Goal: Information Seeking & Learning: Learn about a topic

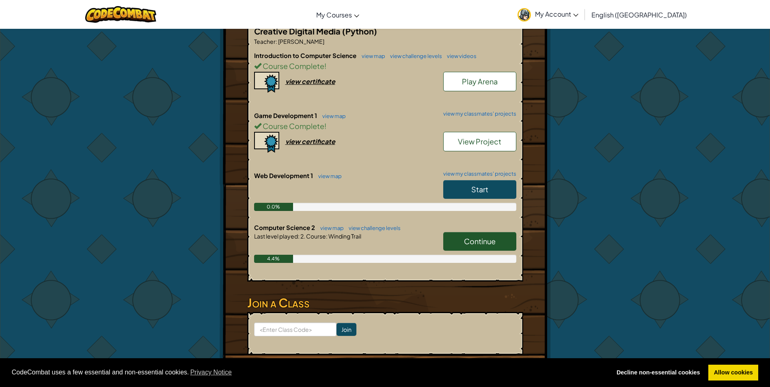
scroll to position [203, 0]
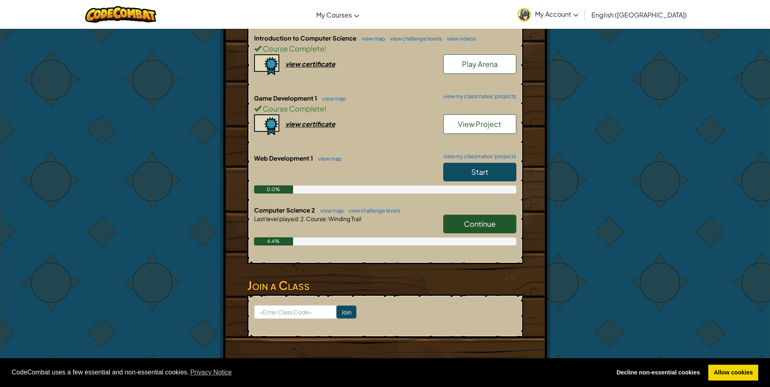
click at [457, 163] on link "Start" at bounding box center [479, 172] width 73 height 19
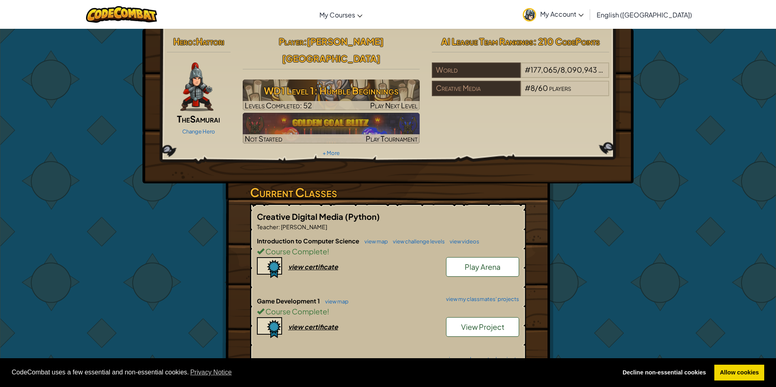
select select "en-[GEOGRAPHIC_DATA]"
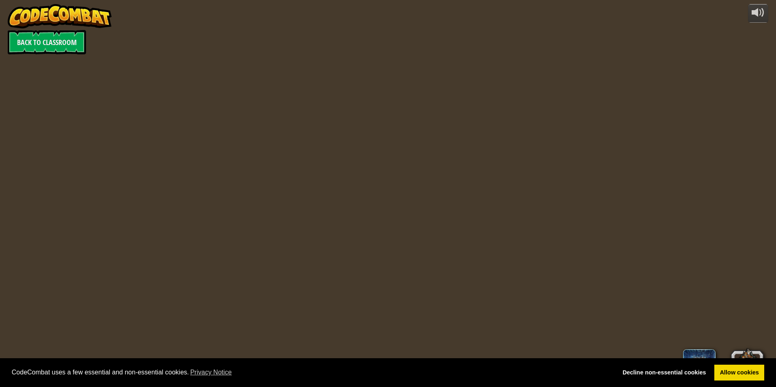
select select "en-[GEOGRAPHIC_DATA]"
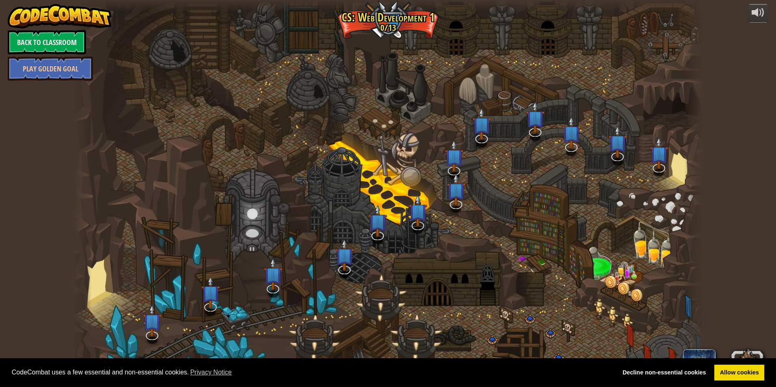
select select "en-[GEOGRAPHIC_DATA]"
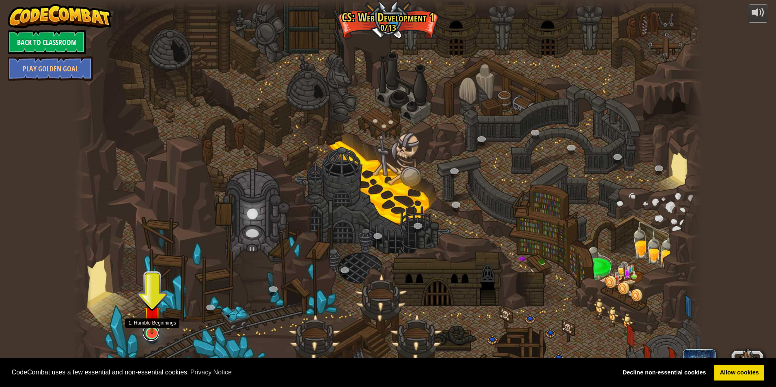
click at [152, 334] on link at bounding box center [151, 333] width 16 height 16
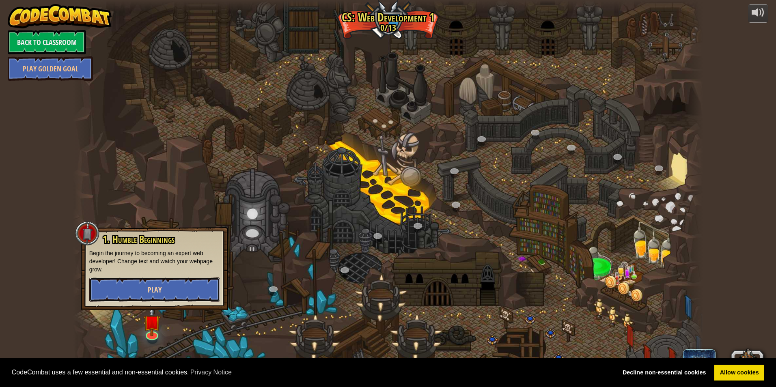
click at [172, 288] on button "Play" at bounding box center [154, 290] width 131 height 24
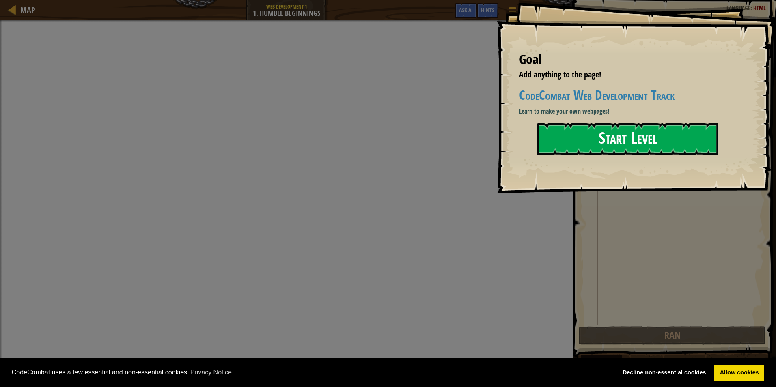
click at [577, 138] on button "Start Level" at bounding box center [627, 139] width 181 height 32
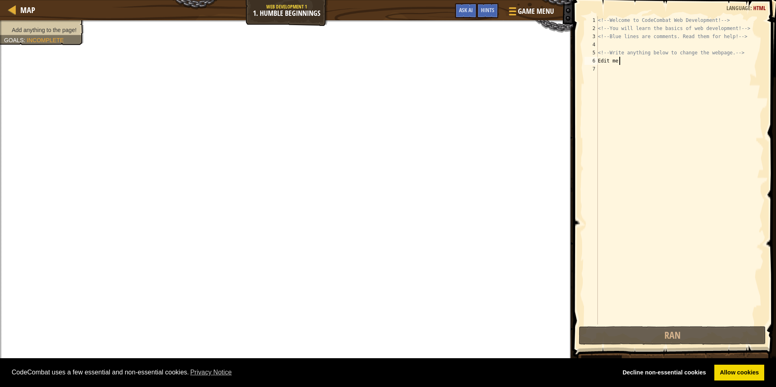
click at [634, 61] on div "<!-- Welcome to CodeCombat Web Development! --> <!-- You will learn the basics …" at bounding box center [680, 178] width 168 height 325
type textarea "Edit me!"
click at [624, 73] on div "<!-- Welcome to CodeCombat Web Development! --> <!-- You will learn the basics …" at bounding box center [680, 178] width 168 height 325
click at [630, 62] on div "<!-- Welcome to CodeCombat Web Development! --> <!-- You will learn the basics …" at bounding box center [680, 178] width 168 height 325
type textarea "Edit me!"
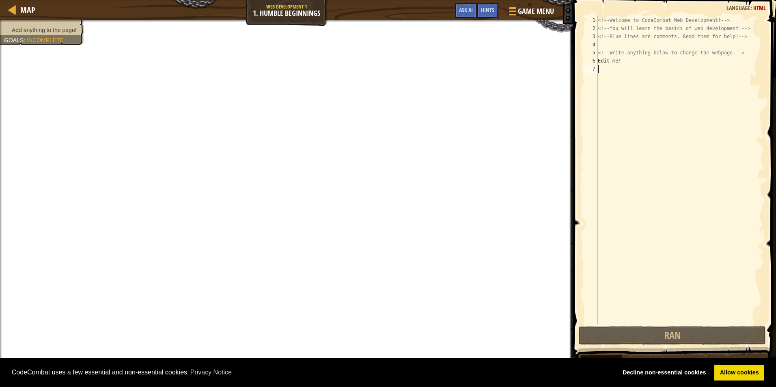
click at [617, 68] on div "<!-- Welcome to CodeCombat Web Development! --> <!-- You will learn the basics …" at bounding box center [680, 178] width 168 height 325
drag, startPoint x: 623, startPoint y: 60, endPoint x: 588, endPoint y: 64, distance: 35.5
click at [588, 64] on div "1 2 3 4 5 6 7 <!-- Welcome to CodeCombat Web Development! --> <!-- You will lea…" at bounding box center [673, 170] width 181 height 308
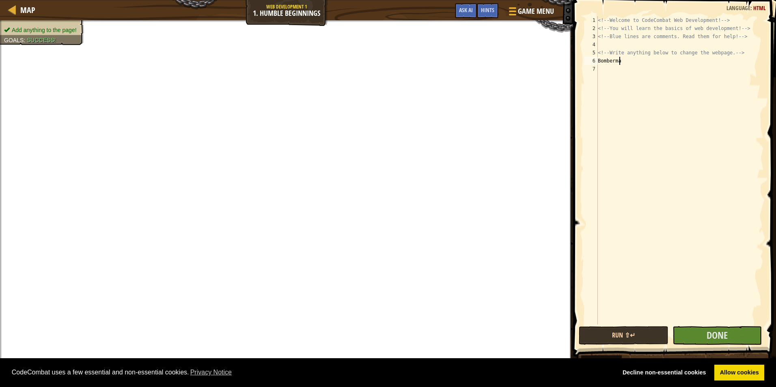
scroll to position [4, 1]
type textarea "Bomberman"
click at [699, 339] on button "Done" at bounding box center [717, 335] width 90 height 19
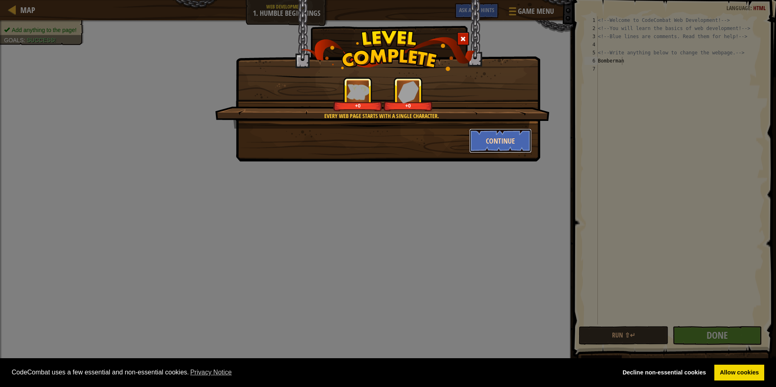
click at [480, 135] on button "Continue" at bounding box center [500, 141] width 63 height 24
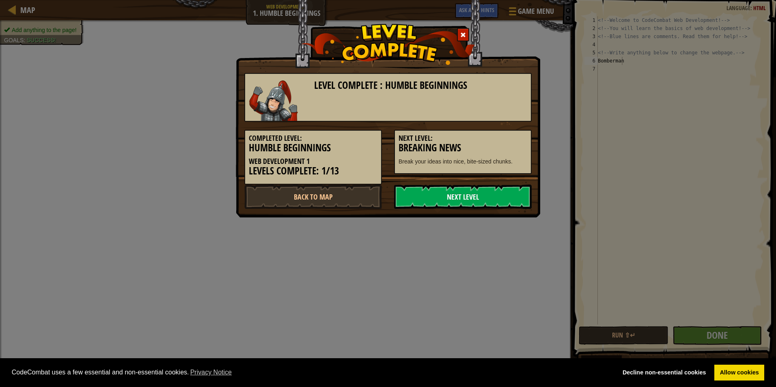
click at [425, 198] on link "Next Level" at bounding box center [463, 197] width 138 height 24
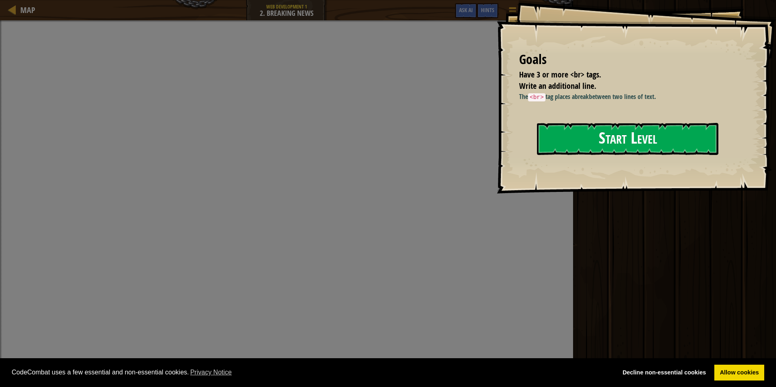
click at [557, 136] on button "Start Level" at bounding box center [627, 139] width 181 height 32
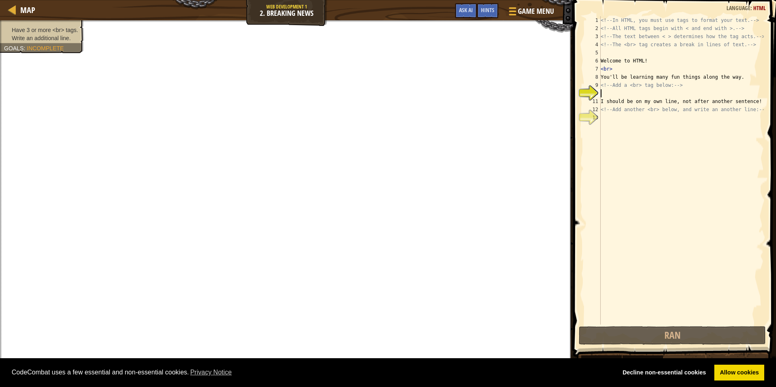
click at [614, 94] on div "<!-- In HTML, you must use tags to format your text. --> <!-- All HTML tags beg…" at bounding box center [681, 178] width 165 height 325
click at [621, 93] on div "<!-- In HTML, you must use tags to format your text. --> <!-- All HTML tags beg…" at bounding box center [681, 178] width 165 height 325
click at [633, 94] on div "<!-- In HTML, you must use tags to format your text. --> <!-- All HTML tags beg…" at bounding box center [681, 178] width 165 height 325
click at [628, 96] on div "<!-- In HTML, you must use tags to format your text. --> <!-- All HTML tags beg…" at bounding box center [681, 178] width 165 height 325
click at [634, 96] on div "<!-- In HTML, you must use tags to format your text. --> <!-- All HTML tags beg…" at bounding box center [681, 178] width 165 height 325
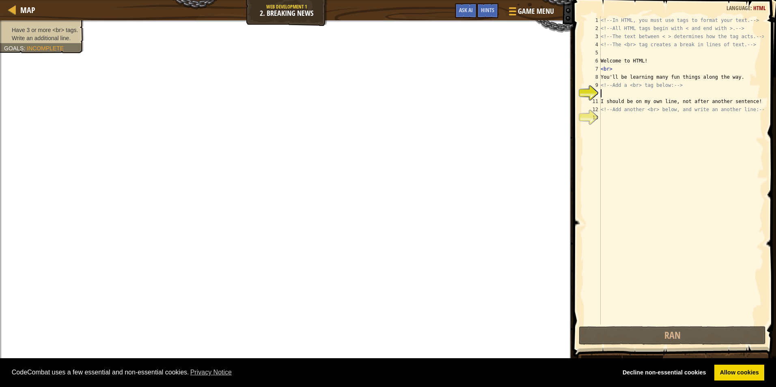
click at [600, 102] on div "11" at bounding box center [592, 101] width 16 height 8
type textarea "I should be on my own line, not after another sentence!"
click at [620, 96] on div "<!-- In HTML, you must use tags to format your text. --> <!-- All HTML tags beg…" at bounding box center [681, 178] width 165 height 325
type textarea ","
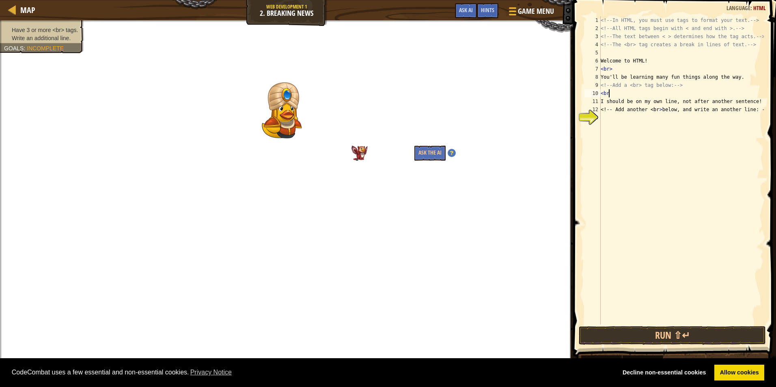
scroll to position [4, 0]
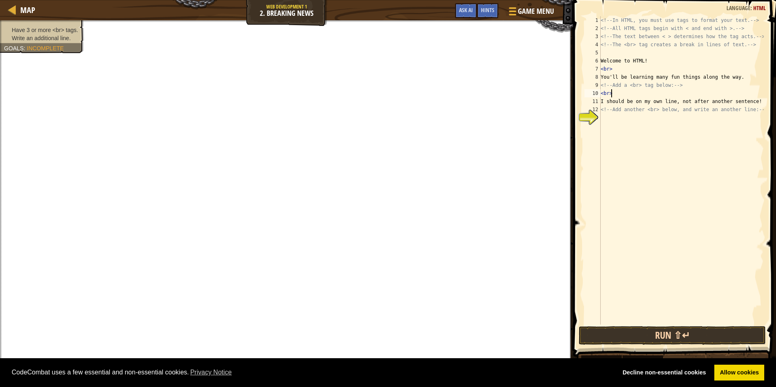
type textarea "<br>"
click at [674, 332] on button "Run ⇧↵" at bounding box center [672, 335] width 187 height 19
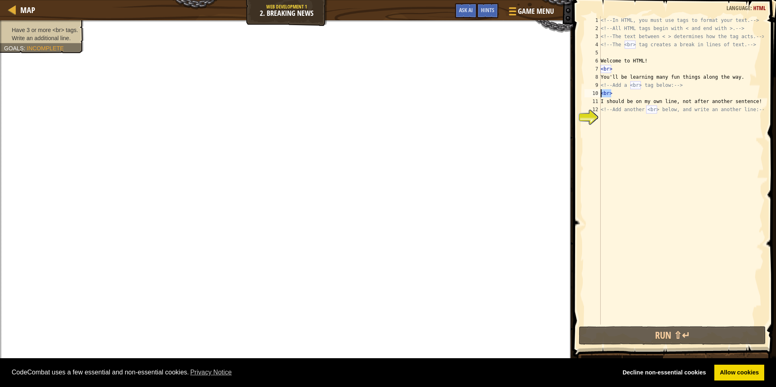
drag, startPoint x: 613, startPoint y: 92, endPoint x: 597, endPoint y: 92, distance: 16.2
click at [597, 92] on div "<br> 1 2 3 4 5 6 7 8 9 10 11 12 13 <!-- In HTML, you must use tags to format yo…" at bounding box center [673, 170] width 181 height 308
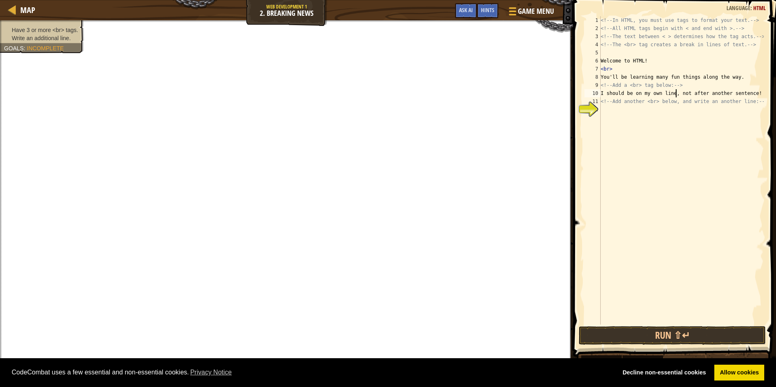
click at [676, 93] on div "<!-- In HTML, you must use tags to format your text. --> <!-- All HTML tags beg…" at bounding box center [681, 178] width 165 height 325
type textarea "I should be on my own line, not after another sentence!"
click at [660, 129] on div "<!-- In HTML, you must use tags to format your text. --> <!-- All HTML tags beg…" at bounding box center [681, 178] width 165 height 325
type textarea "<br>"
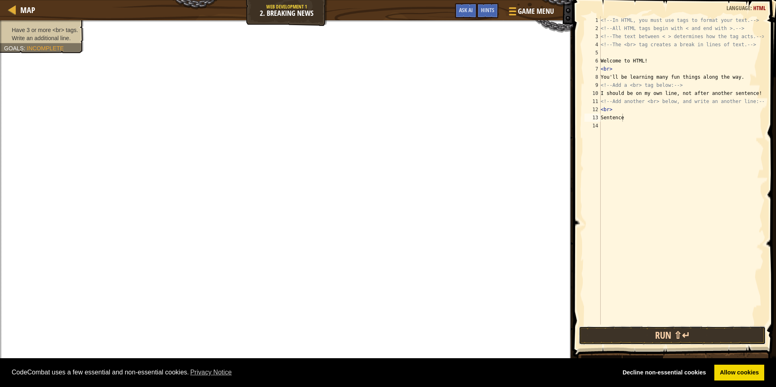
click at [614, 334] on button "Run ⇧↵" at bounding box center [672, 335] width 187 height 19
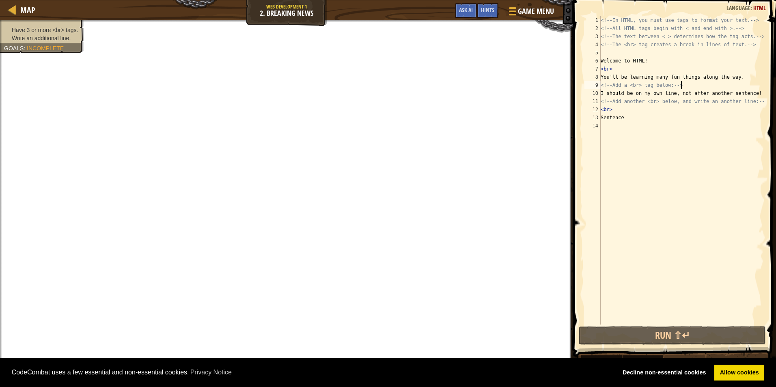
click at [690, 82] on div "<!-- In HTML, you must use tags to format your text. --> <!-- All HTML tags beg…" at bounding box center [681, 178] width 165 height 325
type textarea "<!-- Add a <br> tag below: -->"
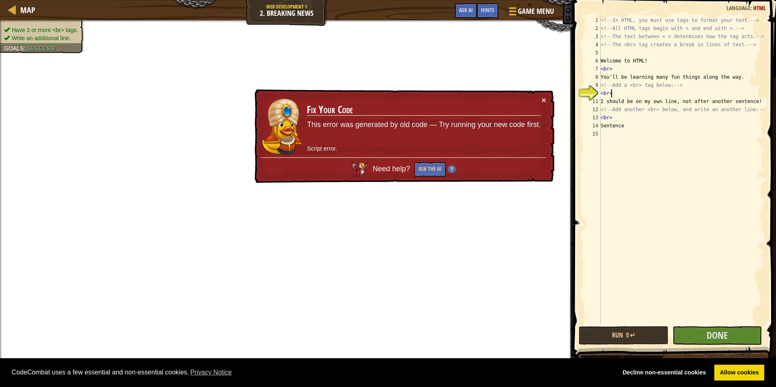
scroll to position [4, 0]
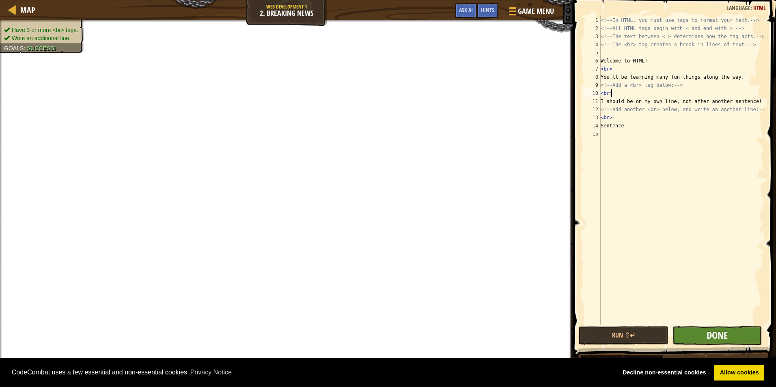
type textarea "<br>"
click at [706, 339] on button "Done" at bounding box center [717, 335] width 90 height 19
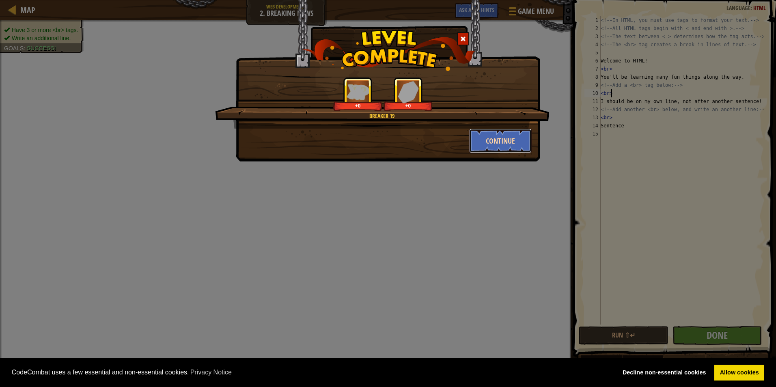
click at [484, 142] on button "Continue" at bounding box center [500, 141] width 63 height 24
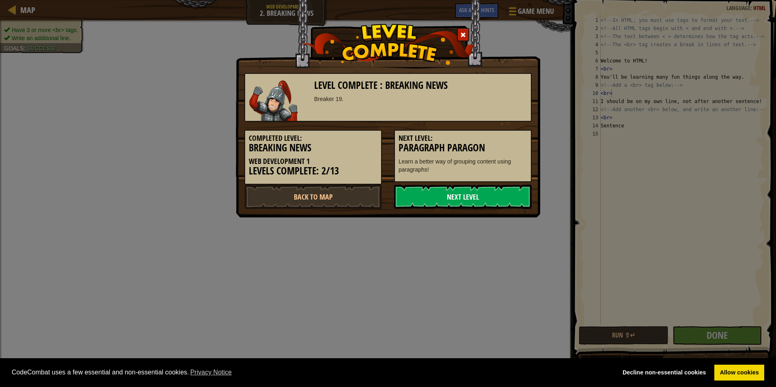
click at [459, 196] on link "Next Level" at bounding box center [463, 197] width 138 height 24
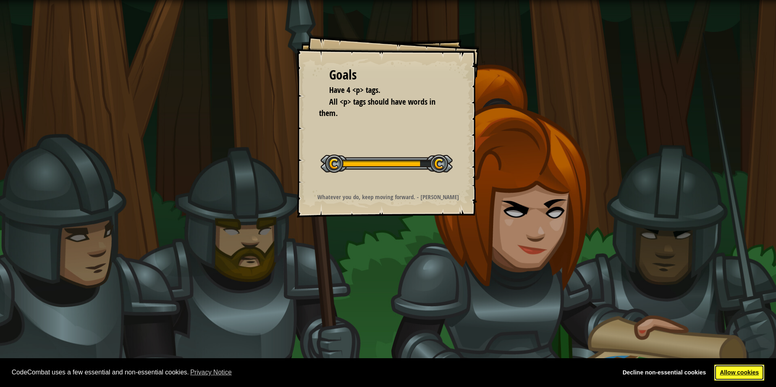
drag, startPoint x: 721, startPoint y: 365, endPoint x: 683, endPoint y: 357, distance: 39.1
click at [721, 365] on link "Allow cookies" at bounding box center [739, 373] width 50 height 16
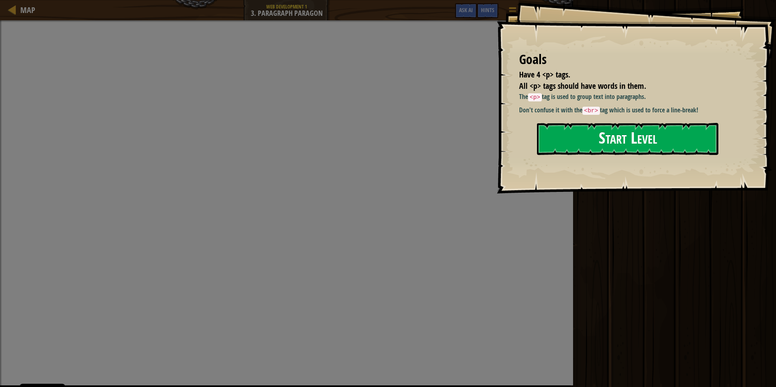
click at [582, 135] on button "Start Level" at bounding box center [627, 139] width 181 height 32
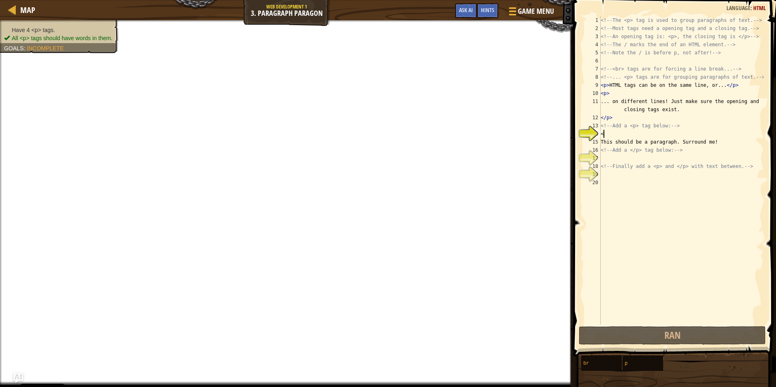
scroll to position [4, 0]
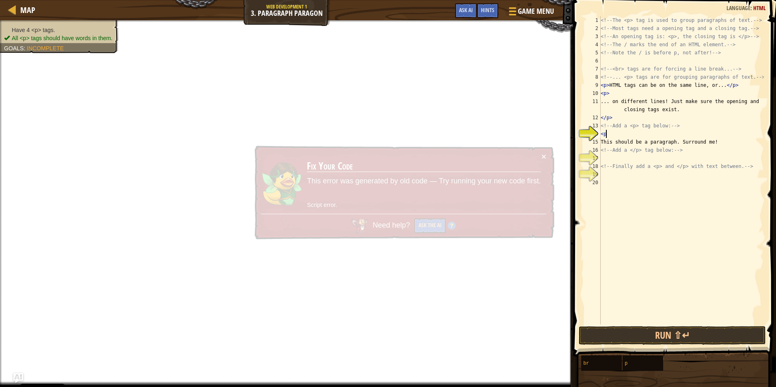
type textarea "<p>"
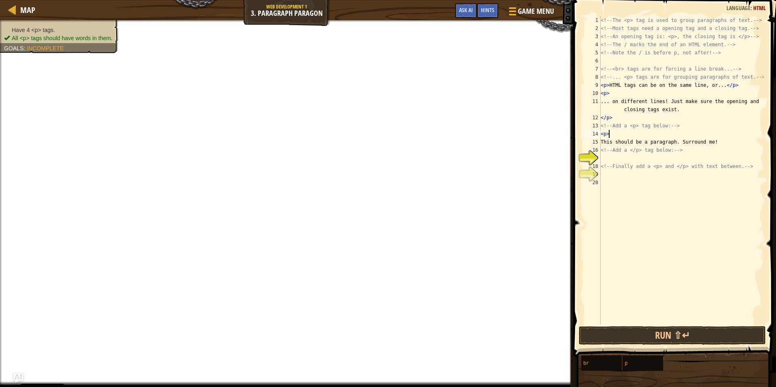
click at [614, 155] on div "<!-- The <p> tag is used to group paragraphs of text. --> <!-- Most tags need a…" at bounding box center [681, 178] width 165 height 325
type textarea "<p>"
click at [618, 172] on div "<!-- The <p> tag is used to group paragraphs of text. --> <!-- Most tags need a…" at bounding box center [681, 178] width 165 height 325
click at [611, 174] on div "<!-- The <p> tag is used to group paragraphs of text. --> <!-- Most tags need a…" at bounding box center [681, 178] width 165 height 325
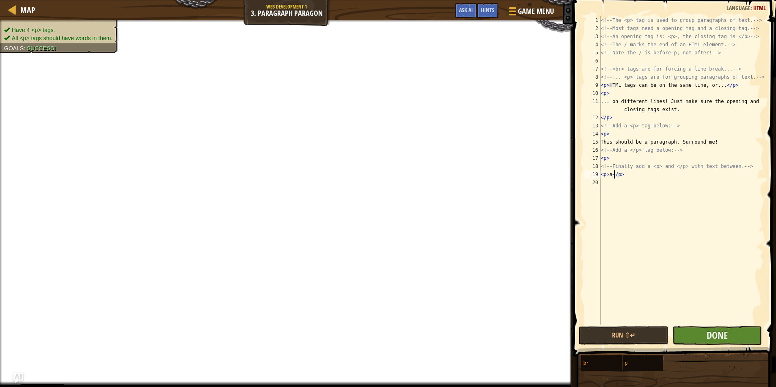
type textarea "<p> a</p>"
click at [697, 339] on button "Done" at bounding box center [717, 335] width 90 height 19
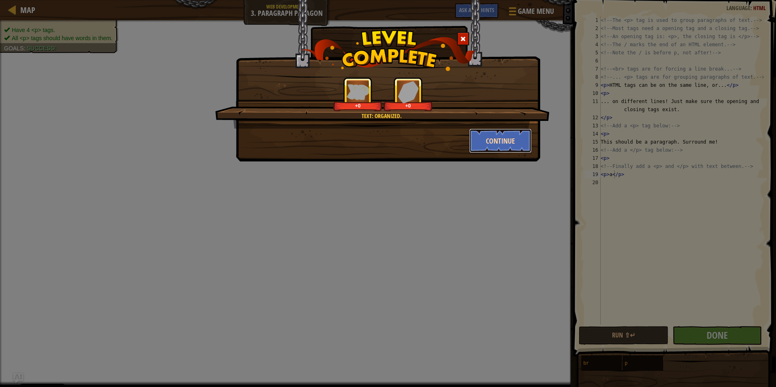
click at [484, 136] on button "Continue" at bounding box center [500, 141] width 63 height 24
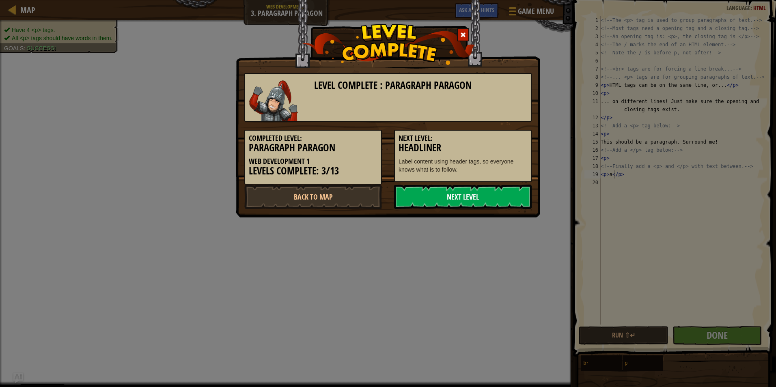
click at [443, 200] on link "Next Level" at bounding box center [463, 197] width 138 height 24
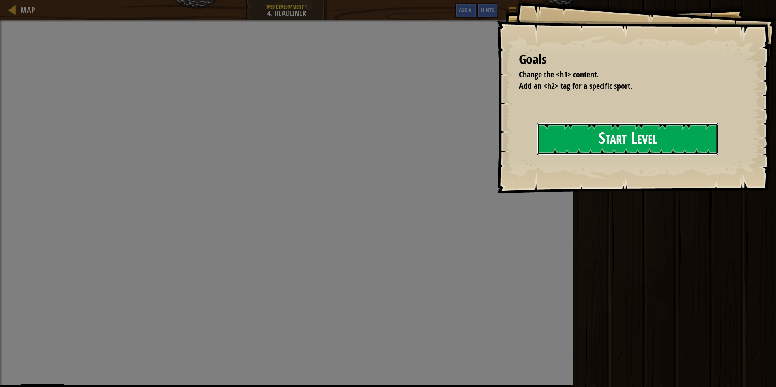
click at [588, 134] on button "Start Level" at bounding box center [627, 139] width 181 height 32
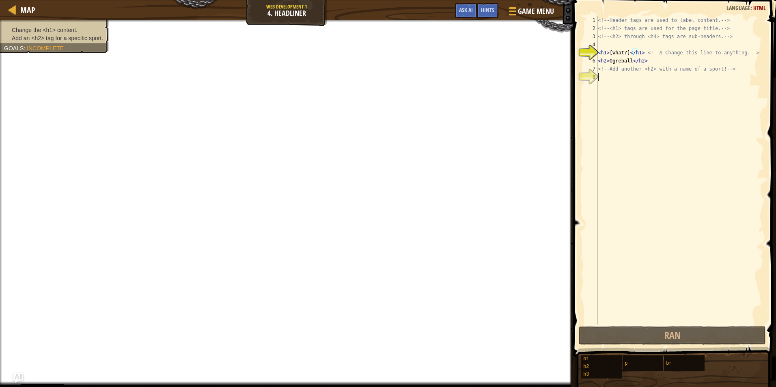
click at [626, 81] on div "<!-- Header tags are used to label content. --> <!-- <h1> tags are used for the…" at bounding box center [680, 178] width 168 height 325
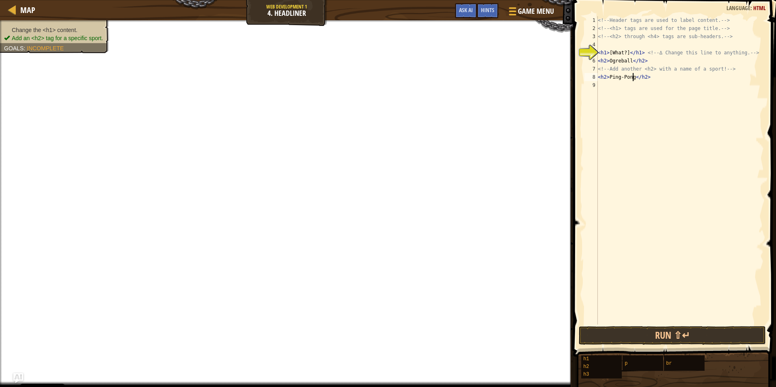
scroll to position [4, 3]
click at [637, 333] on button "Run ⇧↵" at bounding box center [672, 335] width 187 height 19
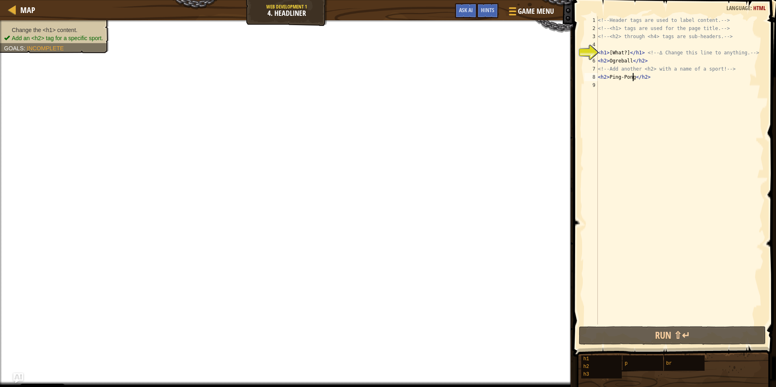
click at [654, 81] on div "<!-- Header tags are used to label content. --> <!-- <h1> tags are used for the…" at bounding box center [680, 178] width 168 height 325
click at [641, 77] on div "<!-- Header tags are used to label content. --> <!-- <h1> tags are used for the…" at bounding box center [680, 178] width 168 height 325
drag, startPoint x: 651, startPoint y: 80, endPoint x: 633, endPoint y: 80, distance: 18.3
click at [633, 80] on div "<!-- Header tags are used to label content. --> <!-- <h1> tags are used for the…" at bounding box center [680, 178] width 168 height 325
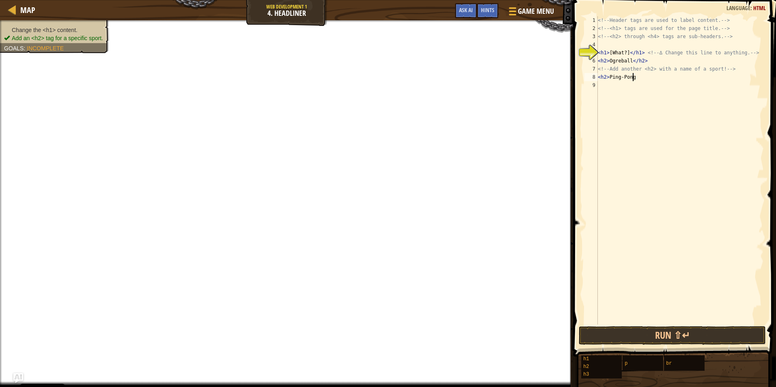
scroll to position [4, 2]
click at [610, 53] on div "<!-- Header tags are used to label content. --> <!-- <h1> tags are used for the…" at bounding box center [680, 178] width 168 height 325
drag, startPoint x: 622, startPoint y: 52, endPoint x: 612, endPoint y: 52, distance: 10.1
click at [612, 52] on div "<!-- Header tags are used to label content. --> <!-- <h1> tags are used for the…" at bounding box center [680, 178] width 168 height 325
drag, startPoint x: 626, startPoint y: 54, endPoint x: 609, endPoint y: 55, distance: 17.5
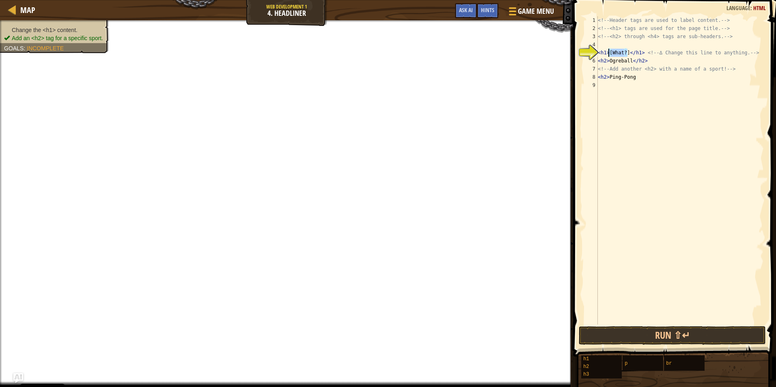
click at [609, 55] on div "<!-- Header tags are used to label content. --> <!-- <h1> tags are used for the…" at bounding box center [680, 178] width 168 height 325
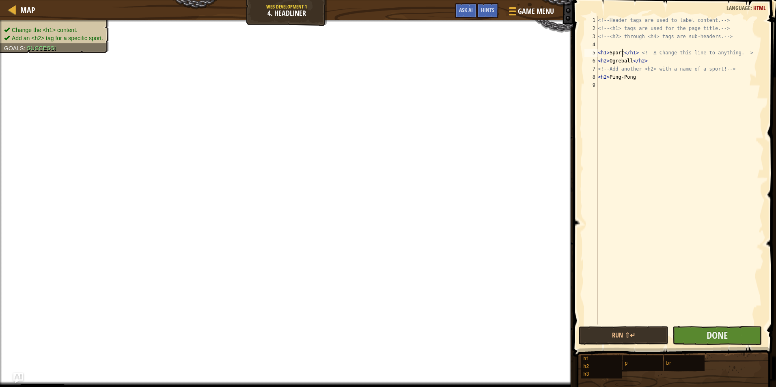
type textarea "<h1>Sport</h1> <!-- ∆ Change this line to anything. -->"
click at [732, 338] on button "Done" at bounding box center [717, 335] width 90 height 19
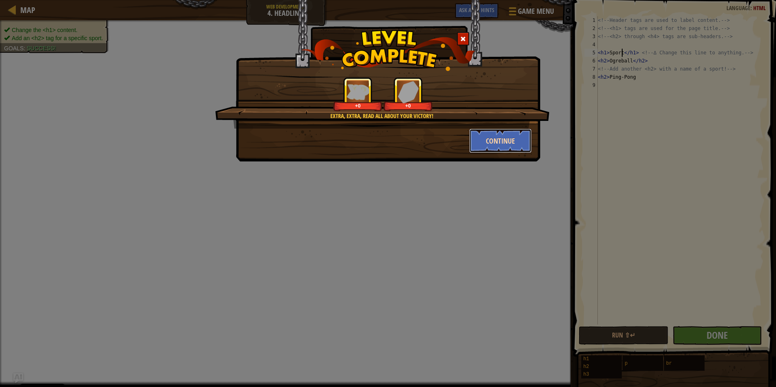
click at [485, 141] on button "Continue" at bounding box center [500, 141] width 63 height 24
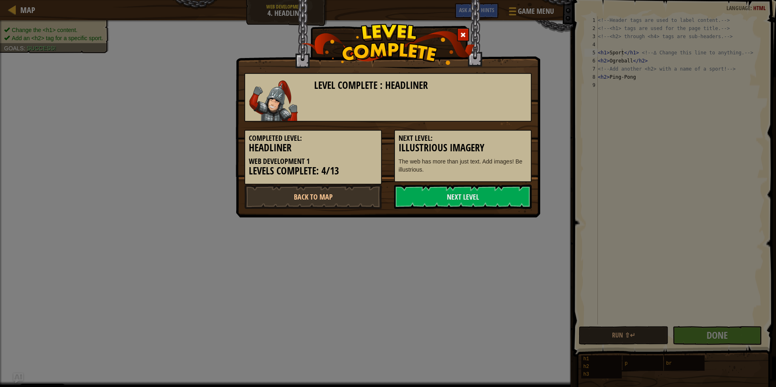
click at [448, 212] on div "Level Complete : Headliner Completed Level: Headliner Web Development 1 Levels …" at bounding box center [388, 108] width 304 height 217
click at [444, 204] on link "Next Level" at bounding box center [463, 197] width 138 height 24
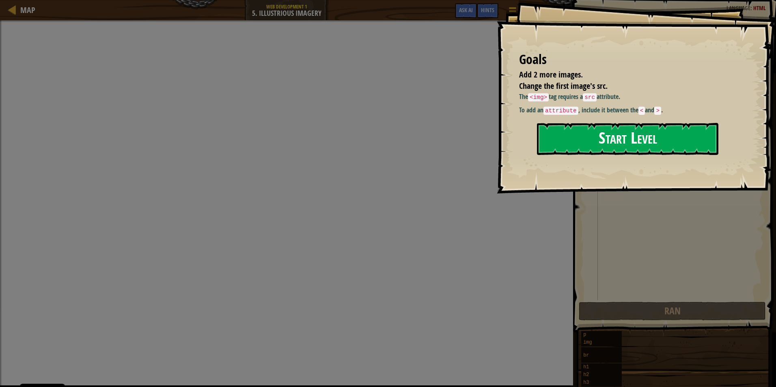
click at [571, 150] on button "Start Level" at bounding box center [627, 139] width 181 height 32
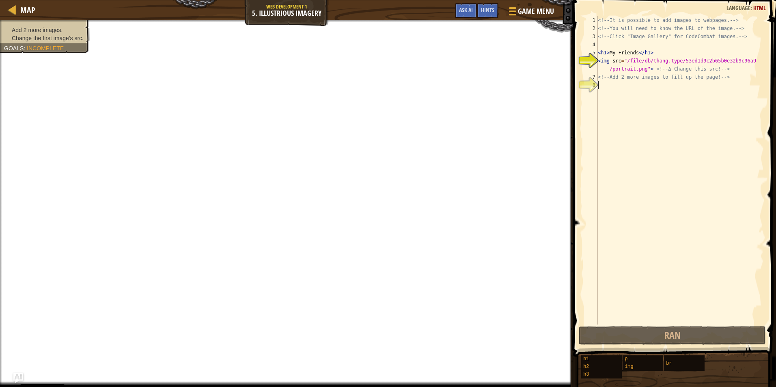
click at [642, 88] on div "<!-- It is possible to add images to webpages. --> <!-- You will need to know t…" at bounding box center [680, 178] width 168 height 325
drag, startPoint x: 651, startPoint y: 68, endPoint x: 588, endPoint y: 61, distance: 63.7
click at [588, 61] on div "1 2 3 4 5 6 7 8 <!-- It is possible to add images to webpages. --> <!-- You wil…" at bounding box center [673, 170] width 181 height 308
type textarea "<img src="/file/db/thang.type/53ed1d9c2b65b0e32b9c96a9/portrait.png"> <!-- ∆ Ch…"
click at [609, 83] on div "<!-- It is possible to add images to webpages. --> <!-- You will need to know t…" at bounding box center [680, 178] width 168 height 325
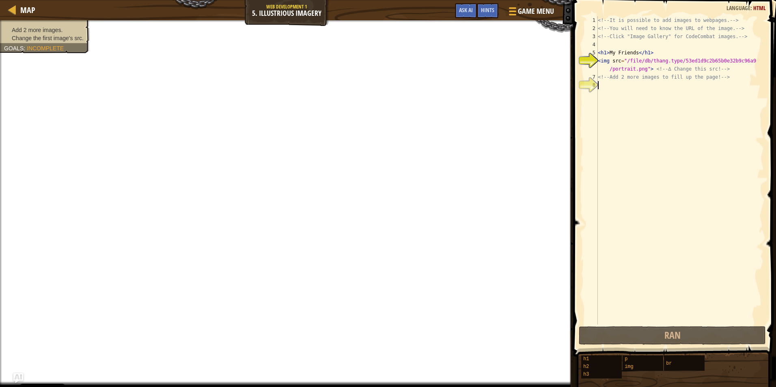
type textarea "<img src="/file/db/thang.type/53ed1d9c2b65b0e32b9c96a9/portrait.png">"
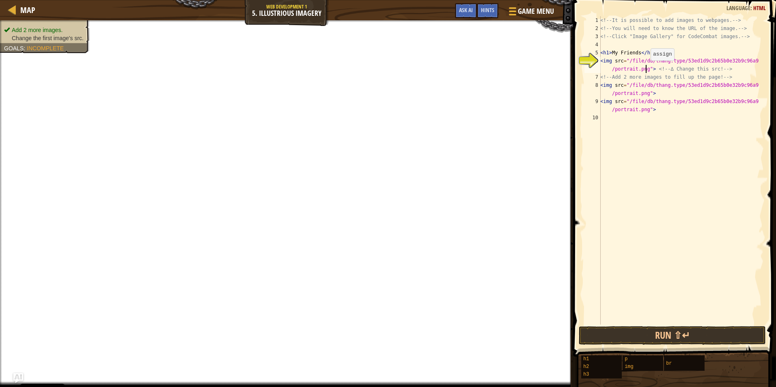
click at [646, 69] on div "<!-- It is possible to add images to webpages. --> <!-- You will need to know t…" at bounding box center [680, 178] width 165 height 325
drag, startPoint x: 622, startPoint y: 60, endPoint x: 613, endPoint y: 60, distance: 8.1
click at [613, 60] on div "<!-- It is possible to add images to webpages. --> <!-- You will need to know t…" at bounding box center [680, 178] width 165 height 325
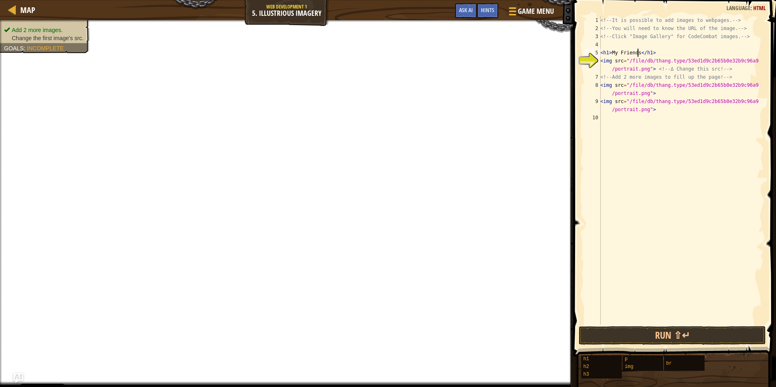
click at [639, 53] on div "<!-- It is possible to add images to webpages. --> <!-- You will need to know t…" at bounding box center [680, 178] width 165 height 325
click at [622, 54] on div "<!-- It is possible to add images to webpages. --> <!-- You will need to know t…" at bounding box center [680, 178] width 165 height 325
click at [629, 56] on div "<!-- It is possible to add images to webpages. --> <!-- You will need to know t…" at bounding box center [680, 178] width 165 height 325
click at [536, 10] on span "Game Menu" at bounding box center [536, 11] width 38 height 11
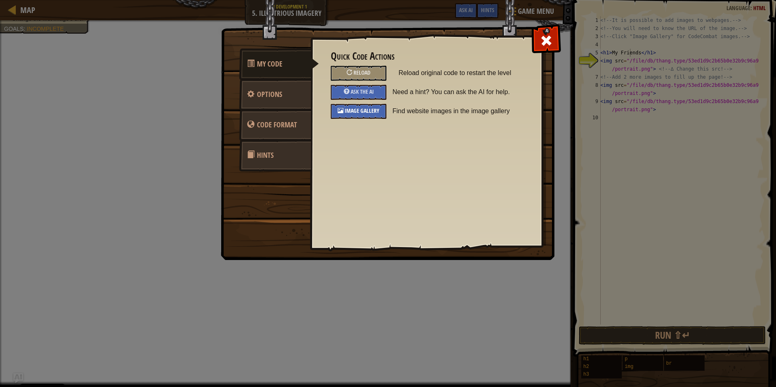
click at [373, 112] on span "Image Gallery" at bounding box center [361, 111] width 35 height 8
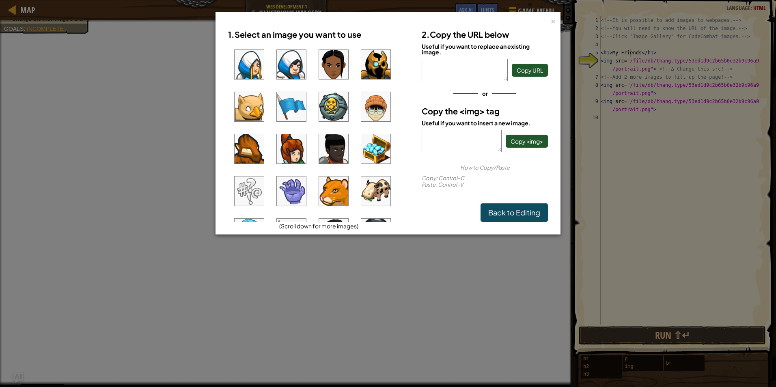
click at [294, 107] on img at bounding box center [291, 106] width 29 height 29
drag, startPoint x: 457, startPoint y: 75, endPoint x: 431, endPoint y: 58, distance: 31.5
click at [431, 58] on div "2. Copy the URL below Useful if you want to replace an existing image. [URL][DO…" at bounding box center [484, 123] width 138 height 197
click at [531, 73] on span "Copy URL" at bounding box center [530, 70] width 26 height 7
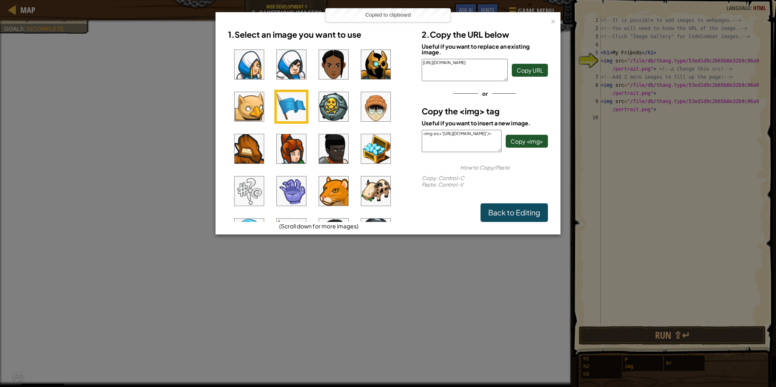
click at [597, 37] on div "× 1. Select an image you want to use (Scroll down for more images) 2. Copy the …" at bounding box center [388, 193] width 776 height 387
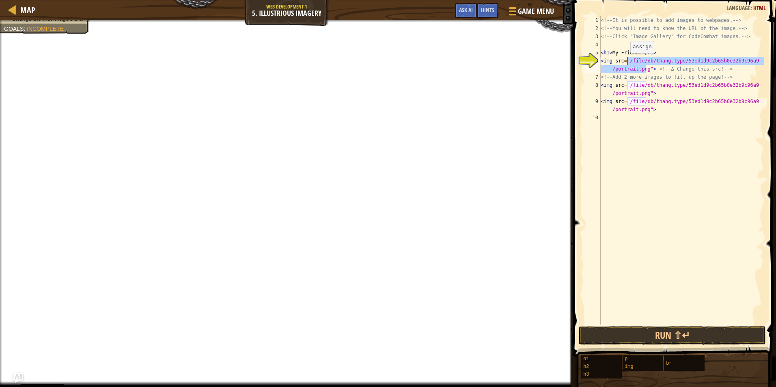
drag, startPoint x: 646, startPoint y: 72, endPoint x: 626, endPoint y: 61, distance: 22.5
click at [626, 61] on div "<!-- It is possible to add images to webpages. --> <!-- You will need to know t…" at bounding box center [681, 178] width 165 height 325
paste textarea "[URL][DOMAIN_NAME]"
type textarea "<img src="[URL][DOMAIN_NAME]"> <!-- ∆ Change this src! -->"
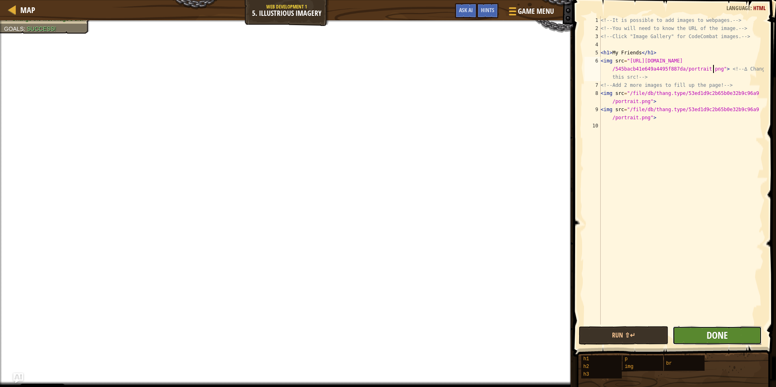
click at [710, 331] on span "Done" at bounding box center [716, 335] width 21 height 13
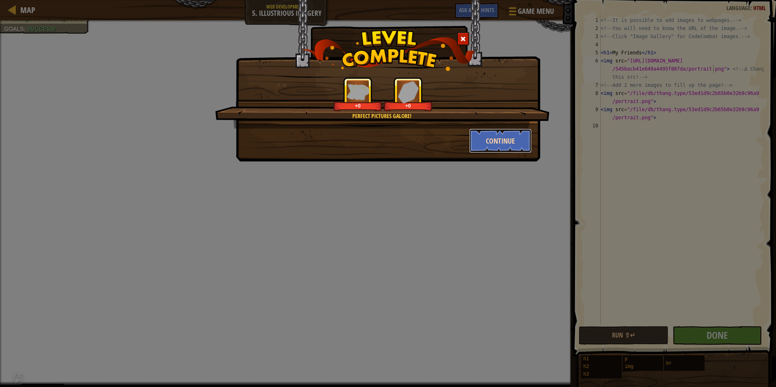
click at [506, 144] on button "Continue" at bounding box center [500, 141] width 63 height 24
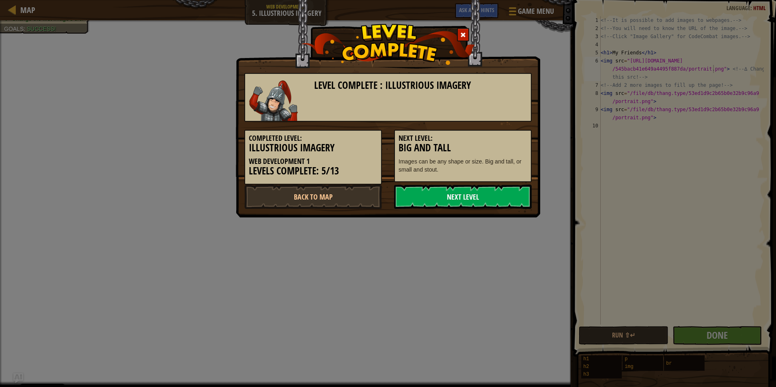
click at [461, 194] on link "Next Level" at bounding box center [463, 197] width 138 height 24
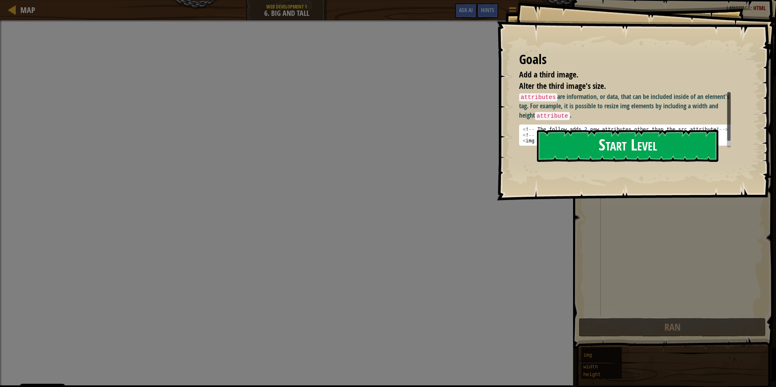
click at [602, 133] on button "Start Level" at bounding box center [627, 146] width 181 height 32
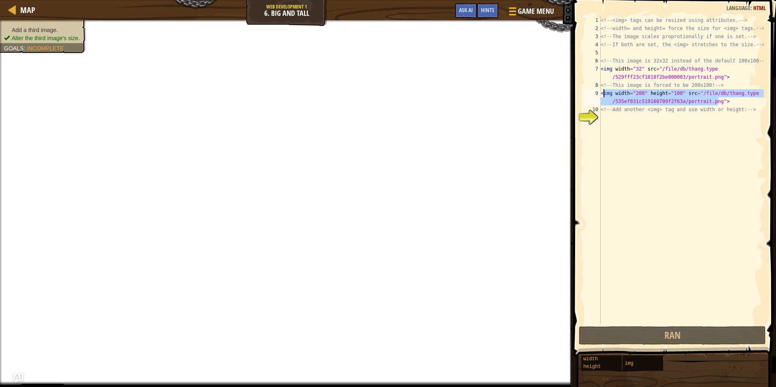
drag, startPoint x: 728, startPoint y: 98, endPoint x: 594, endPoint y: 94, distance: 133.6
click at [594, 94] on div "1 2 3 4 5 6 7 8 9 10 11 <!-- <img> tags can be resized using attributes. --> <!…" at bounding box center [673, 170] width 181 height 308
type textarea "<img width="200" height="100" src="/file/db/thang.type/535ef031c519160709f2f63a…"
click at [625, 122] on div "<!-- <img> tags can be resized using attributes. --> <!-- width= and height= fo…" at bounding box center [681, 178] width 165 height 325
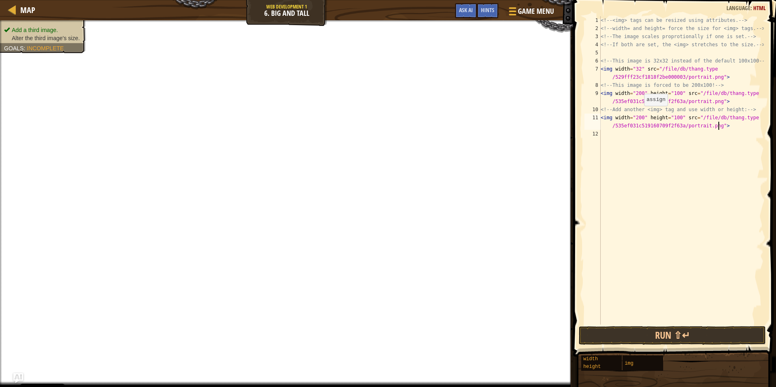
click at [639, 114] on div "<!-- <img> tags can be resized using attributes. --> <!-- width= and height= fo…" at bounding box center [681, 178] width 165 height 325
click at [676, 118] on div "<!-- <img> tags can be resized using attributes. --> <!-- width= and height= fo…" at bounding box center [681, 178] width 165 height 325
type textarea "<img width="205" height="105" src="/file/db/thang.type/535ef031c519160709f2f63a…"
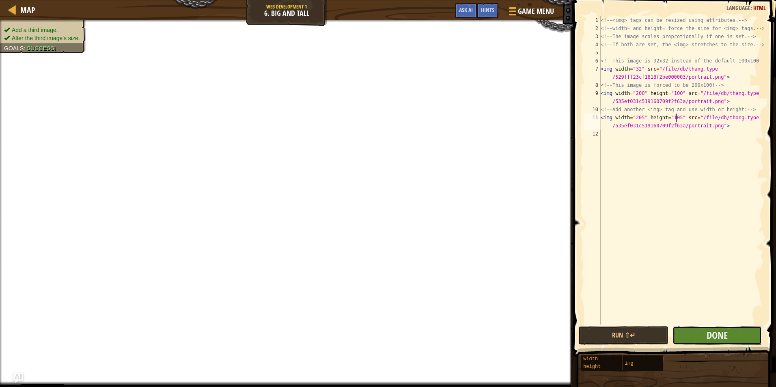
click at [688, 334] on button "Done" at bounding box center [717, 335] width 90 height 19
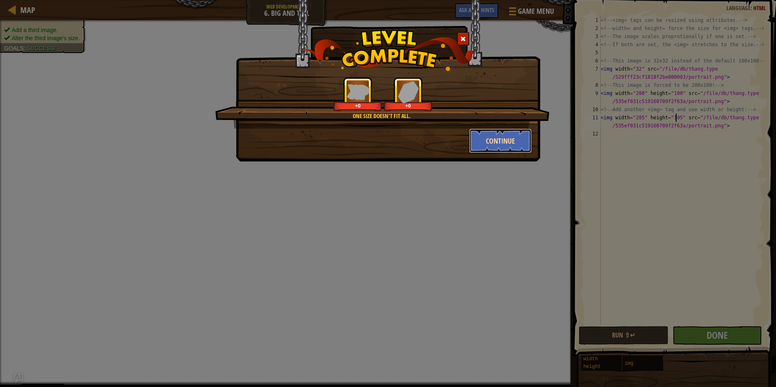
click at [497, 138] on button "Continue" at bounding box center [500, 141] width 63 height 24
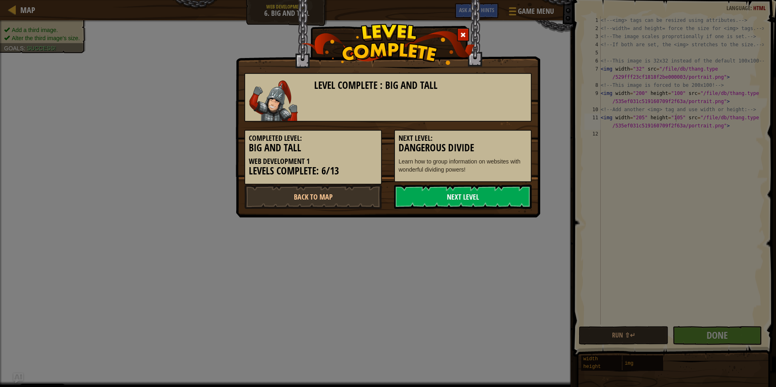
click at [436, 204] on link "Next Level" at bounding box center [463, 197] width 138 height 24
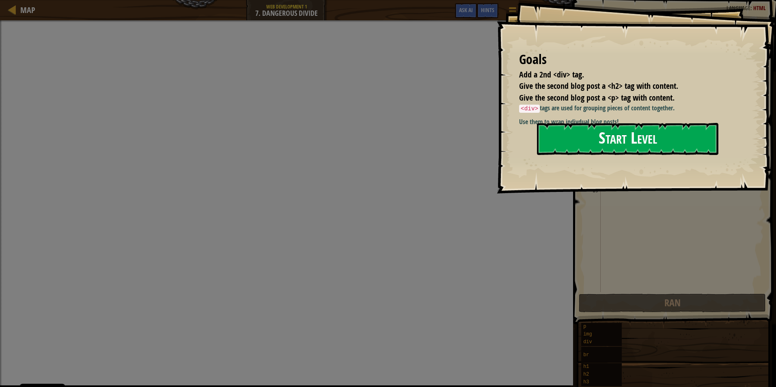
click at [581, 155] on button "Start Level" at bounding box center [627, 139] width 181 height 32
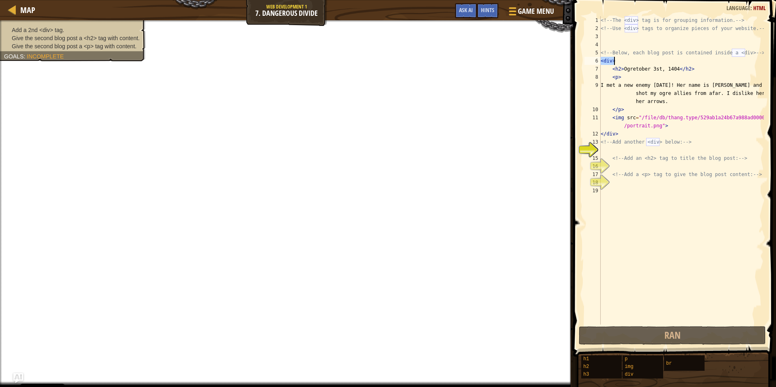
drag, startPoint x: 600, startPoint y: 60, endPoint x: 618, endPoint y: 63, distance: 18.0
click at [618, 63] on div "<!-- The <div> tag is for grouping information. --> <!-- Use <div> tags to orga…" at bounding box center [681, 178] width 165 height 325
type textarea "<div>"
click at [617, 150] on div "<!-- The <div> tag is for grouping information. --> <!-- Use <div> tags to orga…" at bounding box center [681, 178] width 165 height 325
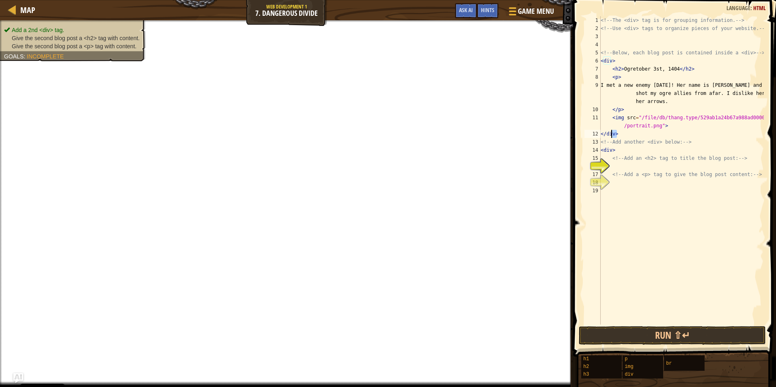
drag, startPoint x: 609, startPoint y: 136, endPoint x: 595, endPoint y: 136, distance: 14.6
click at [595, 136] on div "<div> 1 2 3 4 5 6 7 8 9 10 11 12 13 14 15 16 17 18 19 <!-- The <div> tag is for…" at bounding box center [673, 170] width 181 height 308
type textarea "</div>"
click at [619, 202] on div "<!-- The <div> tag is for grouping information. --> <!-- Use <div> tags to orga…" at bounding box center [681, 178] width 165 height 325
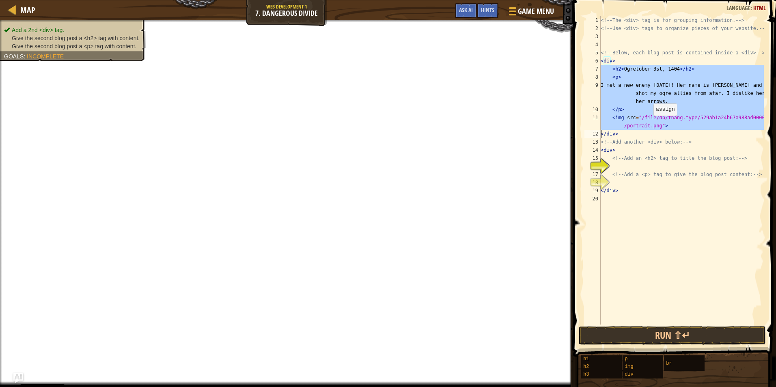
drag, startPoint x: 598, startPoint y: 68, endPoint x: 651, endPoint y: 126, distance: 78.4
click at [651, 126] on div "</div> 1 2 3 4 5 6 7 8 9 10 11 12 13 14 15 16 17 18 19 20 <!-- The <div> tag is…" at bounding box center [673, 170] width 181 height 308
type textarea "<img src="/file/db/thang.type/529ab1a24b67a988ad000002/portrait.png"> </div>"
click at [627, 166] on div "<!-- The <div> tag is for grouping information. --> <!-- Use <div> tags to orga…" at bounding box center [681, 178] width 165 height 325
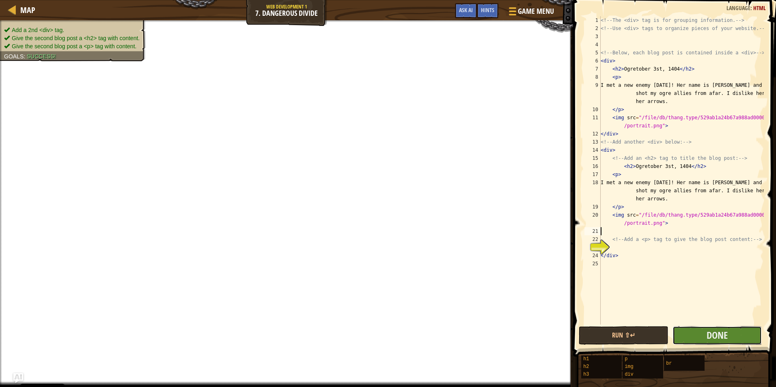
click at [699, 336] on button "Done" at bounding box center [717, 335] width 90 height 19
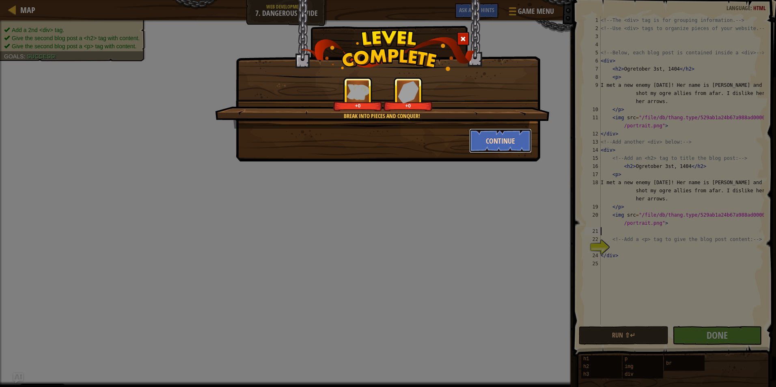
click at [500, 144] on button "Continue" at bounding box center [500, 141] width 63 height 24
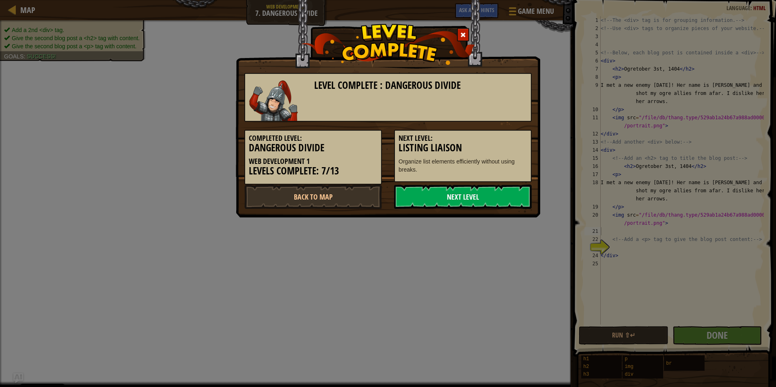
click at [487, 194] on link "Next Level" at bounding box center [463, 197] width 138 height 24
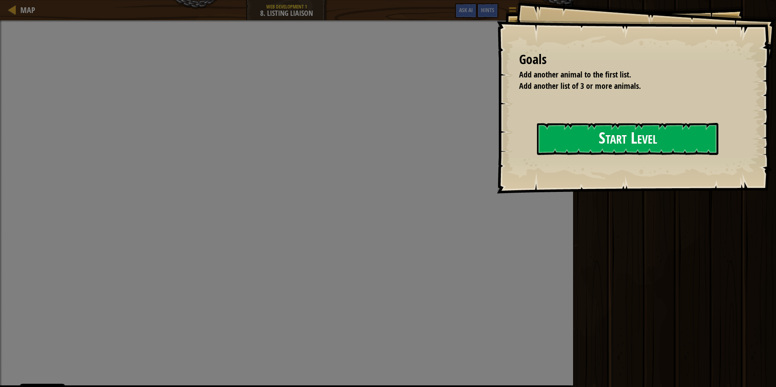
click at [552, 137] on button "Start Level" at bounding box center [627, 139] width 181 height 32
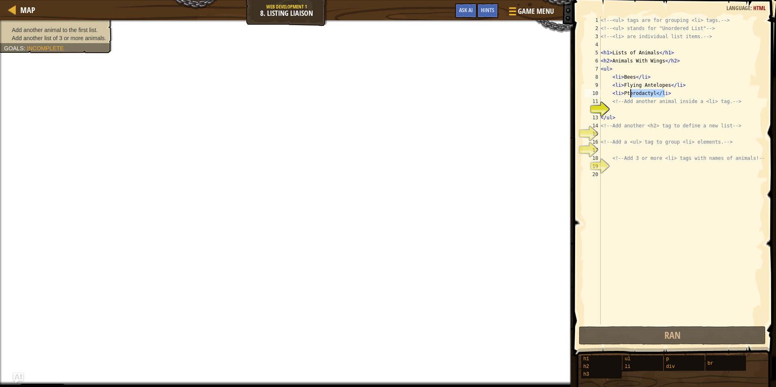
drag, startPoint x: 672, startPoint y: 91, endPoint x: 579, endPoint y: 94, distance: 93.0
click at [579, 94] on div "1 2 3 4 5 6 7 8 9 10 11 12 13 14 15 16 17 18 19 20 <!-- <ul> tags are for group…" at bounding box center [672, 194] width 205 height 381
click at [600, 106] on div "12" at bounding box center [592, 109] width 16 height 8
type textarea "</ul>"
click at [613, 109] on div "<!-- <ul> tags are for grouping <li> tags. --> <!-- <ul> stands for "Unordered …" at bounding box center [681, 178] width 165 height 325
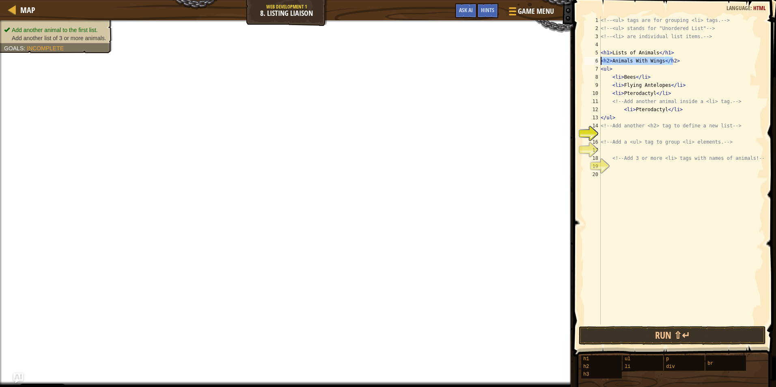
drag, startPoint x: 672, startPoint y: 60, endPoint x: 590, endPoint y: 60, distance: 82.8
click at [590, 60] on div "<li>Pterodactyl</li> 1 2 3 4 5 6 7 8 9 10 11 12 13 14 15 16 17 18 19 20 <!-- <u…" at bounding box center [673, 170] width 181 height 308
type textarea "<h2>Animals With Wings</h2>"
click at [635, 135] on div "<!-- <ul> tags are for grouping <li> tags. --> <!-- <ul> stands for "Unordered …" at bounding box center [681, 178] width 165 height 325
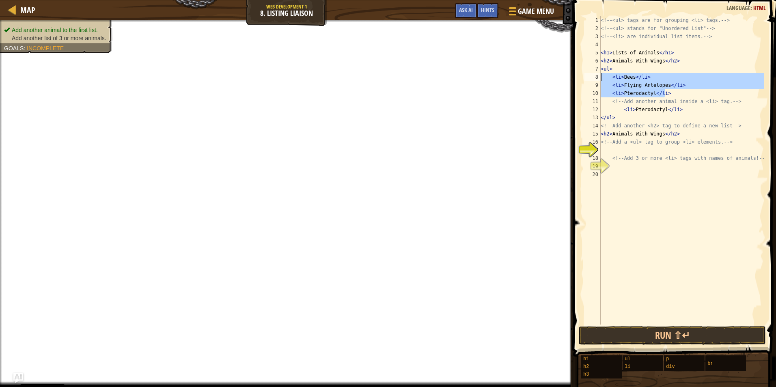
drag, startPoint x: 677, startPoint y: 92, endPoint x: 581, endPoint y: 77, distance: 97.4
click at [581, 77] on div "<h2>Animals With Wings</h2> 1 2 3 4 5 6 7 8 9 10 11 12 13 14 15 16 17 18 19 20 …" at bounding box center [672, 194] width 205 height 381
type textarea "<li>Bees</li> <li>Flying Antelopes</li>"
click at [625, 150] on div "<!-- <ul> tags are for grouping <li> tags. --> <!-- <ul> stands for "Unordered …" at bounding box center [681, 178] width 165 height 325
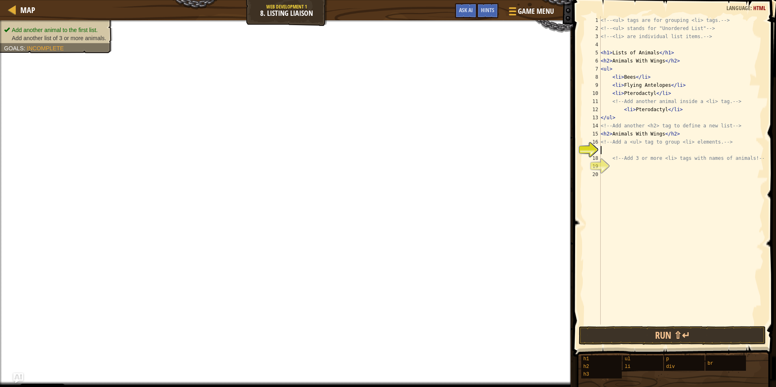
type textarea "<li>Pterodactyl</li>"
click at [635, 181] on div "<!-- <ul> tags are for grouping <li> tags. --> <!-- <ul> stands for "Unordered …" at bounding box center [681, 178] width 165 height 325
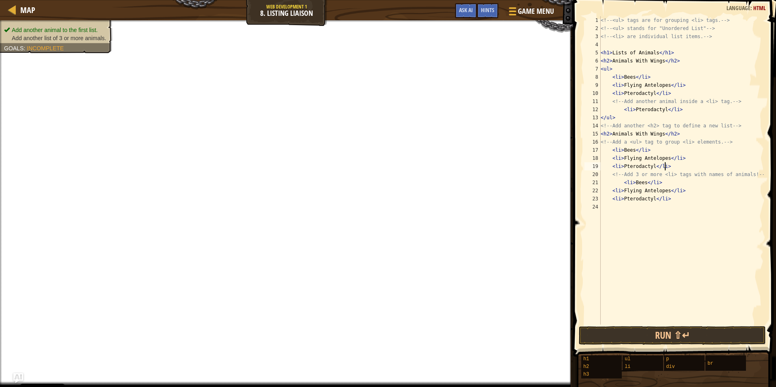
click at [668, 165] on div "<!-- <ul> tags are for grouping <li> tags. --> <!-- <ul> stands for "Unordered …" at bounding box center [681, 178] width 165 height 325
drag, startPoint x: 605, startPoint y: 69, endPoint x: 598, endPoint y: 69, distance: 6.9
click at [598, 69] on div "<li>Pterodactyl</li> 1 2 3 4 5 6 7 8 9 10 11 12 13 14 15 16 17 18 19 20 21 22 2…" at bounding box center [673, 170] width 181 height 308
click at [602, 149] on div "<!-- <ul> tags are for grouping <li> tags. --> <!-- <ul> stands for "Unordered …" at bounding box center [681, 178] width 165 height 325
click at [602, 149] on div "<!-- <ul> tags are for grouping <li> tags. --> <!-- <ul> stands for "Unordered …" at bounding box center [681, 170] width 165 height 308
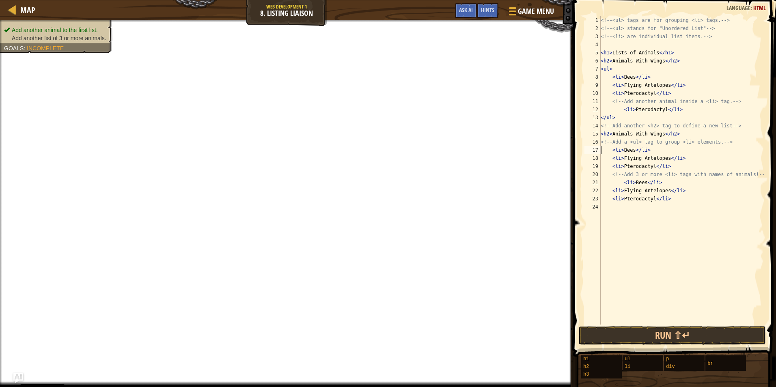
paste textarea "<ul>"
type textarea "<ul> <li>Bees</li>"
click at [689, 336] on button "Done" at bounding box center [717, 335] width 90 height 19
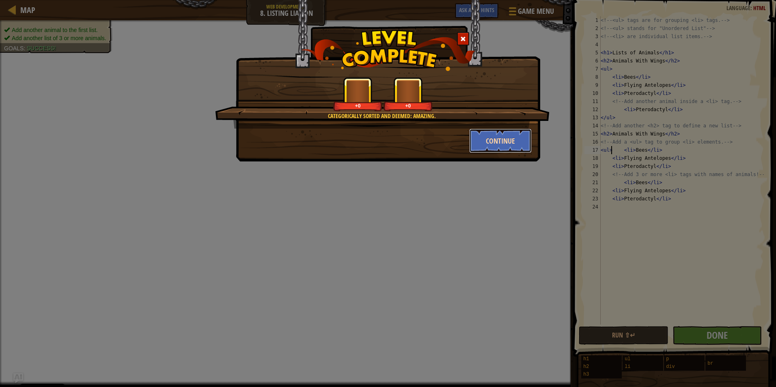
click at [505, 147] on button "Continue" at bounding box center [500, 141] width 63 height 24
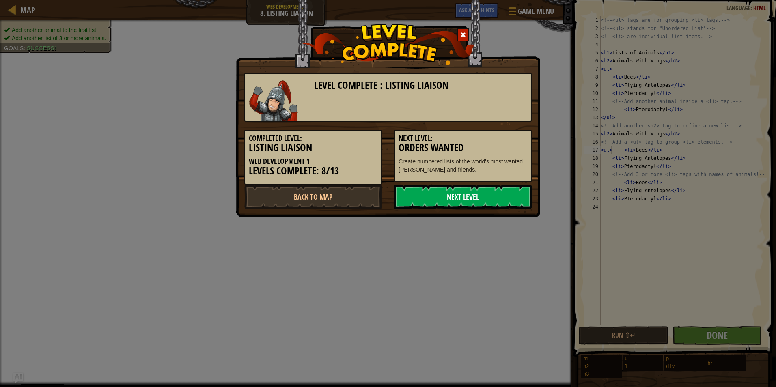
click at [493, 201] on link "Next Level" at bounding box center [463, 197] width 138 height 24
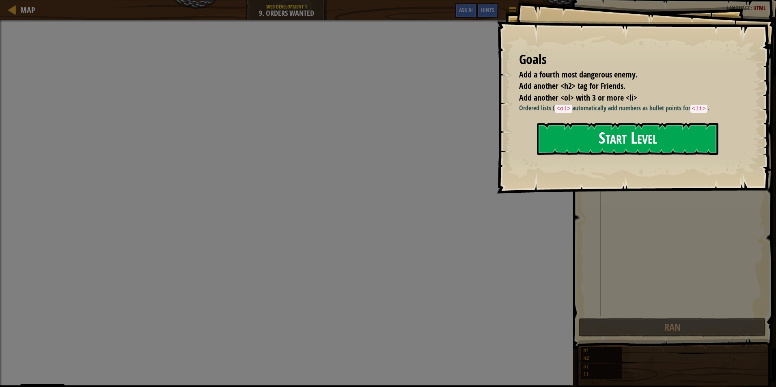
click at [577, 133] on button "Start Level" at bounding box center [627, 139] width 181 height 32
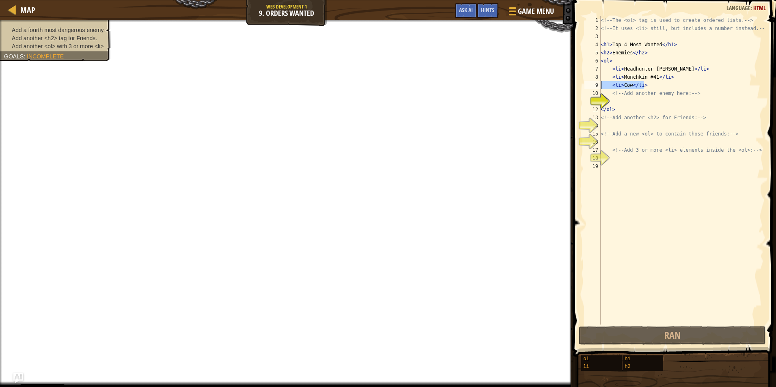
drag, startPoint x: 652, startPoint y: 84, endPoint x: 592, endPoint y: 84, distance: 59.6
click at [592, 84] on div "1 2 3 4 5 6 7 8 9 10 11 12 13 14 15 16 17 18 19 <!-- The <ol> tag is used to cr…" at bounding box center [673, 170] width 181 height 308
type textarea "<li>Cow</li>"
click at [614, 101] on div "<!-- The <ol> tag is used to create ordered lists. --> <!-- It uses <li> still,…" at bounding box center [681, 178] width 165 height 325
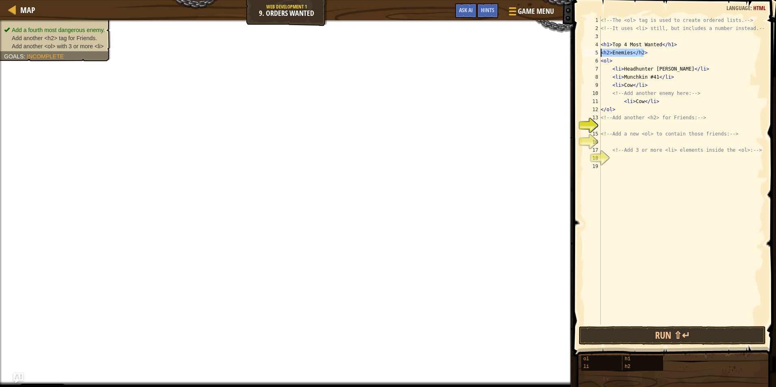
drag, startPoint x: 646, startPoint y: 49, endPoint x: 587, endPoint y: 50, distance: 58.8
click at [587, 50] on div "<li>Cow</li> 1 2 3 4 5 6 7 8 9 10 11 12 13 14 15 16 17 18 19 <!-- The <ol> tag …" at bounding box center [673, 170] width 181 height 308
type textarea "<h2>Enemies</h2>"
click at [618, 127] on div "<!-- The <ol> tag is used to create ordered lists. --> <!-- It uses <li> still,…" at bounding box center [681, 178] width 165 height 325
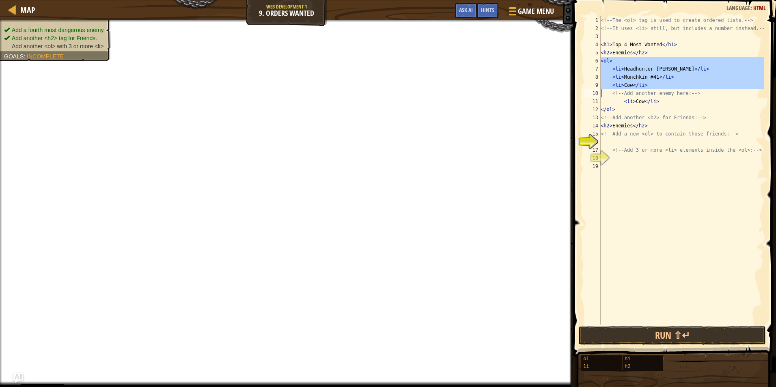
drag, startPoint x: 600, startPoint y: 63, endPoint x: 628, endPoint y: 85, distance: 35.6
click at [628, 85] on div "<h2>Enemies</h2> 1 2 3 4 5 6 7 8 9 10 11 12 13 14 15 16 17 18 19 <!-- The <ol> …" at bounding box center [673, 170] width 181 height 308
type textarea "<li>Cow</li> <!-- Add another enemy here: -->"
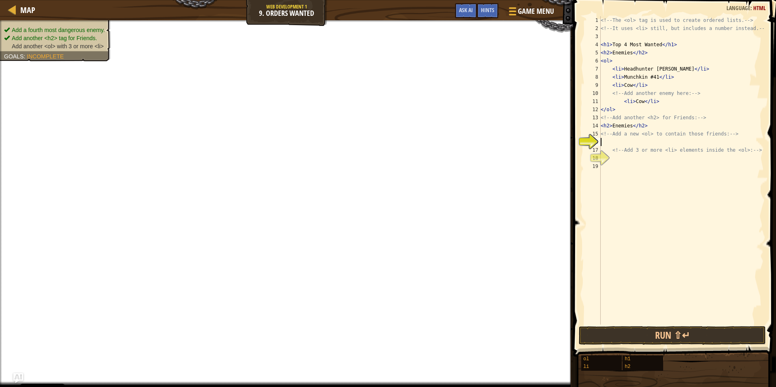
click at [613, 142] on div "<!-- The <ol> tag is used to create ordered lists. --> <!-- It uses <li> still,…" at bounding box center [681, 178] width 165 height 325
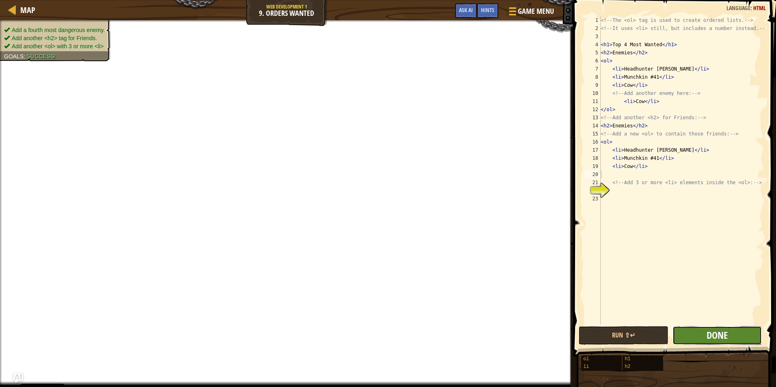
click at [707, 336] on span "Done" at bounding box center [716, 335] width 21 height 13
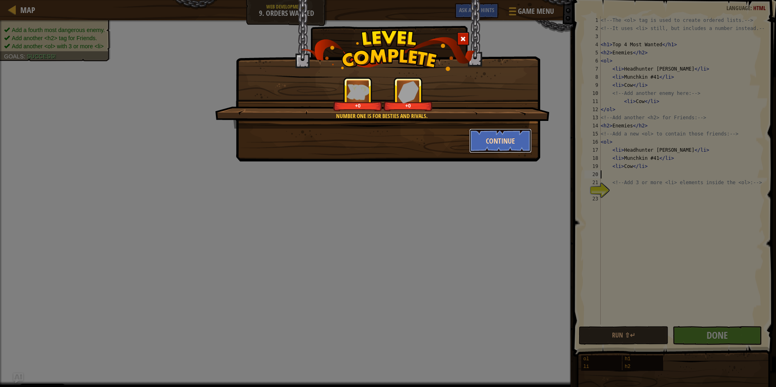
click at [493, 147] on button "Continue" at bounding box center [500, 141] width 63 height 24
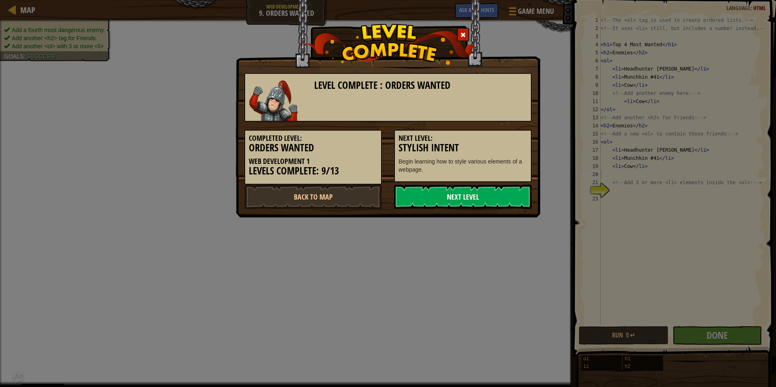
click at [448, 191] on link "Next Level" at bounding box center [463, 197] width 138 height 24
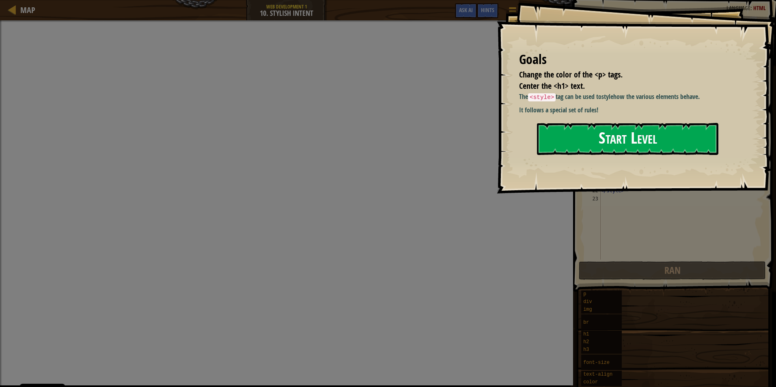
click at [565, 137] on button "Start Level" at bounding box center [627, 139] width 181 height 32
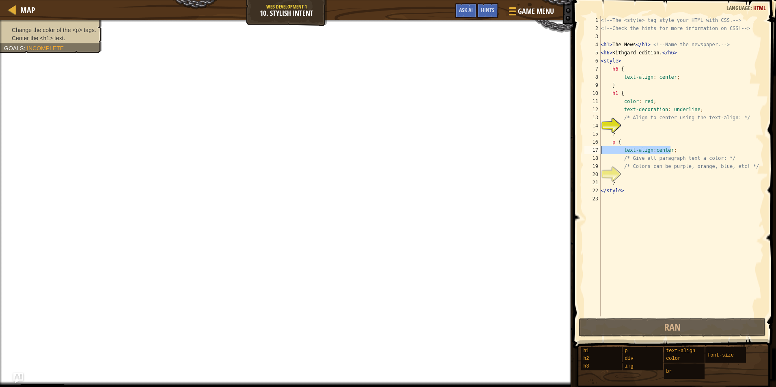
drag, startPoint x: 675, startPoint y: 150, endPoint x: 590, endPoint y: 152, distance: 84.4
click at [590, 152] on div "1 2 3 4 5 6 7 8 9 10 11 12 13 14 15 16 17 18 19 20 21 22 23 <!-- The <style> ta…" at bounding box center [673, 166] width 181 height 300
type textarea "text-align:center;"
click at [622, 123] on div "<!-- The <style> tag style your HTML with CSS. --> <!-- Check the hints for mor…" at bounding box center [681, 174] width 165 height 316
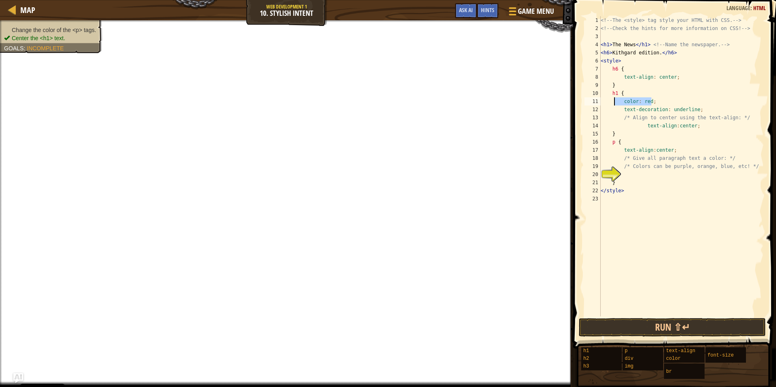
drag, startPoint x: 660, startPoint y: 102, endPoint x: 614, endPoint y: 103, distance: 45.5
click at [614, 103] on div "<!-- The <style> tag style your HTML with CSS. --> <!-- Check the hints for mor…" at bounding box center [681, 174] width 165 height 316
type textarea "color: red;"
click at [626, 172] on div "<!-- The <style> tag style your HTML with CSS. --> <!-- Check the hints for mor…" at bounding box center [681, 174] width 165 height 316
type textarea "color: red;"
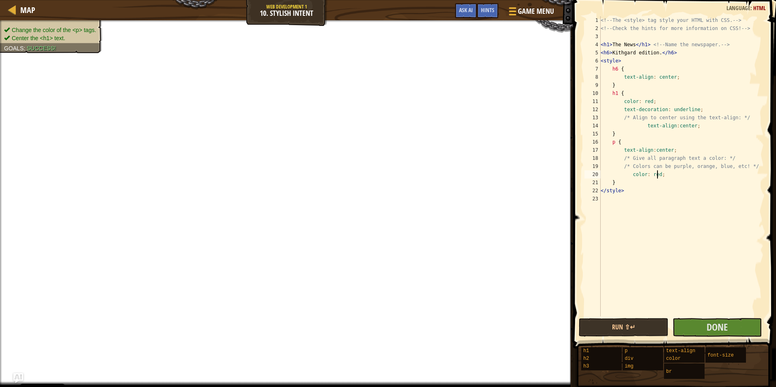
click at [656, 175] on div "<!-- The <style> tag style your HTML with CSS. --> <!-- Check the hints for mor…" at bounding box center [681, 174] width 165 height 316
click at [691, 325] on button "Done" at bounding box center [717, 327] width 90 height 19
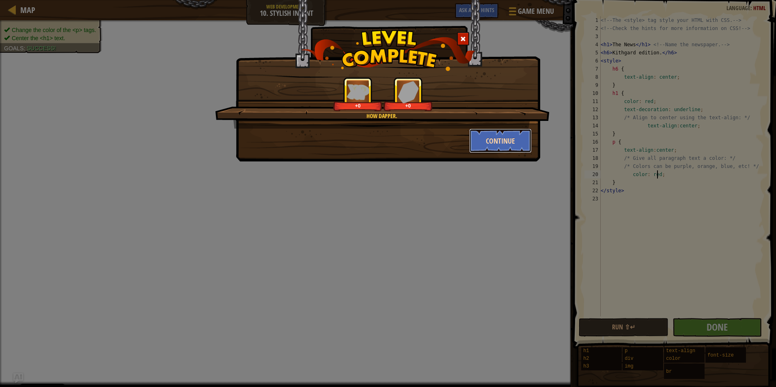
click at [482, 147] on button "Continue" at bounding box center [500, 141] width 63 height 24
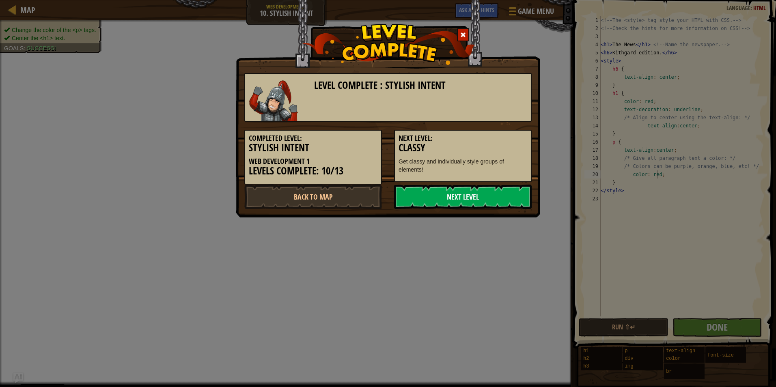
click at [465, 192] on link "Next Level" at bounding box center [463, 197] width 138 height 24
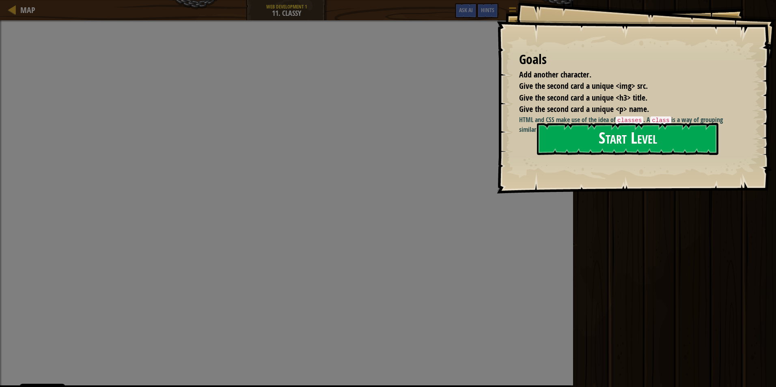
click at [564, 150] on button "Start Level" at bounding box center [627, 139] width 181 height 32
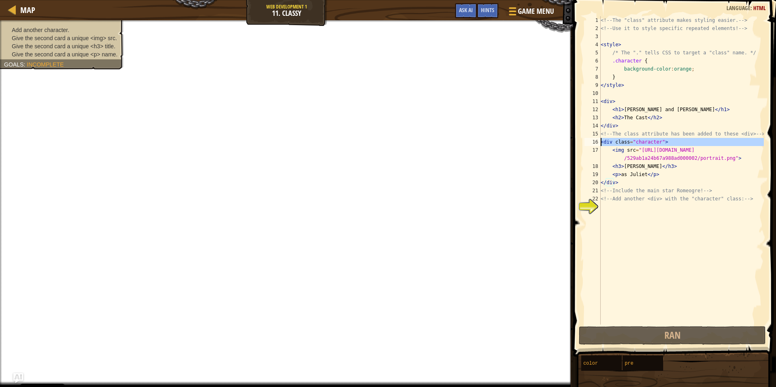
click at [599, 141] on div "16" at bounding box center [592, 142] width 16 height 8
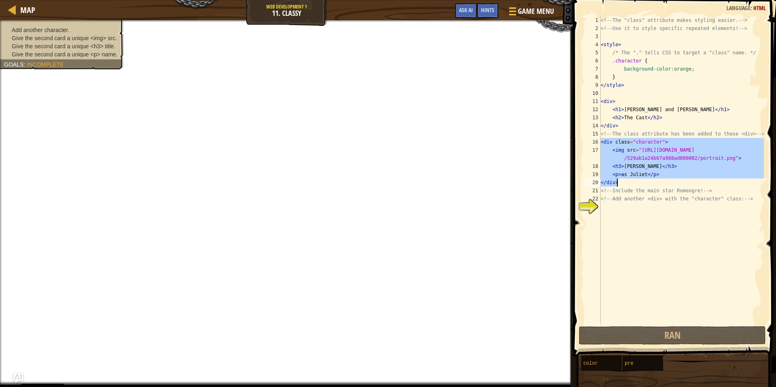
drag, startPoint x: 601, startPoint y: 142, endPoint x: 630, endPoint y: 181, distance: 49.3
click at [630, 181] on div "<!-- The "class" attribute makes styling easier. --> <!-- Use it to style speci…" at bounding box center [681, 178] width 165 height 325
type textarea "<p>as [PERSON_NAME]</p> </div>"
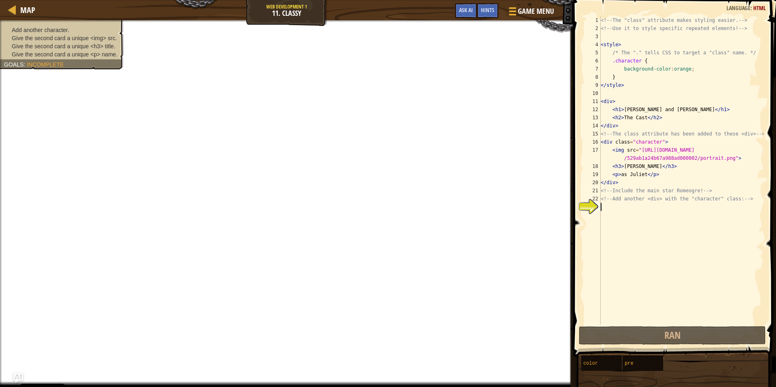
click at [625, 213] on div "<!-- The "class" attribute makes styling easier. --> <!-- Use it to style speci…" at bounding box center [681, 178] width 165 height 325
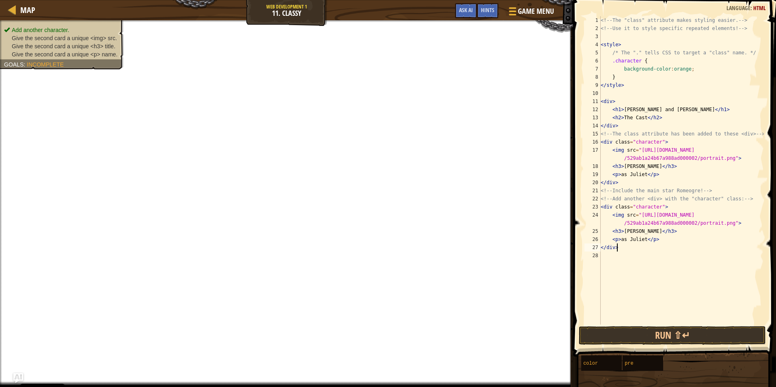
drag, startPoint x: 643, startPoint y: 246, endPoint x: 635, endPoint y: 245, distance: 7.8
click at [635, 245] on div "<!-- The "class" attribute makes styling easier. --> <!-- Use it to style speci…" at bounding box center [681, 178] width 165 height 325
click at [656, 206] on div "<!-- The "class" attribute makes styling easier. --> <!-- Use it to style speci…" at bounding box center [681, 178] width 165 height 325
drag, startPoint x: 643, startPoint y: 239, endPoint x: 627, endPoint y: 239, distance: 16.2
click at [627, 239] on div "<!-- The "class" attribute makes styling easier. --> <!-- Use it to style speci…" at bounding box center [681, 178] width 165 height 325
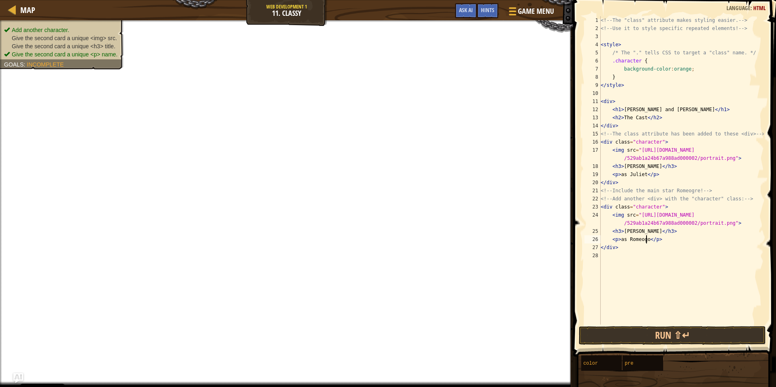
scroll to position [4, 4]
click at [644, 219] on div "<!-- The "class" attribute makes styling easier. --> <!-- Use it to style speci…" at bounding box center [681, 178] width 165 height 325
drag, startPoint x: 654, startPoint y: 232, endPoint x: 623, endPoint y: 234, distance: 30.9
click at [623, 234] on div "<!-- The "class" attribute makes styling easier. --> <!-- Use it to style speci…" at bounding box center [681, 178] width 165 height 325
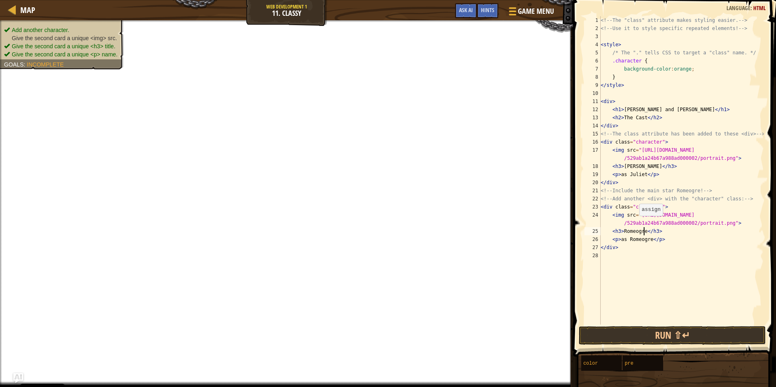
click at [635, 224] on div "<!-- The "class" attribute makes styling easier. --> <!-- Use it to style speci…" at bounding box center [681, 178] width 165 height 325
click at [638, 213] on div "<!-- The "class" attribute makes styling easier. --> <!-- Use it to style speci…" at bounding box center [681, 178] width 165 height 325
click at [517, 14] on span "Game Menu" at bounding box center [536, 11] width 38 height 11
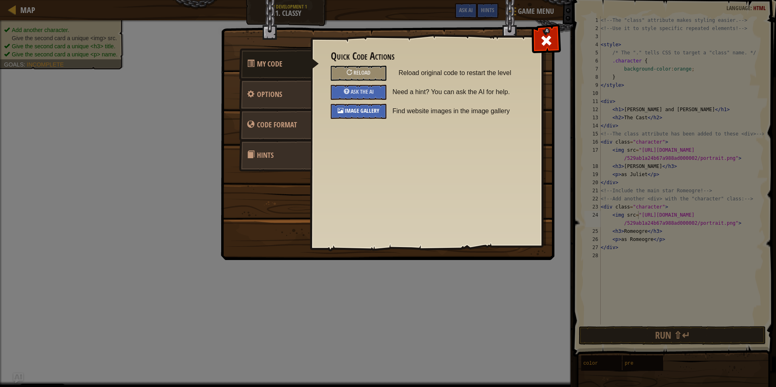
click at [358, 111] on span "Image Gallery" at bounding box center [361, 111] width 35 height 8
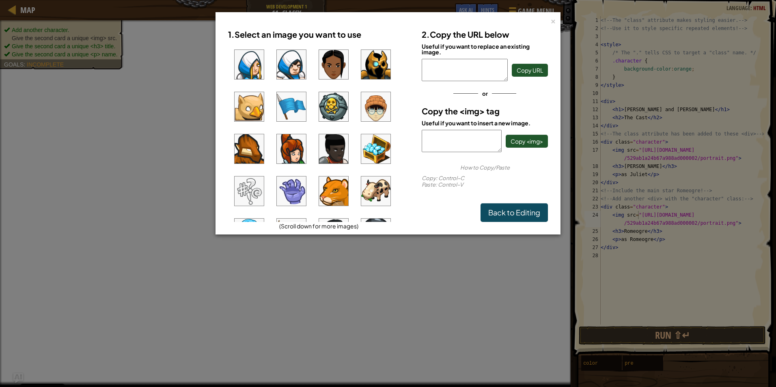
click at [299, 118] on img at bounding box center [291, 106] width 29 height 29
drag, startPoint x: 522, startPoint y: 148, endPoint x: 497, endPoint y: 151, distance: 24.9
click at [497, 151] on div "<img src="[URL][DOMAIN_NAME]"/> Copy <img>" at bounding box center [485, 141] width 126 height 22
click at [542, 69] on span "Copy URL" at bounding box center [530, 70] width 26 height 7
copy div "<img src="[URL][DOMAIN_NAME]"/> Copy <img>"
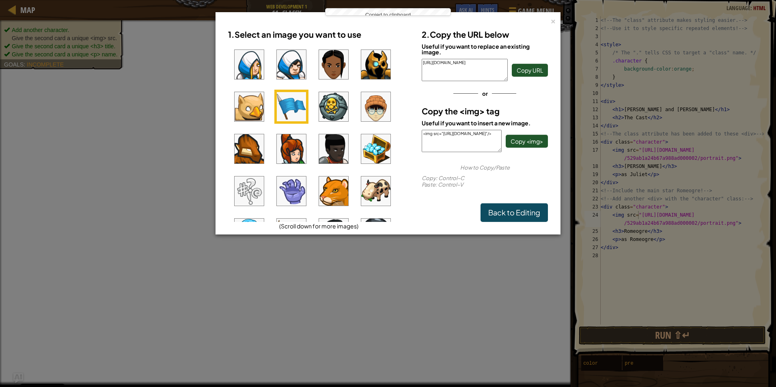
click at [601, 120] on div "× 1. Select an image you want to use (Scroll down for more images) 2. Copy the …" at bounding box center [388, 193] width 776 height 387
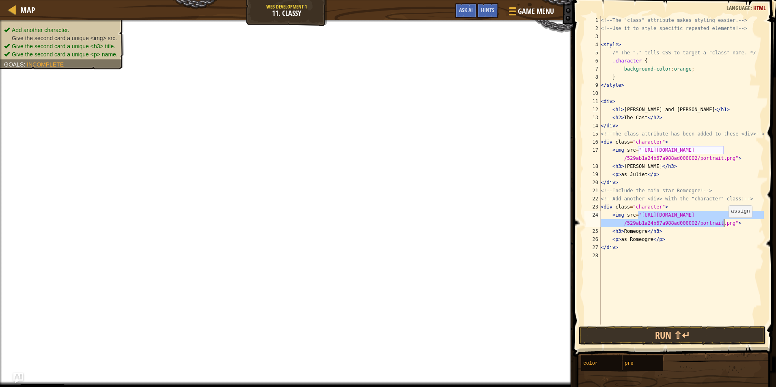
drag, startPoint x: 638, startPoint y: 215, endPoint x: 724, endPoint y: 226, distance: 86.7
click at [724, 226] on div "<!-- The "class" attribute makes styling easier. --> <!-- Use it to style speci…" at bounding box center [681, 178] width 165 height 325
paste textarea "[DOMAIN_NAME][URL]"
type textarea "<img src="[URL][DOMAIN_NAME]">"
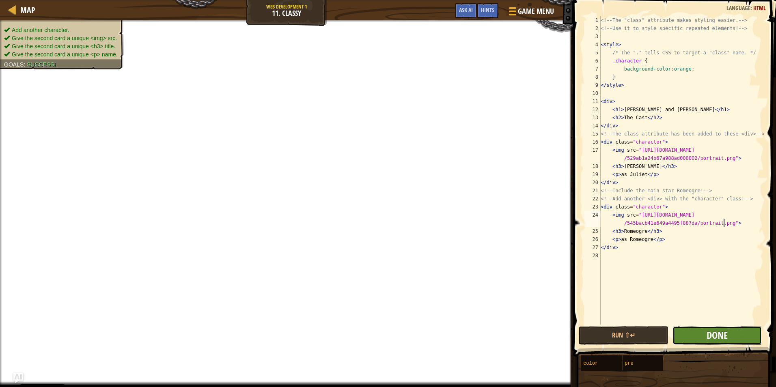
click at [723, 334] on span "Done" at bounding box center [716, 335] width 21 height 13
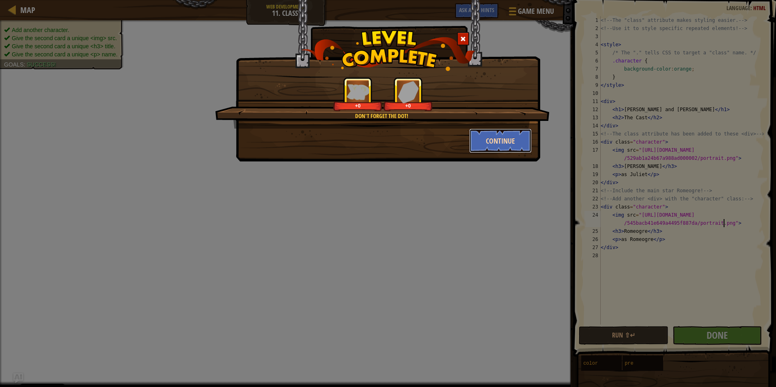
click at [489, 137] on button "Continue" at bounding box center [500, 141] width 63 height 24
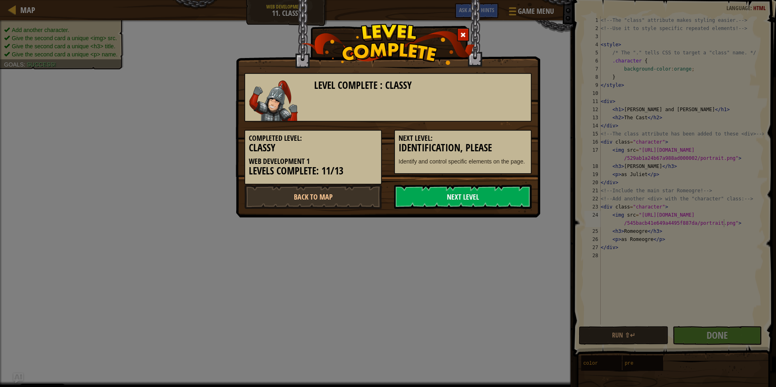
click at [462, 197] on link "Next Level" at bounding box center [463, 197] width 138 height 24
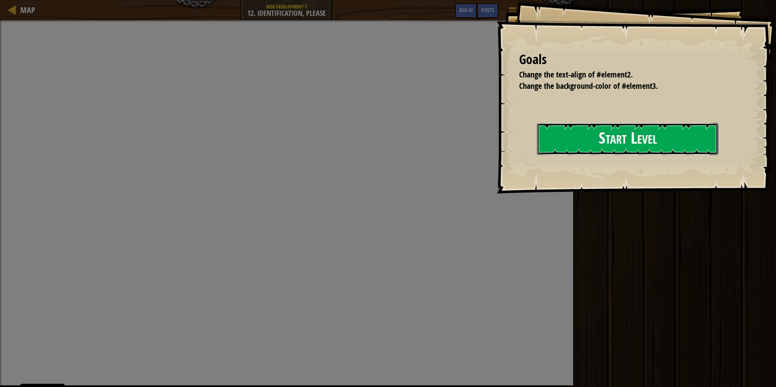
click at [619, 129] on button "Start Level" at bounding box center [627, 139] width 181 height 32
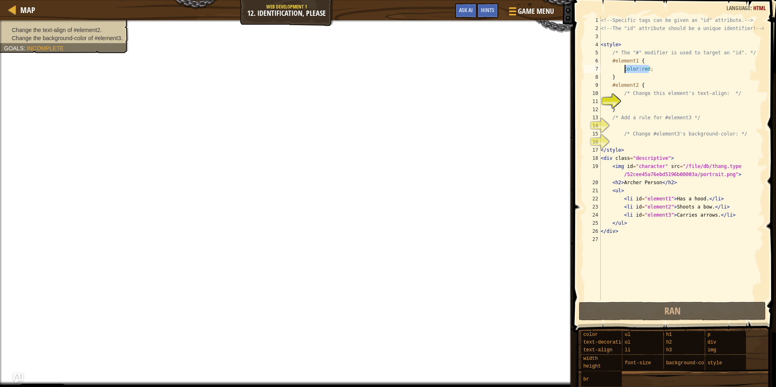
drag, startPoint x: 654, startPoint y: 69, endPoint x: 622, endPoint y: 69, distance: 32.1
click at [622, 69] on div "<!-- Specific tags can be given an "id" attribute. --> <!-- The "id" attribute …" at bounding box center [681, 166] width 165 height 300
type textarea "color:red;"
click at [625, 100] on div "<!-- Specific tags can be given an "id" attribute. --> <!-- The "id" attribute …" at bounding box center [681, 166] width 165 height 300
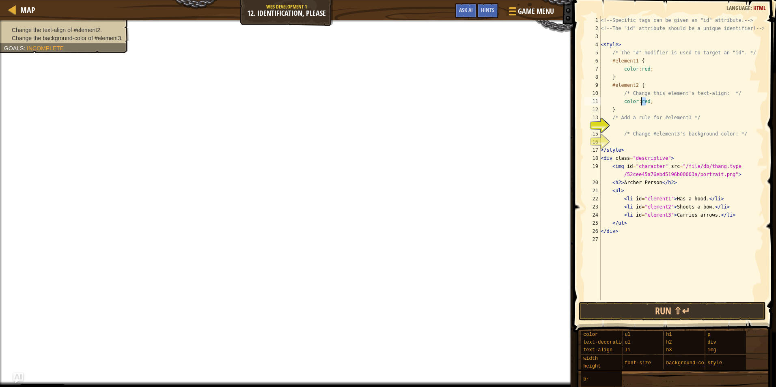
drag, startPoint x: 647, startPoint y: 102, endPoint x: 639, endPoint y: 103, distance: 7.3
click at [639, 103] on div "<!-- Specific tags can be given an "id" attribute. --> <!-- The "id" attribute …" at bounding box center [681, 166] width 165 height 300
type textarea "color:blue;"
click at [631, 124] on div "<!-- Specific tags can be given an "id" attribute. --> <!-- The "id" attribute …" at bounding box center [681, 166] width 165 height 300
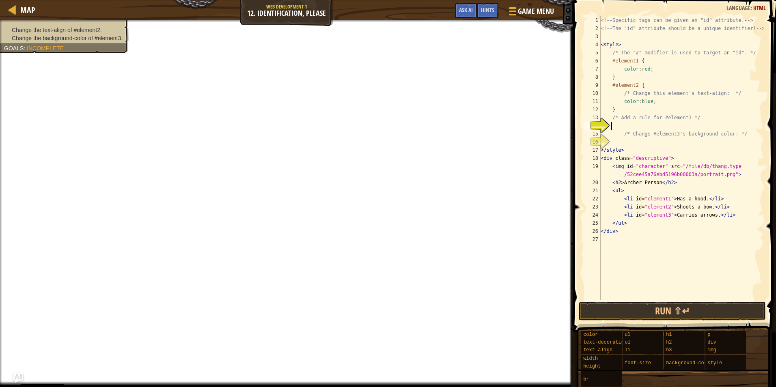
scroll to position [4, 0]
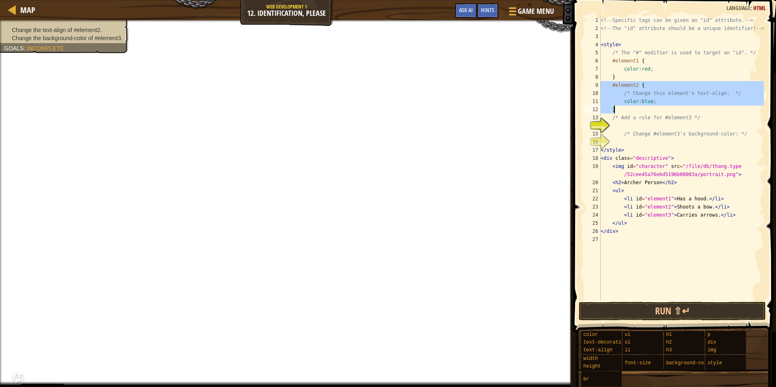
drag, startPoint x: 602, startPoint y: 86, endPoint x: 626, endPoint y: 108, distance: 32.5
click at [626, 108] on div "<!-- Specific tags can be given an "id" attribute. --> <!-- The "id" attribute …" at bounding box center [681, 166] width 165 height 300
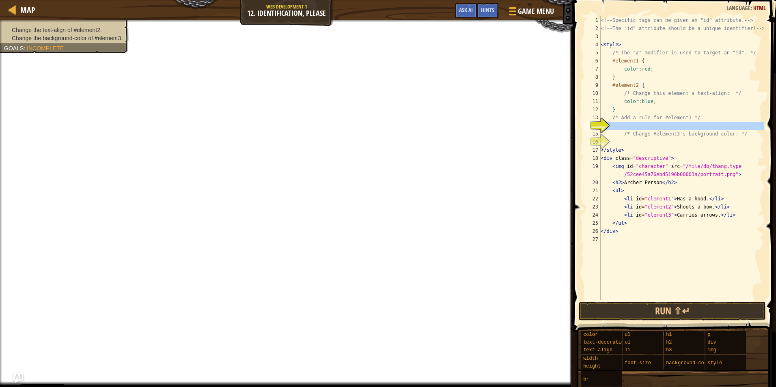
click at [600, 129] on div "14" at bounding box center [592, 126] width 16 height 8
type textarea "/* Change #element3's background-color: */"
click at [614, 128] on div "<!-- Specific tags can be given an "id" attribute. --> <!-- The "id" attribute …" at bounding box center [681, 166] width 165 height 300
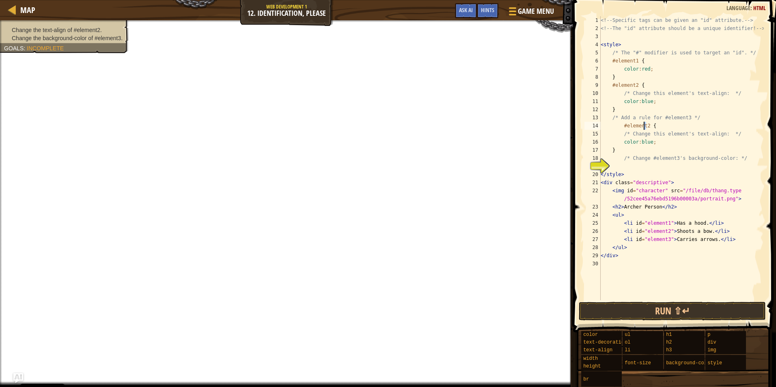
click at [643, 126] on div "<!-- Specific tags can be given an "id" attribute. --> <!-- The "id" attribute …" at bounding box center [681, 166] width 165 height 300
click at [647, 141] on div "<!-- Specific tags can be given an "id" attribute. --> <!-- The "id" attribute …" at bounding box center [681, 166] width 165 height 300
drag, startPoint x: 649, startPoint y: 142, endPoint x: 639, endPoint y: 142, distance: 10.1
click at [639, 142] on div "<!-- Specific tags can be given an "id" attribute. --> <!-- The "id" attribute …" at bounding box center [681, 166] width 165 height 300
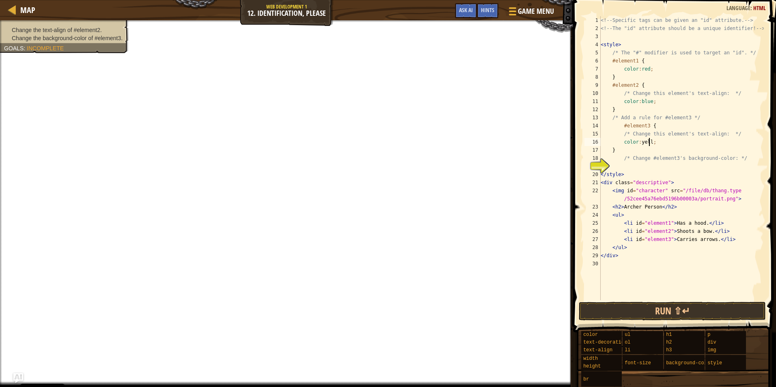
scroll to position [4, 4]
click at [656, 117] on div "<!-- Specific tags can be given an "id" attribute. --> <!-- The "id" attribute …" at bounding box center [681, 166] width 165 height 300
click at [646, 155] on div "<!-- Specific tags can be given an "id" attribute. --> <!-- The "id" attribute …" at bounding box center [681, 166] width 165 height 300
type textarea "/* Change #element3's background-color: */"
click at [645, 164] on div "<!-- Specific tags can be given an "id" attribute. --> <!-- The "id" attribute …" at bounding box center [681, 166] width 165 height 300
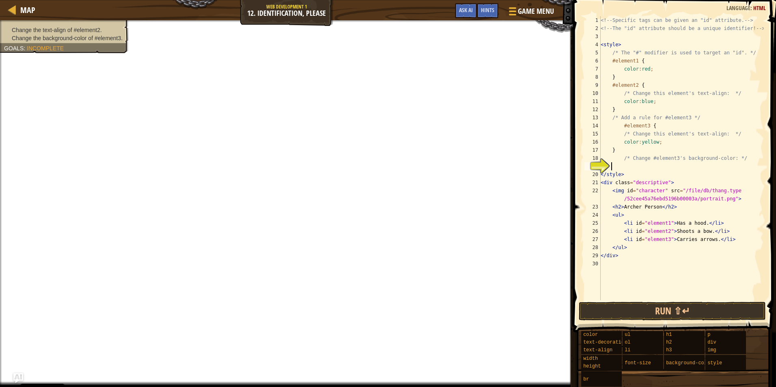
scroll to position [4, 0]
click at [664, 142] on div "<!-- Specific tags can be given an "id" attribute. --> <!-- The "id" attribute …" at bounding box center [681, 166] width 165 height 300
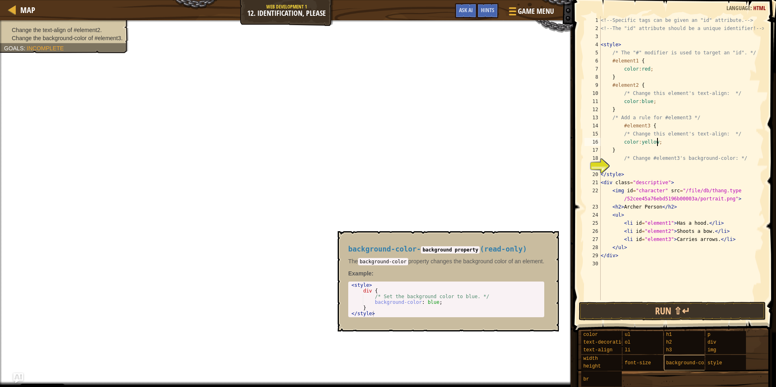
type textarea "color:yellow;"
click at [697, 365] on span "background-color" at bounding box center [689, 363] width 47 height 6
type textarea "background-color: blue;"
drag, startPoint x: 372, startPoint y: 303, endPoint x: 438, endPoint y: 303, distance: 65.3
click at [438, 303] on div "< style > div { /* Set the background color to blue. */ background-color : blue…" at bounding box center [446, 304] width 193 height 45
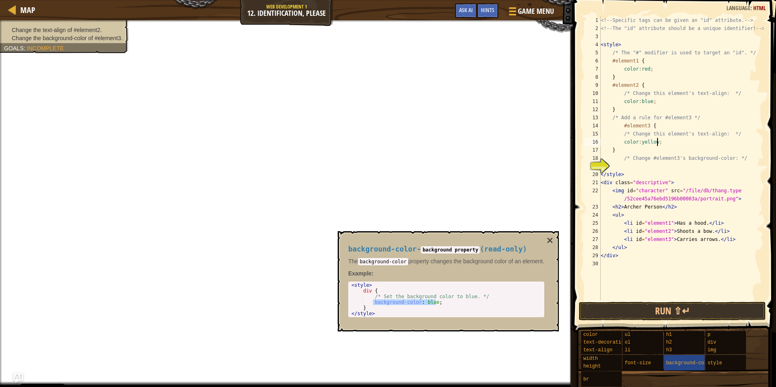
click at [659, 140] on div "<!-- Specific tags can be given an "id" attribute. --> <!-- The "id" attribute …" at bounding box center [681, 166] width 165 height 300
type textarea "color:yellow;"
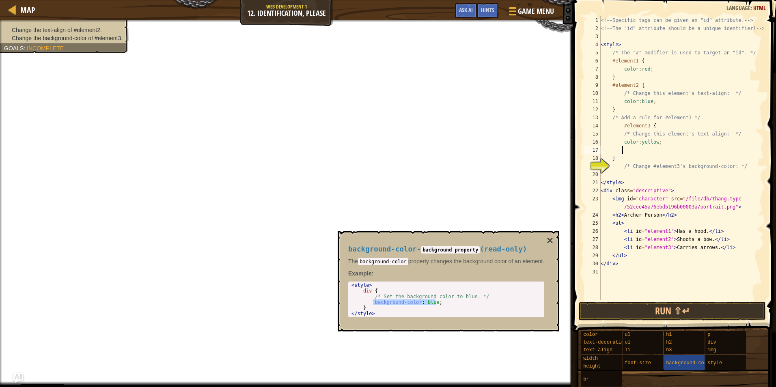
paste textarea "background-color: blue;"
type textarea "background-color: blue;"
click at [672, 307] on button "Run ⇧↵" at bounding box center [672, 311] width 187 height 19
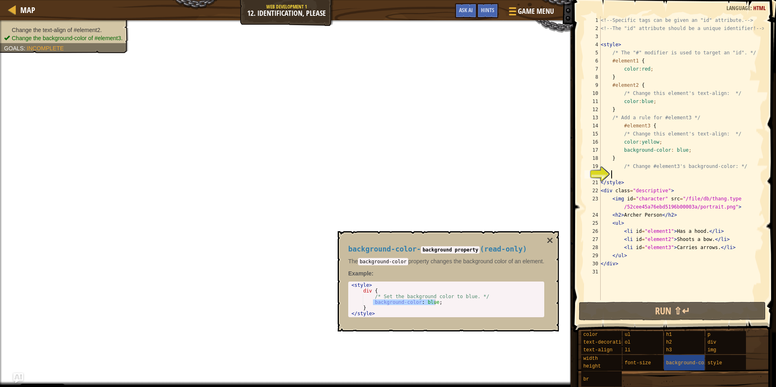
click at [664, 174] on div "<!-- Specific tags can be given an "id" attribute. --> <!-- The "id" attribute …" at bounding box center [681, 166] width 165 height 300
paste textarea "background-color: blue;"
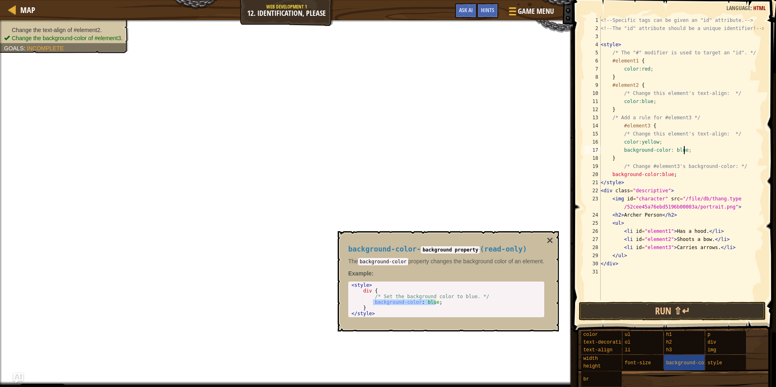
click at [687, 149] on div "<!-- Specific tags can be given an "id" attribute. --> <!-- The "id" attribute …" at bounding box center [681, 166] width 165 height 300
drag, startPoint x: 671, startPoint y: 174, endPoint x: 597, endPoint y: 175, distance: 73.9
click at [597, 175] on div "background-color: blue; 1 2 3 4 5 6 7 8 9 10 11 12 13 14 15 16 17 18 19 20 21 2…" at bounding box center [673, 158] width 181 height 284
type textarea "background-color: blue;"
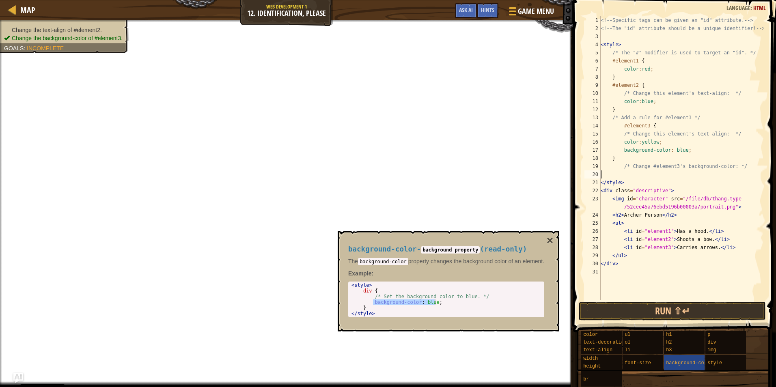
type textarea "/* Change #element3's background-color: */"
click at [694, 146] on div "<!-- Specific tags can be given an "id" attribute. --> <!-- The "id" attribute …" at bounding box center [681, 166] width 165 height 300
click at [685, 151] on div "<!-- Specific tags can be given an "id" attribute. --> <!-- The "id" attribute …" at bounding box center [681, 166] width 165 height 300
drag, startPoint x: 680, startPoint y: 151, endPoint x: 669, endPoint y: 153, distance: 11.5
click at [669, 153] on div "<!-- Specific tags can be given an "id" attribute. --> <!-- The "id" attribute …" at bounding box center [681, 166] width 165 height 300
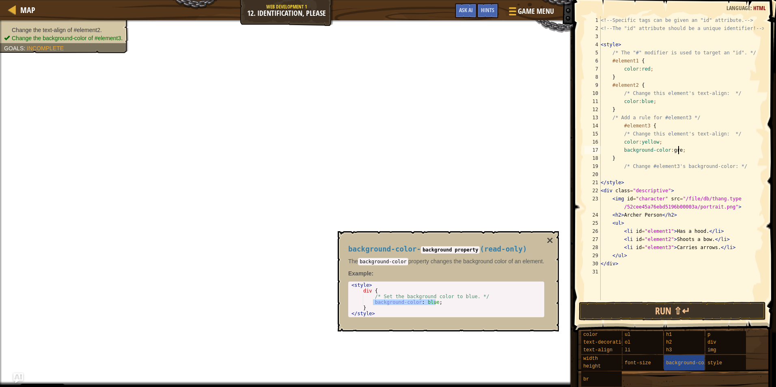
scroll to position [4, 6]
drag, startPoint x: 685, startPoint y: 152, endPoint x: 671, endPoint y: 152, distance: 13.8
click at [671, 152] on div "<!-- Specific tags can be given an "id" attribute. --> <!-- The "id" attribute …" at bounding box center [681, 166] width 165 height 300
click at [659, 188] on div "<!-- Specific tags can be given an "id" attribute. --> <!-- The "id" attribute …" at bounding box center [681, 166] width 165 height 300
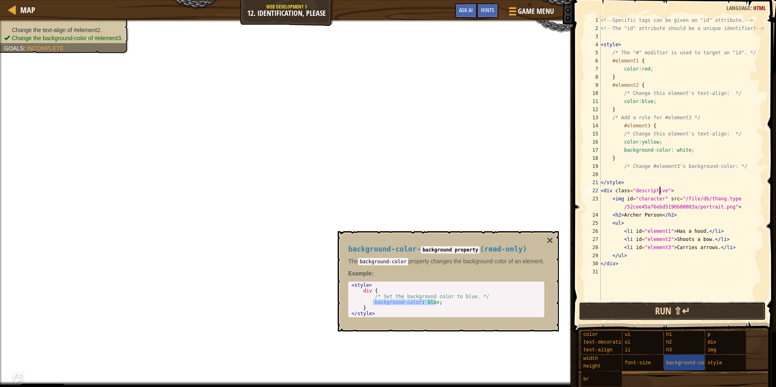
click at [668, 308] on button "Run ⇧↵" at bounding box center [672, 311] width 187 height 19
click at [679, 179] on div "<!-- Specific tags can be given an "id" attribute. --> <!-- The "id" attribute …" at bounding box center [681, 166] width 165 height 300
type textarea "</style>"
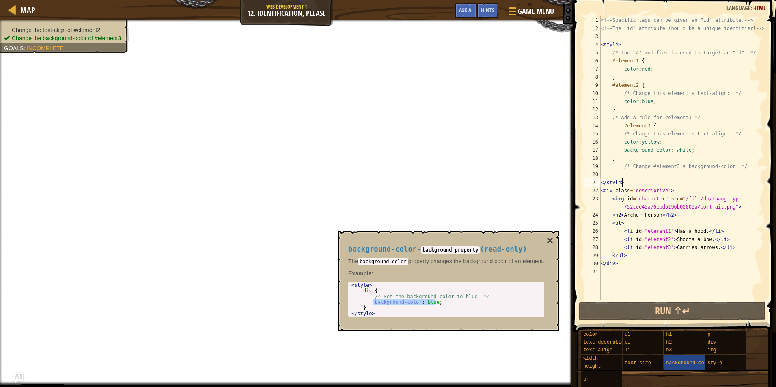
scroll to position [4, 1]
click at [675, 175] on div "<!-- Specific tags can be given an "id" attribute. --> <!-- The "id" attribute …" at bounding box center [681, 166] width 165 height 300
click at [676, 144] on div "<!-- Specific tags can be given an "id" attribute. --> <!-- The "id" attribute …" at bounding box center [681, 166] width 165 height 300
type textarea "color:yellow;"
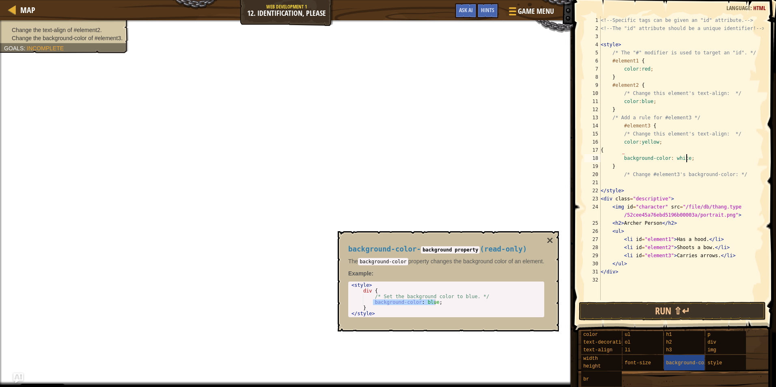
click at [715, 158] on div "<!-- Specific tags can be given an "id" attribute. --> <!-- The "id" attribute …" at bounding box center [681, 166] width 165 height 300
type textarea "background-color: white;"
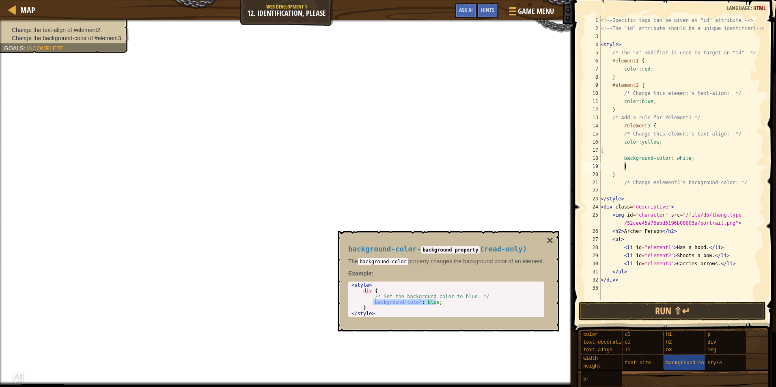
click at [695, 146] on div "<!-- Specific tags can be given an "id" attribute. --> <!-- The "id" attribute …" at bounding box center [681, 166] width 165 height 300
click at [691, 144] on div "<!-- Specific tags can be given an "id" attribute. --> <!-- The "id" attribute …" at bounding box center [681, 166] width 165 height 300
click at [621, 152] on div "<!-- Specific tags can be given an "id" attribute. --> <!-- The "id" attribute …" at bounding box center [681, 166] width 165 height 300
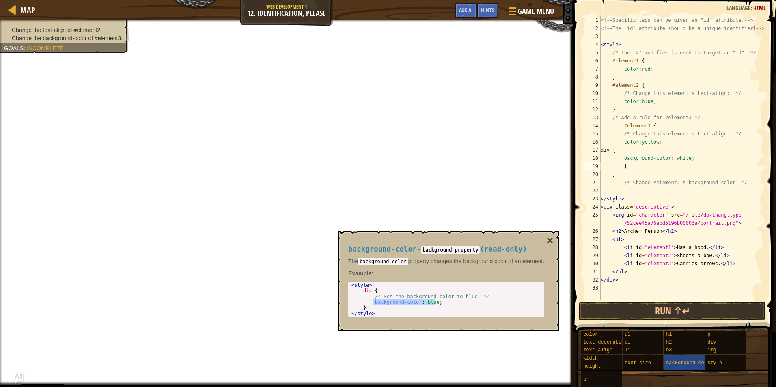
click at [630, 168] on div "<!-- Specific tags can be given an "id" attribute. --> <!-- The "id" attribute …" at bounding box center [681, 166] width 165 height 300
drag, startPoint x: 628, startPoint y: 168, endPoint x: 589, endPoint y: 150, distance: 42.7
click at [589, 150] on div "} 1 2 3 4 5 6 7 8 9 10 11 12 13 14 15 16 17 18 19 20 21 22 23 24 25 26 27 28 29…" at bounding box center [673, 158] width 181 height 284
click at [661, 142] on div "<!-- Specific tags can be given an "id" attribute. --> <!-- The "id" attribute …" at bounding box center [681, 166] width 165 height 300
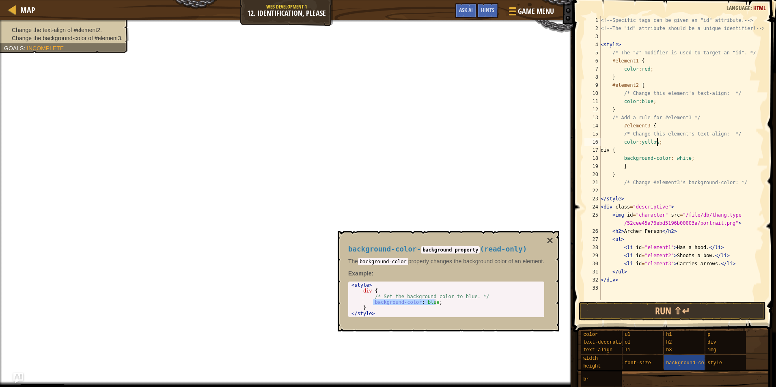
type textarea "color:yellow;"
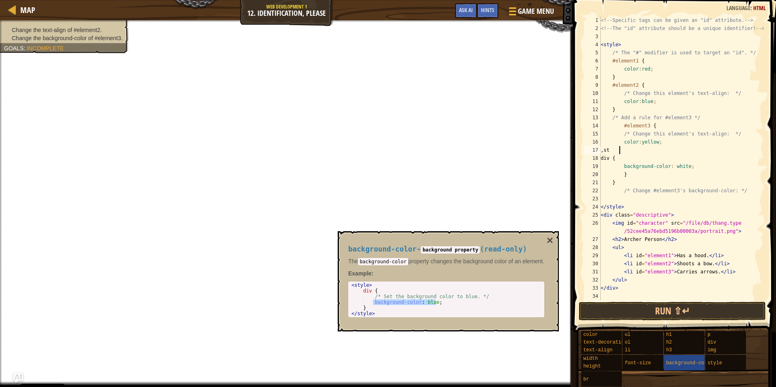
scroll to position [4, 1]
type textarea ","
click at [637, 176] on div "<!-- Specific tags can be given an "id" attribute. --> <!-- The "id" attribute …" at bounding box center [681, 166] width 165 height 300
type textarea "}"
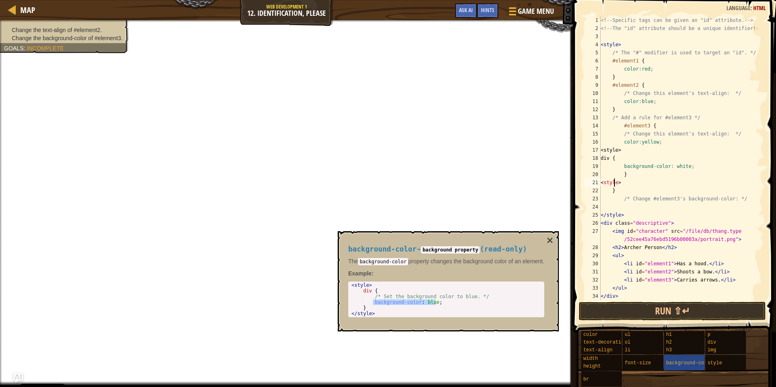
scroll to position [4, 2]
drag, startPoint x: 640, startPoint y: 182, endPoint x: 633, endPoint y: 178, distance: 8.7
click at [633, 178] on div "<!-- Specific tags can be given an "id" attribute. --> <!-- The "id" attribute …" at bounding box center [678, 166] width 159 height 300
click at [614, 150] on div "<!-- Specific tags can be given an "id" attribute. --> <!-- The "id" attribute …" at bounding box center [678, 166] width 159 height 300
click at [626, 150] on div "<!-- Specific tags can be given an "id" attribute. --> <!-- The "id" attribute …" at bounding box center [678, 166] width 159 height 300
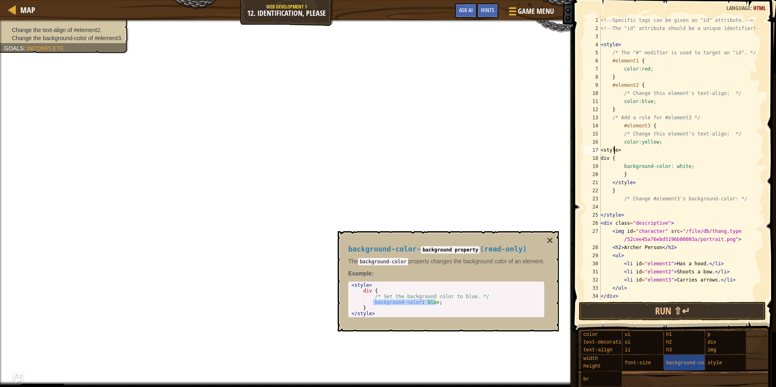
click at [615, 151] on div "<!-- Specific tags can be given an "id" attribute. --> <!-- The "id" attribute …" at bounding box center [678, 166] width 159 height 300
click at [625, 166] on div "<!-- Specific tags can be given an "id" attribute. --> <!-- The "id" attribute …" at bounding box center [678, 166] width 159 height 300
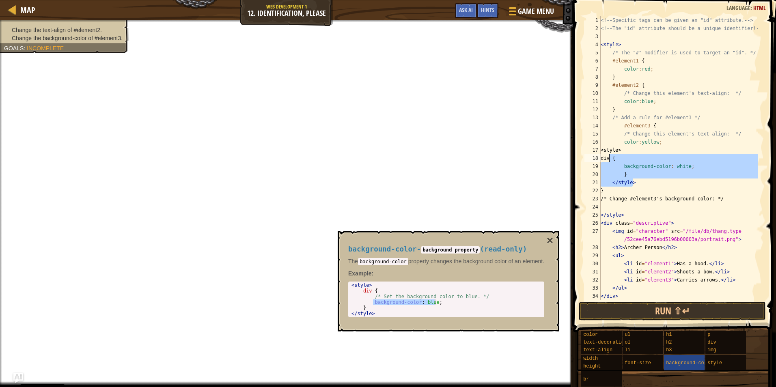
drag, startPoint x: 638, startPoint y: 183, endPoint x: 608, endPoint y: 161, distance: 37.3
click at [608, 161] on div "<!-- Specific tags can be given an "id" attribute. --> <!-- The "id" attribute …" at bounding box center [678, 166] width 159 height 300
click at [618, 153] on div "<!-- Specific tags can be given an "id" attribute. --> <!-- The "id" attribute …" at bounding box center [678, 166] width 159 height 300
type textarea "<style>"
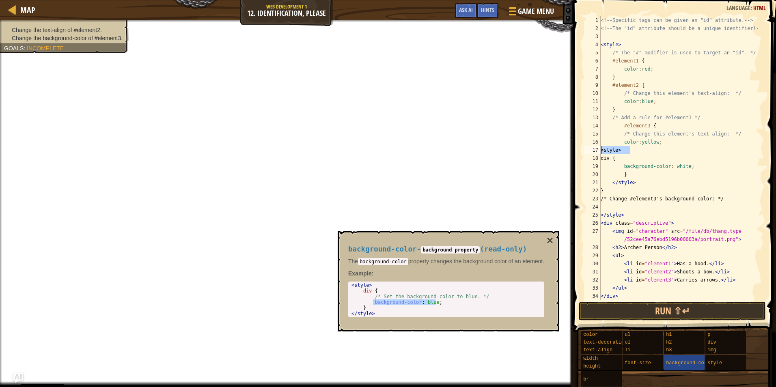
drag, startPoint x: 633, startPoint y: 149, endPoint x: 592, endPoint y: 148, distance: 41.4
click at [592, 148] on div "<style> 1 2 3 4 5 6 7 8 9 10 11 12 13 14 15 16 17 18 19 20 21 22 23 24 25 26 27…" at bounding box center [673, 158] width 181 height 284
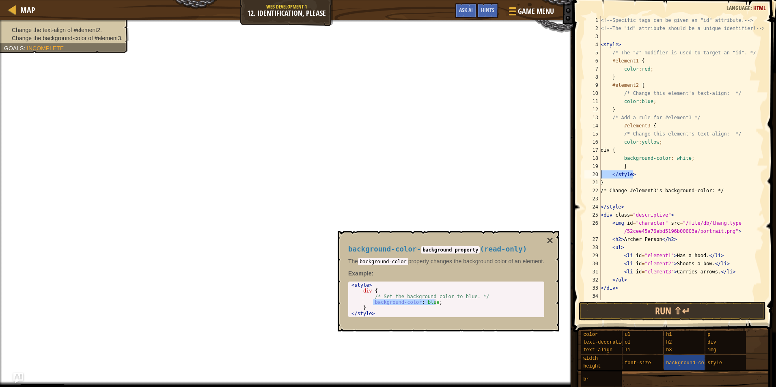
drag, startPoint x: 634, startPoint y: 177, endPoint x: 579, endPoint y: 174, distance: 55.7
click at [579, 174] on div "color:yellow; 1 2 3 4 5 6 7 8 9 10 11 12 13 14 15 16 17 18 19 20 21 22 23 24 25…" at bounding box center [672, 182] width 205 height 356
type textarea "</style>"
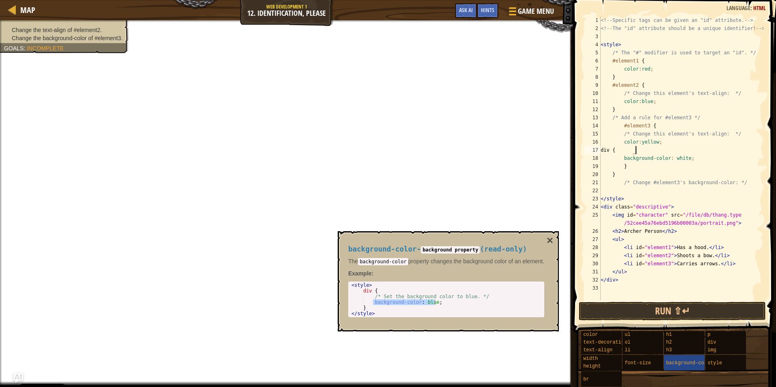
click at [641, 153] on div "<!-- Specific tags can be given an "id" attribute. --> <!-- The "id" attribute …" at bounding box center [681, 166] width 165 height 300
type textarea "div {"
drag, startPoint x: 632, startPoint y: 152, endPoint x: 624, endPoint y: 152, distance: 7.7
click at [624, 152] on div "<!-- Specific tags can be given an "id" attribute. --> <!-- The "id" attribute …" at bounding box center [681, 166] width 165 height 300
drag, startPoint x: 643, startPoint y: 149, endPoint x: 586, endPoint y: 152, distance: 56.9
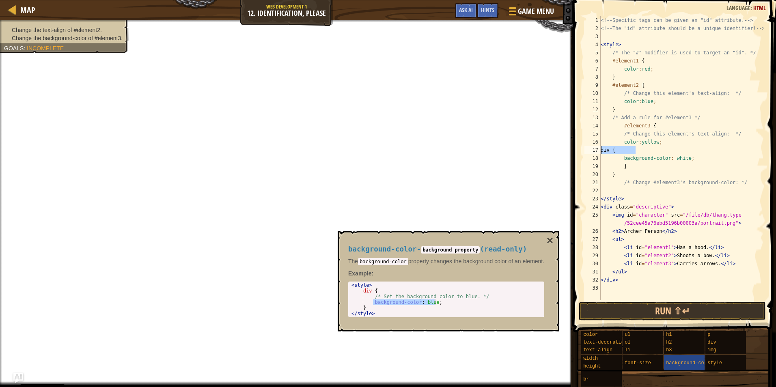
click at [586, 152] on div "div { 1 2 3 4 5 6 7 8 9 10 11 12 13 14 15 16 17 18 19 20 21 22 23 24 25 26 27 2…" at bounding box center [673, 158] width 181 height 284
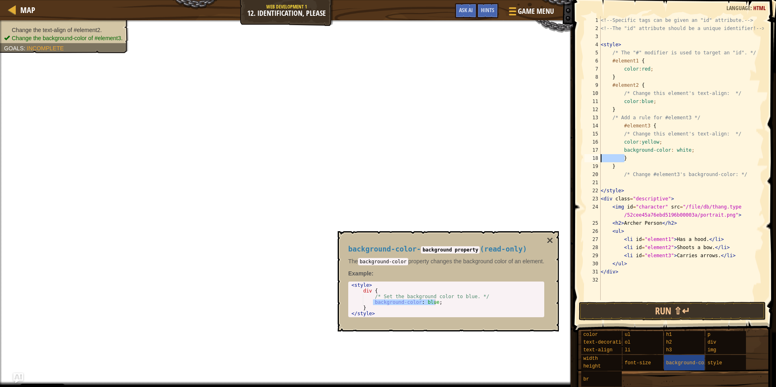
drag, startPoint x: 638, startPoint y: 158, endPoint x: 588, endPoint y: 158, distance: 50.3
click at [588, 158] on div "color:yellow; 1 2 3 4 5 6 7 8 9 10 11 12 13 14 15 16 17 18 19 20 21 22 23 24 25…" at bounding box center [673, 158] width 181 height 284
type textarea "}"
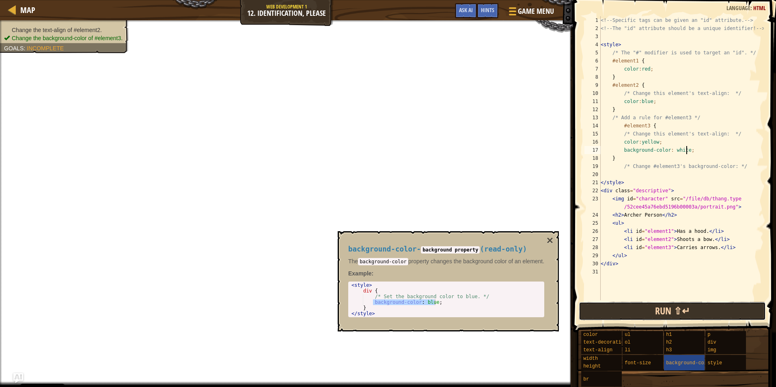
click at [661, 308] on button "Run ⇧↵" at bounding box center [672, 311] width 187 height 19
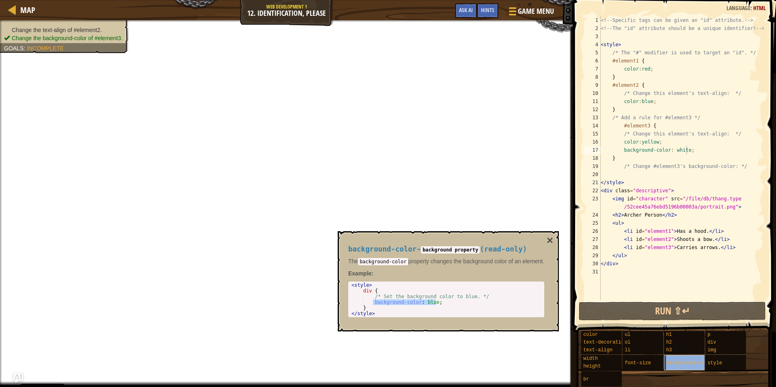
click at [678, 358] on div "background-color" at bounding box center [702, 362] width 77 height 15
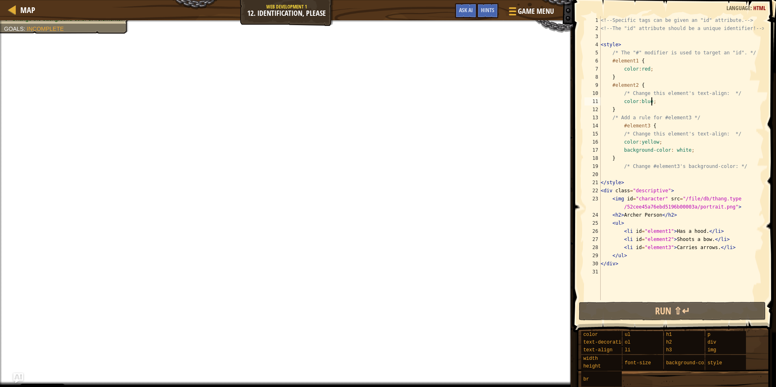
click at [655, 102] on div "<!-- Specific tags can be given an "id" attribute. --> <!-- The "id" attribute …" at bounding box center [681, 166] width 165 height 300
type textarea "color:blue;"
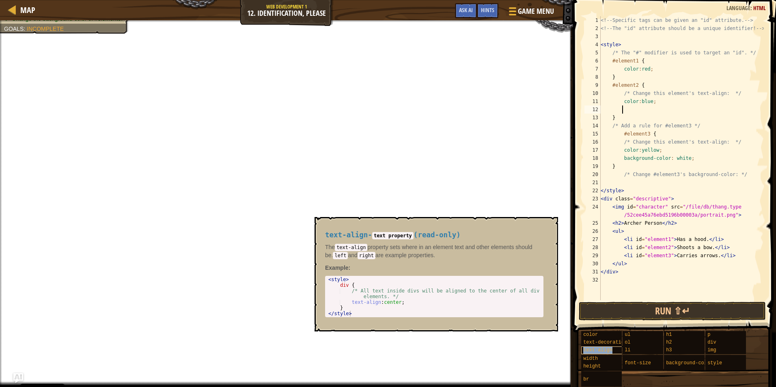
click at [605, 351] on span "text-align" at bounding box center [597, 350] width 29 height 6
type textarea "text-align:center;"
drag, startPoint x: 401, startPoint y: 304, endPoint x: 349, endPoint y: 302, distance: 52.4
click at [349, 302] on div "< style > div { /* All text inside divs will be aligned to the center of all di…" at bounding box center [434, 302] width 215 height 51
click at [660, 111] on div "<!-- Specific tags can be given an "id" attribute. --> <!-- The "id" attribute …" at bounding box center [681, 166] width 165 height 300
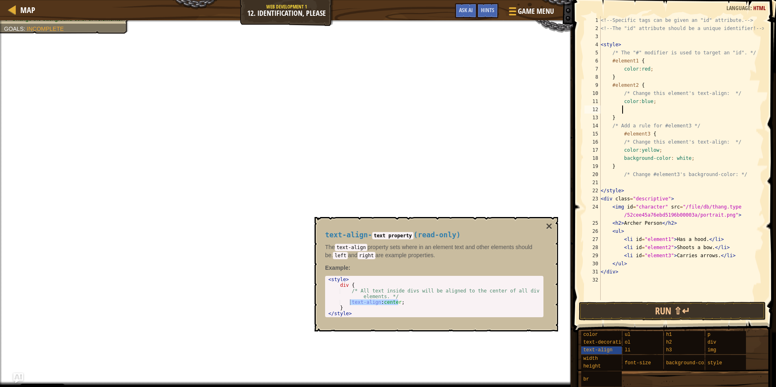
paste textarea "text-align:center;"
type textarea "text-align:center;"
click at [690, 306] on button "Done" at bounding box center [717, 311] width 90 height 19
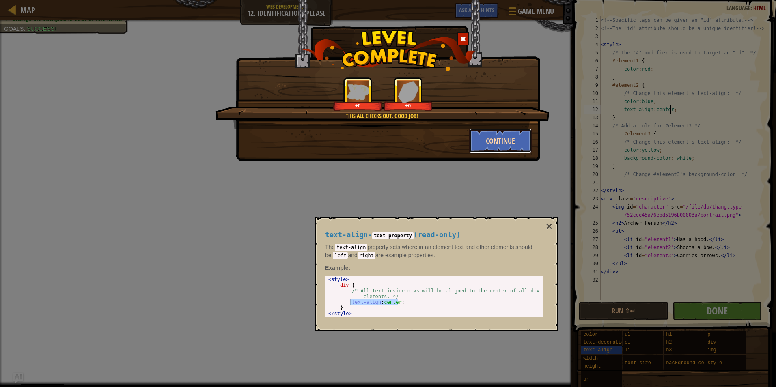
click at [484, 136] on button "Continue" at bounding box center [500, 141] width 63 height 24
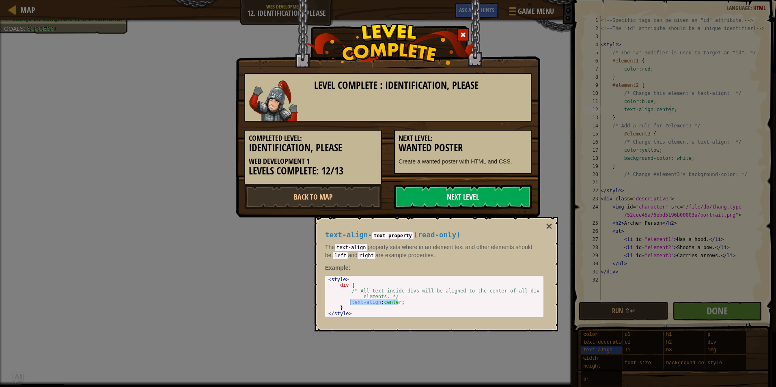
click at [402, 202] on link "Next Level" at bounding box center [463, 197] width 138 height 24
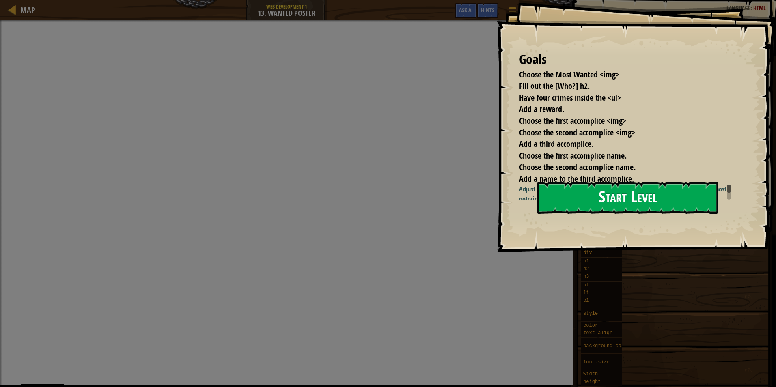
click at [612, 214] on button "Start Level" at bounding box center [627, 198] width 181 height 32
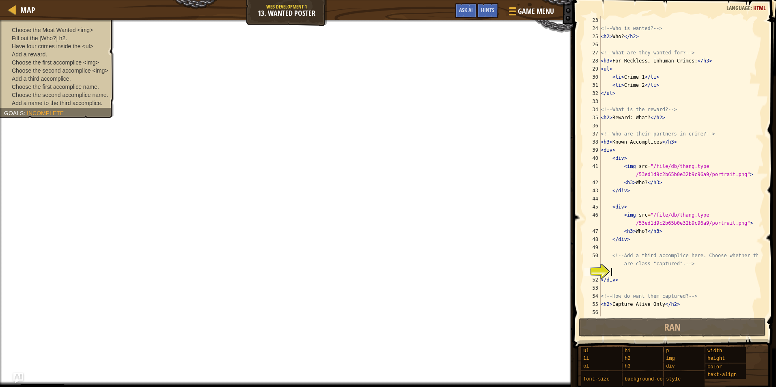
scroll to position [203, 0]
click at [618, 272] on div "<!-- Who is wanted? --> < h2 > Who? </ h2 > <!-- What are they wanted for? --> …" at bounding box center [678, 174] width 159 height 316
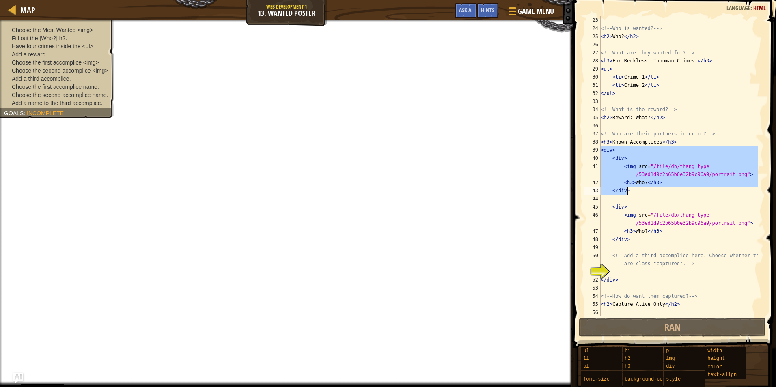
drag, startPoint x: 601, startPoint y: 148, endPoint x: 634, endPoint y: 189, distance: 52.8
click at [634, 189] on div "<!-- Who is wanted? --> < h2 > Who? </ h2 > <!-- What are they wanted for? --> …" at bounding box center [678, 174] width 159 height 316
type textarea "<h3>Who?</h3> </div>"
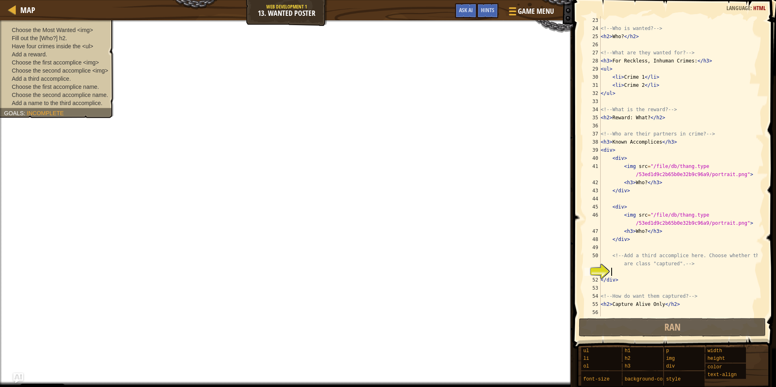
click at [624, 271] on div "<!-- Who is wanted? --> < h2 > Who? </ h2 > <!-- What are they wanted for? --> …" at bounding box center [678, 174] width 159 height 316
type textarea "</div>"
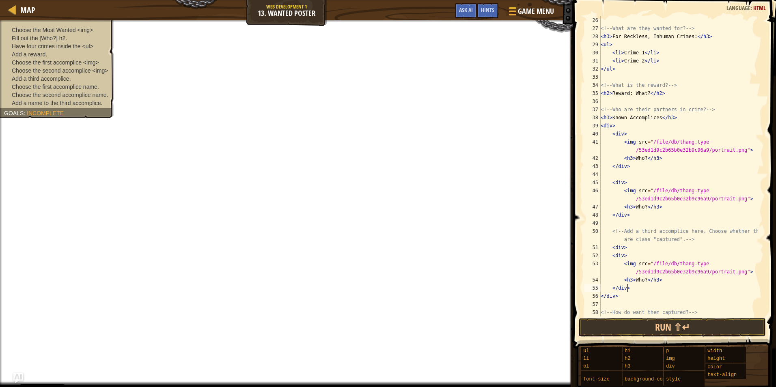
scroll to position [243, 0]
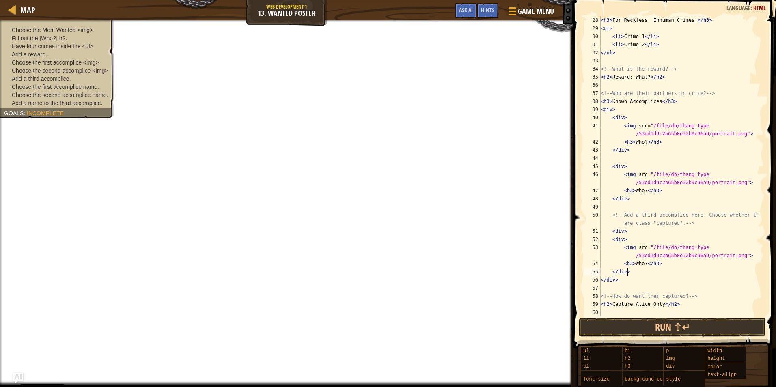
click at [666, 275] on div "< h3 > For Reckless, Inhuman Crimes: </ h3 > < ul > < li > Crime 1 </ li > < li…" at bounding box center [678, 174] width 159 height 316
click at [667, 290] on div "< h3 > For Reckless, Inhuman Crimes: </ h3 > < ul > < li > Crime 1 </ li > < li…" at bounding box center [678, 174] width 159 height 316
click at [646, 309] on div "< h3 > For Reckless, Inhuman Crimes: </ h3 > < ul > < li > Crime 1 </ li > < li…" at bounding box center [678, 174] width 159 height 316
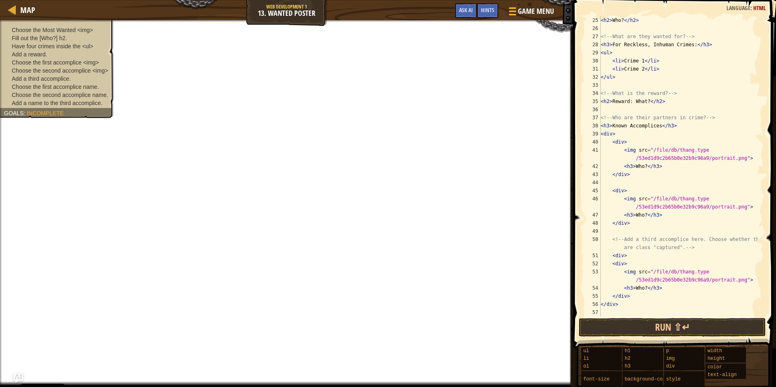
scroll to position [219, 0]
click at [641, 166] on div "< h2 > Who? </ h2 > <!-- What are they wanted for? --> < h3 > For Reckless, Inh…" at bounding box center [678, 174] width 159 height 316
drag, startPoint x: 644, startPoint y: 167, endPoint x: 633, endPoint y: 167, distance: 11.4
click at [633, 167] on div "< h2 > Who? </ h2 > <!-- What are they wanted for? --> < h3 > For Reckless, Inh…" at bounding box center [678, 174] width 159 height 316
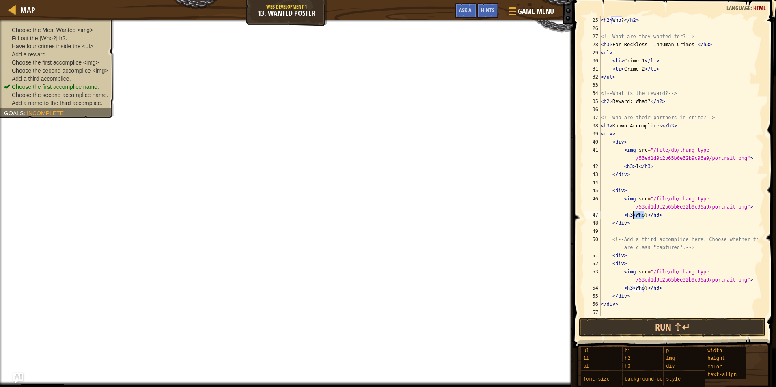
drag, startPoint x: 643, startPoint y: 217, endPoint x: 633, endPoint y: 217, distance: 10.1
click at [633, 217] on div "< h2 > Who? </ h2 > <!-- What are they wanted for? --> < h3 > For Reckless, Inh…" at bounding box center [678, 174] width 159 height 316
drag, startPoint x: 644, startPoint y: 287, endPoint x: 633, endPoint y: 290, distance: 11.7
click at [633, 290] on div "< h2 > Who? </ h2 > <!-- What are they wanted for? --> < h3 > For Reckless, Inh…" at bounding box center [678, 174] width 159 height 316
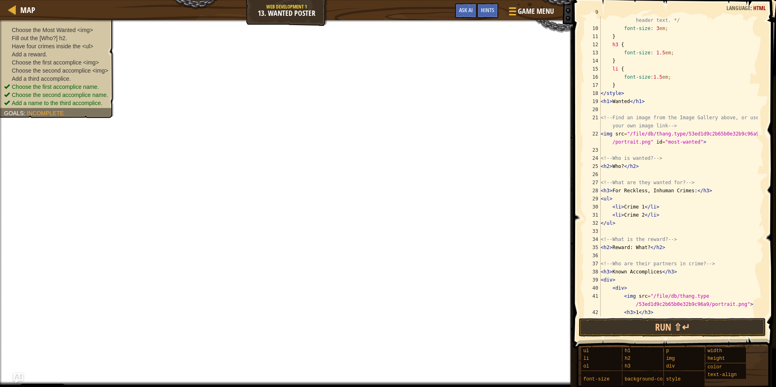
scroll to position [73, 0]
drag, startPoint x: 661, startPoint y: 213, endPoint x: 597, endPoint y: 214, distance: 64.1
click at [597, 214] on div "<h3>3</h3> 9 10 11 12 13 14 15 16 17 18 19 20 21 22 23 24 25 26 27 28 29 30 31 …" at bounding box center [673, 166] width 181 height 300
type textarea "<li>Crime 2</li>"
click at [654, 213] on div "/* Change the number to change the size of the header text. */ font-size : 3 em…" at bounding box center [678, 166] width 159 height 300
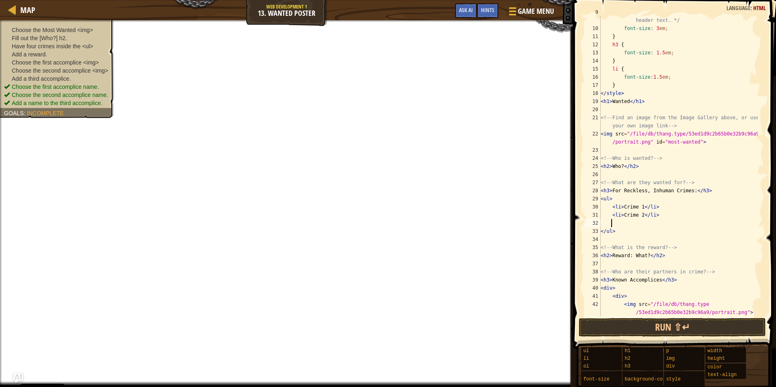
type textarea "#"
paste textarea "<li>Crime 2</li>"
click at [641, 225] on div "/* Change the number to change the size of the header text. */ font-size : 3 em…" at bounding box center [678, 170] width 159 height 325
type textarea "<li>Crime 3</li>"
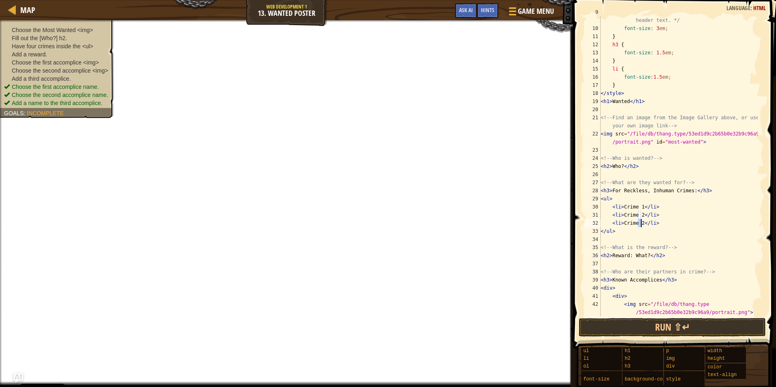
scroll to position [4, 3]
click at [661, 224] on div "/* Change the number to change the size of the header text. */ font-size : 3 em…" at bounding box center [678, 170] width 159 height 325
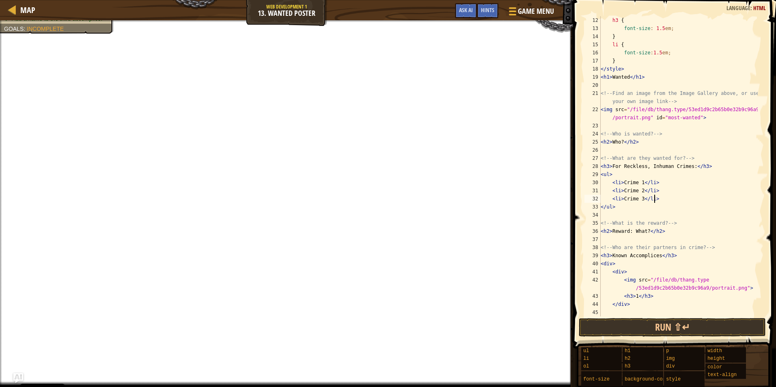
scroll to position [122, 0]
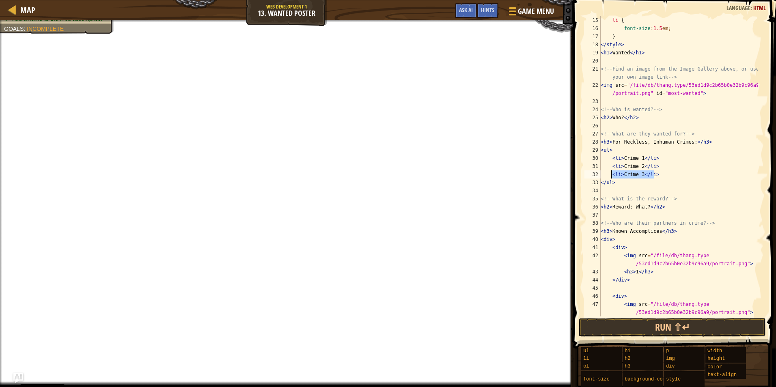
drag, startPoint x: 666, startPoint y: 174, endPoint x: 585, endPoint y: 175, distance: 81.1
click at [585, 175] on div "<li>Crime 3</li> 15 16 17 18 19 20 21 22 23 24 25 26 27 28 29 30 31 32 33 34 35…" at bounding box center [673, 166] width 181 height 300
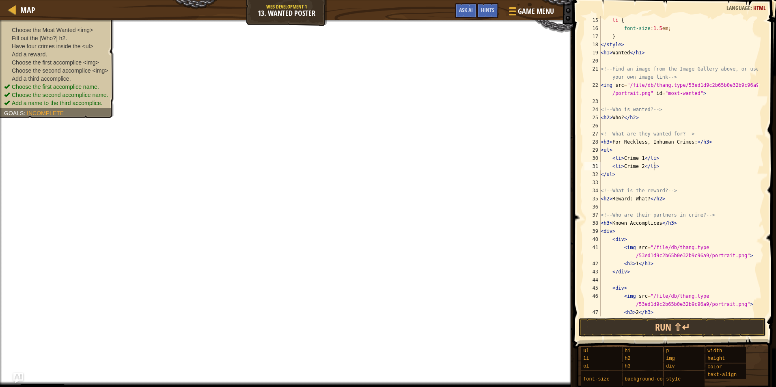
click at [61, 53] on li "Add a reward." at bounding box center [56, 54] width 104 height 8
click at [63, 65] on span "Choose the first accomplice <img>" at bounding box center [55, 62] width 87 height 6
click at [69, 61] on span "Choose the first accomplice <img>" at bounding box center [55, 62] width 87 height 6
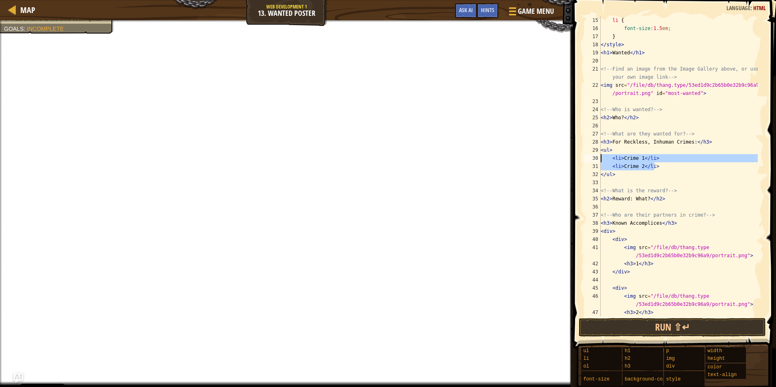
drag, startPoint x: 658, startPoint y: 167, endPoint x: 594, endPoint y: 155, distance: 65.7
click at [594, 155] on div "<li>Crime 2</li> 15 16 17 18 19 20 21 22 23 24 25 26 27 28 29 30 31 32 33 34 35…" at bounding box center [673, 166] width 181 height 300
click at [662, 166] on div "li { font-size : 1.5 em ; } </ style > < h1 > Wanted </ h1 > <!-- Find an image…" at bounding box center [678, 166] width 159 height 300
type textarea "<li>Crime 2</li>"
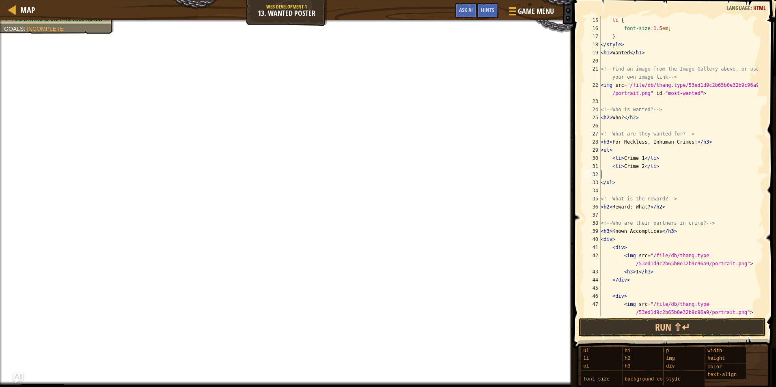
paste textarea "<li>Crime 2</li>"
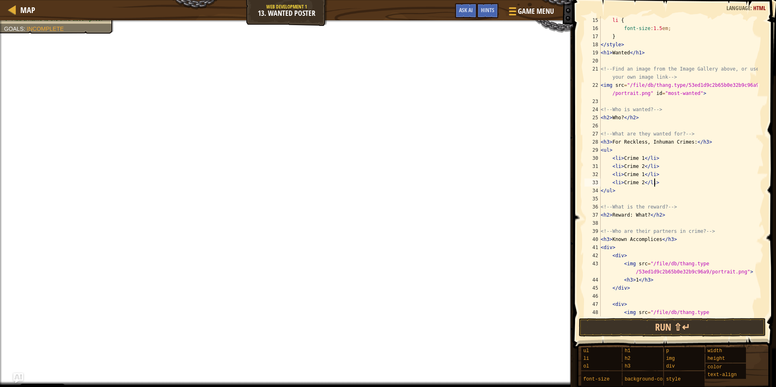
click at [641, 172] on div "li { font-size : 1.5 em ; } </ style > < h1 > Wanted </ h1 > <!-- Find an image…" at bounding box center [678, 178] width 159 height 325
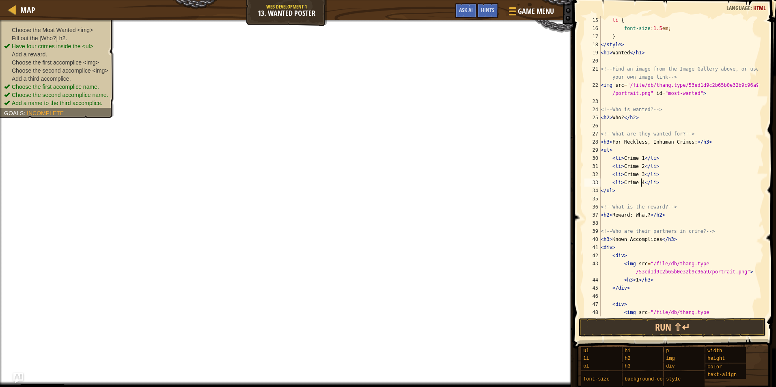
click at [64, 68] on span "Choose the second accomplice <img>" at bounding box center [60, 70] width 96 height 6
click at [61, 77] on span "Add a third accomplice." at bounding box center [41, 78] width 59 height 6
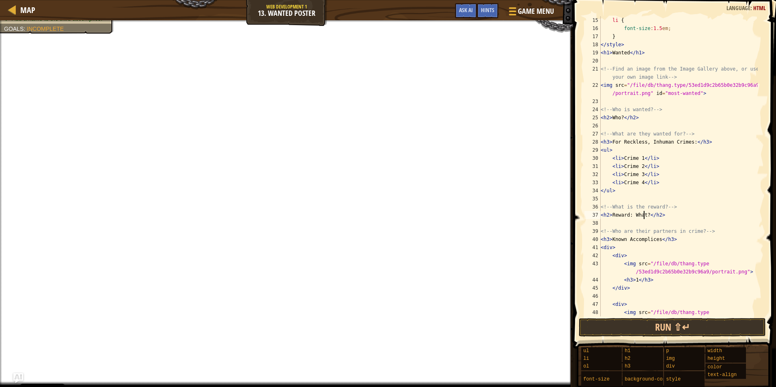
click at [643, 215] on div "li { font-size : 1.5 em ; } </ style > < h1 > Wanted </ h1 > <!-- Find an image…" at bounding box center [678, 178] width 159 height 325
drag, startPoint x: 646, startPoint y: 215, endPoint x: 632, endPoint y: 215, distance: 14.6
click at [632, 215] on div "li { font-size : 1.5 em ; } </ style > < h1 > Wanted </ h1 > <!-- Find an image…" at bounding box center [678, 178] width 159 height 325
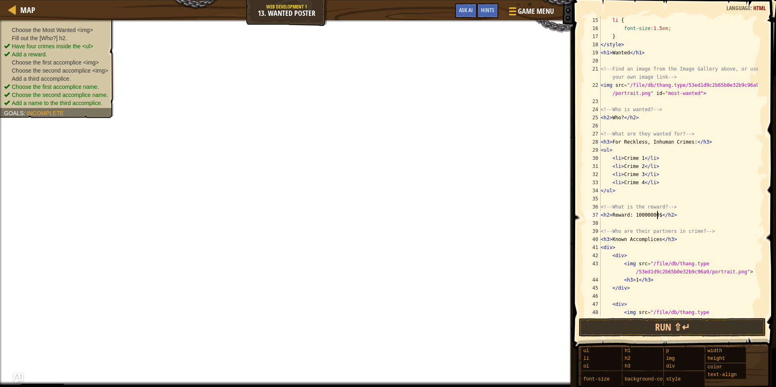
click at [70, 53] on li "Add a reward." at bounding box center [56, 54] width 104 height 8
click at [60, 85] on span "Choose the first accomplice name." at bounding box center [55, 87] width 87 height 6
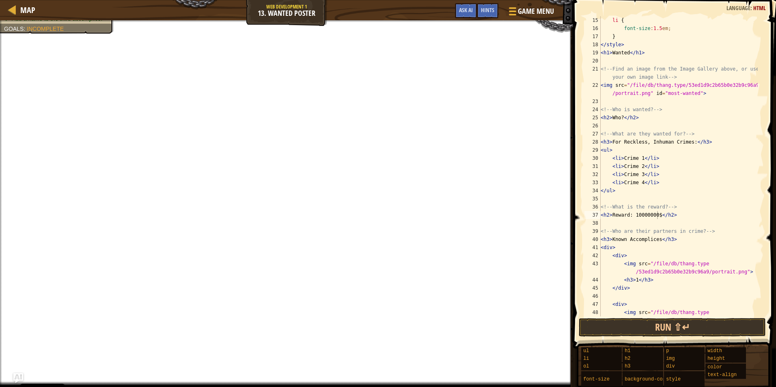
scroll to position [73, 0]
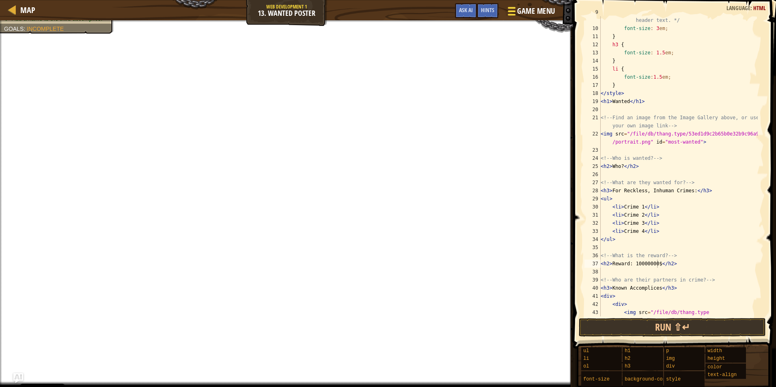
click at [516, 14] on div at bounding box center [511, 11] width 11 height 12
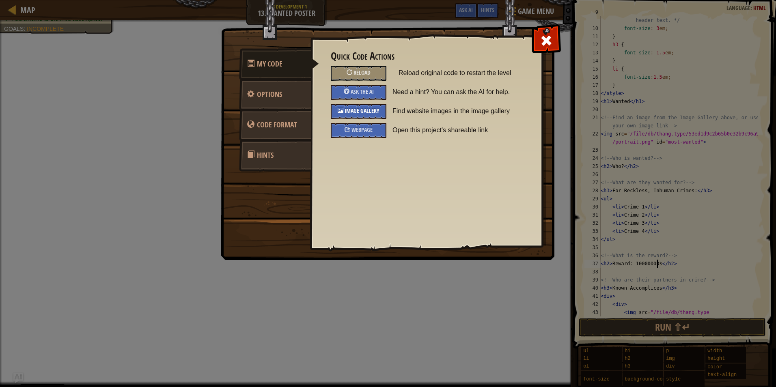
click at [362, 106] on div "Image Gallery" at bounding box center [359, 111] width 56 height 15
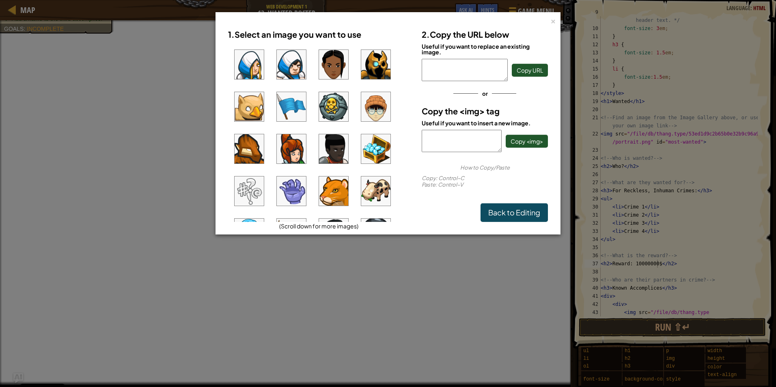
click at [308, 113] on ul at bounding box center [318, 132] width 181 height 179
click at [298, 111] on img at bounding box center [291, 106] width 29 height 29
click at [518, 70] on span "Copy URL" at bounding box center [530, 70] width 26 height 7
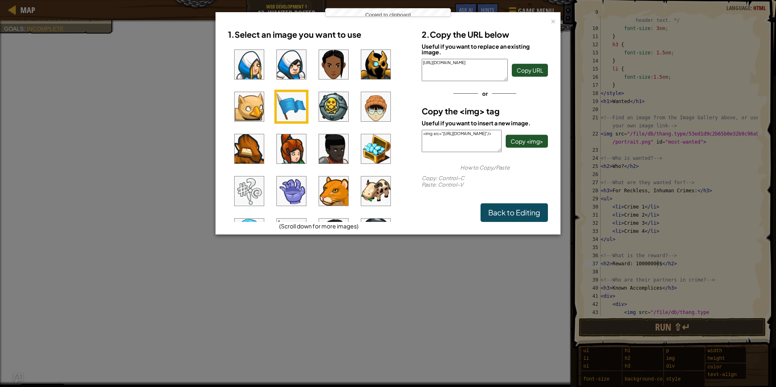
click at [600, 168] on div "× 1. Select an image you want to use (Scroll down for more images) 2. Copy the …" at bounding box center [388, 193] width 776 height 387
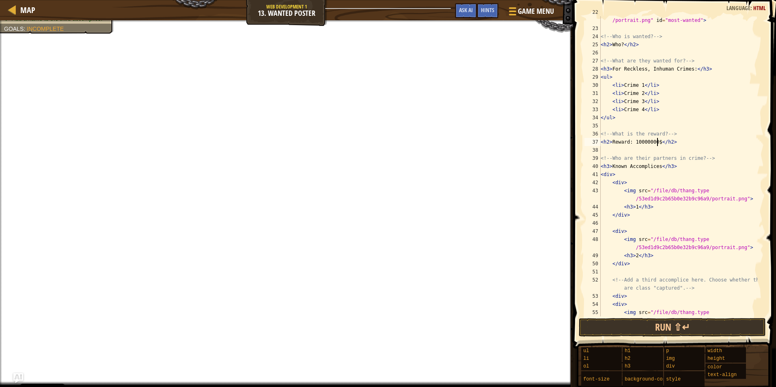
scroll to position [243, 0]
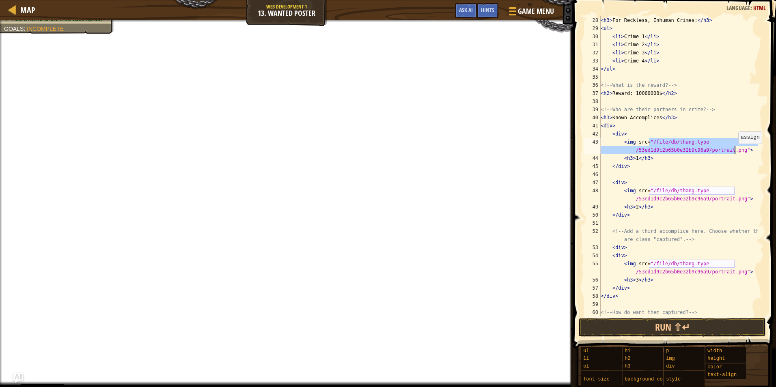
drag, startPoint x: 649, startPoint y: 144, endPoint x: 734, endPoint y: 152, distance: 85.6
click at [734, 152] on div "< h3 > For Reckless, Inhuman Crimes: </ h3 > < ul > < li > Crime 1 </ li > < li…" at bounding box center [678, 174] width 159 height 316
paste textarea "[URL][DOMAIN_NAME]"
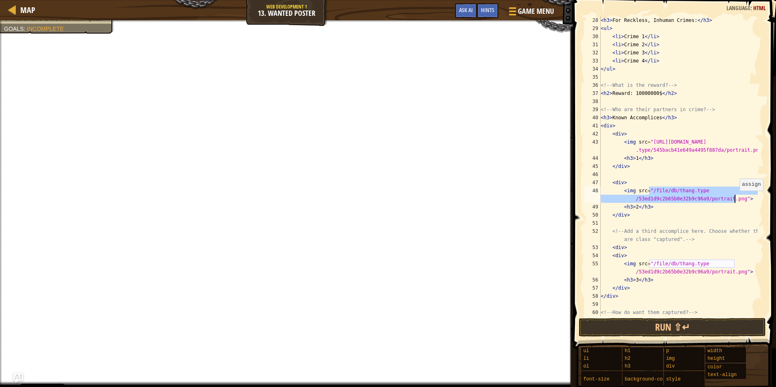
drag, startPoint x: 649, startPoint y: 191, endPoint x: 735, endPoint y: 199, distance: 86.4
click at [735, 199] on div "< h3 > For Reckless, Inhuman Crimes: </ h3 > < ul > < li > Crime 1 </ li > < li…" at bounding box center [678, 174] width 159 height 316
paste textarea "[URL][DOMAIN_NAME]"
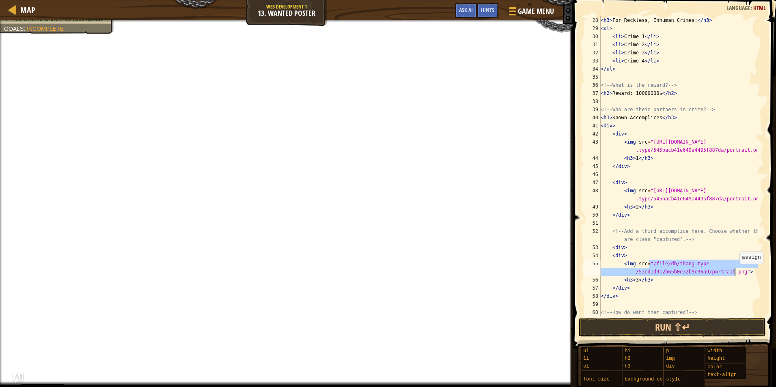
drag, startPoint x: 648, startPoint y: 263, endPoint x: 735, endPoint y: 272, distance: 87.7
click at [735, 272] on div "< h3 > For Reckless, Inhuman Crimes: </ h3 > < ul > < li > Crime 1 </ li > < li…" at bounding box center [678, 174] width 159 height 316
paste textarea "[URL][DOMAIN_NAME]"
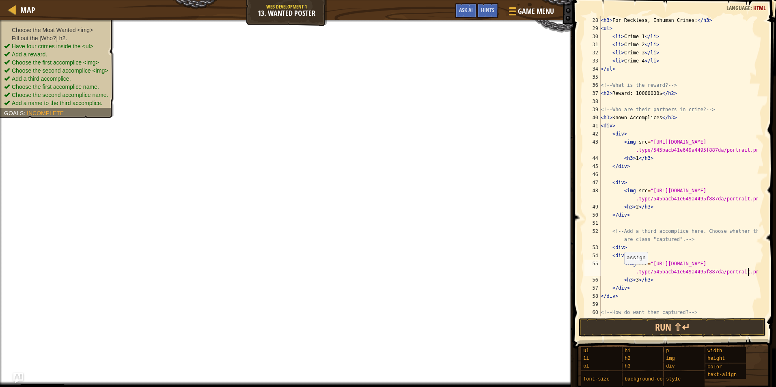
click at [85, 86] on span "Choose the first accomplice name." at bounding box center [55, 87] width 87 height 6
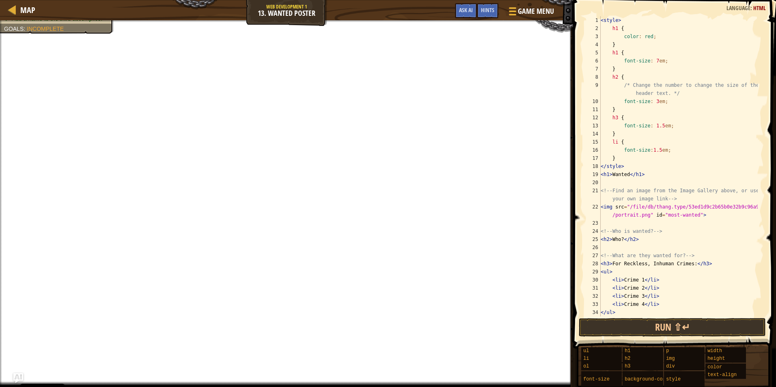
scroll to position [4, 2]
drag, startPoint x: 622, startPoint y: 240, endPoint x: 612, endPoint y: 240, distance: 9.7
click at [612, 240] on div "< style > h1 { color : red ; } h1 { font-size : 7 em ; } h2 { /* Change the num…" at bounding box center [678, 174] width 159 height 316
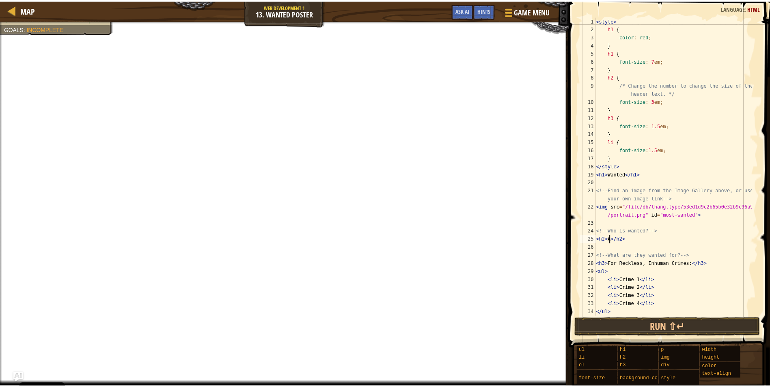
scroll to position [4, 1]
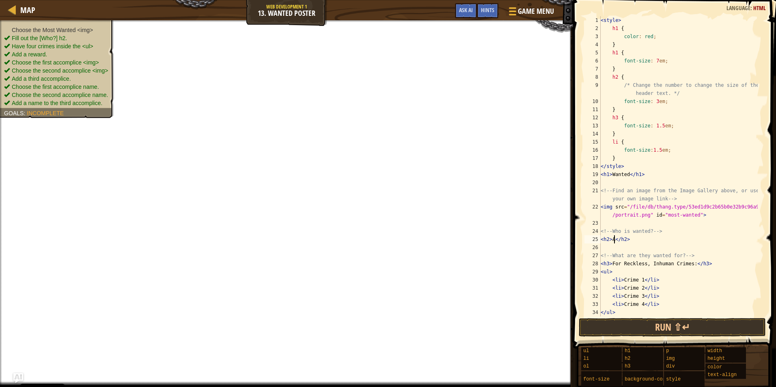
click at [66, 57] on li "Add a reward." at bounding box center [56, 54] width 104 height 8
click at [60, 66] on li "Choose the first accomplice <img>" at bounding box center [56, 62] width 104 height 8
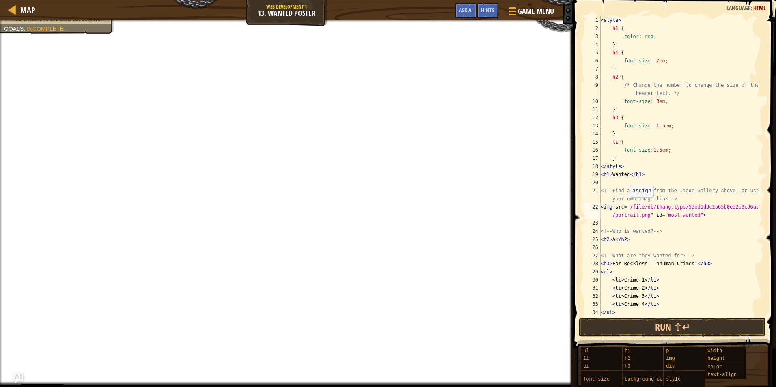
click at [626, 205] on div "< style > h1 { color : red ; } h1 { font-size : 7 em ; } h2 { /* Change the num…" at bounding box center [678, 174] width 159 height 316
click at [631, 207] on div "< style > h1 { color : red ; } h1 { font-size : 7 em ; } h2 { /* Change the num…" at bounding box center [678, 174] width 159 height 316
drag, startPoint x: 628, startPoint y: 207, endPoint x: 647, endPoint y: 214, distance: 20.1
click at [647, 214] on div "< style > h1 { color : red ; } h1 { font-size : 7 em ; } h2 { /* Change the num…" at bounding box center [678, 174] width 159 height 316
paste textarea "[URL][DOMAIN_NAME]"
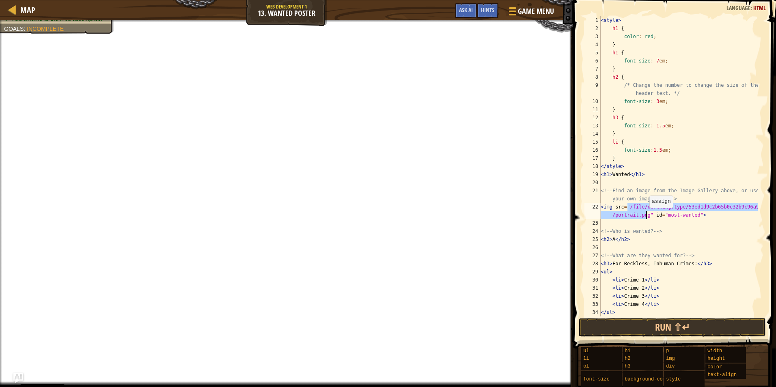
type textarea "<img src="[URL][DOMAIN_NAME]" id="most-wanted">"
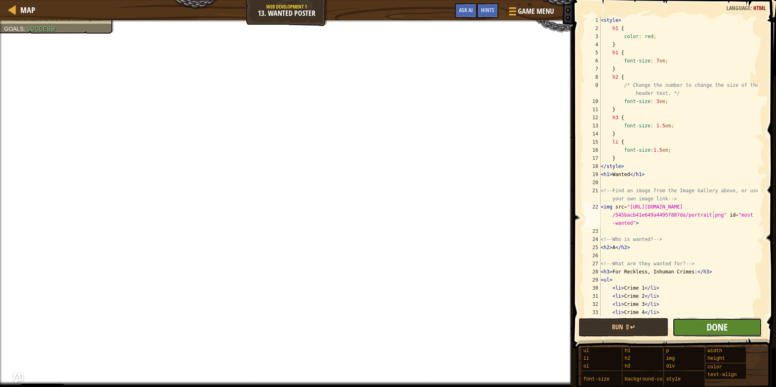
click at [708, 328] on span "Done" at bounding box center [716, 327] width 21 height 13
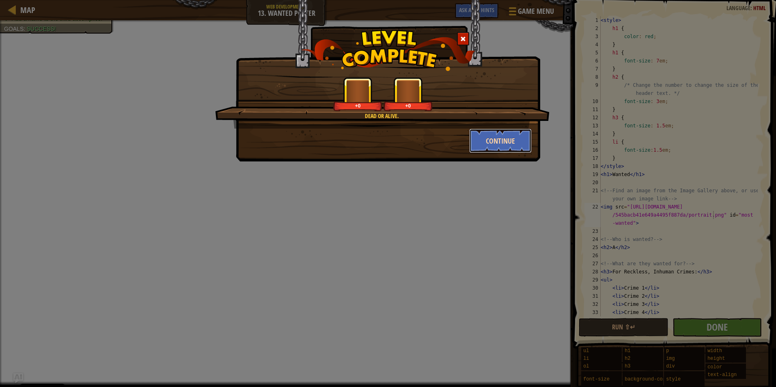
click at [485, 146] on button "Continue" at bounding box center [500, 141] width 63 height 24
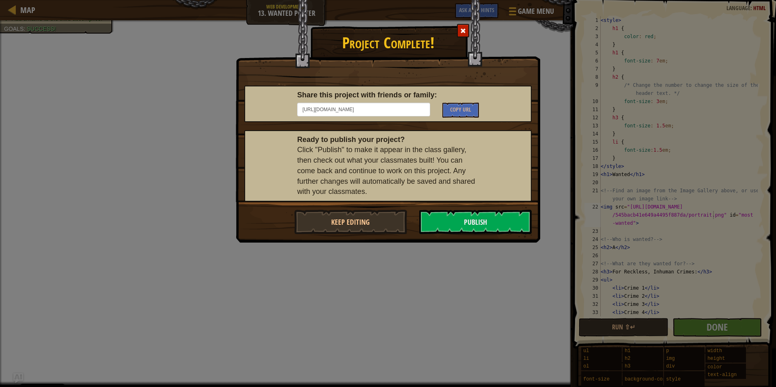
click at [404, 256] on div "Project Complete! Share this project with friends or family: [URL][DOMAIN_NAME]…" at bounding box center [388, 193] width 776 height 387
click at [380, 224] on button "Keep Editing" at bounding box center [350, 222] width 113 height 24
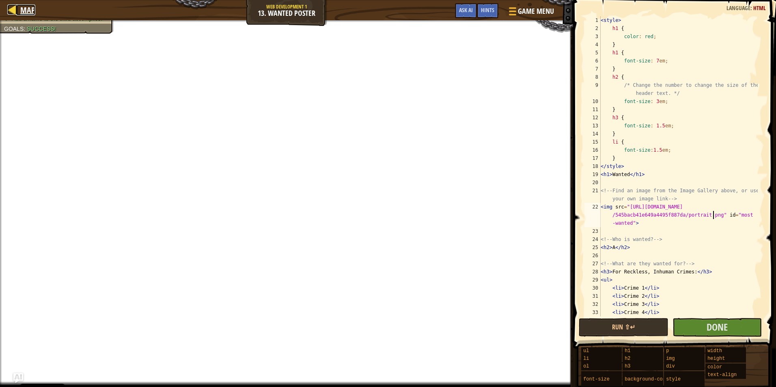
click at [30, 6] on span "Map" at bounding box center [27, 9] width 15 height 11
select select "en-[GEOGRAPHIC_DATA]"
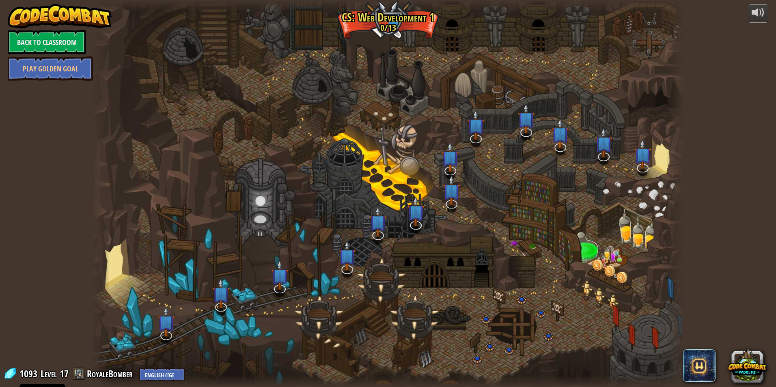
select select "en-[GEOGRAPHIC_DATA]"
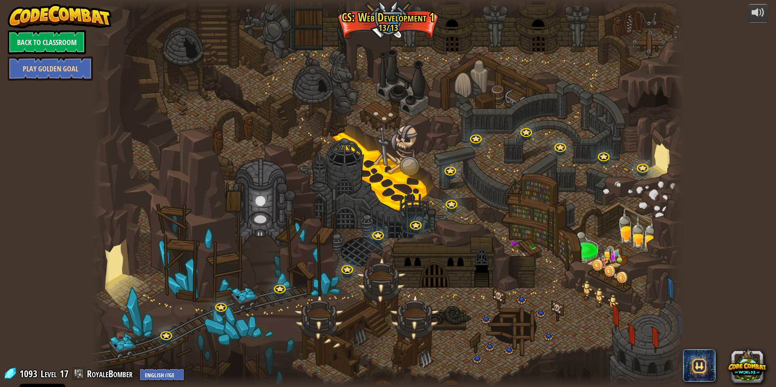
select select "en-[GEOGRAPHIC_DATA]"
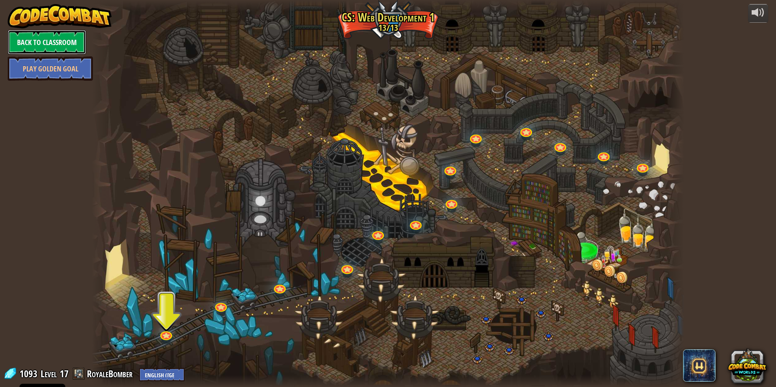
click at [53, 44] on link "Back to Classroom" at bounding box center [47, 42] width 78 height 24
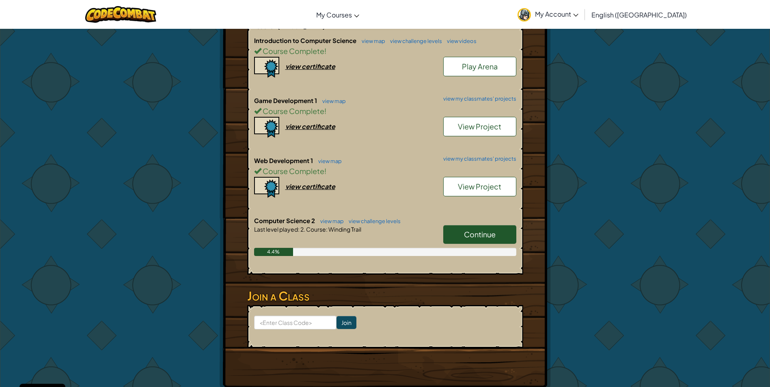
scroll to position [203, 0]
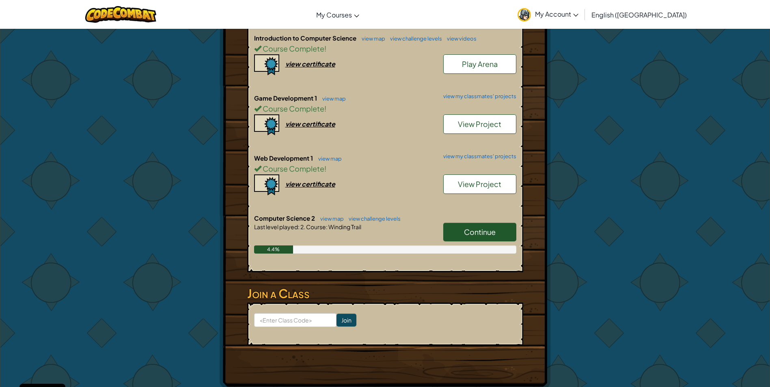
click at [465, 227] on span "Continue" at bounding box center [480, 231] width 32 height 9
select select "en-[GEOGRAPHIC_DATA]"
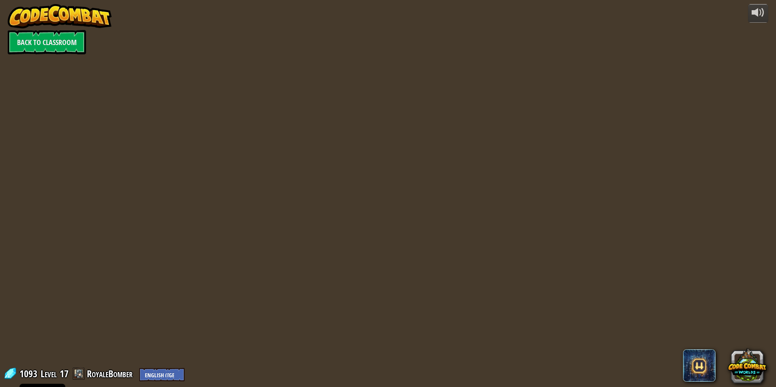
select select "en-[GEOGRAPHIC_DATA]"
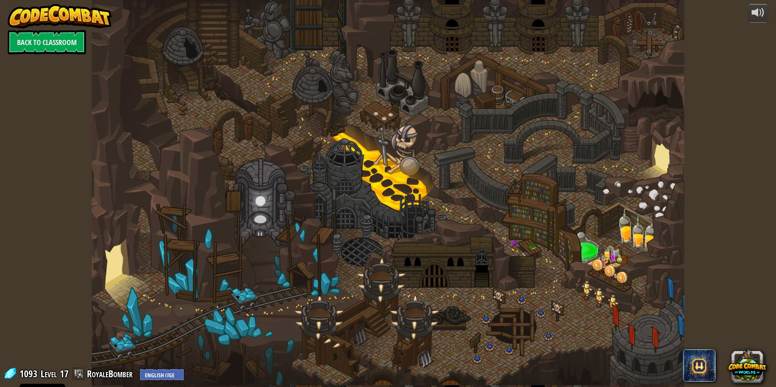
select select "en-[GEOGRAPHIC_DATA]"
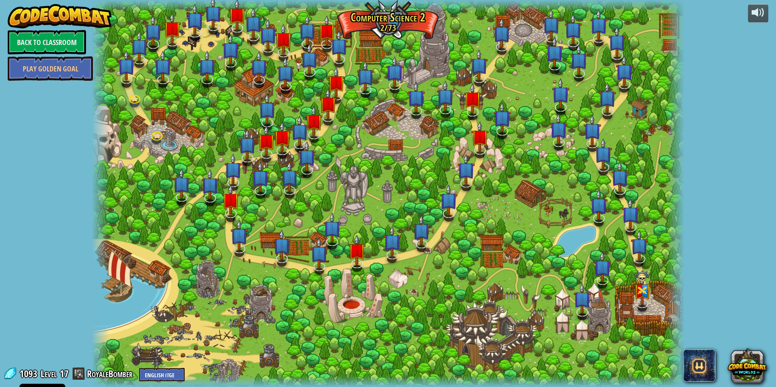
select select "en-[GEOGRAPHIC_DATA]"
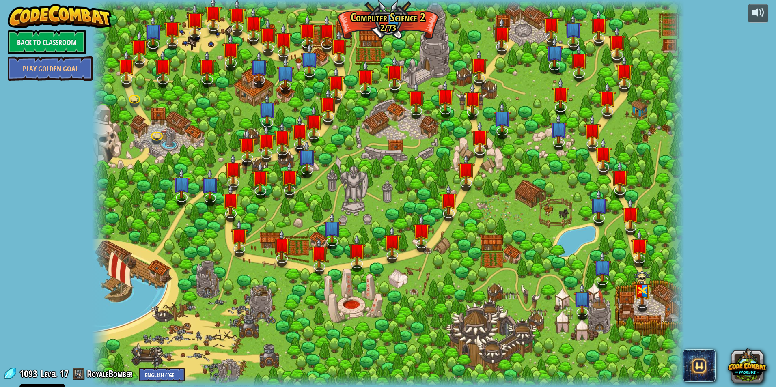
select select "en-[GEOGRAPHIC_DATA]"
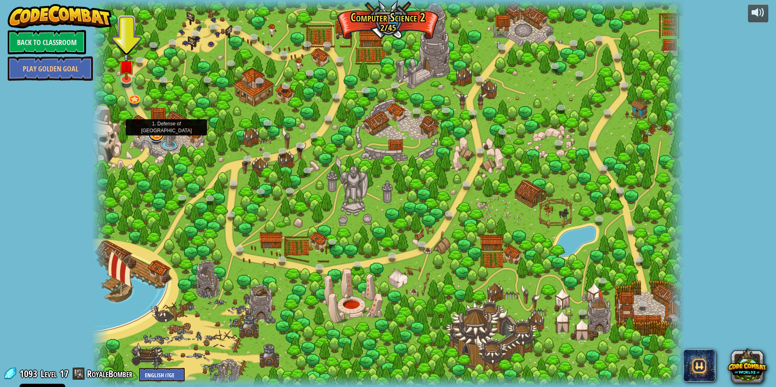
click at [157, 137] on link at bounding box center [156, 133] width 16 height 16
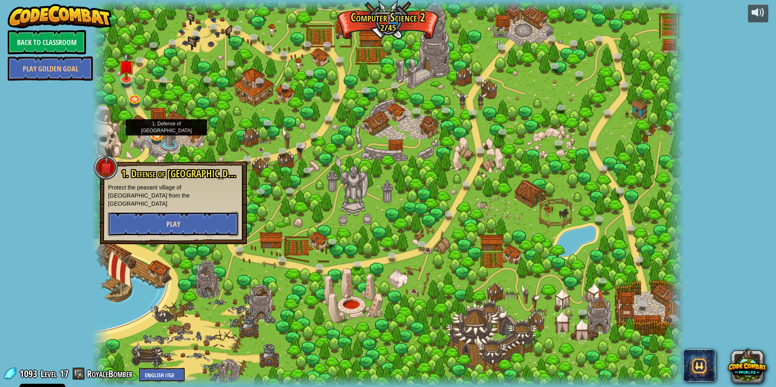
click at [177, 219] on span "Play" at bounding box center [173, 224] width 14 height 10
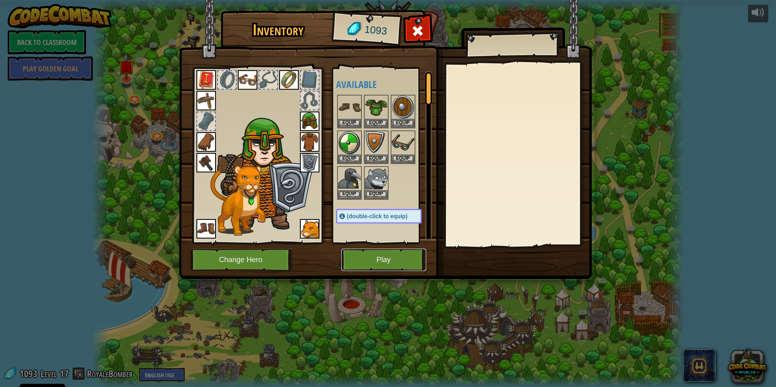
click at [367, 265] on button "Play" at bounding box center [383, 260] width 85 height 22
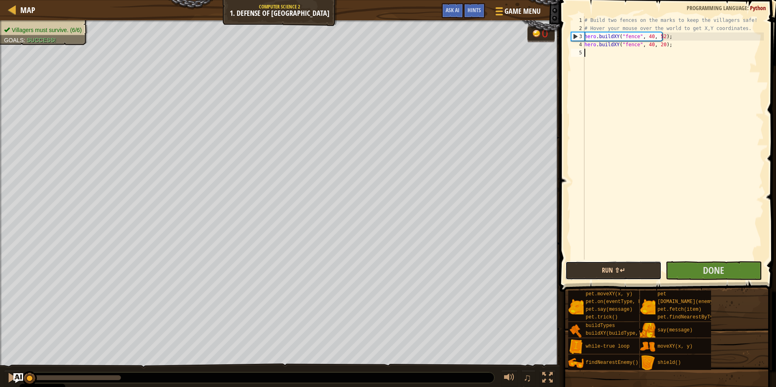
click at [653, 272] on button "Run ⇧↵" at bounding box center [613, 270] width 96 height 19
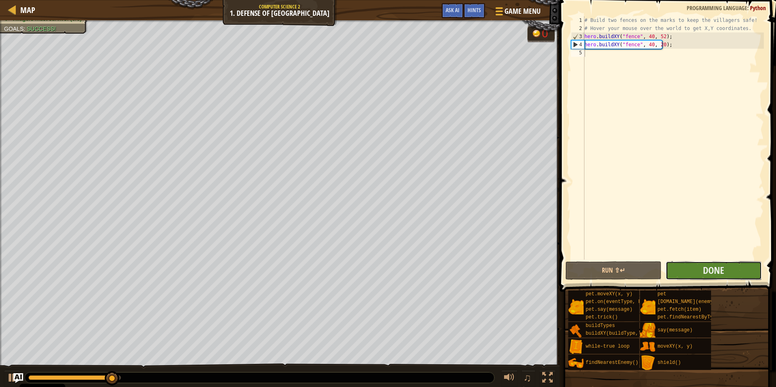
click at [695, 269] on button "Done" at bounding box center [713, 270] width 96 height 19
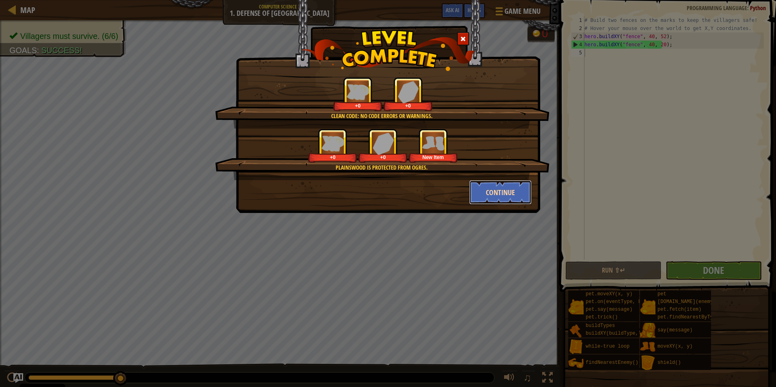
click at [499, 199] on button "Continue" at bounding box center [500, 192] width 63 height 24
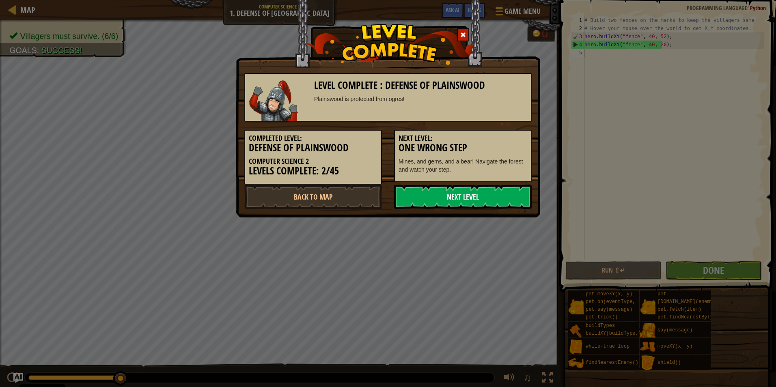
click at [427, 200] on link "Next Level" at bounding box center [463, 197] width 138 height 24
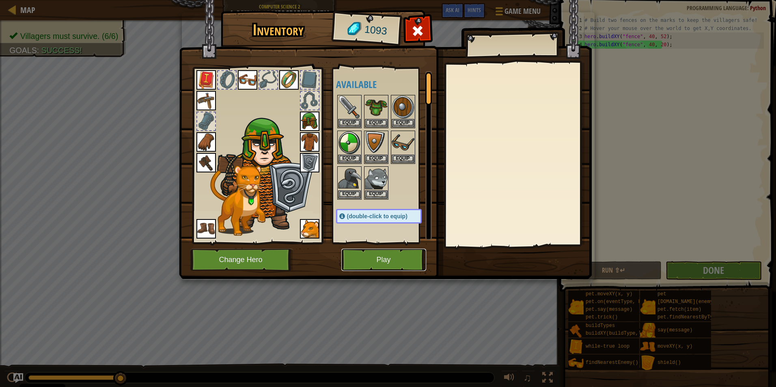
click at [368, 266] on button "Play" at bounding box center [383, 260] width 85 height 22
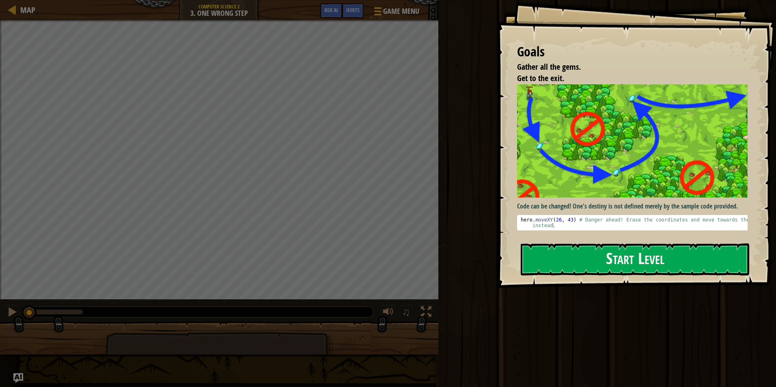
click at [587, 146] on img at bounding box center [635, 140] width 237 height 113
type textarea "hero.moveXY(26, 43) # Danger ahead! Erase the coordinates and move towards the …"
drag, startPoint x: 570, startPoint y: 215, endPoint x: 519, endPoint y: 216, distance: 51.5
click at [519, 216] on pre "hero.moveXY(26, 43) # Danger ahead! Erase the coordinates and move towards the …" at bounding box center [635, 222] width 237 height 15
click at [542, 263] on button "Start Level" at bounding box center [635, 259] width 228 height 32
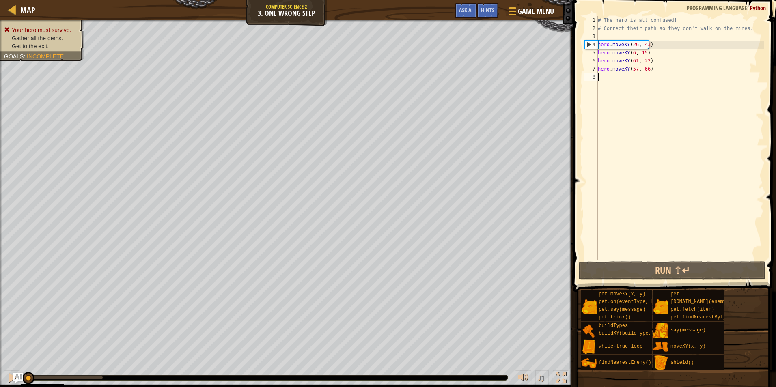
click at [614, 152] on div "# The hero is all confused! # Correct their path so they don't walk on the mine…" at bounding box center [680, 146] width 168 height 260
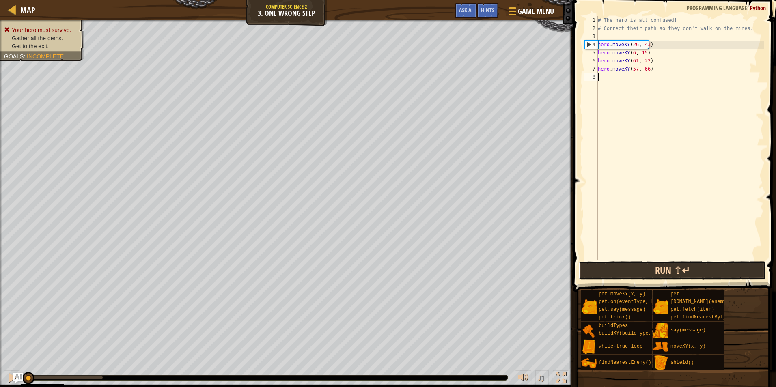
click at [633, 267] on button "Run ⇧↵" at bounding box center [672, 270] width 187 height 19
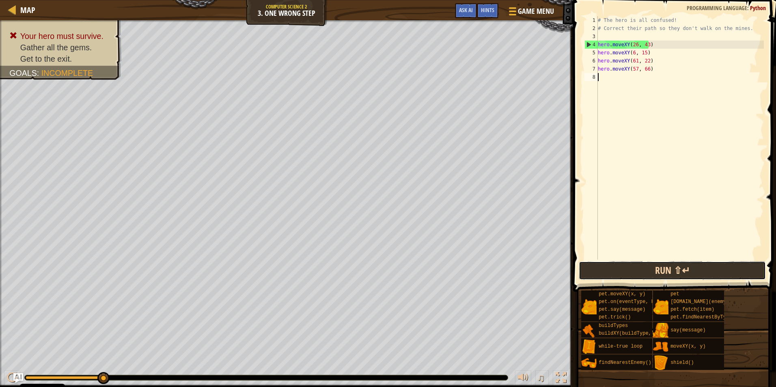
click at [611, 267] on button "Run ⇧↵" at bounding box center [672, 270] width 187 height 19
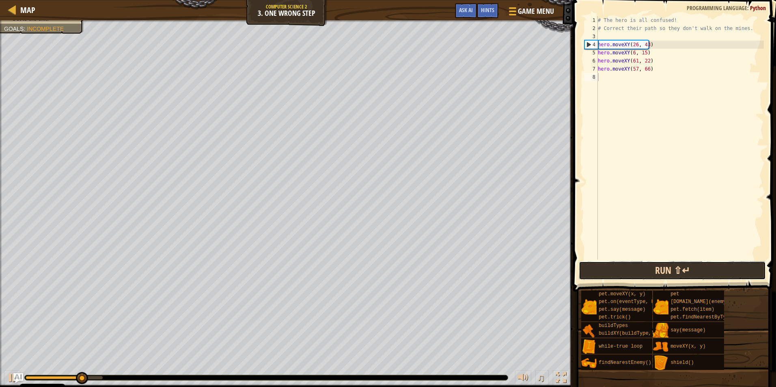
click at [609, 269] on button "Run ⇧↵" at bounding box center [672, 270] width 187 height 19
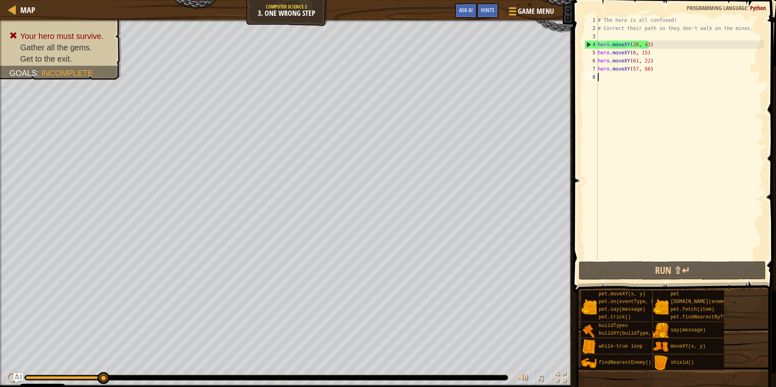
click at [654, 47] on div "# The hero is all confused! # Correct their path so they don't walk on the mine…" at bounding box center [680, 146] width 168 height 260
click at [644, 47] on div "# The hero is all confused! # Correct their path so they don't walk on the mine…" at bounding box center [680, 146] width 168 height 260
click at [633, 47] on div "# The hero is all confused! # Correct their path so they don't walk on the mine…" at bounding box center [680, 146] width 168 height 260
click at [644, 47] on div "# The hero is all confused! # Correct their path so they don't walk on the mine…" at bounding box center [680, 146] width 168 height 260
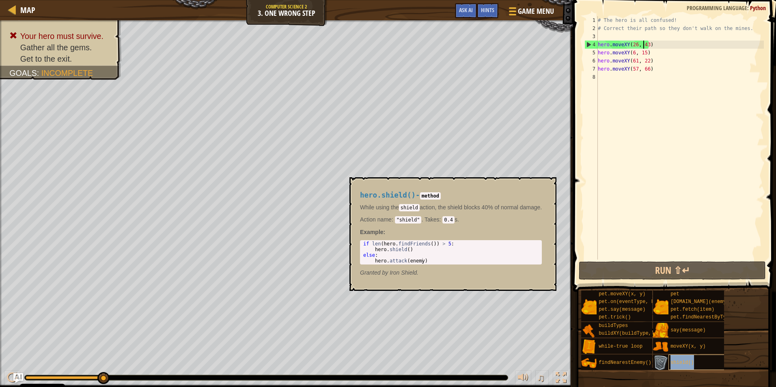
click at [674, 363] on span "shield()" at bounding box center [682, 363] width 24 height 6
click at [640, 330] on div "buildXY(buildType, x, y)" at bounding box center [634, 334] width 77 height 8
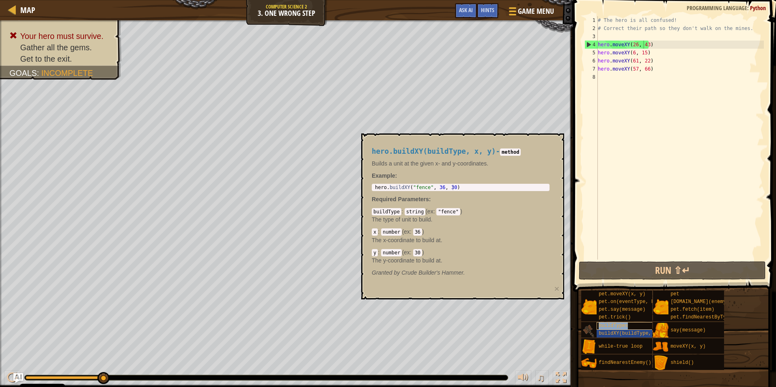
click at [636, 327] on div "buildTypes" at bounding box center [634, 326] width 77 height 8
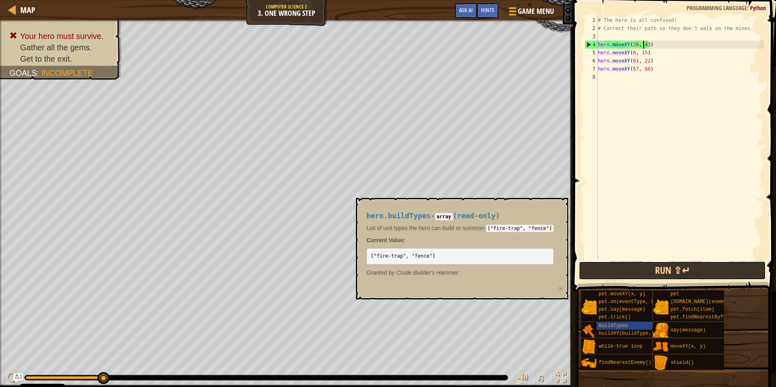
click at [637, 269] on button "Run ⇧↵" at bounding box center [672, 270] width 187 height 19
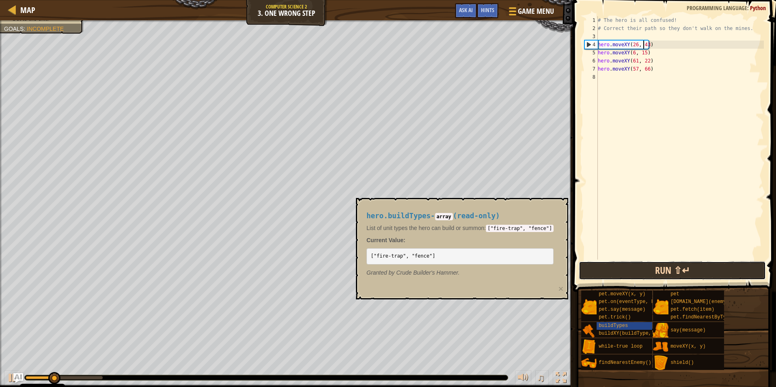
click at [633, 271] on button "Run ⇧↵" at bounding box center [672, 270] width 187 height 19
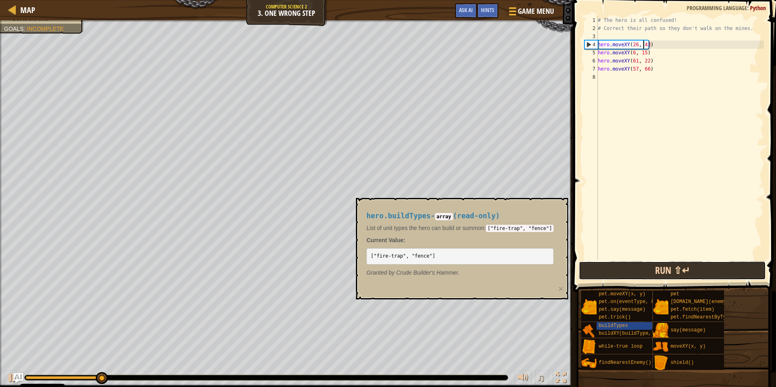
click at [624, 264] on button "Run ⇧↵" at bounding box center [672, 270] width 187 height 19
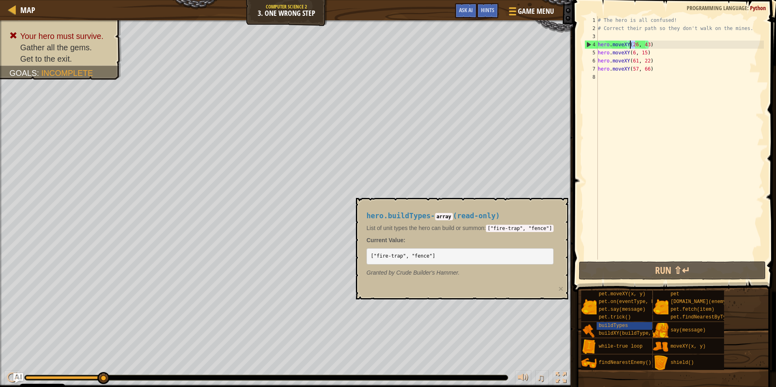
drag, startPoint x: 636, startPoint y: 45, endPoint x: 631, endPoint y: 45, distance: 5.3
click at [631, 45] on div "# The hero is all confused! # Correct their path so they don't walk on the mine…" at bounding box center [680, 146] width 168 height 260
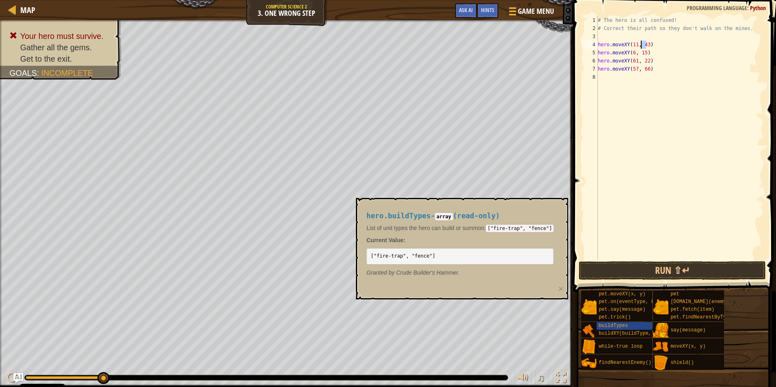
drag, startPoint x: 647, startPoint y: 45, endPoint x: 640, endPoint y: 45, distance: 6.9
click at [640, 45] on div "# The hero is all confused! # Correct their path so they don't walk on the mine…" at bounding box center [680, 146] width 168 height 260
click at [641, 271] on button "Run ⇧↵" at bounding box center [672, 270] width 187 height 19
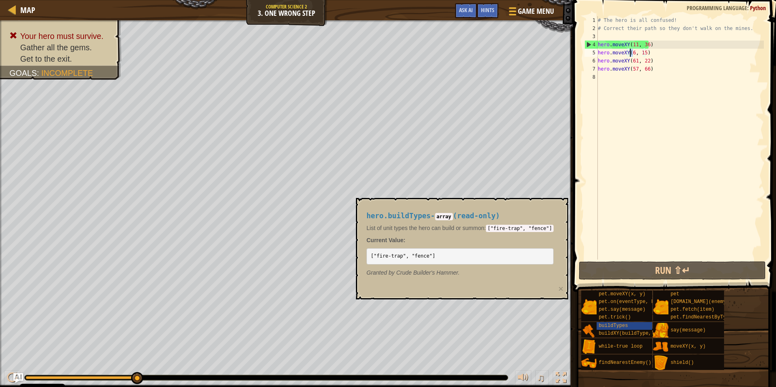
click at [629, 51] on div "# The hero is all confused! # Correct their path so they don't walk on the mine…" at bounding box center [680, 146] width 168 height 260
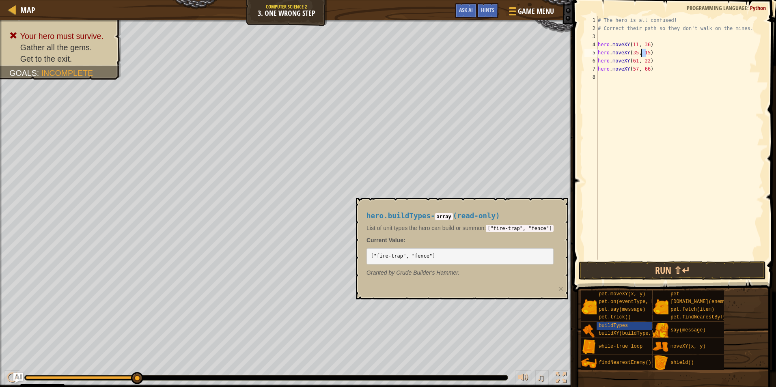
drag, startPoint x: 646, startPoint y: 50, endPoint x: 640, endPoint y: 51, distance: 5.7
click at [640, 51] on div "# The hero is all confused! # Correct their path so they don't walk on the mine…" at bounding box center [680, 146] width 168 height 260
click at [630, 60] on div "# The hero is all confused! # Correct their path so they don't walk on the mine…" at bounding box center [680, 146] width 168 height 260
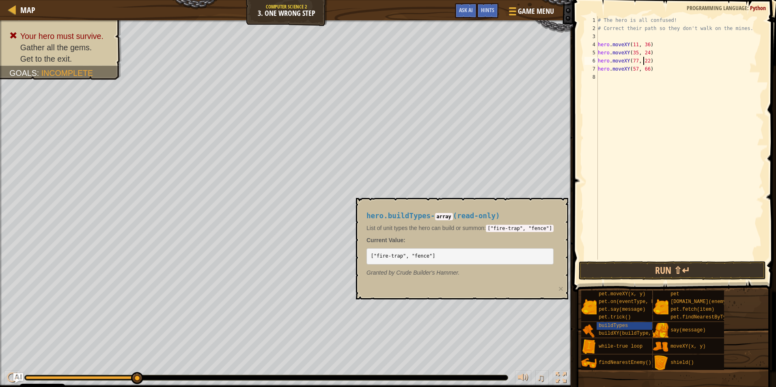
click at [642, 60] on div "# The hero is all confused! # Correct their path so they don't walk on the mine…" at bounding box center [680, 146] width 168 height 260
drag, startPoint x: 646, startPoint y: 60, endPoint x: 641, endPoint y: 61, distance: 4.9
click at [641, 61] on div "# The hero is all confused! # Correct their path so they don't walk on the mine…" at bounding box center [680, 146] width 168 height 260
drag, startPoint x: 636, startPoint y: 68, endPoint x: 632, endPoint y: 69, distance: 4.1
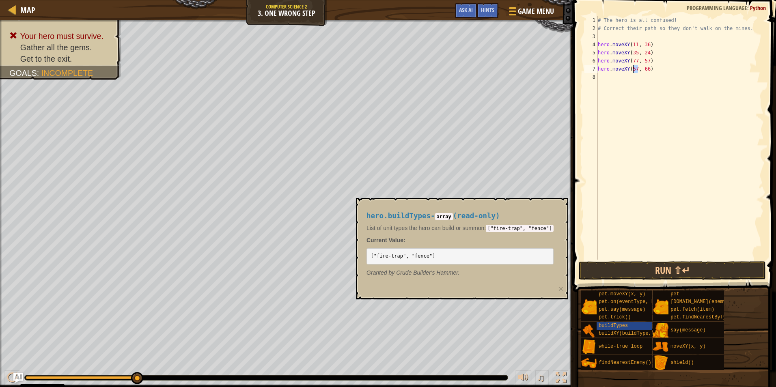
click at [632, 69] on div "# The hero is all confused! # Correct their path so they don't walk on the mine…" at bounding box center [680, 146] width 168 height 260
drag, startPoint x: 631, startPoint y: 69, endPoint x: 636, endPoint y: 69, distance: 5.7
click at [636, 69] on div "# The hero is all confused! # Correct their path so they don't walk on the mine…" at bounding box center [680, 146] width 168 height 260
drag, startPoint x: 646, startPoint y: 68, endPoint x: 640, endPoint y: 68, distance: 5.3
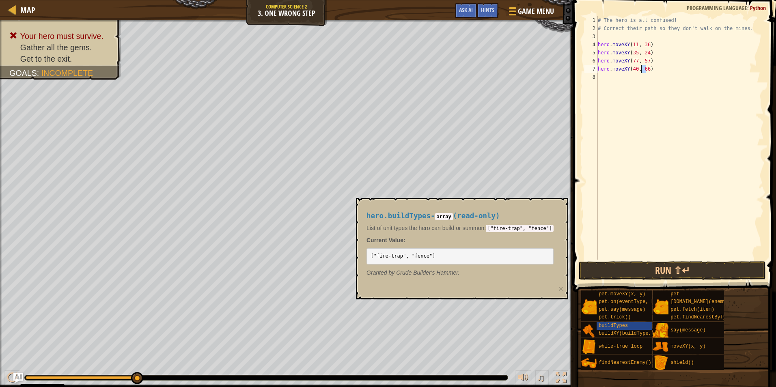
click at [640, 68] on div "# The hero is all confused! # Correct their path so they don't walk on the mine…" at bounding box center [680, 146] width 168 height 260
type textarea "hero.moveXY(40, 55)"
click at [620, 264] on button "Run ⇧↵" at bounding box center [672, 270] width 187 height 19
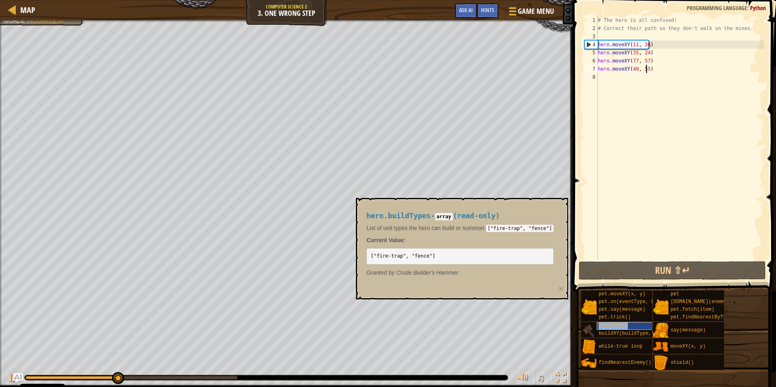
click at [633, 323] on div "buildTypes" at bounding box center [634, 326] width 77 height 8
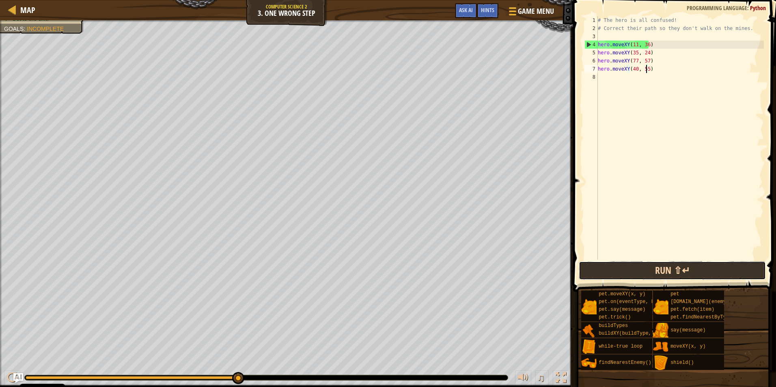
click at [626, 268] on button "Run ⇧↵" at bounding box center [672, 270] width 187 height 19
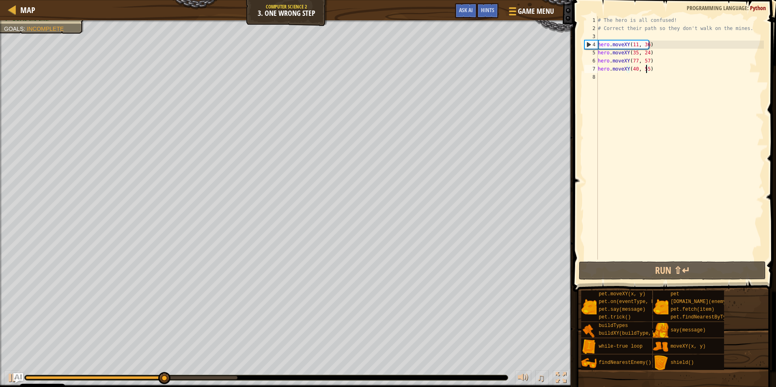
drag, startPoint x: 620, startPoint y: 269, endPoint x: 589, endPoint y: 225, distance: 54.1
drag, startPoint x: 589, startPoint y: 225, endPoint x: 570, endPoint y: 228, distance: 19.3
click at [570, 228] on div at bounding box center [569, 193] width 1 height 387
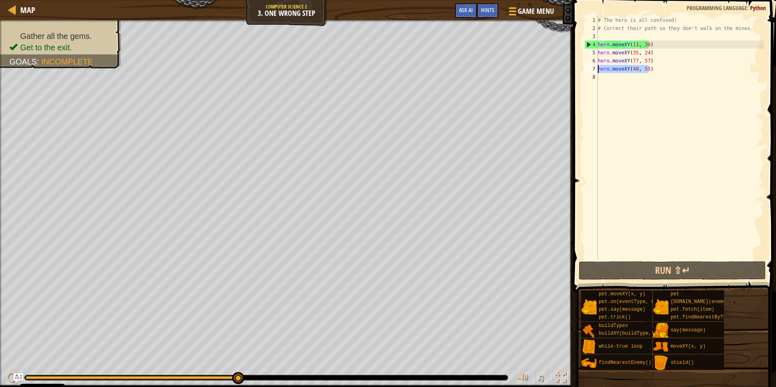
drag, startPoint x: 658, startPoint y: 68, endPoint x: 590, endPoint y: 71, distance: 67.4
click at [590, 71] on div "hero.moveXY(40, 55) 1 2 3 4 5 6 7 8 # The hero is all confused! # Correct their…" at bounding box center [673, 137] width 181 height 243
click at [611, 82] on div "# The hero is all confused! # Correct their path so they don't walk on the mine…" at bounding box center [680, 146] width 168 height 260
paste textarea "hero.moveXY(40, 55)"
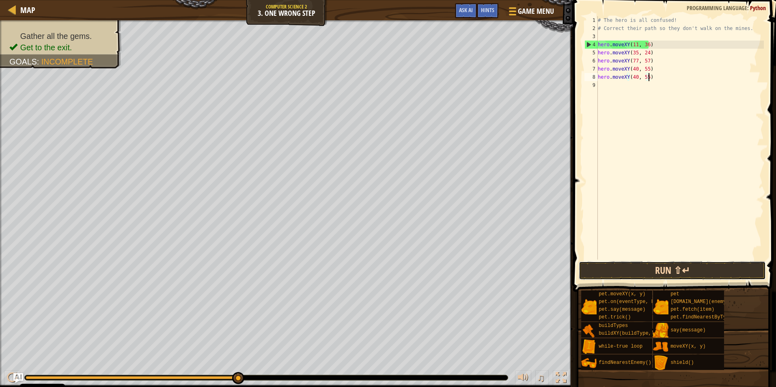
click at [656, 269] on button "Run ⇧↵" at bounding box center [672, 270] width 187 height 19
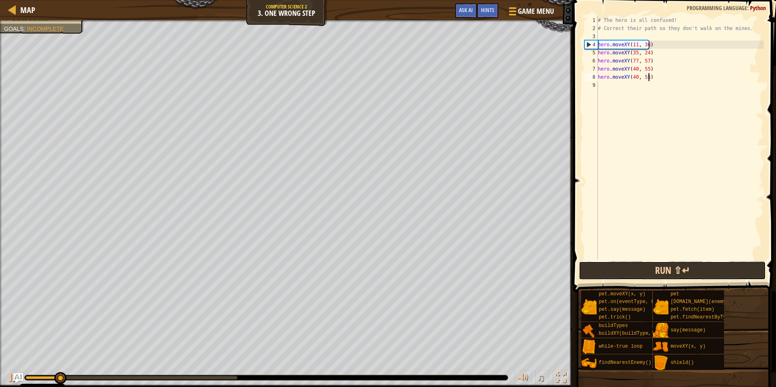
click at [654, 271] on button "Run ⇧↵" at bounding box center [672, 270] width 187 height 19
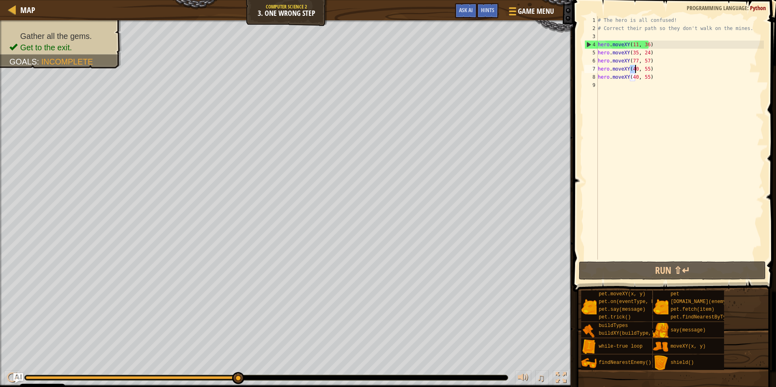
click at [635, 69] on div "# The hero is all confused! # Correct their path so they don't walk on the mine…" at bounding box center [680, 146] width 168 height 260
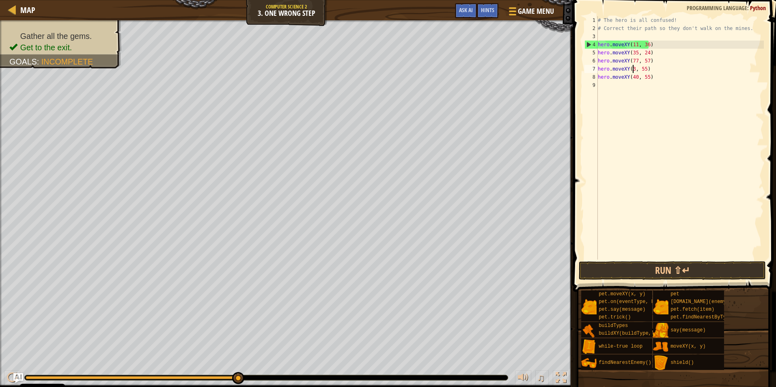
scroll to position [4, 3]
click at [634, 267] on button "Run ⇧↵" at bounding box center [672, 270] width 187 height 19
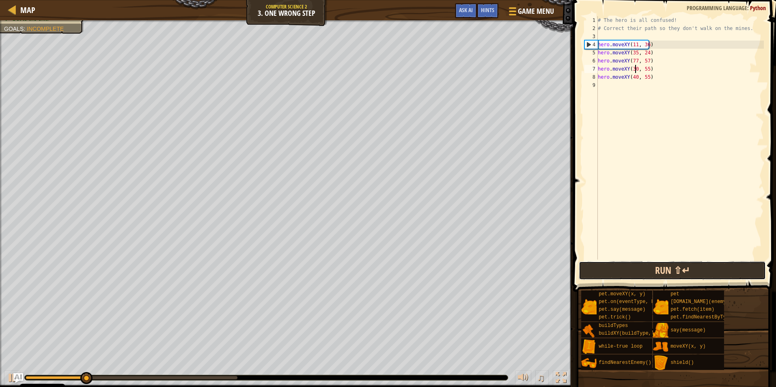
click at [622, 275] on button "Run ⇧↵" at bounding box center [672, 270] width 187 height 19
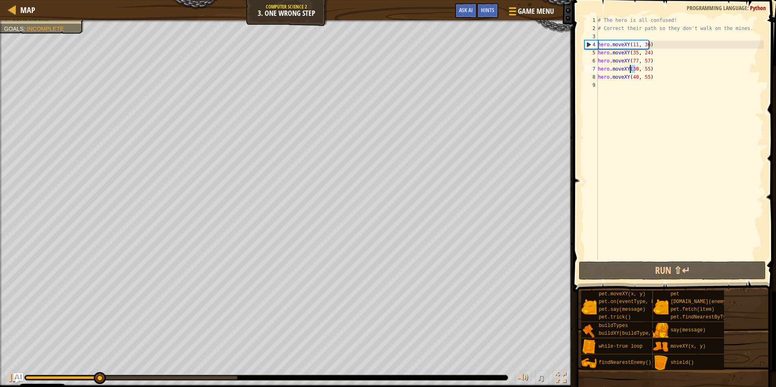
drag, startPoint x: 635, startPoint y: 67, endPoint x: 630, endPoint y: 68, distance: 5.3
click at [630, 68] on div "# The hero is all confused! # Correct their path so they don't walk on the mine…" at bounding box center [680, 146] width 168 height 260
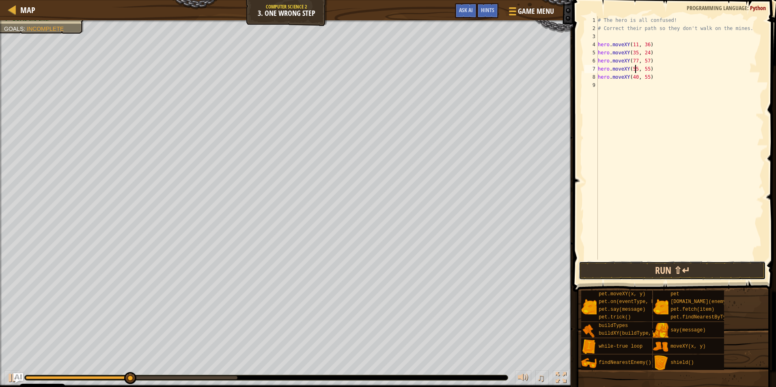
click at [650, 270] on button "Run ⇧↵" at bounding box center [672, 270] width 187 height 19
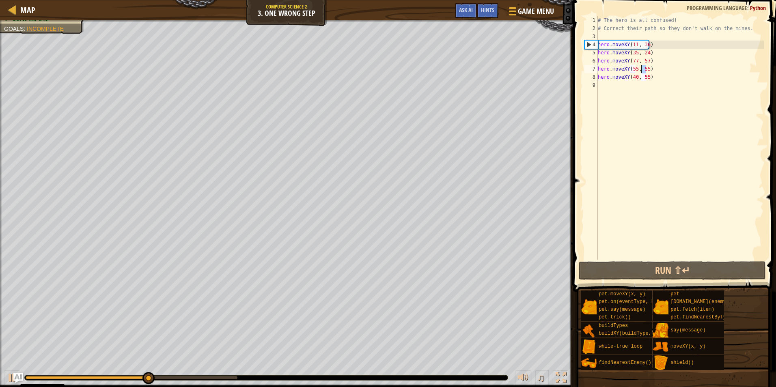
drag, startPoint x: 646, startPoint y: 68, endPoint x: 641, endPoint y: 68, distance: 4.9
click at [641, 68] on div "# The hero is all confused! # Correct their path so they don't walk on the mine…" at bounding box center [680, 146] width 168 height 260
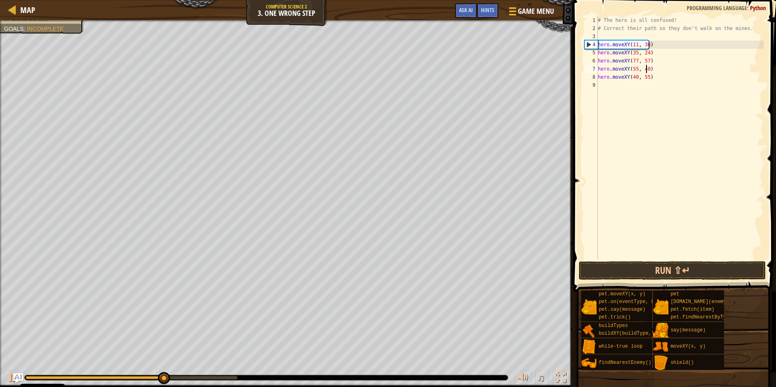
scroll to position [4, 4]
click at [654, 273] on button "Run ⇧↵" at bounding box center [672, 270] width 187 height 19
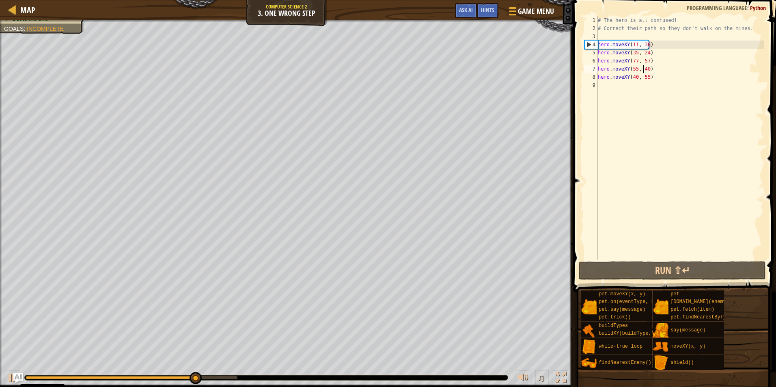
click at [644, 68] on div "# The hero is all confused! # Correct their path so they don't walk on the mine…" at bounding box center [680, 146] width 168 height 260
drag, startPoint x: 645, startPoint y: 69, endPoint x: 639, endPoint y: 69, distance: 5.7
click at [639, 69] on div "# The hero is all confused! # Correct their path so they don't walk on the mine…" at bounding box center [680, 146] width 168 height 260
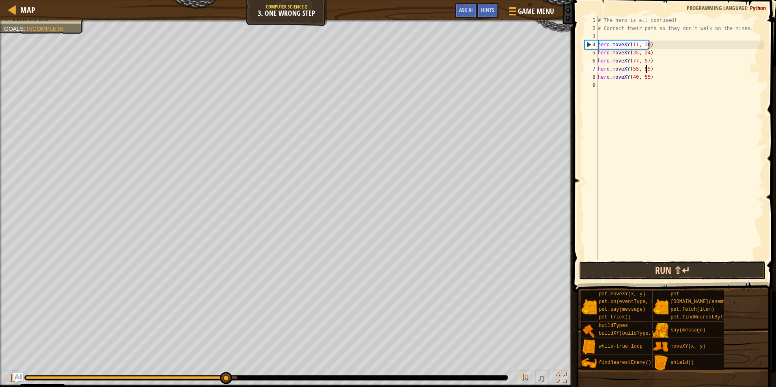
click at [651, 273] on button "Run ⇧↵" at bounding box center [672, 270] width 187 height 19
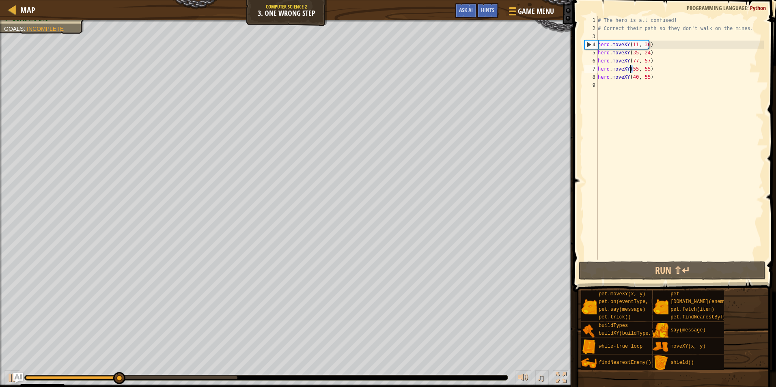
click at [630, 70] on div "# The hero is all confused! # Correct their path so they don't walk on the mine…" at bounding box center [680, 146] width 168 height 260
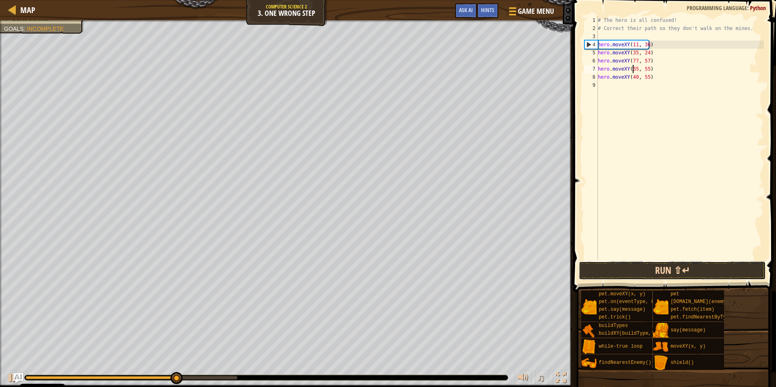
click at [654, 269] on button "Run ⇧↵" at bounding box center [672, 270] width 187 height 19
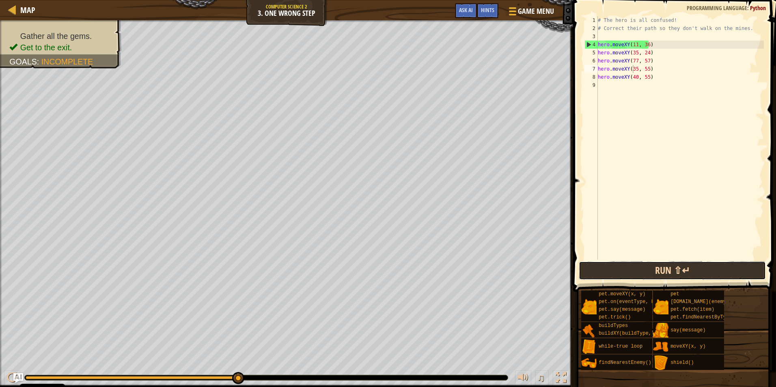
click at [674, 267] on button "Run ⇧↵" at bounding box center [672, 270] width 187 height 19
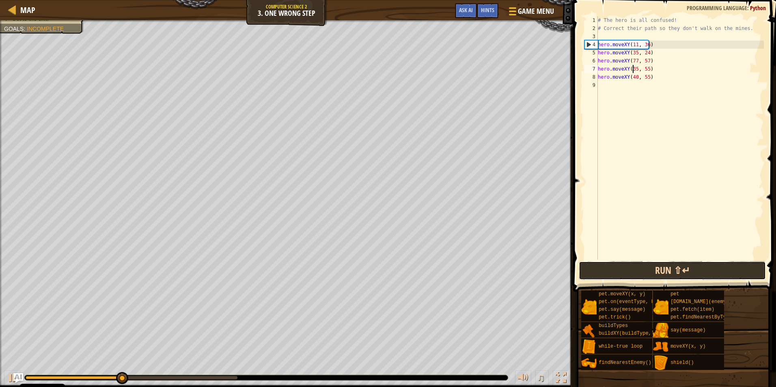
click at [674, 267] on button "Run ⇧↵" at bounding box center [672, 270] width 187 height 19
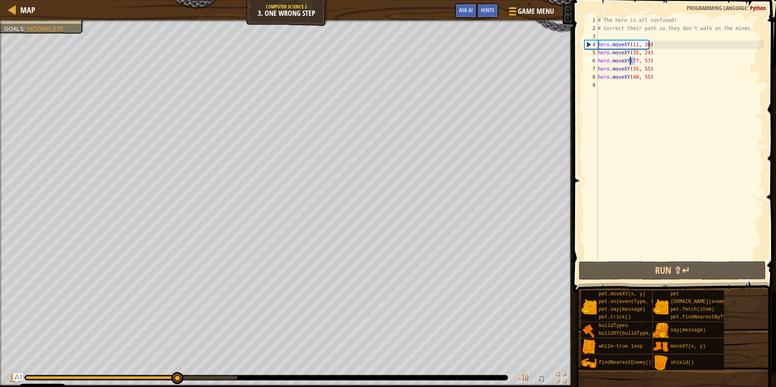
drag, startPoint x: 635, startPoint y: 59, endPoint x: 630, endPoint y: 60, distance: 4.6
click at [630, 60] on div "# The hero is all confused! # Correct their path so they don't walk on the mine…" at bounding box center [680, 146] width 168 height 260
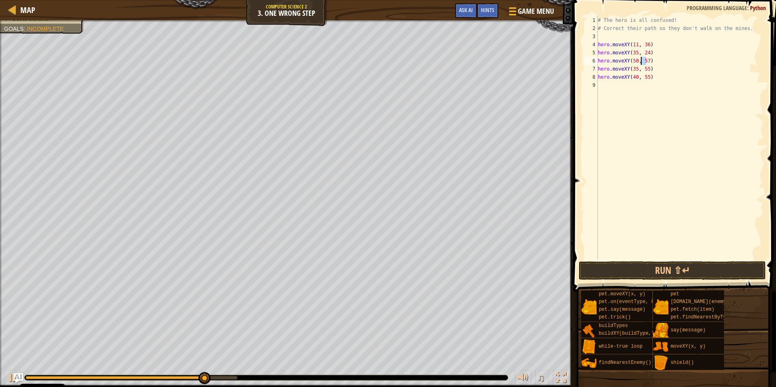
drag, startPoint x: 646, startPoint y: 59, endPoint x: 640, endPoint y: 60, distance: 5.3
click at [641, 59] on div "# The hero is all confused! # Correct their path so they don't walk on the mine…" at bounding box center [680, 146] width 168 height 260
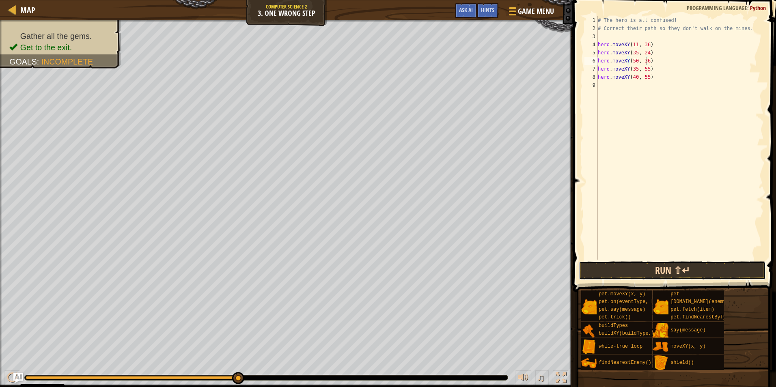
click at [640, 272] on button "Run ⇧↵" at bounding box center [672, 270] width 187 height 19
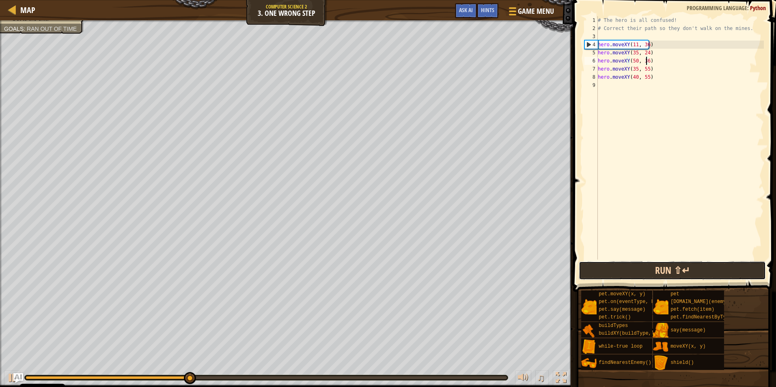
click at [640, 272] on button "Run ⇧↵" at bounding box center [672, 270] width 187 height 19
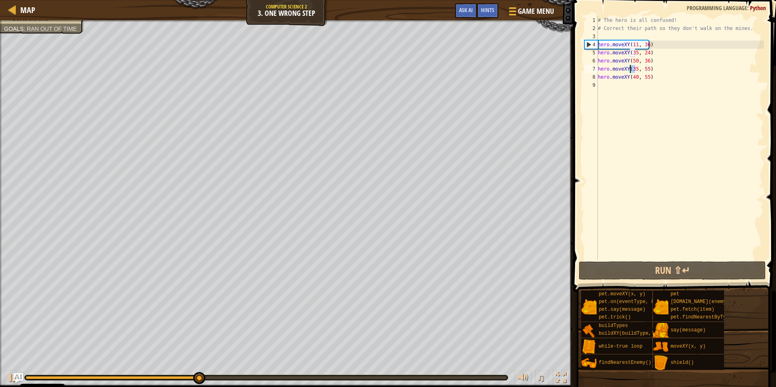
drag, startPoint x: 635, startPoint y: 70, endPoint x: 630, endPoint y: 70, distance: 4.5
click at [630, 70] on div "# The hero is all confused! # Correct their path so they don't walk on the mine…" at bounding box center [680, 146] width 168 height 260
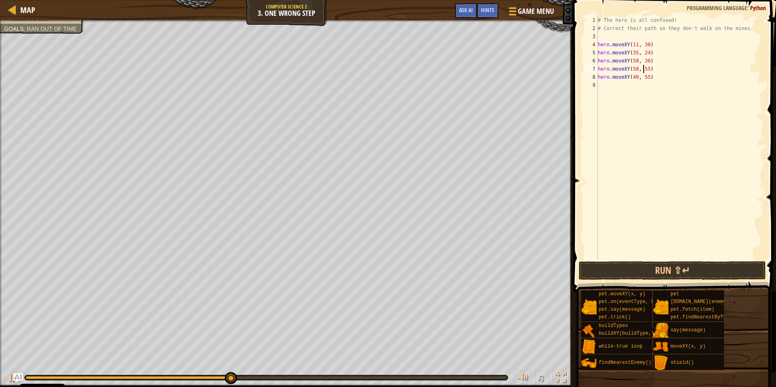
click at [644, 70] on div "# The hero is all confused! # Correct their path so they don't walk on the mine…" at bounding box center [680, 146] width 168 height 260
drag, startPoint x: 645, startPoint y: 70, endPoint x: 640, endPoint y: 70, distance: 4.9
click at [640, 70] on div "# The hero is all confused! # Correct their path so they don't walk on the mine…" at bounding box center [680, 146] width 168 height 260
click at [674, 267] on button "Run ⇧↵" at bounding box center [672, 270] width 187 height 19
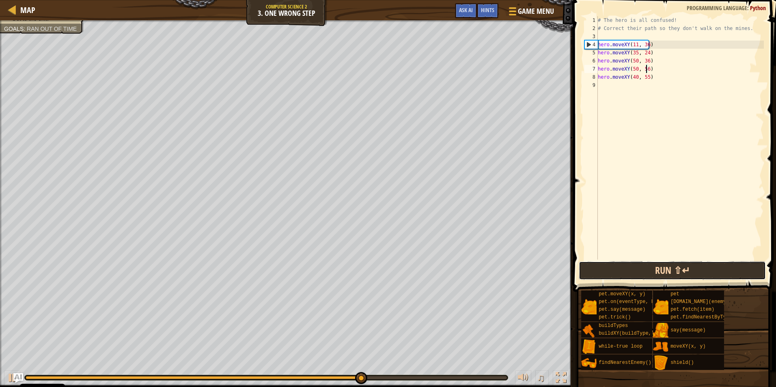
click at [600, 270] on button "Run ⇧↵" at bounding box center [672, 270] width 187 height 19
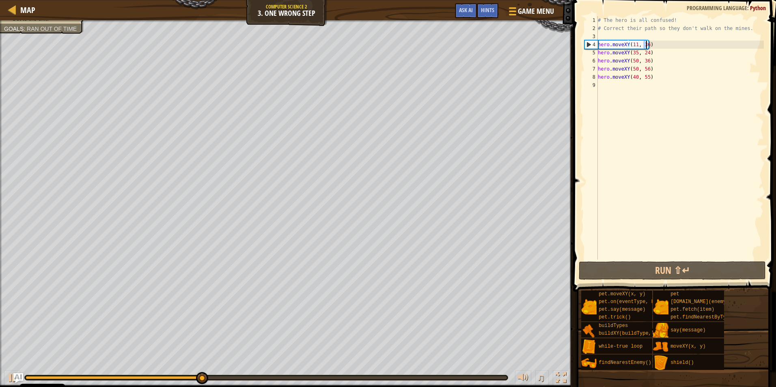
click at [645, 45] on div "# The hero is all confused! # Correct their path so they don't walk on the mine…" at bounding box center [680, 146] width 168 height 260
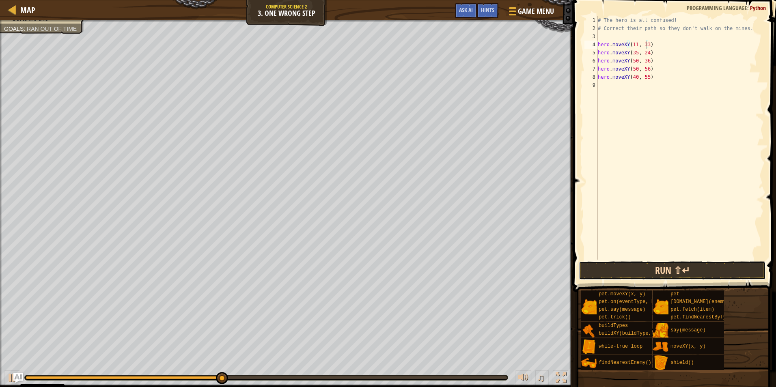
click at [638, 268] on button "Run ⇧↵" at bounding box center [672, 270] width 187 height 19
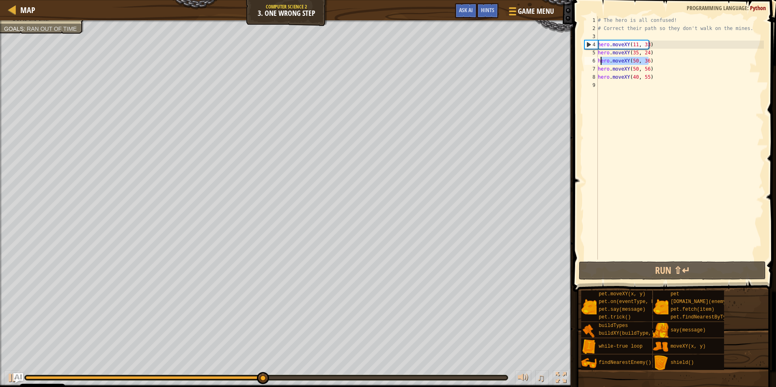
drag, startPoint x: 649, startPoint y: 59, endPoint x: 590, endPoint y: 60, distance: 58.8
click at [590, 60] on div "hero.moveXY(11, 33) 1 2 3 4 5 6 7 8 9 # The hero is all confused! # Correct the…" at bounding box center [673, 137] width 181 height 243
type textarea "hero.moveXY(50, 36)"
click at [650, 60] on div "# The hero is all confused! # Correct their path so they don't walk on the mine…" at bounding box center [680, 137] width 168 height 243
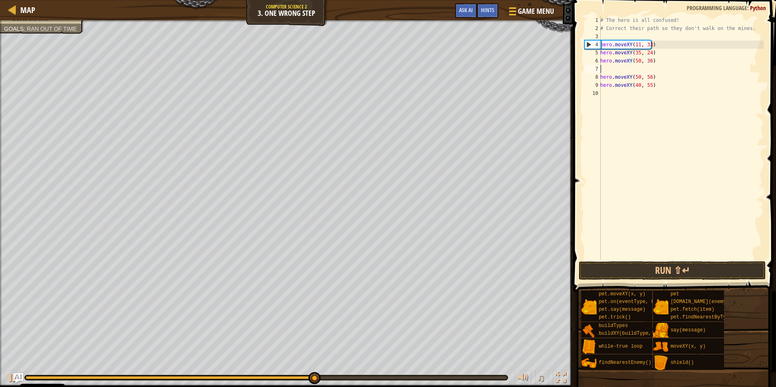
scroll to position [4, 0]
paste textarea "hero.moveXY(50, 36)"
type textarea "hero.moveXY(50, 36)"
drag, startPoint x: 655, startPoint y: 69, endPoint x: 594, endPoint y: 68, distance: 61.7
click at [594, 68] on div "hero.moveXY(50, 36) 1 2 3 4 5 6 7 8 9 10 # The hero is all confused! # Correct …" at bounding box center [673, 137] width 181 height 243
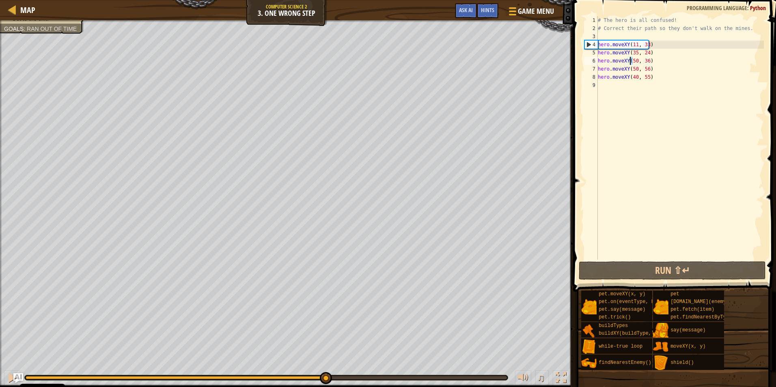
click at [631, 62] on div "# The hero is all confused! # Correct their path so they don't walk on the mine…" at bounding box center [680, 146] width 168 height 260
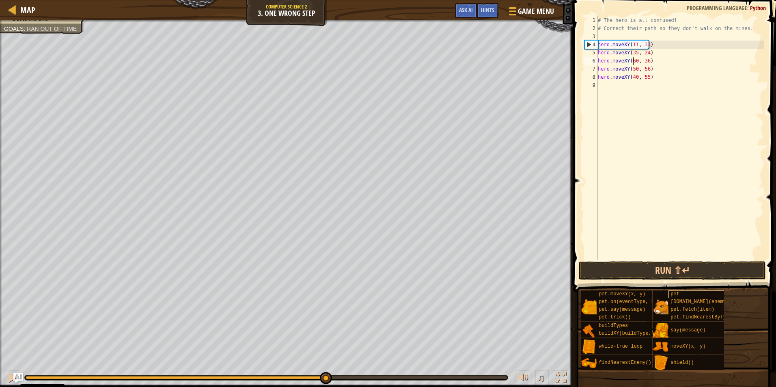
scroll to position [4, 3]
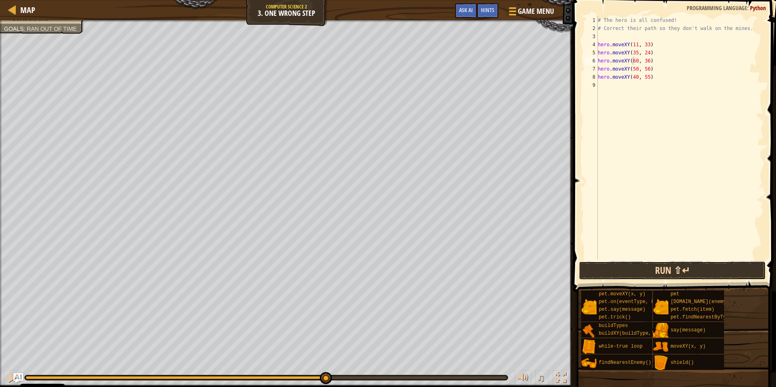
click at [666, 274] on button "Run ⇧↵" at bounding box center [672, 270] width 187 height 19
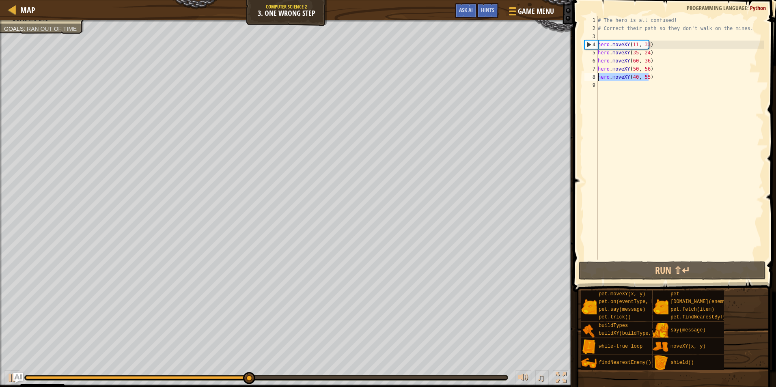
drag, startPoint x: 654, startPoint y: 78, endPoint x: 596, endPoint y: 76, distance: 58.9
click at [596, 76] on div "hero.moveXY(60, 36) 1 2 3 4 5 6 7 8 9 # The hero is all confused! # Correct the…" at bounding box center [673, 137] width 181 height 243
type textarea "hero.moveXY(40, 55)"
click at [613, 87] on div "# The hero is all confused! # Correct their path so they don't walk on the mine…" at bounding box center [680, 146] width 168 height 260
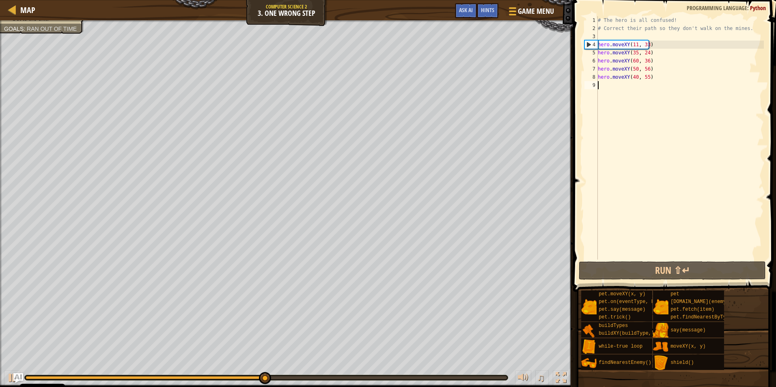
paste textarea "hero.moveXY(40, 55)"
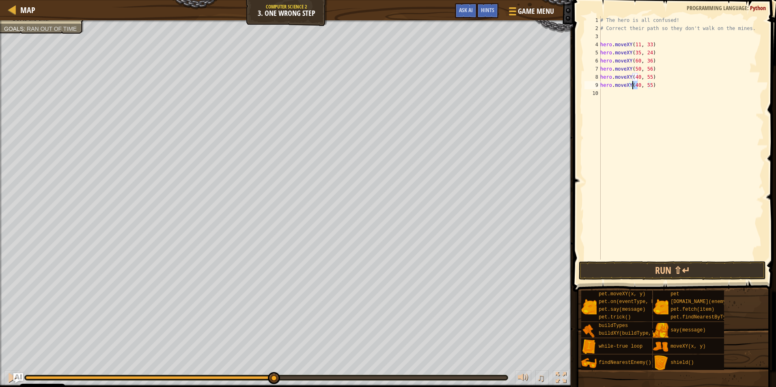
drag, startPoint x: 637, startPoint y: 85, endPoint x: 632, endPoint y: 85, distance: 4.9
click at [632, 85] on div "# The hero is all confused! # Correct their path so they don't walk on the mine…" at bounding box center [680, 146] width 165 height 260
drag, startPoint x: 648, startPoint y: 85, endPoint x: 643, endPoint y: 87, distance: 5.4
click at [643, 85] on div "# The hero is all confused! # Correct their path so they don't walk on the mine…" at bounding box center [680, 146] width 165 height 260
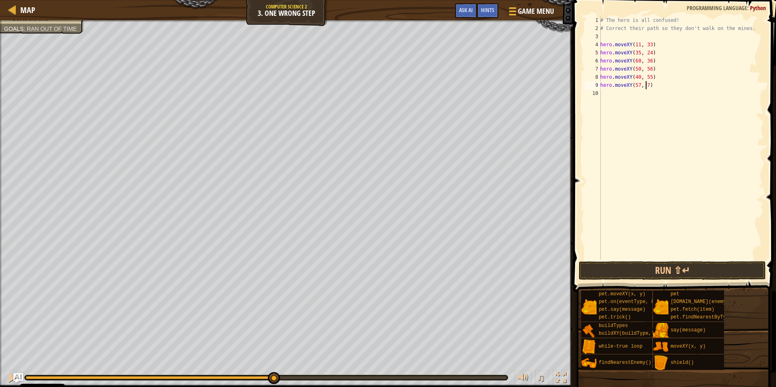
scroll to position [4, 4]
click at [658, 263] on button "Run ⇧↵" at bounding box center [672, 270] width 187 height 19
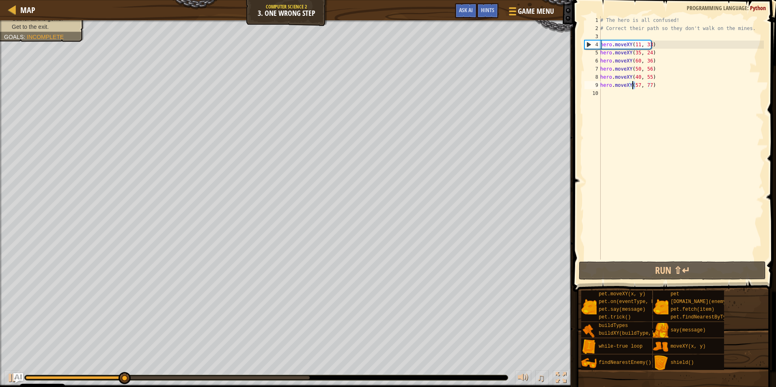
click at [633, 85] on div "# The hero is all confused! # Correct their path so they don't walk on the mine…" at bounding box center [680, 146] width 165 height 260
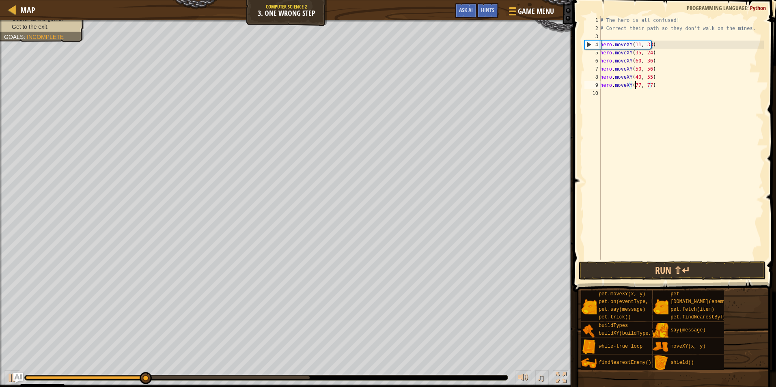
scroll to position [4, 3]
click at [644, 85] on div "# The hero is all confused! # Correct their path so they don't walk on the mine…" at bounding box center [680, 146] width 165 height 260
type textarea "hero.moveXY(77, 55)"
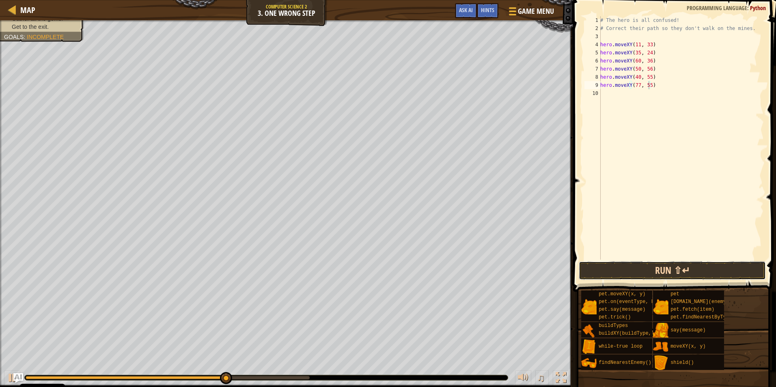
click at [678, 270] on button "Run ⇧↵" at bounding box center [672, 270] width 187 height 19
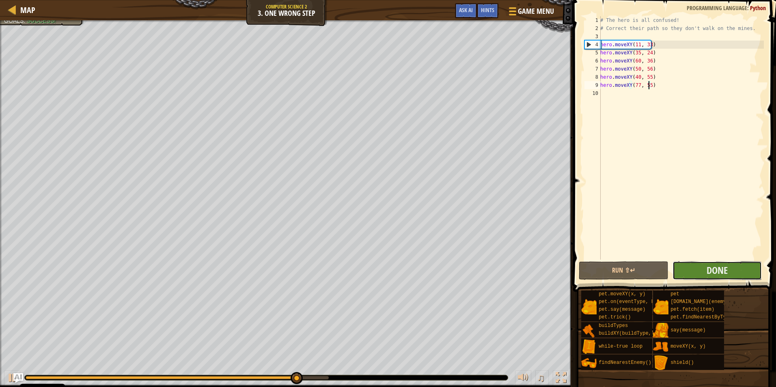
click at [688, 271] on button "Done" at bounding box center [717, 270] width 90 height 19
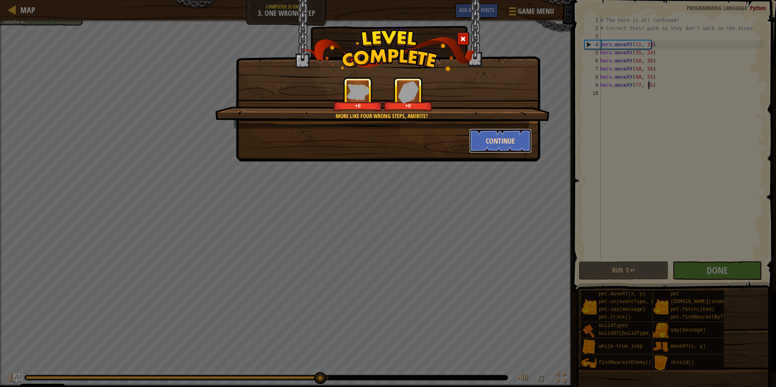
click at [484, 147] on button "Continue" at bounding box center [500, 141] width 63 height 24
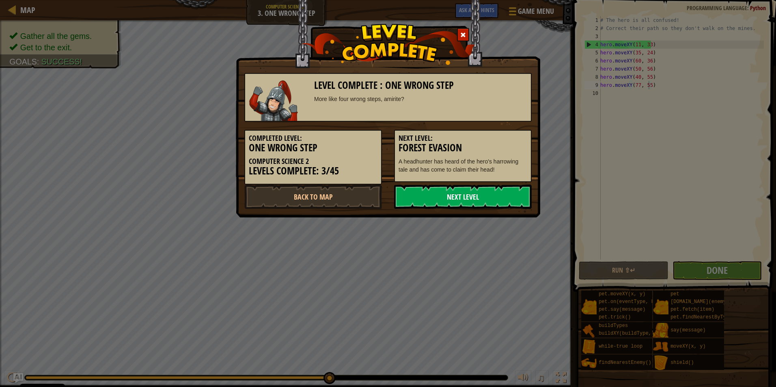
click at [471, 209] on link "Next Level" at bounding box center [463, 197] width 138 height 24
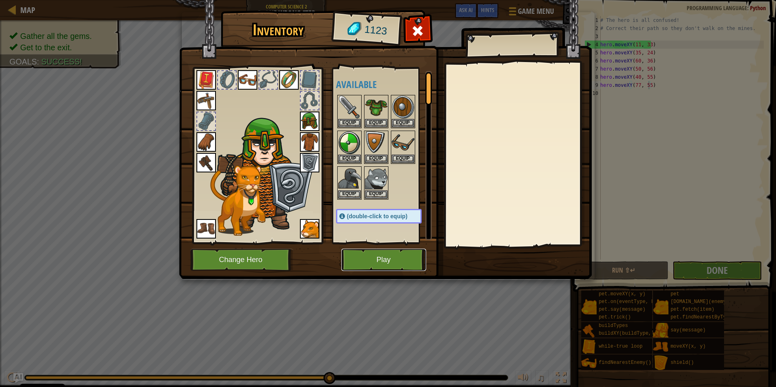
click at [356, 259] on button "Play" at bounding box center [383, 260] width 85 height 22
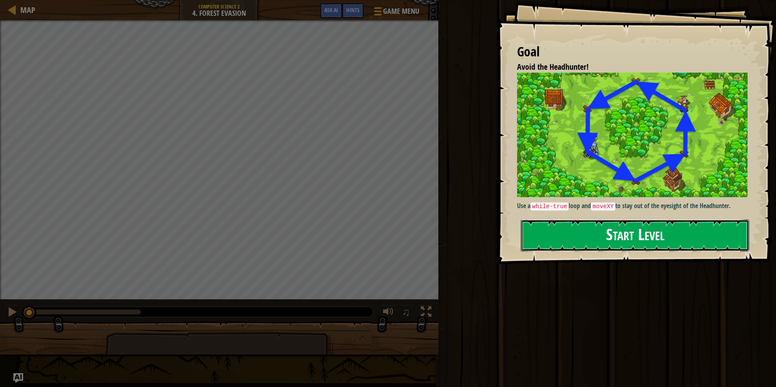
click at [563, 220] on button "Start Level" at bounding box center [635, 236] width 228 height 32
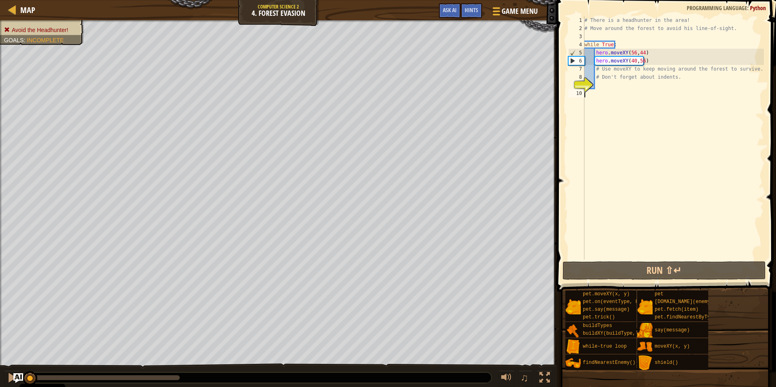
click at [617, 257] on div "# There is a headhunter in the area! # Move around the forest to avoid his line…" at bounding box center [673, 146] width 181 height 260
drag, startPoint x: 649, startPoint y: 54, endPoint x: 581, endPoint y: 51, distance: 67.8
click at [581, 51] on div "1 2 3 4 5 6 7 8 9 10 # There is a headhunter in the area! # Move around the for…" at bounding box center [664, 137] width 197 height 243
type textarea "hero.moveXY(56,44)"
click at [645, 88] on div "# There is a headhunter in the area! # Move around the forest to avoid his line…" at bounding box center [673, 146] width 181 height 260
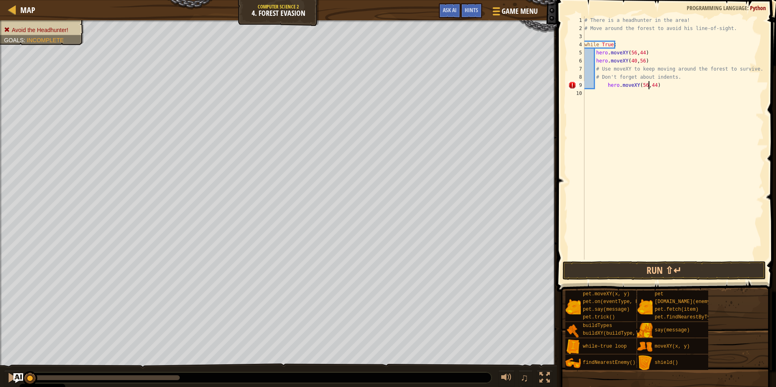
click at [644, 86] on div "# There is a headhunter in the area! # Move around the forest to avoid his line…" at bounding box center [673, 146] width 181 height 260
click at [649, 86] on div "# There is a headhunter in the area! # Move around the forest to avoid his line…" at bounding box center [673, 137] width 181 height 243
type textarea "hero.moveXY(56,24)"
click at [682, 84] on div "# There is a headhunter in the area! # Move around the forest to avoid his line…" at bounding box center [673, 146] width 181 height 260
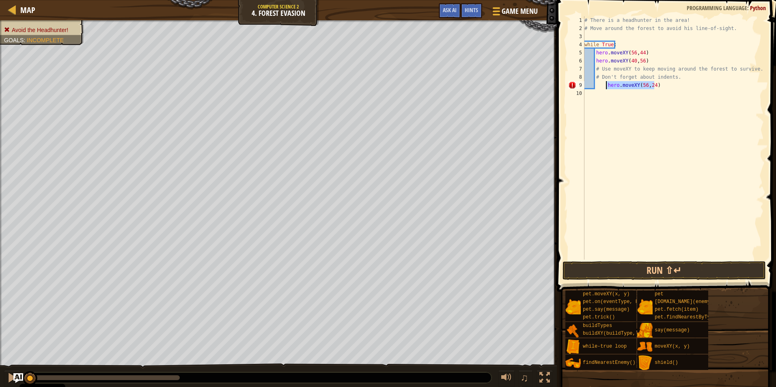
drag, startPoint x: 655, startPoint y: 86, endPoint x: 607, endPoint y: 86, distance: 48.3
click at [607, 86] on div "# There is a headhunter in the area! # Move around the forest to avoid his line…" at bounding box center [673, 146] width 181 height 260
click at [648, 64] on div "# There is a headhunter in the area! # Move around the forest to avoid his line…" at bounding box center [673, 146] width 181 height 260
type textarea "hero.moveXY(40,56)"
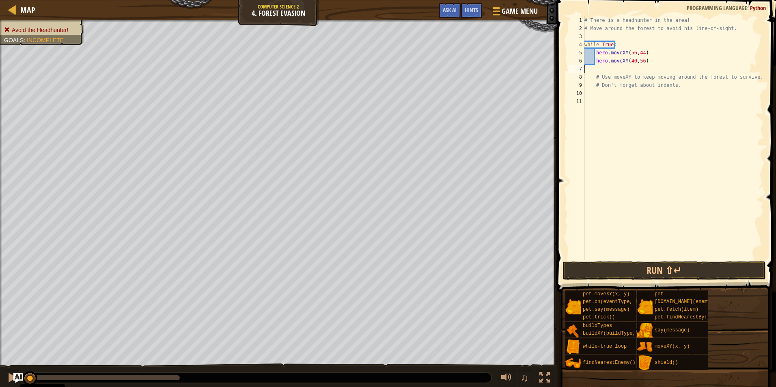
scroll to position [4, 0]
type textarea "hero.moveXY(40,56)#"
paste textarea "hero.moveXY(56,24)"
click at [649, 60] on div "# There is a headhunter in the area! # Move around the forest to avoid his line…" at bounding box center [673, 146] width 181 height 260
click at [584, 70] on div "7" at bounding box center [576, 69] width 16 height 8
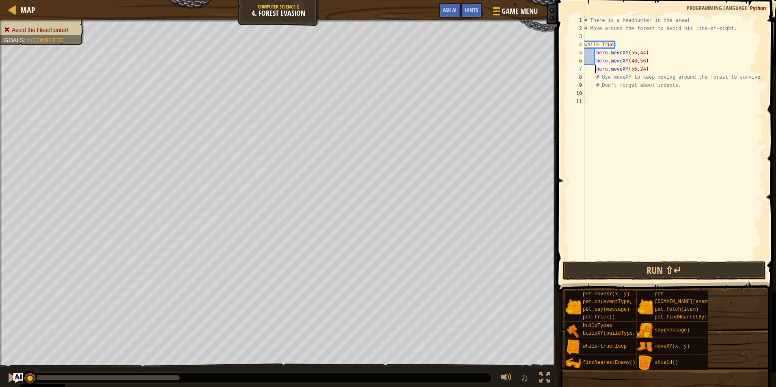
click at [647, 73] on div "# There is a headhunter in the area! # Move around the forest to avoid his line…" at bounding box center [673, 146] width 181 height 260
drag, startPoint x: 645, startPoint y: 62, endPoint x: 578, endPoint y: 61, distance: 67.0
click at [578, 61] on div "hero.moveXY(56,24) 1 2 3 4 5 6 7 8 9 10 11 # There is a headhunter in the area!…" at bounding box center [664, 137] width 197 height 243
click at [648, 74] on div "# There is a headhunter in the area! # Move around the forest to avoid his line…" at bounding box center [673, 146] width 181 height 260
click at [649, 71] on div "# There is a headhunter in the area! # Move around the forest to avoid his line…" at bounding box center [673, 146] width 181 height 260
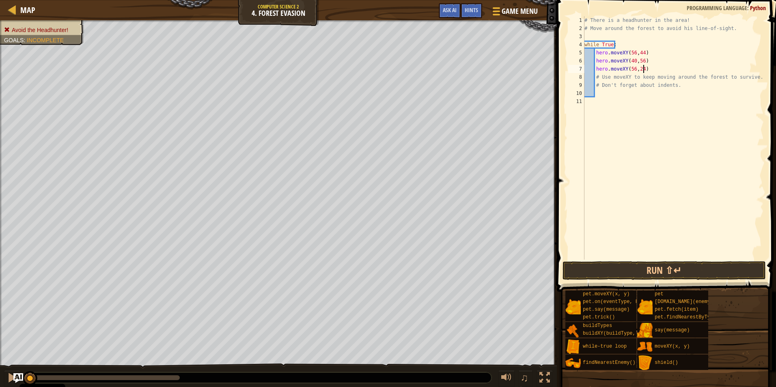
type textarea "hero.moveXY(56,24)"
paste textarea "hero.moveXY(40,56)"
click at [636, 76] on div "# There is a headhunter in the area! # Move around the forest to avoid his line…" at bounding box center [673, 146] width 181 height 260
drag, startPoint x: 647, startPoint y: 69, endPoint x: 581, endPoint y: 67, distance: 66.2
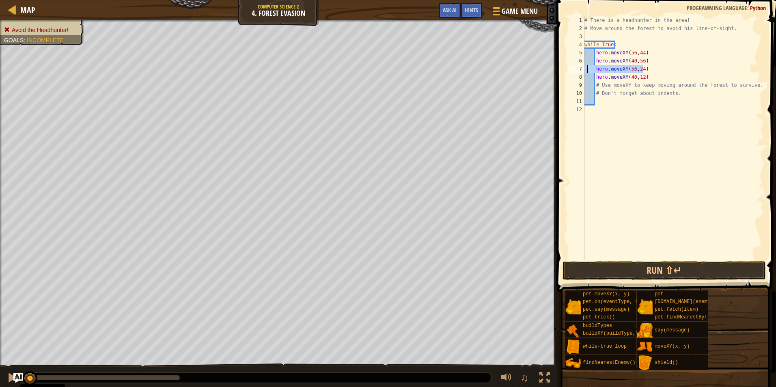
click at [581, 67] on div "hero.moveXY(40,56)12 1 2 3 4 5 6 7 8 9 10 11 12 # There is a headhunter in the …" at bounding box center [664, 137] width 197 height 243
click at [647, 74] on div "# There is a headhunter in the area! # Move around the forest to avoid his line…" at bounding box center [673, 146] width 181 height 260
type textarea "hero.moveXY(40,12)"
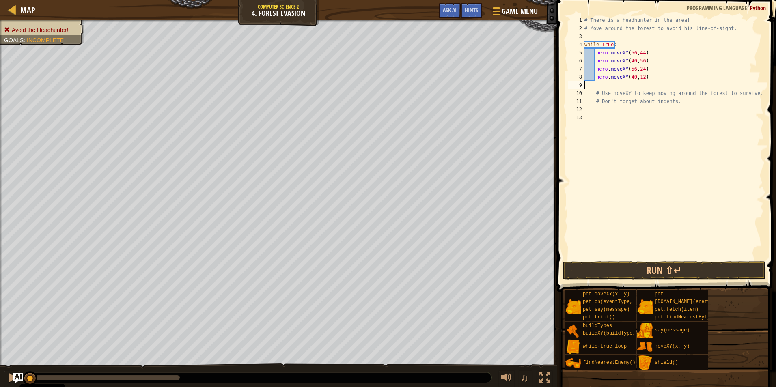
paste textarea "hero.moveXY(56,24)"
drag, startPoint x: 632, startPoint y: 84, endPoint x: 628, endPoint y: 85, distance: 4.2
click at [628, 85] on div "# There is a headhunter in the area! # Move around the forest to avoid his line…" at bounding box center [673, 146] width 181 height 260
drag, startPoint x: 646, startPoint y: 85, endPoint x: 572, endPoint y: 86, distance: 73.8
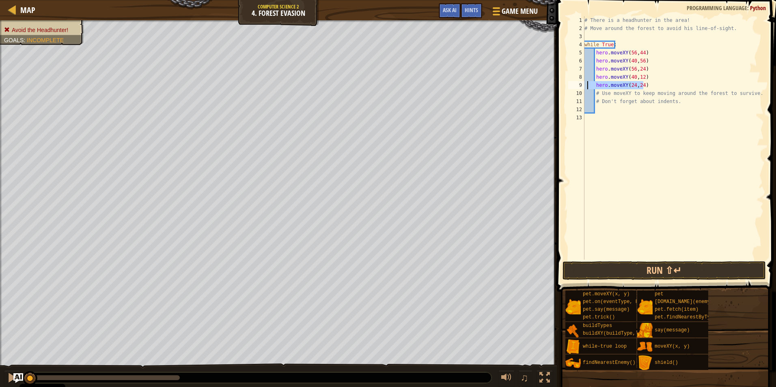
click at [572, 86] on div "hero.moveXY(24,24) 1 2 3 4 5 6 7 8 9 10 11 12 13 # There is a headhunter in the…" at bounding box center [664, 137] width 197 height 243
type textarea "hero.moveXY(24,24)"
click at [646, 87] on div "# There is a headhunter in the area! # Move around the forest to avoid his line…" at bounding box center [673, 137] width 181 height 243
paste textarea "hero.moveXY(24,24)"
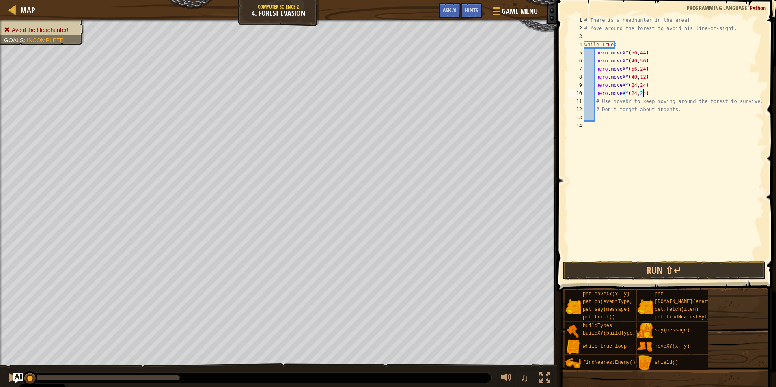
click at [639, 92] on div "# There is a headhunter in the area! # Move around the forest to avoid his line…" at bounding box center [673, 146] width 181 height 260
type textarea "hero.moveXY(24,44)"
click at [620, 268] on button "Run ⇧↵" at bounding box center [663, 270] width 203 height 19
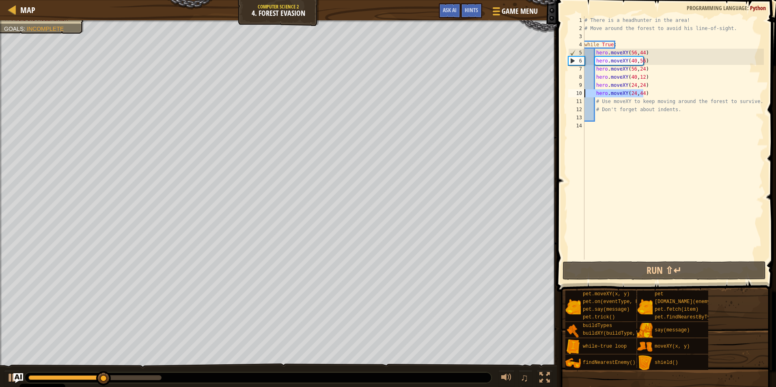
drag, startPoint x: 643, startPoint y: 93, endPoint x: 579, endPoint y: 92, distance: 64.1
click at [579, 92] on div "hero.moveXY(24,44) 1 2 3 4 5 6 7 8 9 10 11 12 13 14 # There is a headhunter in …" at bounding box center [664, 137] width 197 height 243
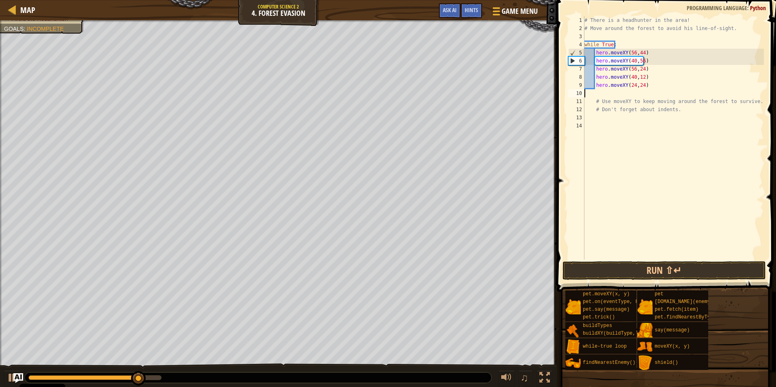
scroll to position [4, 0]
click at [648, 62] on div "# There is a headhunter in the area! # Move around the forest to avoid his line…" at bounding box center [673, 146] width 181 height 260
type textarea "hero.moveXY(40,56)"
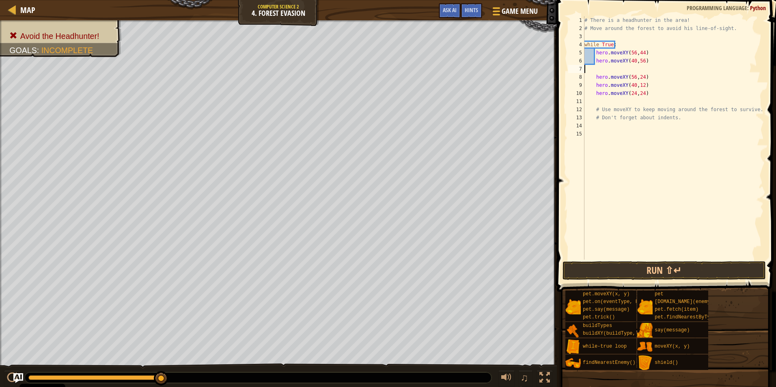
paste textarea "hero.moveXY(24,44)"
type textarea "hero.moveXY(24,44)"
drag, startPoint x: 651, startPoint y: 101, endPoint x: 579, endPoint y: 101, distance: 72.2
click at [579, 101] on div "1 2 3 4 5 6 7 8 9 10 11 12 13 14 15 16 # There is a headhunter in the area! # M…" at bounding box center [664, 137] width 197 height 243
type textarea "hero.moveXY(24,24)"
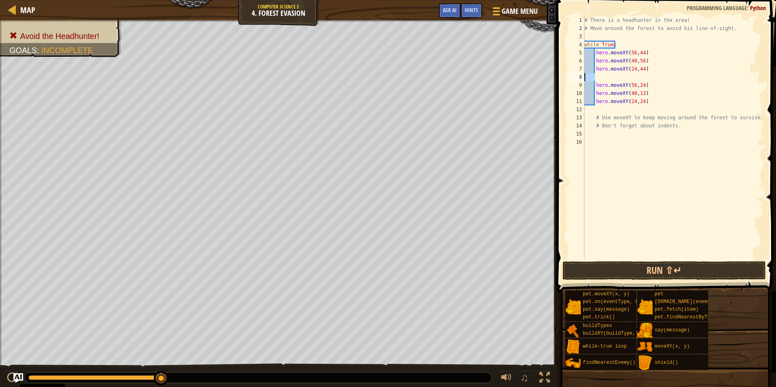
drag, startPoint x: 599, startPoint y: 75, endPoint x: 574, endPoint y: 75, distance: 24.8
click at [574, 75] on div "hero.moveXY(24,24) 1 2 3 4 5 6 7 8 9 10 11 12 13 14 15 16 # There is a headhunt…" at bounding box center [664, 137] width 197 height 243
paste textarea "hero.moveXY(24,24)"
drag, startPoint x: 648, startPoint y: 93, endPoint x: 571, endPoint y: 95, distance: 76.7
click at [571, 95] on div "hero.moveXY(24,24) 1 2 3 4 5 6 7 8 9 10 11 12 13 14 15 16 # There is a headhunt…" at bounding box center [664, 137] width 197 height 243
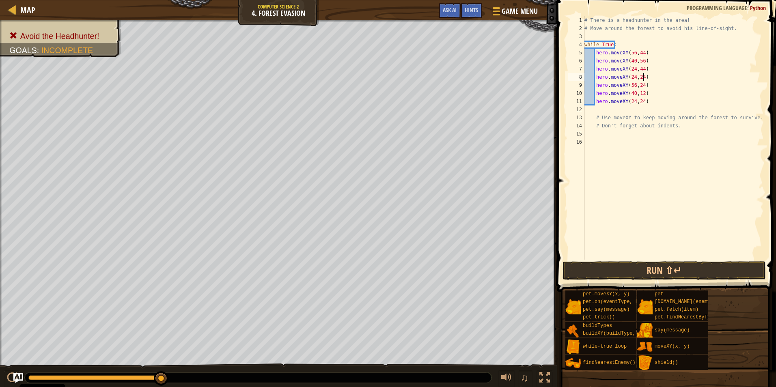
click at [648, 77] on div "# There is a headhunter in the area! # Move around the forest to avoid his line…" at bounding box center [673, 146] width 181 height 260
type textarea "hero.moveXY(24,24)"
paste textarea "hero.moveXY(40,12)"
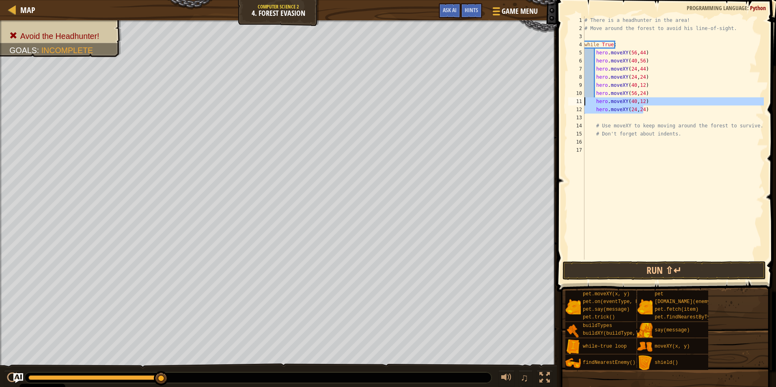
drag, startPoint x: 632, startPoint y: 108, endPoint x: 564, endPoint y: 102, distance: 68.4
click at [564, 102] on div "hero.moveXY(40,12) 1 2 3 4 5 6 7 8 9 10 11 12 13 14 15 16 17 # There is a headh…" at bounding box center [665, 162] width 222 height 316
type textarea "hero.moveXY(40,12) hero.moveXY(24,24)"
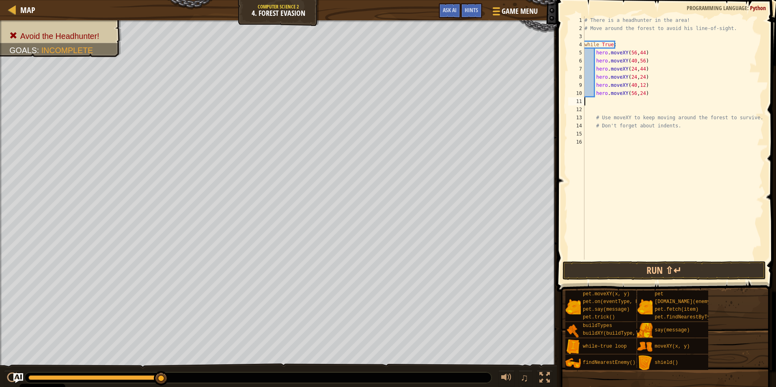
type textarea "hero.moveXY(56,24)"
click at [634, 271] on button "Run ⇧↵" at bounding box center [663, 270] width 203 height 19
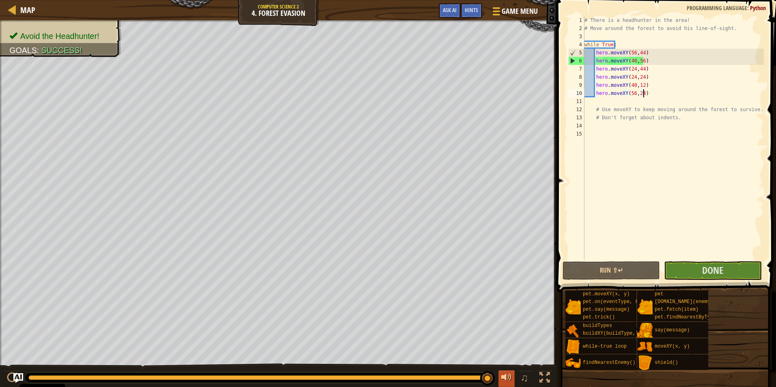
drag, startPoint x: 187, startPoint y: 381, endPoint x: 501, endPoint y: 377, distance: 314.5
click at [501, 377] on div "♫" at bounding box center [278, 376] width 557 height 24
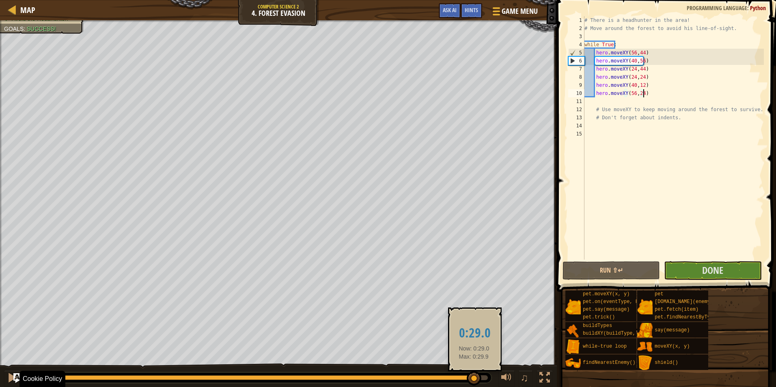
drag, startPoint x: 484, startPoint y: 379, endPoint x: 474, endPoint y: 380, distance: 10.2
click at [474, 380] on div at bounding box center [257, 377] width 459 height 5
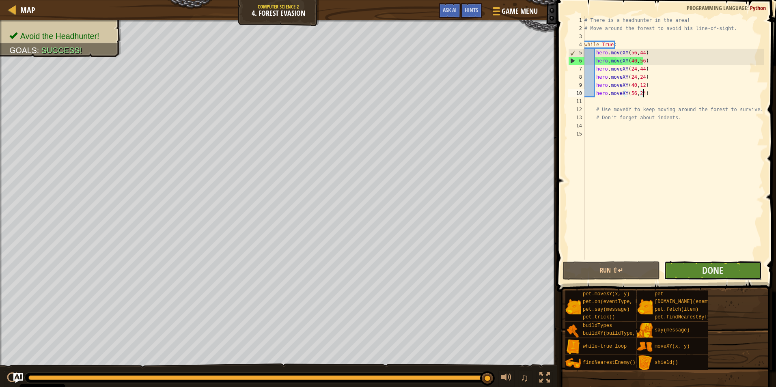
click at [678, 265] on button "Done" at bounding box center [712, 270] width 97 height 19
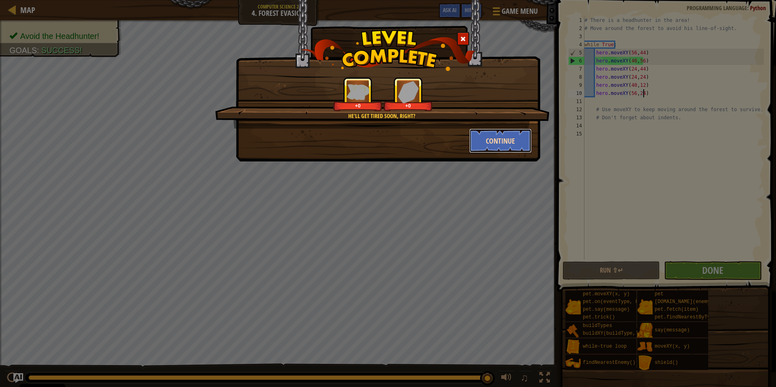
click at [476, 140] on button "Continue" at bounding box center [500, 141] width 63 height 24
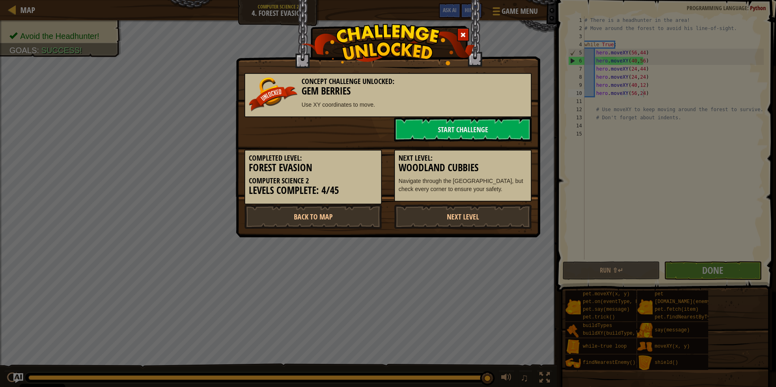
drag, startPoint x: 428, startPoint y: 209, endPoint x: 407, endPoint y: 179, distance: 36.7
click at [407, 179] on div "Concept Challenge Unlocked: Gem Berries Use XY coordinates to move. Start Chall…" at bounding box center [387, 147] width 287 height 164
click at [398, 131] on link "Start Challenge" at bounding box center [463, 129] width 138 height 24
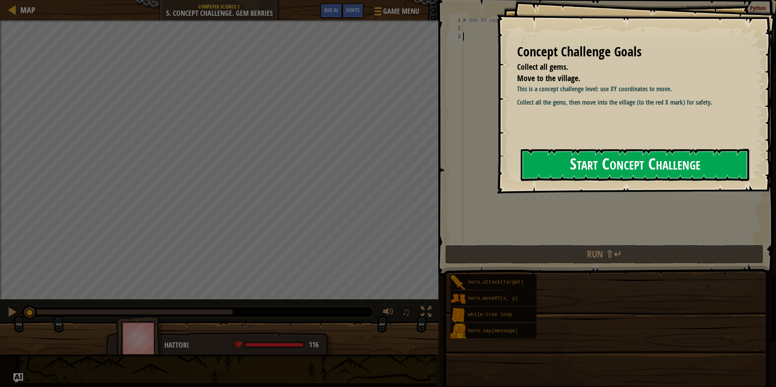
click at [558, 162] on button "Start Concept Challenge" at bounding box center [635, 165] width 228 height 32
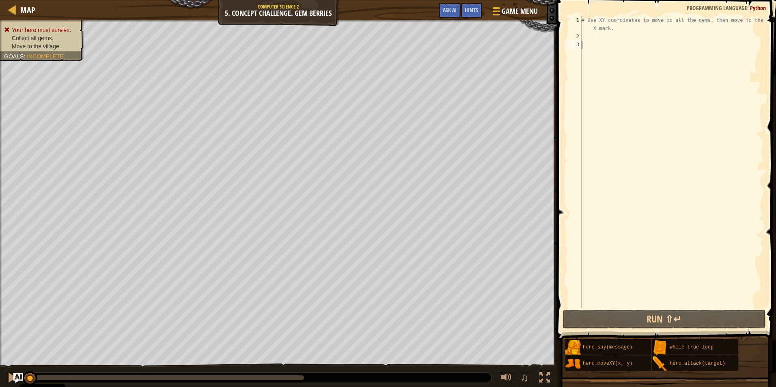
click at [665, 158] on div "# Use XY coordinates to move to all the gems, then move to the red X mark." at bounding box center [672, 174] width 184 height 316
click at [610, 39] on div "# Use XY coordinates to move to all the gems, then move to the red X mark." at bounding box center [672, 174] width 184 height 316
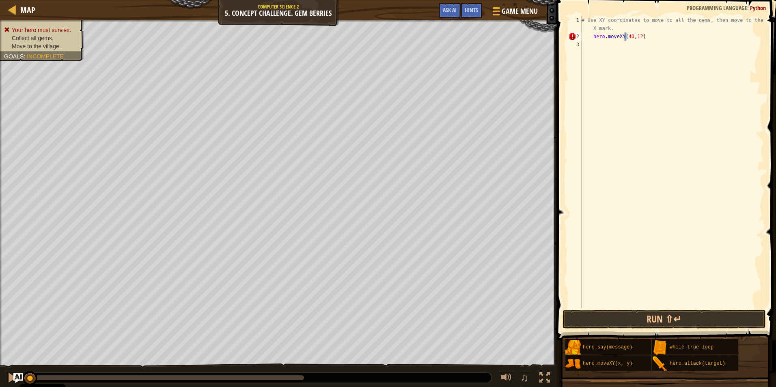
click at [625, 38] on div "# Use XY coordinates to move to all the gems, then move to the red X mark. hero…" at bounding box center [672, 174] width 184 height 316
click at [626, 38] on div "# Use XY coordinates to move to all the gems, then move to the red X mark. hero…" at bounding box center [672, 174] width 184 height 316
drag, startPoint x: 624, startPoint y: 38, endPoint x: 629, endPoint y: 38, distance: 5.3
click at [629, 38] on div "# Use XY coordinates to move to all the gems, then move to the red X mark. hero…" at bounding box center [672, 174] width 184 height 316
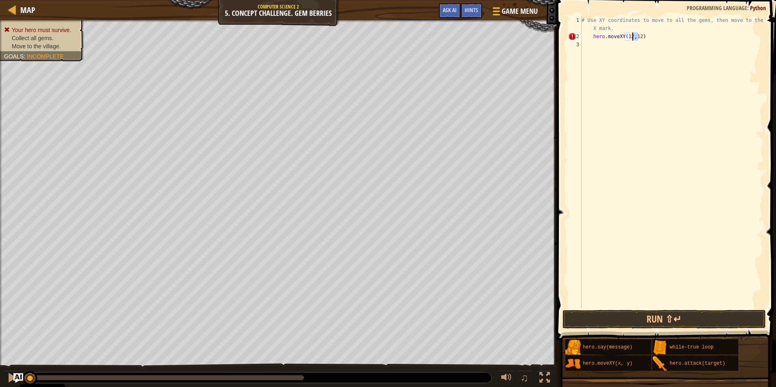
drag, startPoint x: 637, startPoint y: 38, endPoint x: 633, endPoint y: 38, distance: 4.5
click at [633, 38] on div "# Use XY coordinates to move to all the gems, then move to the red X mark. hero…" at bounding box center [672, 174] width 184 height 316
drag, startPoint x: 629, startPoint y: 35, endPoint x: 624, endPoint y: 35, distance: 4.9
click at [624, 35] on div "# Use XY coordinates to move to all the gems, then move to the red X mark. hero…" at bounding box center [672, 174] width 184 height 316
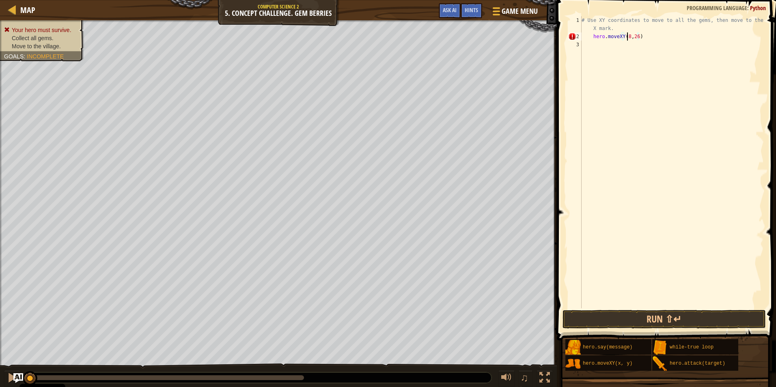
scroll to position [4, 4]
drag, startPoint x: 635, startPoint y: 37, endPoint x: 630, endPoint y: 37, distance: 5.3
click at [630, 37] on div "# Use XY coordinates to move to all the gems, then move to the red X mark. hero…" at bounding box center [672, 174] width 184 height 316
type textarea "hero.moveXY(8,46)"
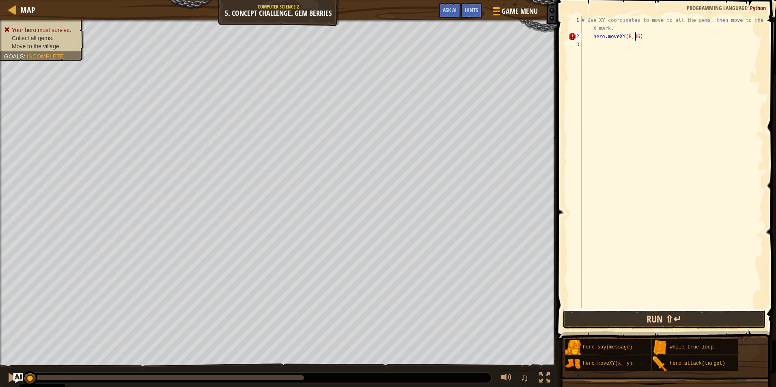
click at [637, 319] on button "Run ⇧↵" at bounding box center [663, 319] width 203 height 19
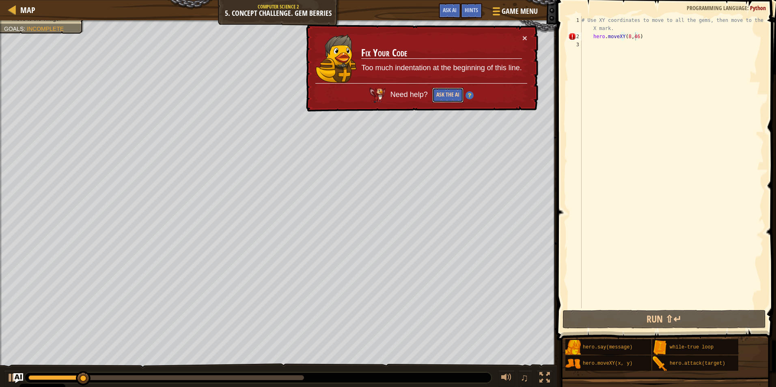
click at [450, 94] on button "Ask the AI" at bounding box center [447, 95] width 31 height 15
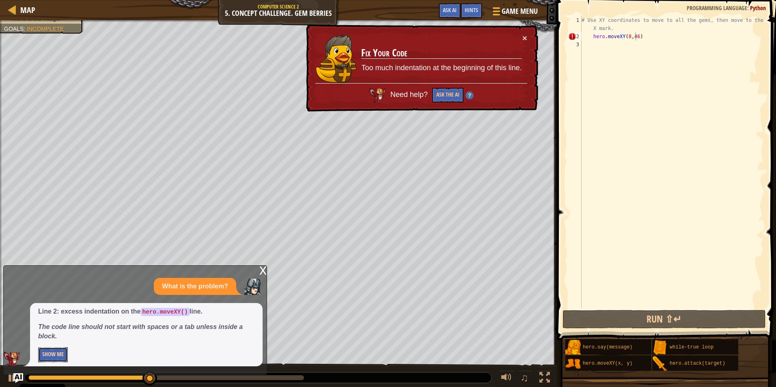
click at [63, 353] on button "Show Me" at bounding box center [53, 354] width 30 height 15
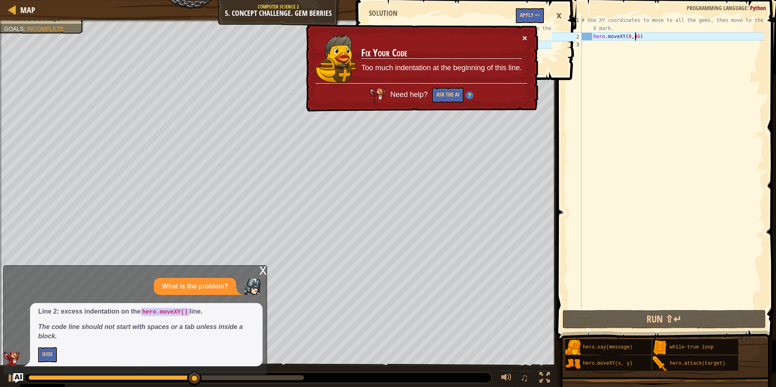
click at [524, 38] on button "×" at bounding box center [524, 38] width 5 height 9
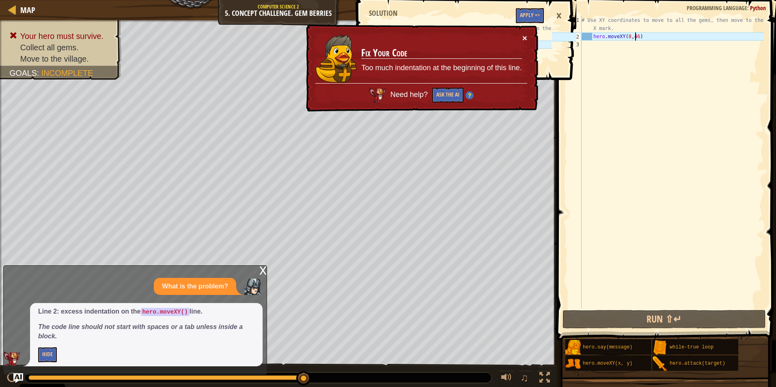
click at [524, 37] on button "×" at bounding box center [524, 38] width 5 height 9
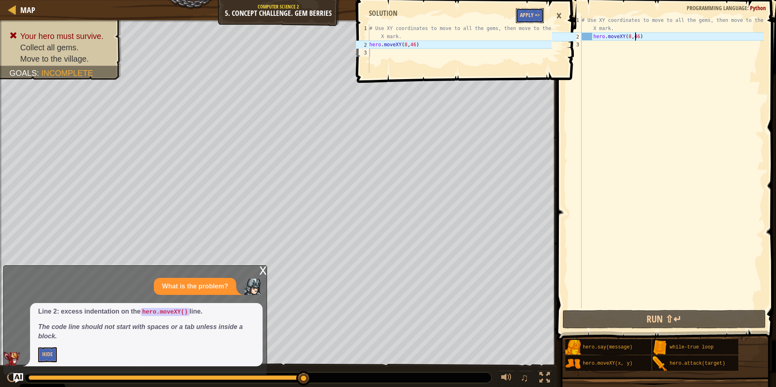
click at [532, 17] on button "Apply =>" at bounding box center [530, 15] width 28 height 15
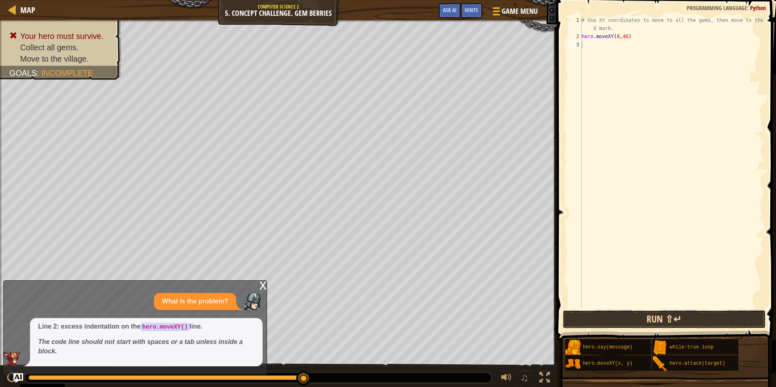
click at [630, 314] on button "Run ⇧↵" at bounding box center [663, 319] width 203 height 19
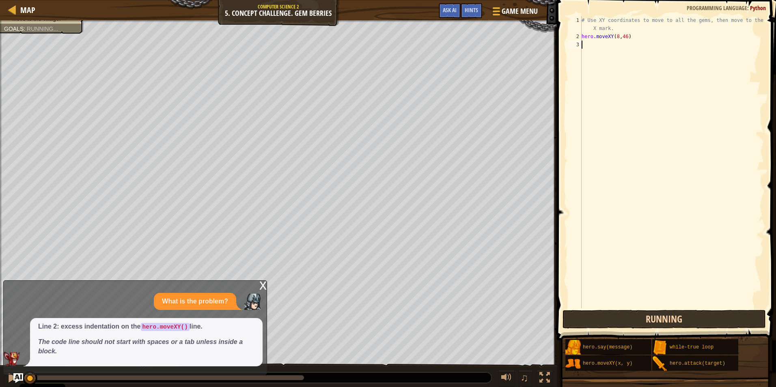
scroll to position [4, 0]
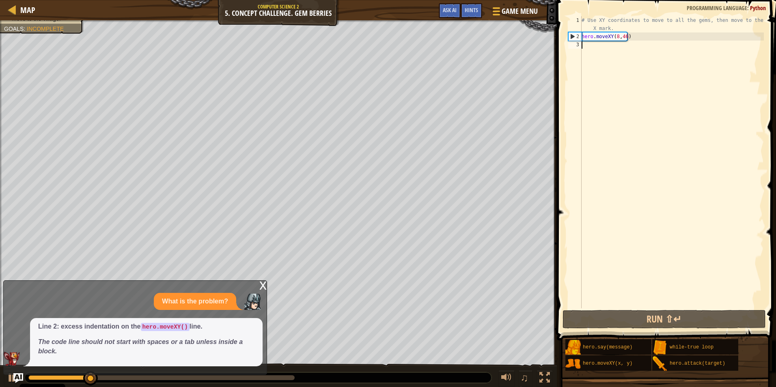
click at [259, 286] on div "x" at bounding box center [262, 285] width 7 height 8
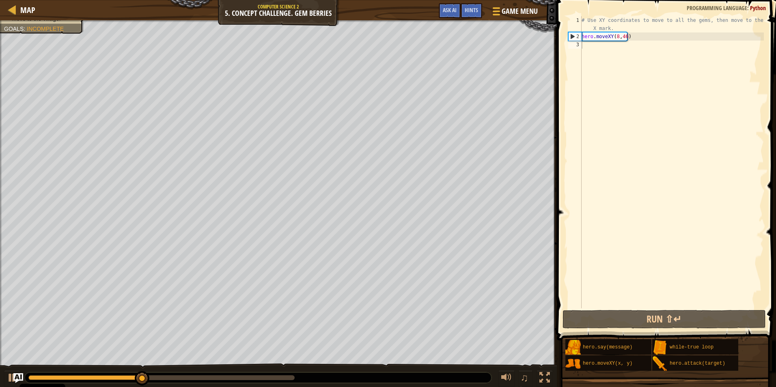
type textarea "hero.moveXY(8,46)"
drag, startPoint x: 632, startPoint y: 37, endPoint x: 579, endPoint y: 37, distance: 53.6
click at [579, 37] on div "hero.moveXY(8,46) 1 2 3 # Use XY coordinates to move to all the gems, then move…" at bounding box center [664, 162] width 197 height 292
click at [591, 45] on div "# Use XY coordinates to move to all the gems, then move to the red X mark. hero…" at bounding box center [672, 174] width 184 height 316
paste textarea "hero.moveXY(8,46)"
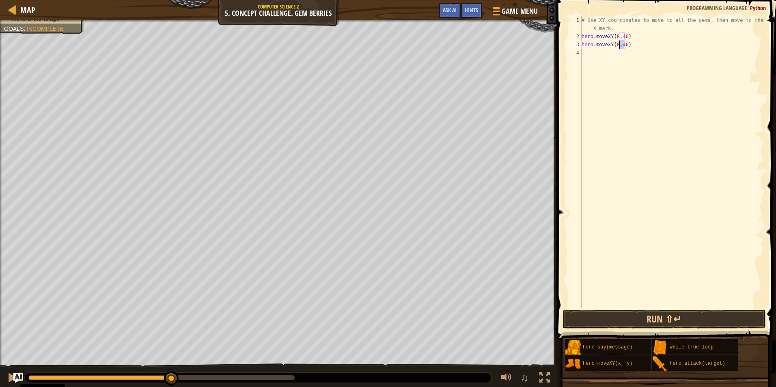
drag, startPoint x: 623, startPoint y: 45, endPoint x: 619, endPoint y: 45, distance: 4.5
click at [619, 45] on div "# Use XY coordinates to move to all the gems, then move to the red X mark. hero…" at bounding box center [672, 174] width 184 height 316
type textarea "hero.moveXY(8,12)"
click at [631, 318] on button "Run ⇧↵" at bounding box center [663, 319] width 203 height 19
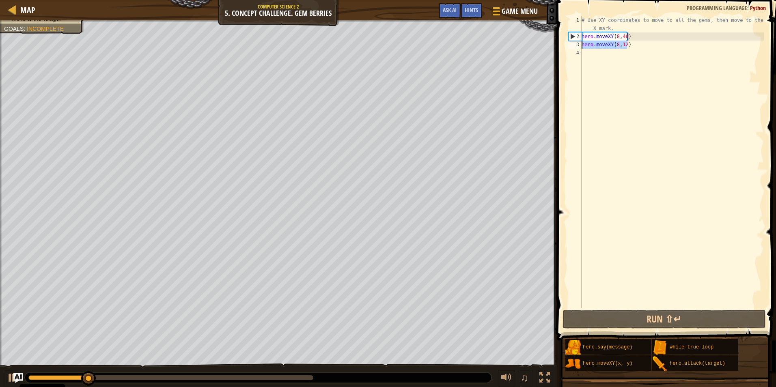
drag, startPoint x: 626, startPoint y: 45, endPoint x: 572, endPoint y: 45, distance: 53.6
click at [572, 45] on div "hero.moveXY(8,12) 1 2 3 4 # Use XY coordinates to move to all the gems, then mo…" at bounding box center [664, 162] width 197 height 292
click at [592, 53] on div "# Use XY coordinates to move to all the gems, then move to the red X mark. hero…" at bounding box center [672, 174] width 184 height 316
paste textarea "hero.moveXY(8,12)"
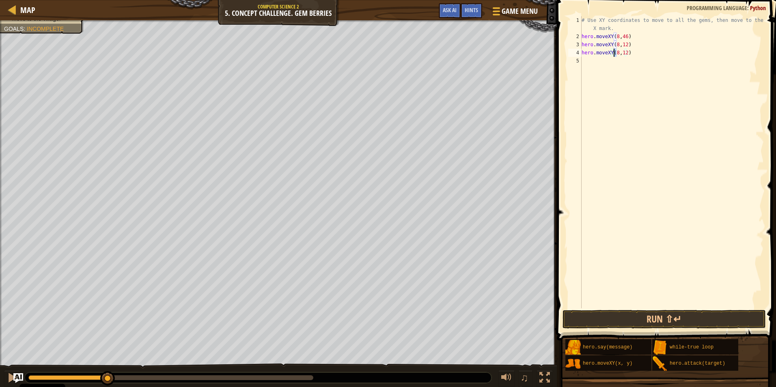
click at [614, 53] on div "# Use XY coordinates to move to all the gems, then move to the red X mark. hero…" at bounding box center [672, 174] width 184 height 316
drag, startPoint x: 628, startPoint y: 54, endPoint x: 621, endPoint y: 55, distance: 7.3
click at [621, 55] on div "# Use XY coordinates to move to all the gems, then move to the red X mark. hero…" at bounding box center [672, 174] width 184 height 316
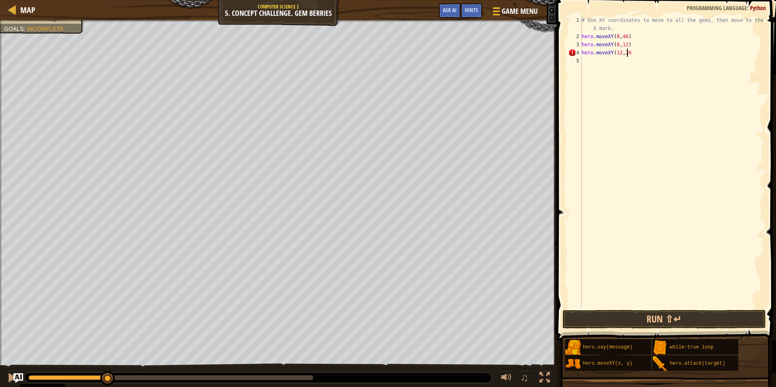
type textarea "hero.moveXY(12,26)"
drag, startPoint x: 632, startPoint y: 53, endPoint x: 567, endPoint y: 51, distance: 65.0
click at [567, 51] on div "hero.moveXY(12,26) 1 2 3 4 5 # Use XY coordinates to move to all the gems, then…" at bounding box center [664, 162] width 197 height 292
click at [592, 60] on div "# Use XY coordinates to move to all the gems, then move to the red X mark. hero…" at bounding box center [672, 174] width 184 height 316
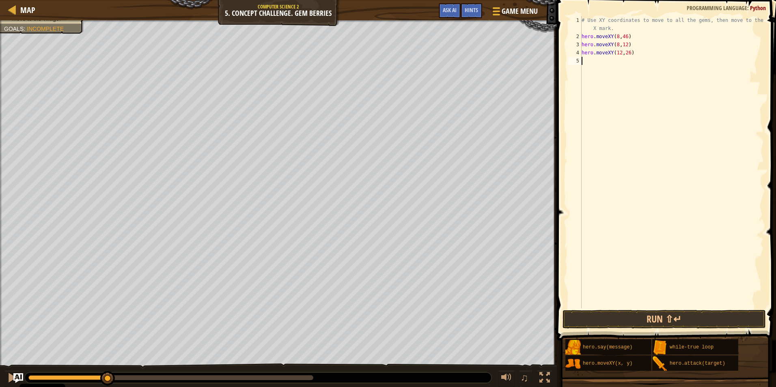
paste textarea "hero.moveXY(12,26)"
click at [614, 60] on div "# Use XY coordinates to move to all the gems, then move to the red X mark. hero…" at bounding box center [672, 174] width 184 height 316
drag, startPoint x: 620, startPoint y: 60, endPoint x: 614, endPoint y: 60, distance: 6.5
click at [614, 60] on div "# Use XY coordinates to move to all the gems, then move to the red X mark. hero…" at bounding box center [672, 174] width 184 height 316
type textarea "hero.moveXY(24,26)"
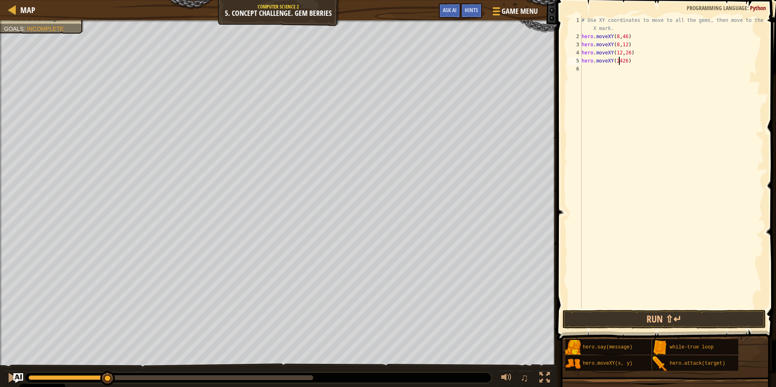
scroll to position [4, 3]
drag, startPoint x: 630, startPoint y: 59, endPoint x: 580, endPoint y: 59, distance: 49.9
click at [580, 59] on div "hero.moveXY(24,26) 1 2 3 4 5 6 # Use XY coordinates to move to all the gems, th…" at bounding box center [664, 162] width 197 height 292
click at [589, 67] on div "# Use XY coordinates to move to all the gems, then move to the red X mark. hero…" at bounding box center [672, 174] width 184 height 316
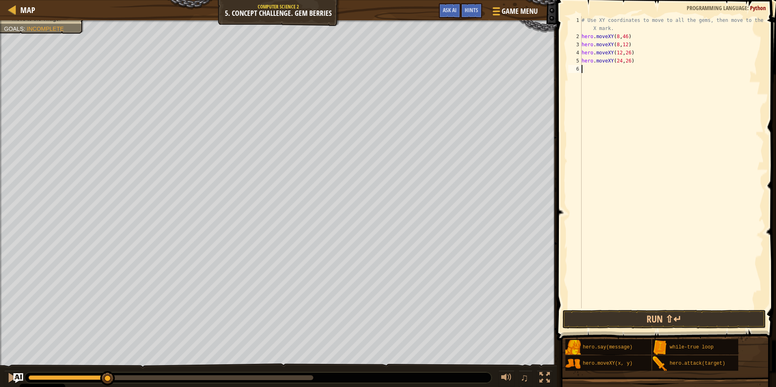
paste textarea "hero.moveXY(24,26)"
drag, startPoint x: 618, startPoint y: 69, endPoint x: 613, endPoint y: 69, distance: 5.7
click at [613, 69] on div "# Use XY coordinates to move to all the gems, then move to the red X mark. hero…" at bounding box center [672, 174] width 184 height 316
click at [624, 68] on div "# Use XY coordinates to move to all the gems, then move to the red X mark. hero…" at bounding box center [672, 174] width 184 height 316
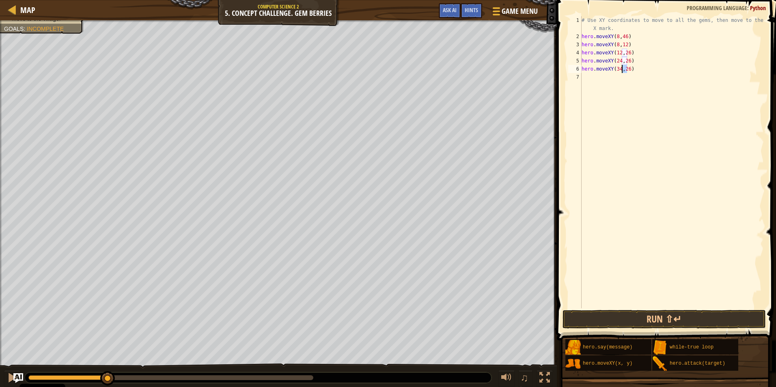
drag, startPoint x: 627, startPoint y: 69, endPoint x: 621, endPoint y: 69, distance: 6.1
click at [621, 69] on div "# Use XY coordinates to move to all the gems, then move to the red X mark. hero…" at bounding box center [672, 174] width 184 height 316
drag, startPoint x: 635, startPoint y: 60, endPoint x: 581, endPoint y: 59, distance: 54.0
click at [581, 59] on div "hero.moveXY(34,14) 1 2 3 4 5 6 7 # Use XY coordinates to move to all the gems, …" at bounding box center [664, 162] width 197 height 292
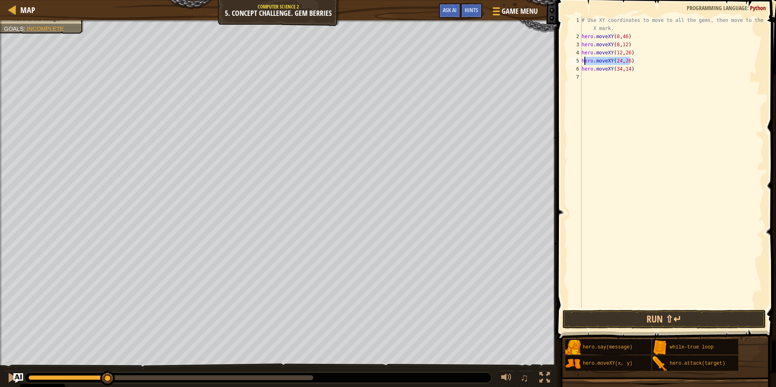
type textarea "hero.moveXY(24,26)"
click at [588, 77] on div "# Use XY coordinates to move to all the gems, then move to the red X mark. hero…" at bounding box center [672, 174] width 184 height 316
paste textarea "hero.moveXY(24,26)"
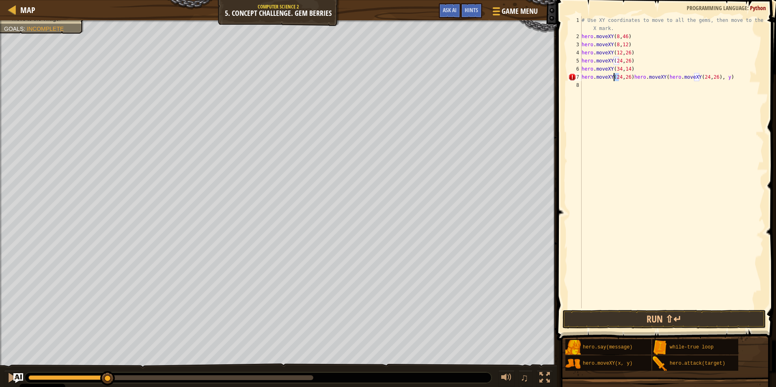
click at [613, 76] on div "# Use XY coordinates to move to all the gems, then move to the red X mark. hero…" at bounding box center [672, 174] width 184 height 316
click at [623, 78] on div "# Use XY coordinates to move to all the gems, then move to the red X mark. hero…" at bounding box center [672, 174] width 184 height 316
drag, startPoint x: 612, startPoint y: 85, endPoint x: 685, endPoint y: 84, distance: 72.6
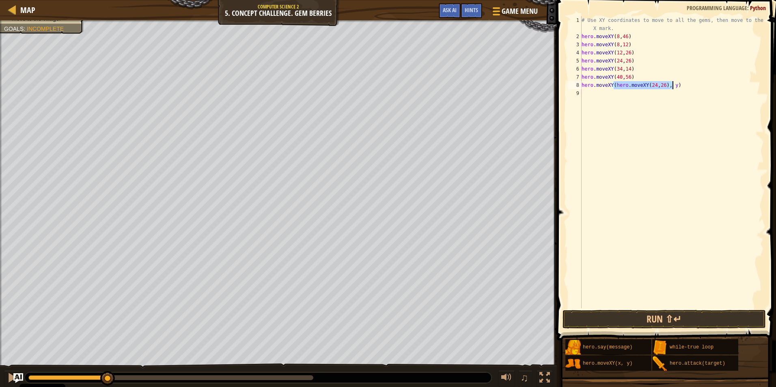
click at [685, 84] on div "# Use XY coordinates to move to all the gems, then move to the red X mark. hero…" at bounding box center [672, 174] width 184 height 316
click at [685, 84] on div "# Use XY coordinates to move to all the gems, then move to the red X mark. hero…" at bounding box center [672, 162] width 184 height 292
drag, startPoint x: 672, startPoint y: 86, endPoint x: 573, endPoint y: 86, distance: 99.4
click at [573, 86] on div "hero.moveXY(hero.moveXY(24,26), y) 1 2 3 4 5 6 7 8 9 # Use XY coordinates to mo…" at bounding box center [664, 162] width 197 height 292
paste textarea "24,26"
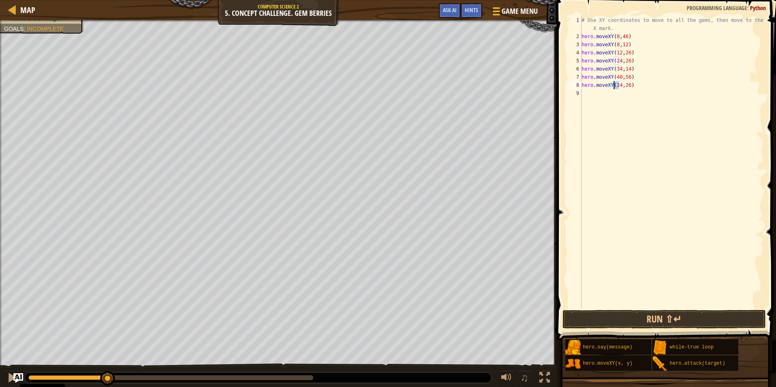
click at [614, 85] on div "# Use XY coordinates to move to all the gems, then move to the red X mark. hero…" at bounding box center [672, 174] width 184 height 316
drag, startPoint x: 626, startPoint y: 86, endPoint x: 621, endPoint y: 86, distance: 4.9
click at [621, 86] on div "# Use XY coordinates to move to all the gems, then move to the red X mark. hero…" at bounding box center [672, 174] width 184 height 316
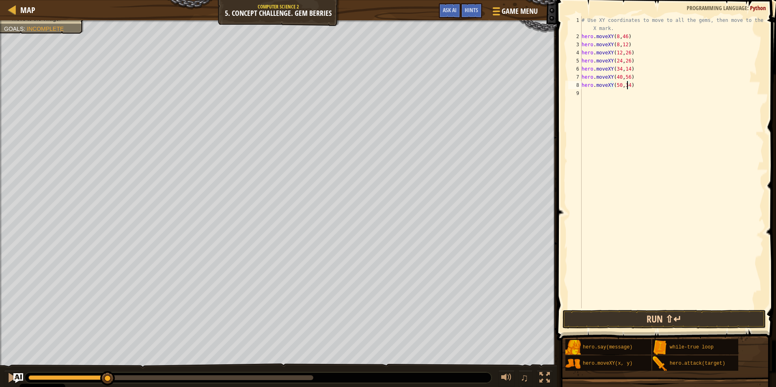
type textarea "hero.moveXY(50,34)"
click at [625, 315] on button "Run ⇧↵" at bounding box center [663, 319] width 203 height 19
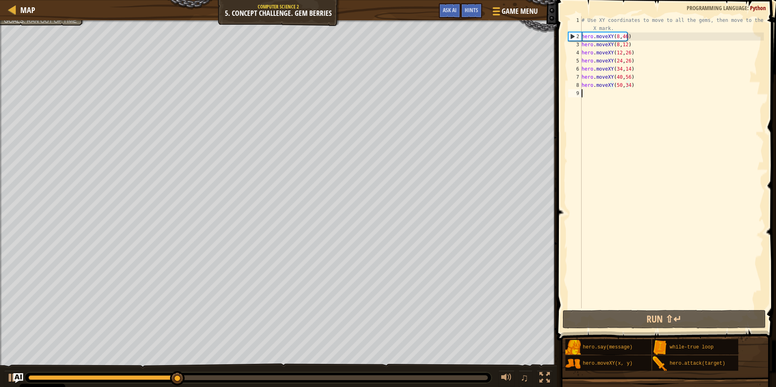
scroll to position [4, 0]
drag, startPoint x: 592, startPoint y: 226, endPoint x: 557, endPoint y: 210, distance: 37.9
click at [557, 210] on span at bounding box center [667, 158] width 226 height 364
drag, startPoint x: 555, startPoint y: 209, endPoint x: 563, endPoint y: 241, distance: 32.7
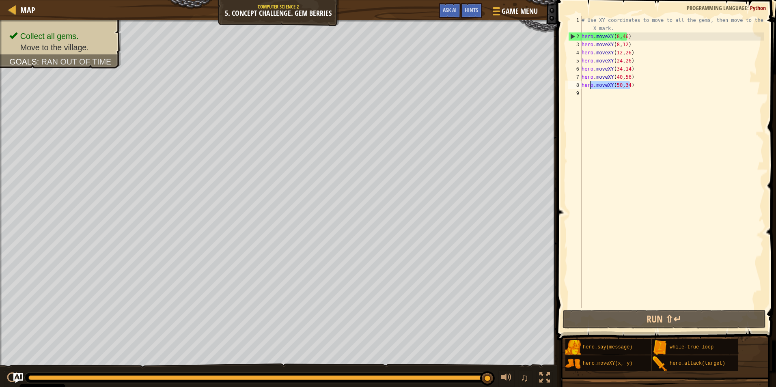
drag, startPoint x: 635, startPoint y: 84, endPoint x: 576, endPoint y: 84, distance: 58.8
click at [576, 84] on div "1 2 3 4 5 6 7 8 9 # Use XY coordinates to move to all the gems, then move to th…" at bounding box center [664, 162] width 197 height 292
type textarea "hero.moveXY(50,34)"
click at [589, 92] on div "# Use XY coordinates to move to all the gems, then move to the red X mark. hero…" at bounding box center [672, 174] width 184 height 316
paste textarea "hero.moveXY(50,34)"
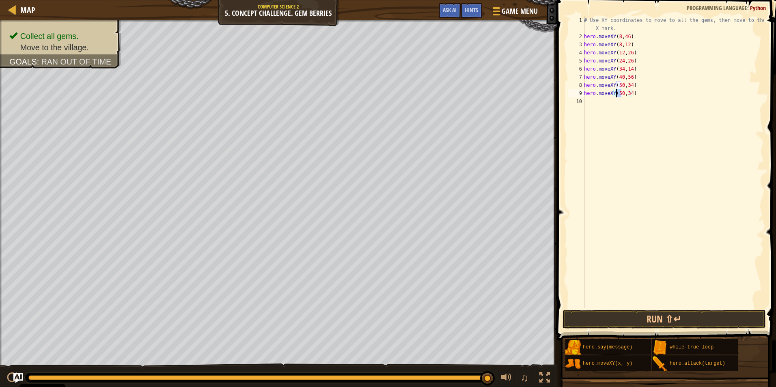
click at [616, 93] on div "# Use XY coordinates to move to all the gems, then move to the red X mark. hero…" at bounding box center [672, 174] width 181 height 316
type textarea "hero.moveXY(74,34)"
click at [651, 314] on button "Run ⇧↵" at bounding box center [663, 319] width 203 height 19
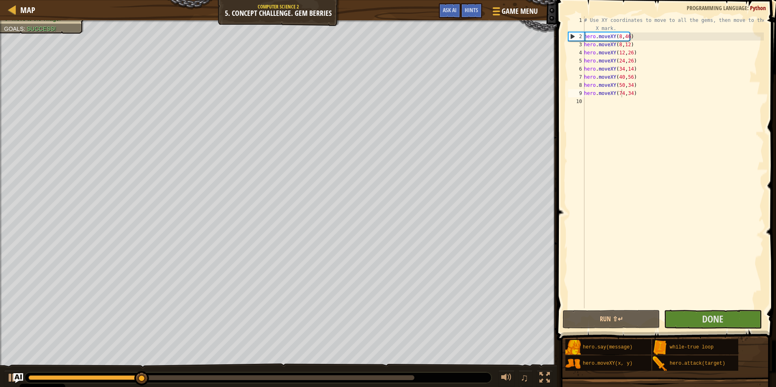
drag, startPoint x: 583, startPoint y: 299, endPoint x: 554, endPoint y: 249, distance: 57.4
click at [554, 249] on span at bounding box center [667, 158] width 226 height 364
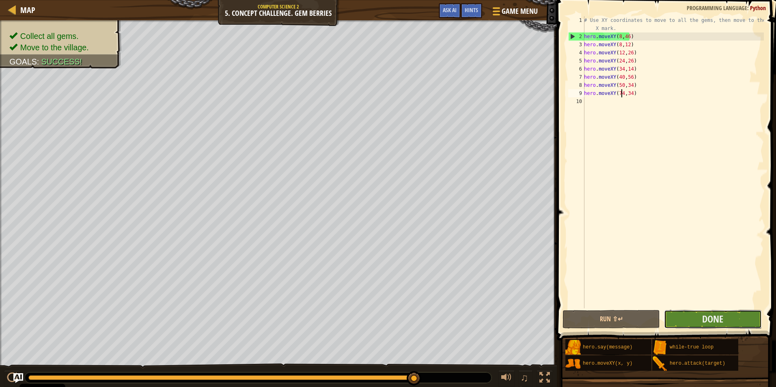
click at [708, 328] on button "Done" at bounding box center [712, 319] width 97 height 19
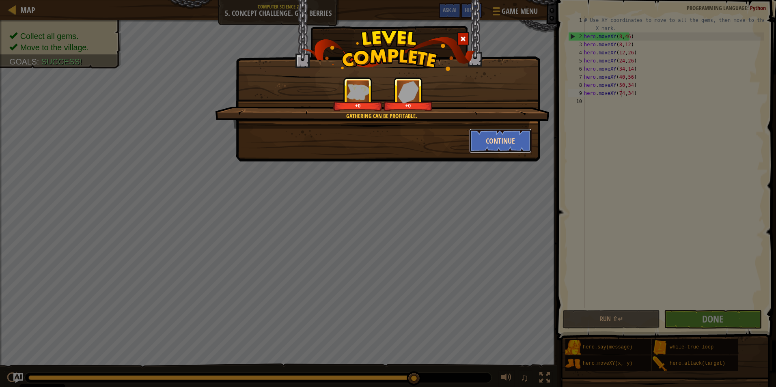
click at [499, 133] on button "Continue" at bounding box center [500, 141] width 63 height 24
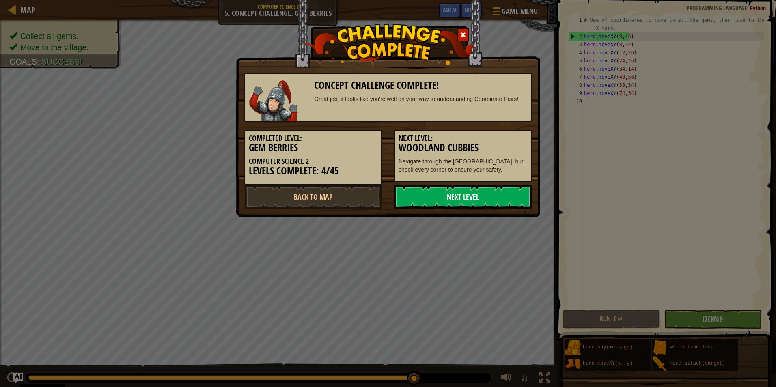
click at [437, 196] on link "Next Level" at bounding box center [463, 197] width 138 height 24
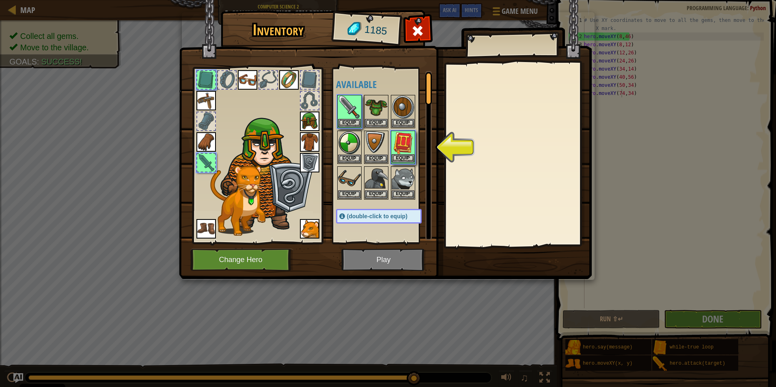
click at [408, 145] on img at bounding box center [403, 142] width 23 height 23
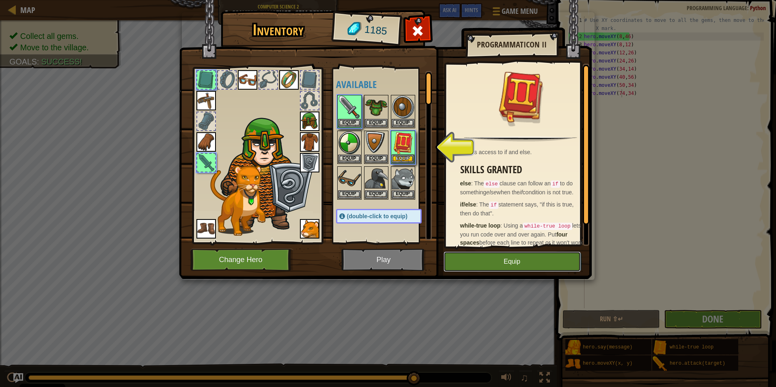
click at [484, 254] on button "Equip" at bounding box center [511, 262] width 137 height 20
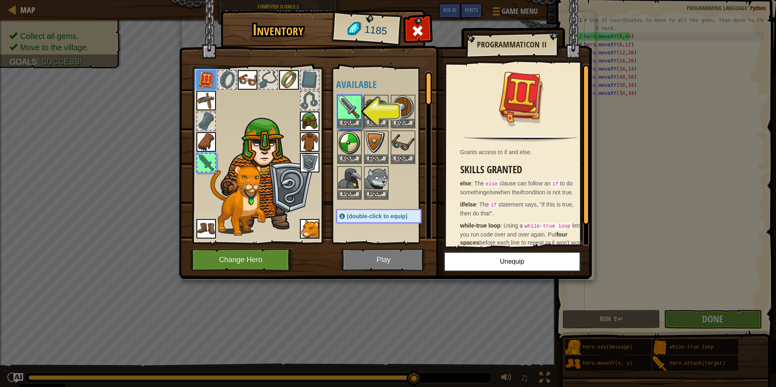
click at [368, 116] on img at bounding box center [376, 107] width 23 height 23
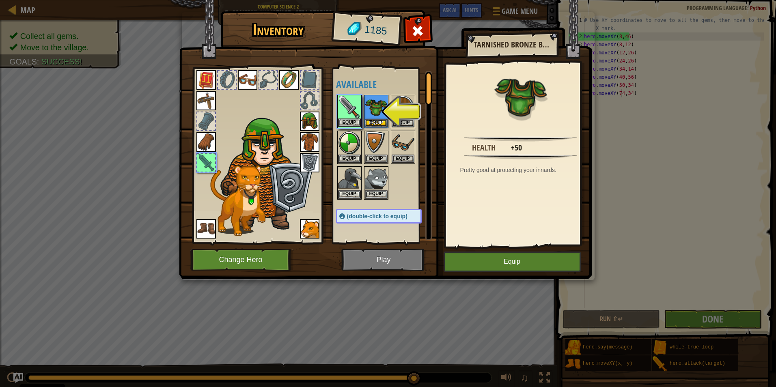
click at [346, 113] on img at bounding box center [349, 107] width 23 height 23
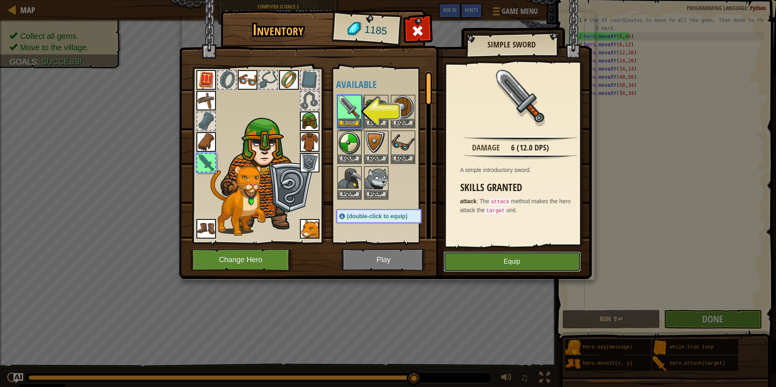
click at [473, 252] on button "Equip" at bounding box center [511, 262] width 137 height 20
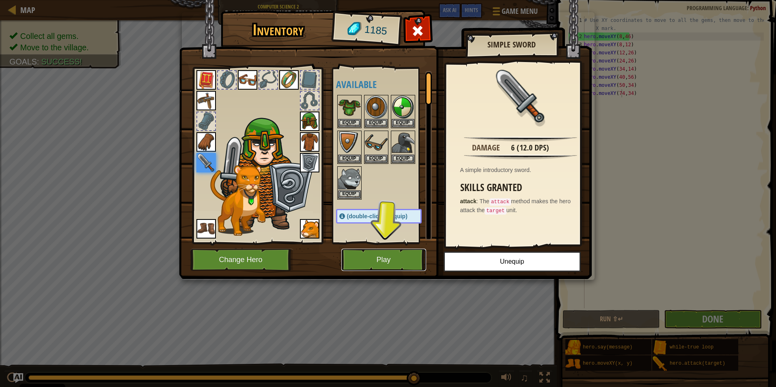
click at [400, 259] on button "Play" at bounding box center [383, 260] width 85 height 22
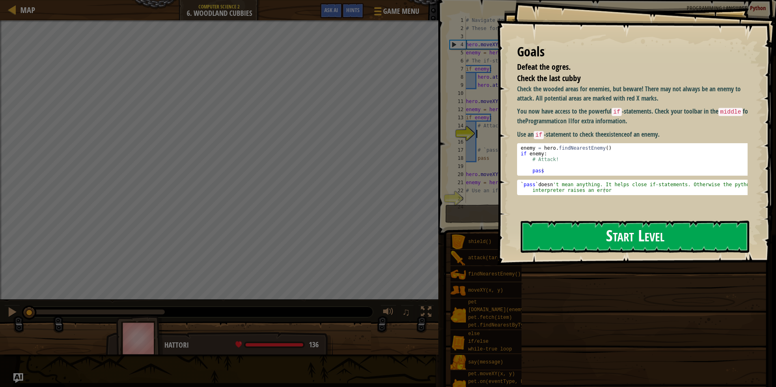
click at [562, 234] on button "Start Level" at bounding box center [635, 237] width 228 height 32
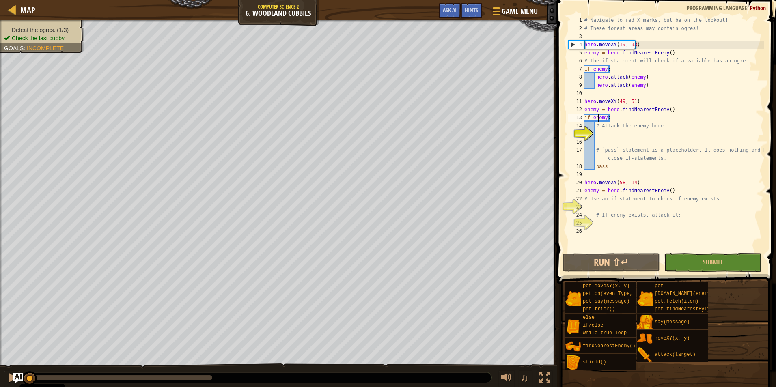
drag, startPoint x: 617, startPoint y: 344, endPoint x: 598, endPoint y: 116, distance: 228.8
click at [598, 116] on div "# Navigate to red X marks, but be on the lookout! # These forest areas may cont…" at bounding box center [673, 142] width 181 height 252
click at [645, 262] on button "Run ⇧↵" at bounding box center [610, 262] width 97 height 19
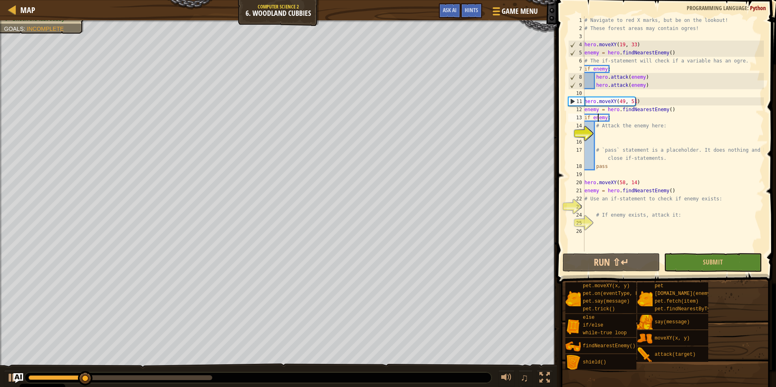
drag, startPoint x: 633, startPoint y: 262, endPoint x: 594, endPoint y: 195, distance: 77.3
click at [583, 261] on button "Run ⇧↵" at bounding box center [610, 262] width 97 height 19
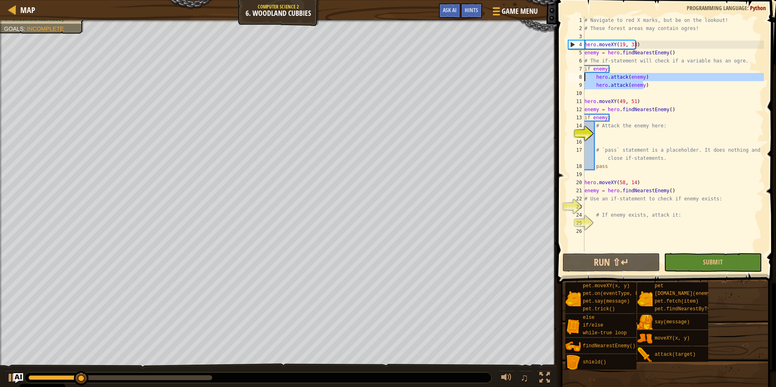
drag, startPoint x: 642, startPoint y: 82, endPoint x: 569, endPoint y: 75, distance: 72.9
click at [569, 75] on div "if enemy: 1 2 3 4 5 6 7 8 9 10 11 12 13 14 15 16 17 18 19 20 21 22 23 24 25 26 …" at bounding box center [664, 133] width 197 height 235
type textarea "hero.attack(enemy) hero.attack(enemy)"
click at [584, 130] on div "15" at bounding box center [576, 134] width 16 height 8
click at [600, 134] on div "# Navigate to red X marks, but be on the lookout! # These forest areas may cont…" at bounding box center [673, 142] width 181 height 252
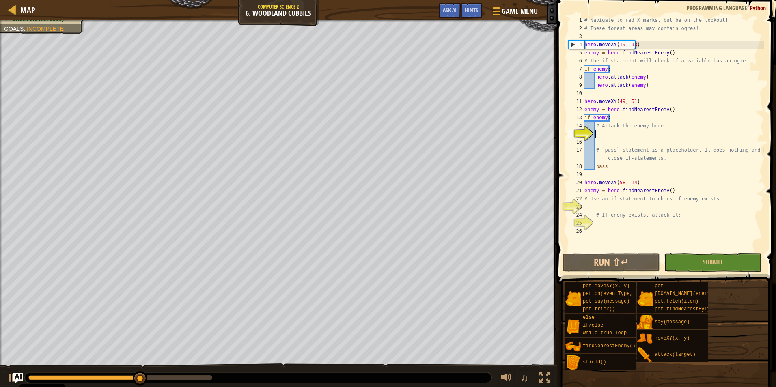
paste textarea "hero.attack(enemy)"
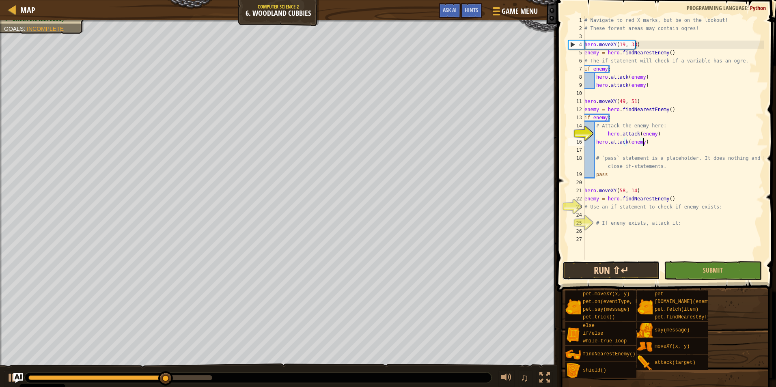
click at [632, 266] on button "Run ⇧↵" at bounding box center [610, 270] width 97 height 19
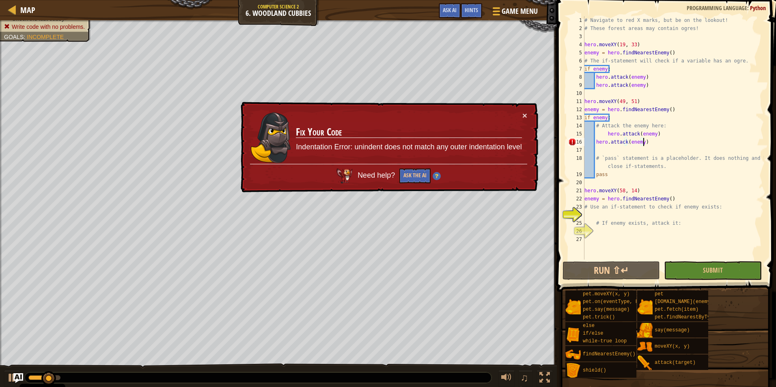
click at [595, 140] on div "# Navigate to red X marks, but be on the lookout! # These forest areas may cont…" at bounding box center [673, 146] width 181 height 260
click at [608, 133] on div "# Navigate to red X marks, but be on the lookout! # These forest areas may cont…" at bounding box center [673, 146] width 181 height 260
click at [606, 133] on div "# Navigate to red X marks, but be on the lookout! # These forest areas may cont…" at bounding box center [673, 146] width 181 height 260
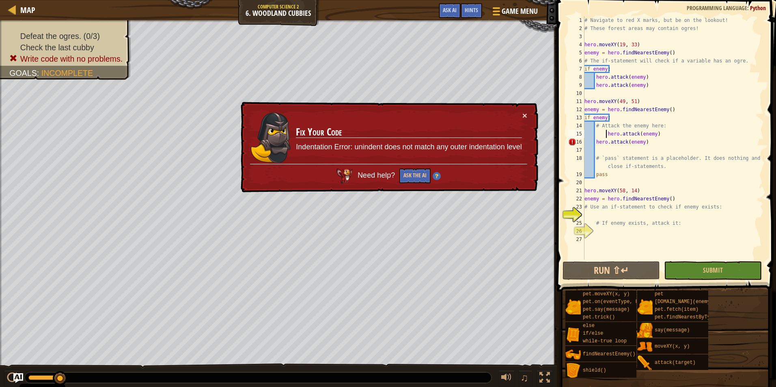
type textarea "hero.attack(enemy)"
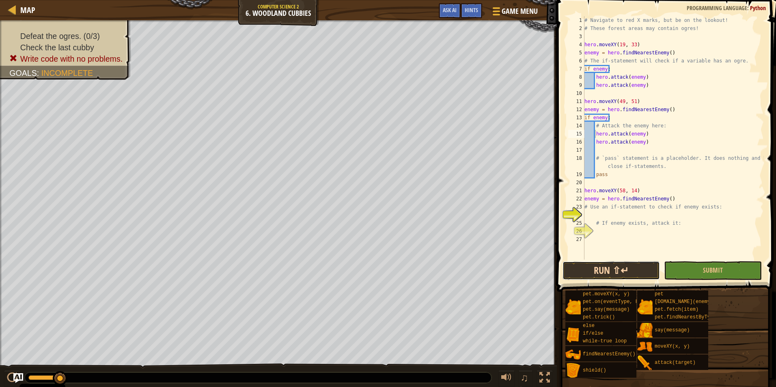
click at [631, 270] on button "Run ⇧↵" at bounding box center [610, 270] width 97 height 19
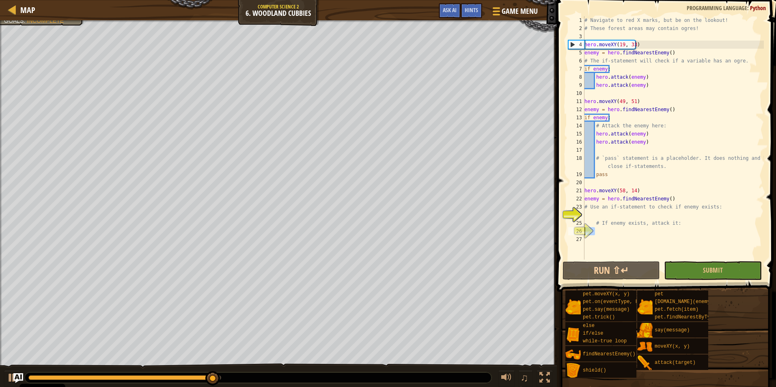
drag, startPoint x: 609, startPoint y: 235, endPoint x: 574, endPoint y: 234, distance: 34.9
click at [574, 234] on div "hero.attack(enemy) 1 2 3 4 5 6 7 8 9 10 11 12 13 14 15 16 17 18 19 20 21 22 23 …" at bounding box center [664, 137] width 197 height 243
paste textarea "hero.attack(enemy)"
type textarea "hero.attack(enemy)"
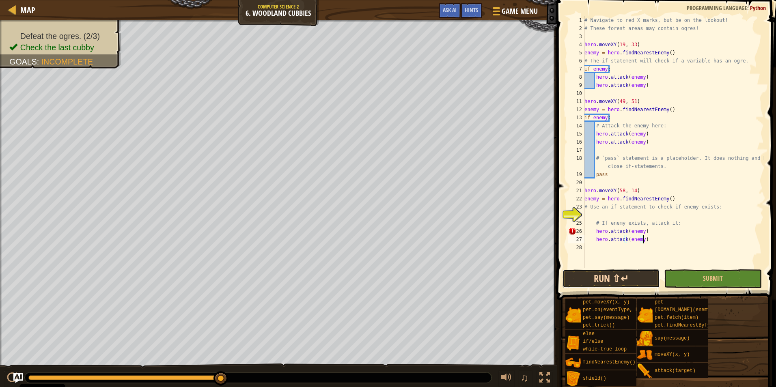
click at [611, 279] on button "Run ⇧↵" at bounding box center [610, 278] width 97 height 19
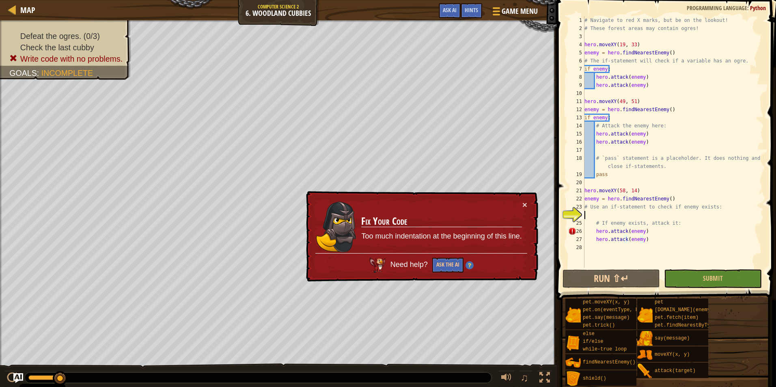
click at [593, 215] on div "# Navigate to red X marks, but be on the lookout! # These forest areas may cont…" at bounding box center [673, 150] width 181 height 268
drag, startPoint x: 609, startPoint y: 118, endPoint x: 575, endPoint y: 118, distance: 33.7
click at [575, 118] on div "1 2 3 4 5 6 7 8 9 10 11 12 13 14 15 16 17 18 19 20 21 22 23 24 25 26 27 28 # Na…" at bounding box center [664, 142] width 197 height 252
type textarea "if enemy:"
click at [598, 213] on div "# Navigate to red X marks, but be on the lookout! # These forest areas may cont…" at bounding box center [673, 150] width 181 height 268
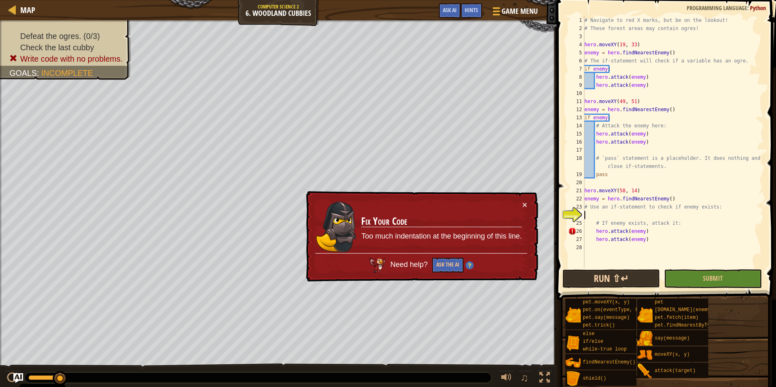
paste textarea "if enemy:"
type textarea "if enemy:"
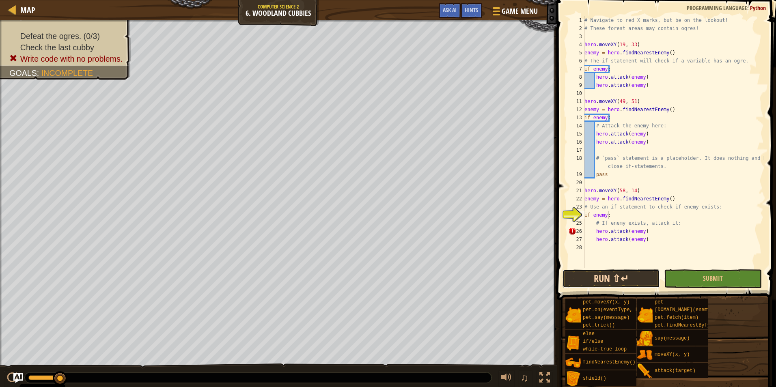
click at [622, 284] on button "Run ⇧↵" at bounding box center [610, 278] width 97 height 19
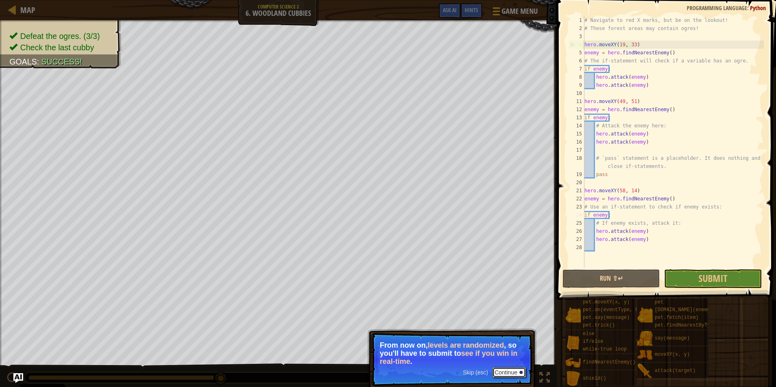
click at [514, 372] on button "Continue" at bounding box center [509, 372] width 34 height 11
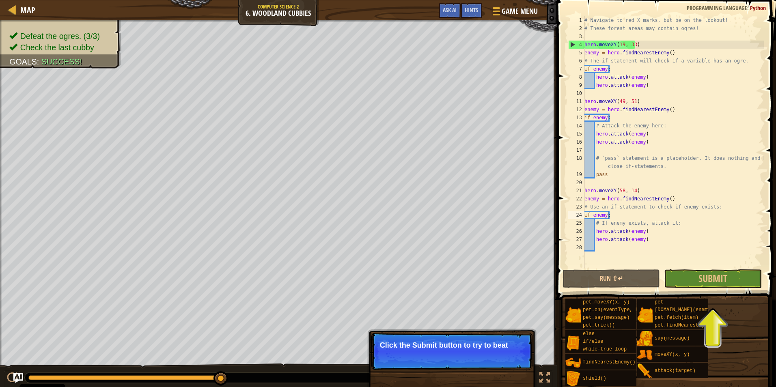
click at [514, 351] on p "Click the Submit button to try to beat" at bounding box center [451, 351] width 161 height 37
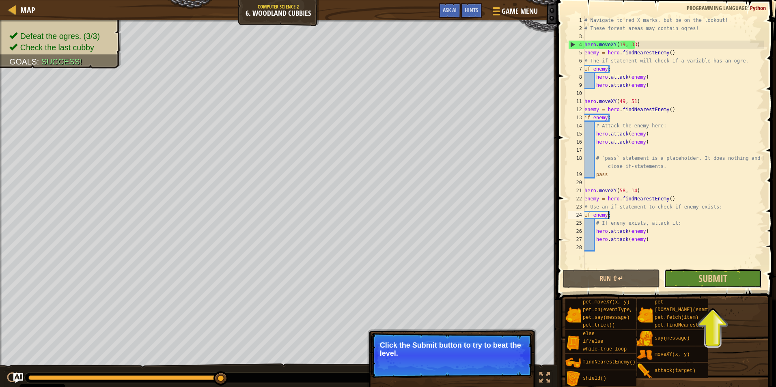
click at [677, 279] on button "Submit" at bounding box center [712, 278] width 97 height 19
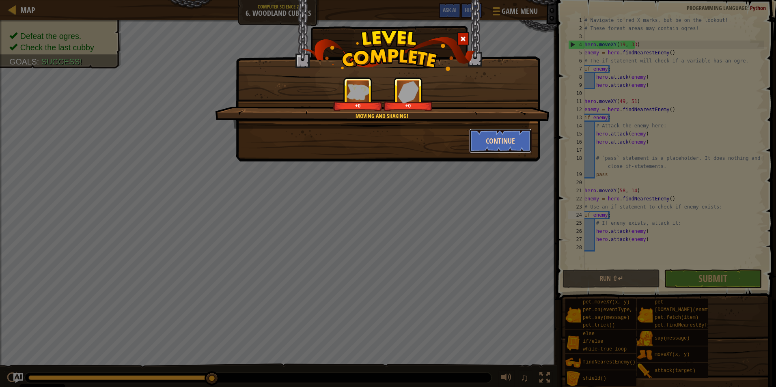
click at [481, 146] on button "Continue" at bounding box center [500, 141] width 63 height 24
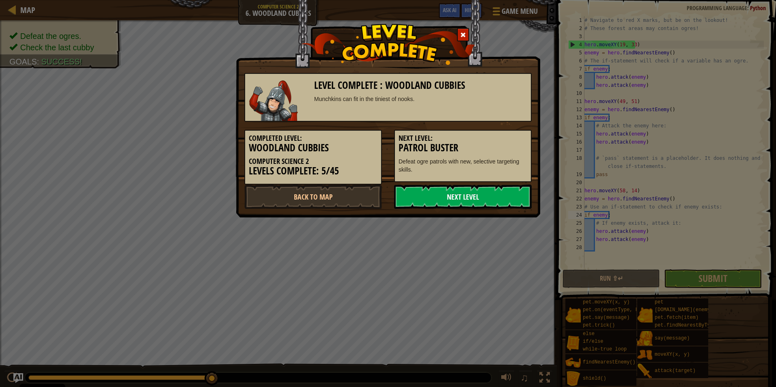
click at [478, 189] on link "Next Level" at bounding box center [463, 197] width 138 height 24
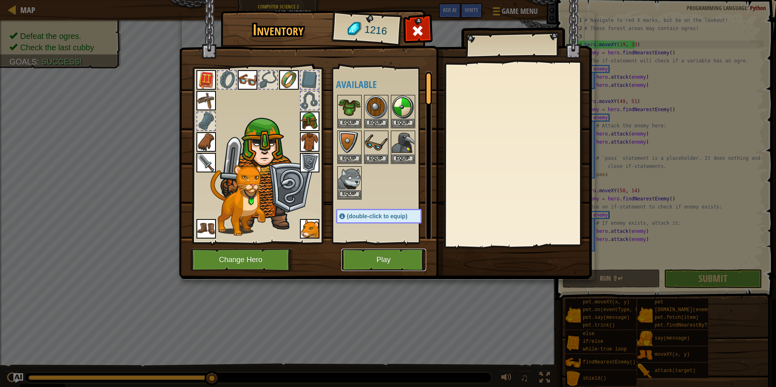
click at [364, 260] on button "Play" at bounding box center [383, 260] width 85 height 22
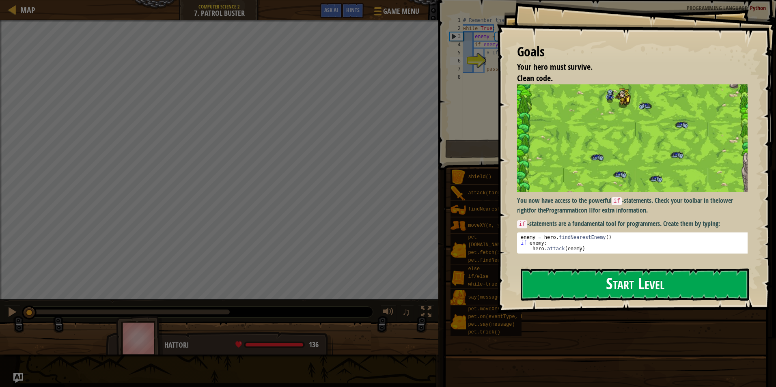
click at [588, 281] on button "Start Level" at bounding box center [635, 285] width 228 height 32
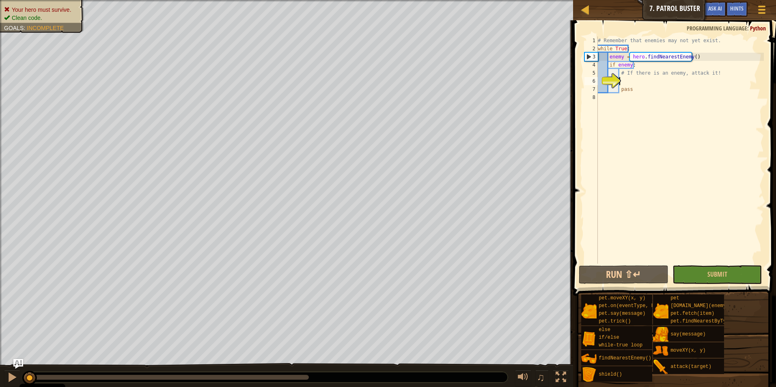
click at [686, 81] on div "# Remember that enemies may not yet exist. while True : enemy = hero . findNear…" at bounding box center [680, 158] width 168 height 243
type textarea "if enemy:"
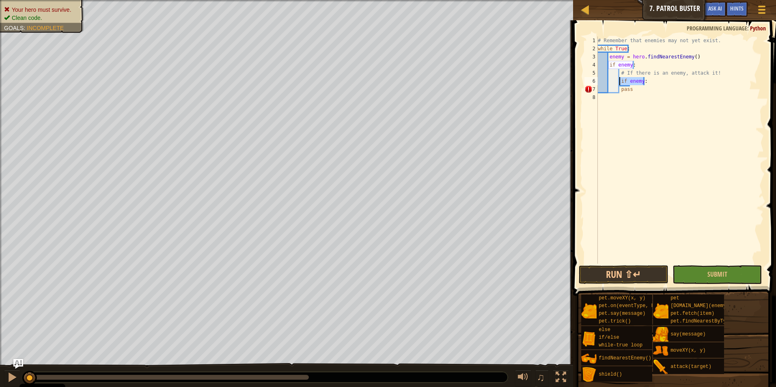
drag, startPoint x: 654, startPoint y: 80, endPoint x: 617, endPoint y: 81, distance: 36.9
click at [617, 81] on div "# Remember that enemies may not yet exist. while True : enemy = hero . findNear…" at bounding box center [680, 158] width 168 height 243
click at [636, 82] on div "# Remember that enemies may not yet exist. while True : enemy = hero . findNear…" at bounding box center [680, 150] width 168 height 227
drag, startPoint x: 650, startPoint y: 83, endPoint x: 620, endPoint y: 82, distance: 29.6
click at [620, 82] on div "# Remember that enemies may not yet exist. while True : enemy = hero . findNear…" at bounding box center [680, 158] width 168 height 243
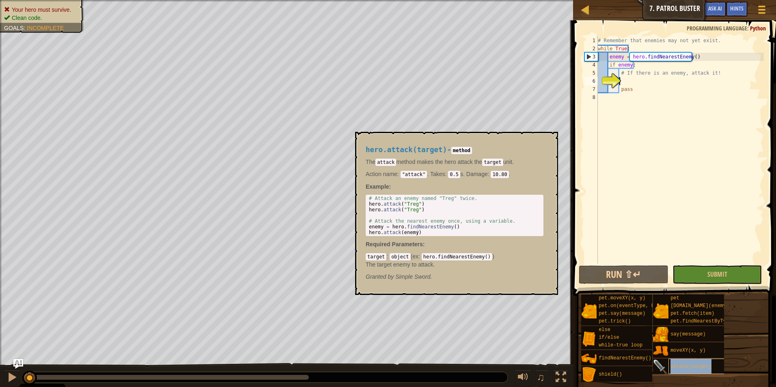
click at [673, 369] on span "attack(target)" at bounding box center [690, 367] width 41 height 6
type textarea "hero.attack(enemy)"
drag, startPoint x: 422, startPoint y: 234, endPoint x: 365, endPoint y: 231, distance: 56.9
click at [365, 231] on div "hero.attack(target) - method The attack method makes the hero attack the target…" at bounding box center [454, 213] width 189 height 150
click at [656, 78] on div "# Remember that enemies may not yet exist. while True : enemy = hero . findNear…" at bounding box center [680, 158] width 168 height 243
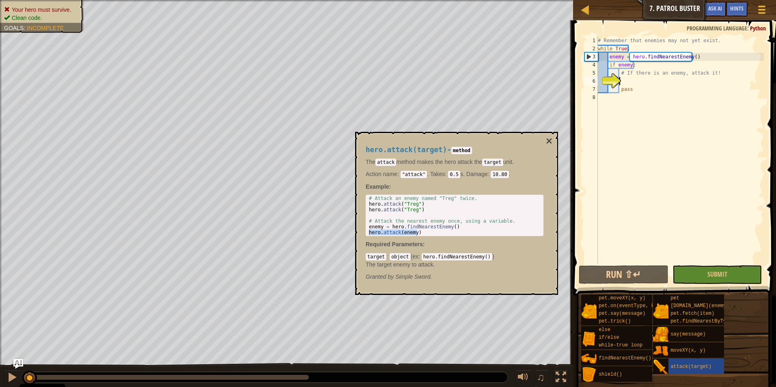
paste textarea "hero.attack(enemy)"
type textarea "hero.attack(enemy)"
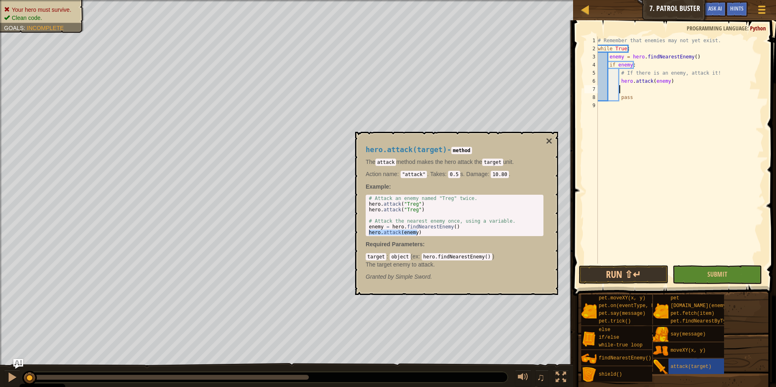
paste textarea "hero.attack(enemy)"
type textarea "hero.attack(enemy)"
paste textarea "hero.attack(enemy)"
click at [661, 276] on button "Run ⇧↵" at bounding box center [624, 274] width 90 height 19
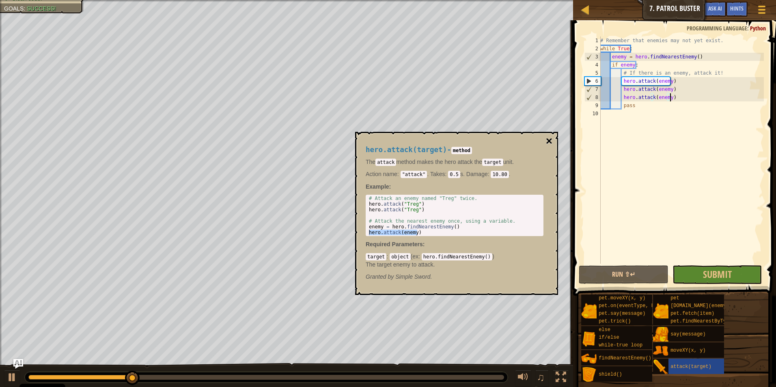
click at [547, 141] on button "×" at bounding box center [549, 141] width 6 height 11
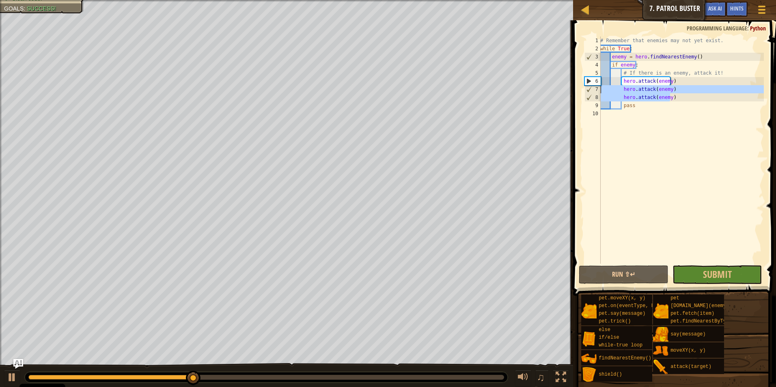
drag, startPoint x: 677, startPoint y: 97, endPoint x: 598, endPoint y: 86, distance: 79.9
click at [598, 86] on div "hero.attack(enemy) 1 2 3 4 5 6 7 8 9 10 # Remember that enemies may not yet exi…" at bounding box center [673, 150] width 181 height 227
type textarea "hero.attack(enemy) hero.attack(enemy)"
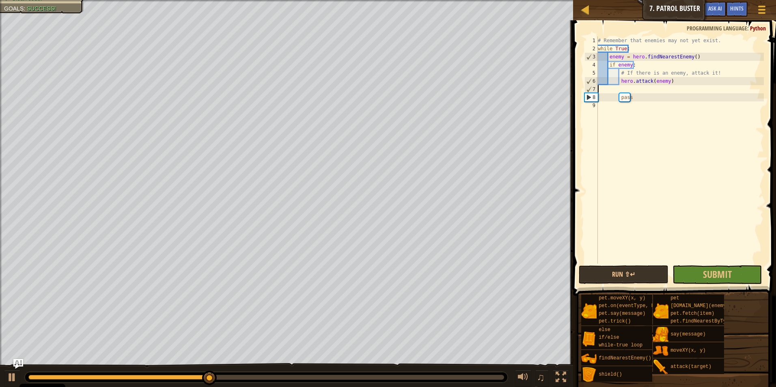
type textarea "hero.attack(enemy)"
click at [624, 279] on button "Run ⇧↵" at bounding box center [624, 274] width 90 height 19
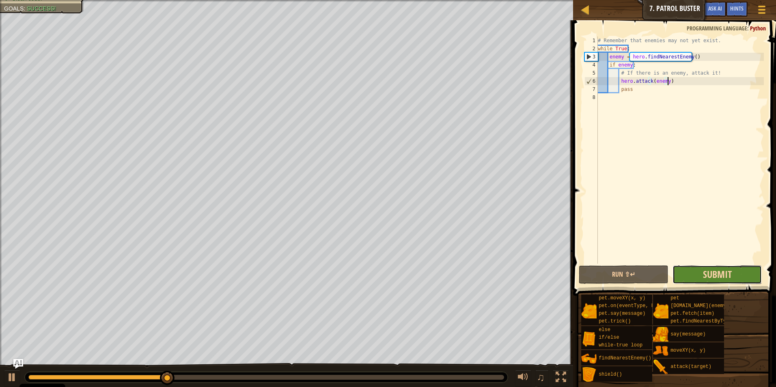
click at [705, 276] on span "Submit" at bounding box center [717, 274] width 29 height 13
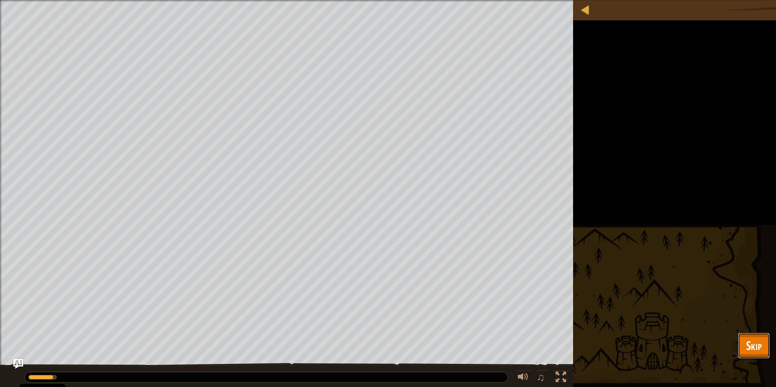
click at [742, 345] on button "Skip" at bounding box center [754, 346] width 32 height 26
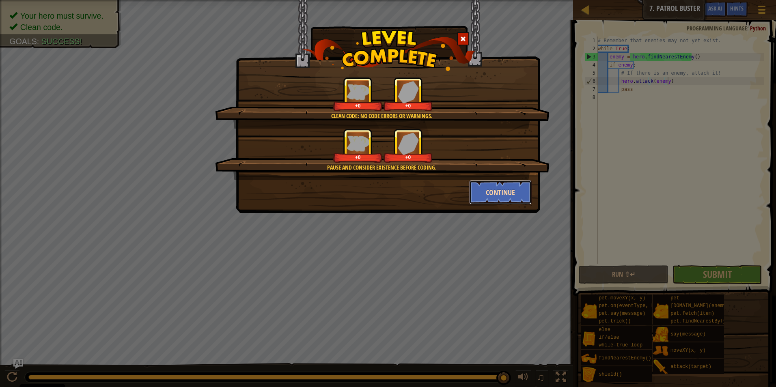
click at [499, 187] on button "Continue" at bounding box center [500, 192] width 63 height 24
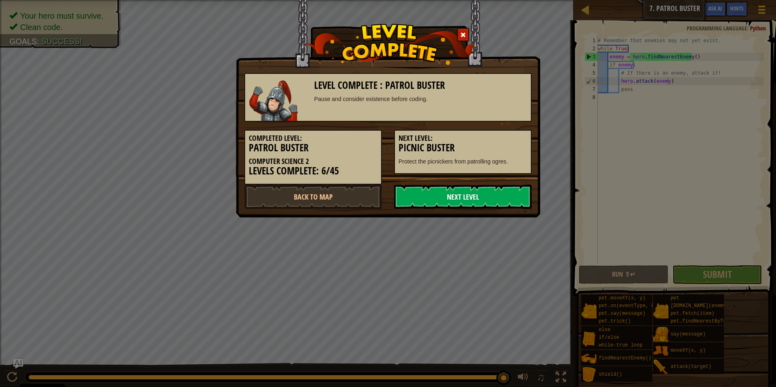
click at [488, 194] on link "Next Level" at bounding box center [463, 197] width 138 height 24
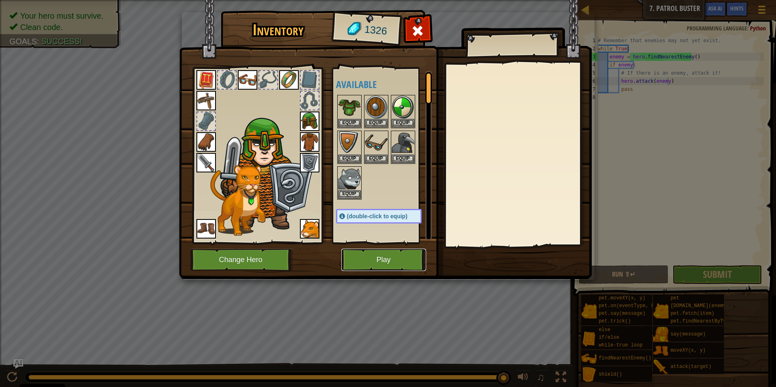
click at [387, 249] on button "Play" at bounding box center [383, 260] width 85 height 22
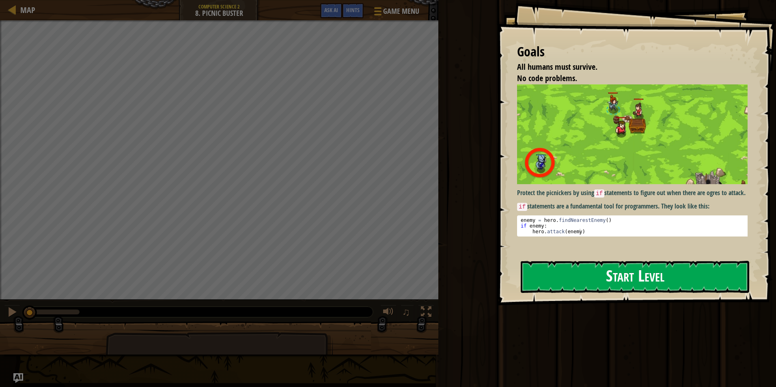
click at [584, 272] on button "Start Level" at bounding box center [635, 277] width 228 height 32
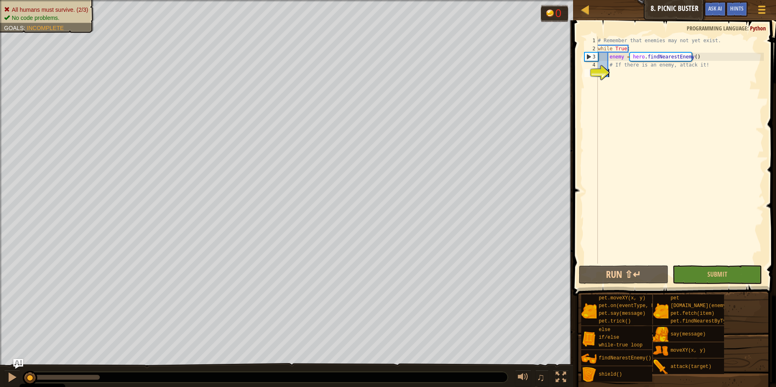
type textarea "hero.attack(enemy)"
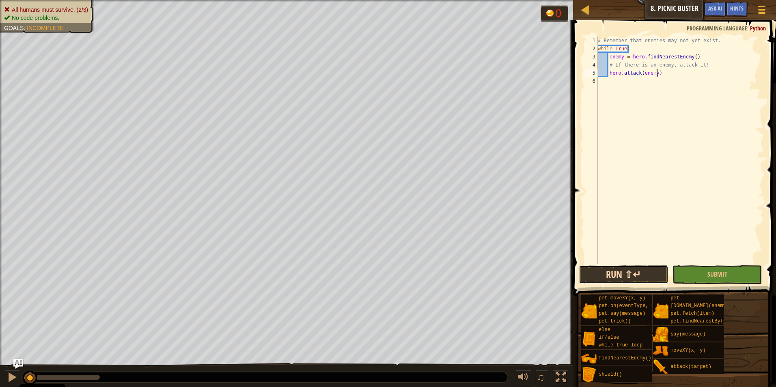
click at [620, 276] on button "Run ⇧↵" at bounding box center [624, 274] width 90 height 19
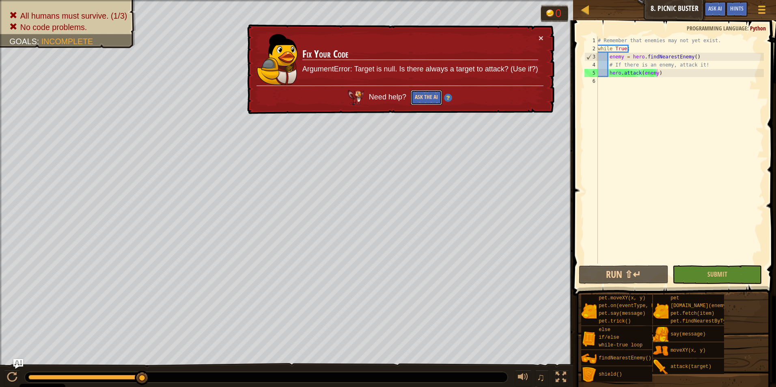
click at [426, 93] on button "Ask the AI" at bounding box center [426, 97] width 31 height 15
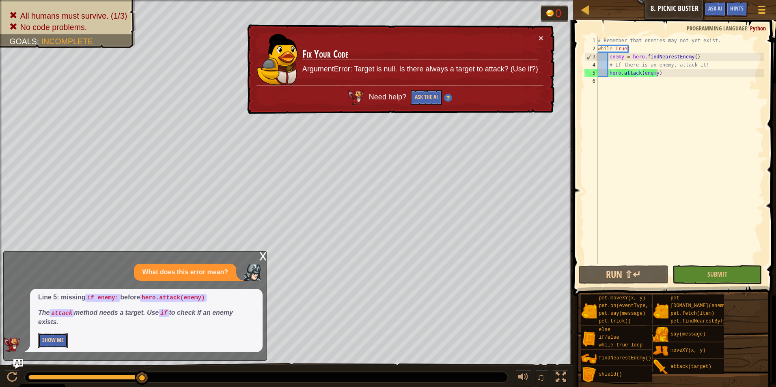
click at [61, 341] on button "Show Me" at bounding box center [53, 340] width 30 height 15
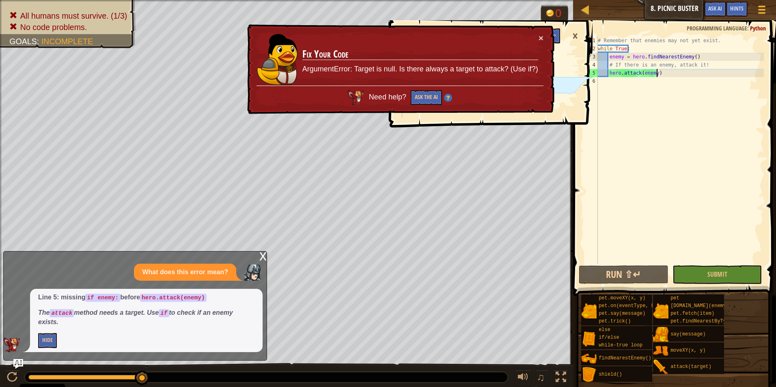
click at [538, 39] on td "Fix Your Code ArgumentError: Target is null. Is there always a target to attack…" at bounding box center [420, 60] width 237 height 52
click at [539, 37] on button "×" at bounding box center [540, 38] width 5 height 9
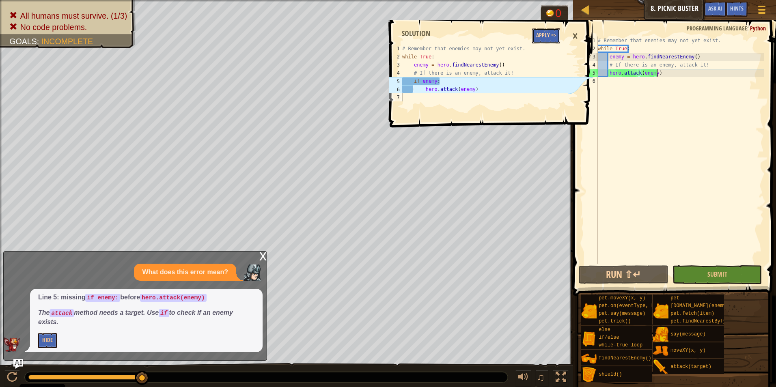
click at [540, 34] on button "Apply =>" at bounding box center [546, 35] width 28 height 15
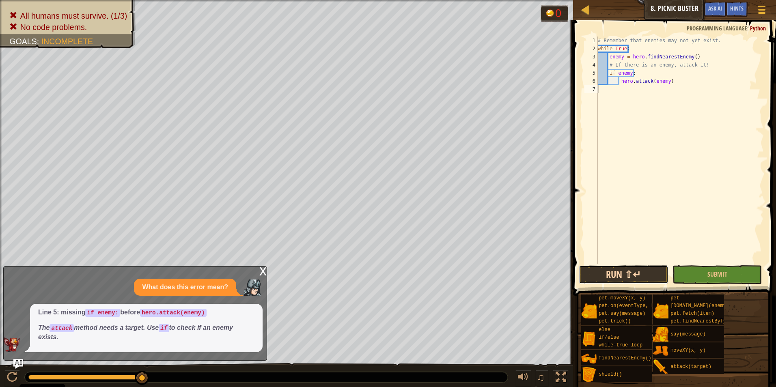
click at [651, 267] on button "Run ⇧↵" at bounding box center [624, 274] width 90 height 19
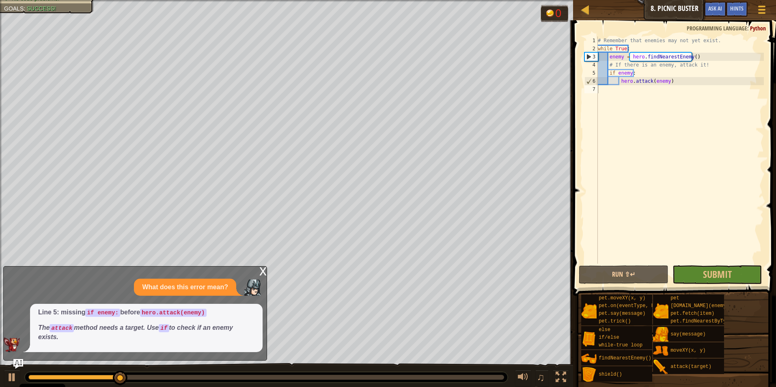
click at [260, 270] on div "x" at bounding box center [262, 271] width 7 height 8
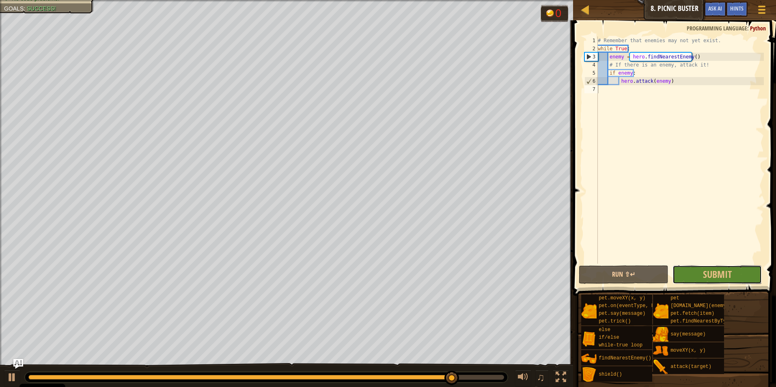
click at [707, 271] on span "Submit" at bounding box center [717, 274] width 29 height 13
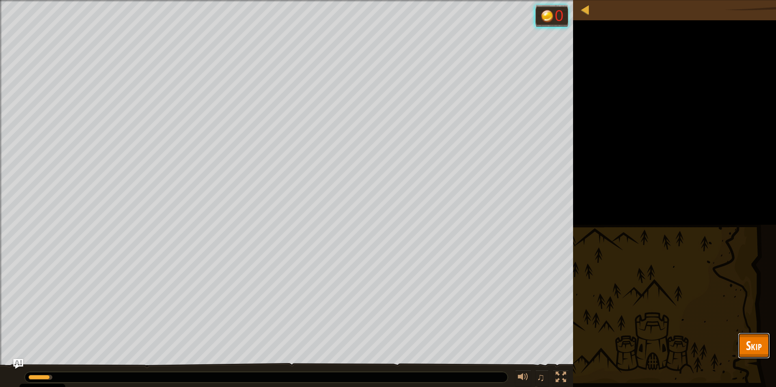
click at [747, 346] on span "Skip" at bounding box center [754, 345] width 16 height 17
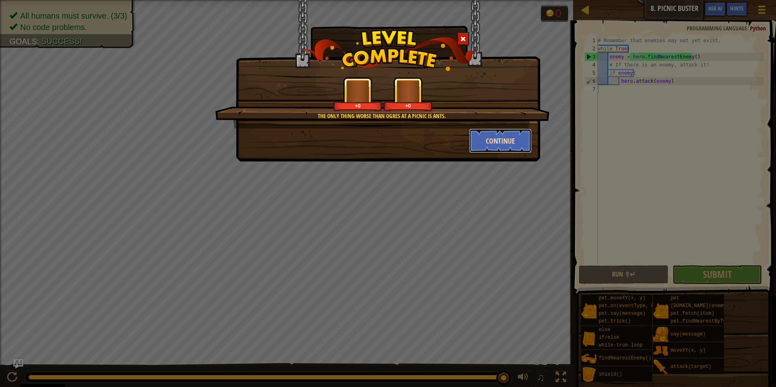
click at [503, 140] on button "Continue" at bounding box center [500, 141] width 63 height 24
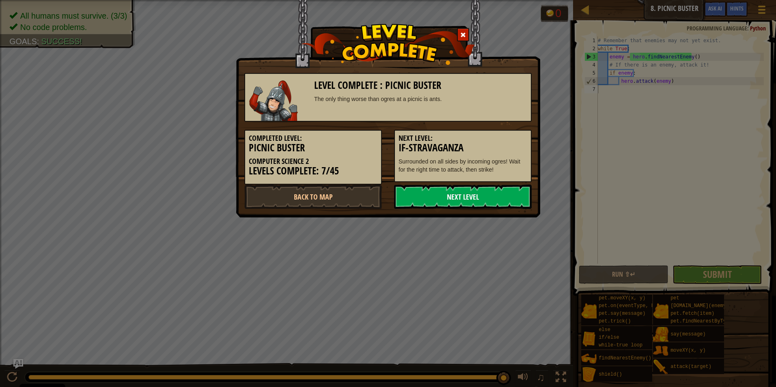
click at [489, 189] on link "Next Level" at bounding box center [463, 197] width 138 height 24
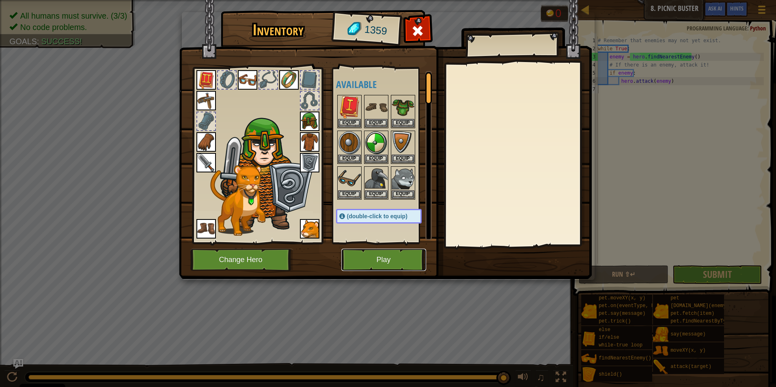
click at [364, 256] on button "Play" at bounding box center [383, 260] width 85 height 22
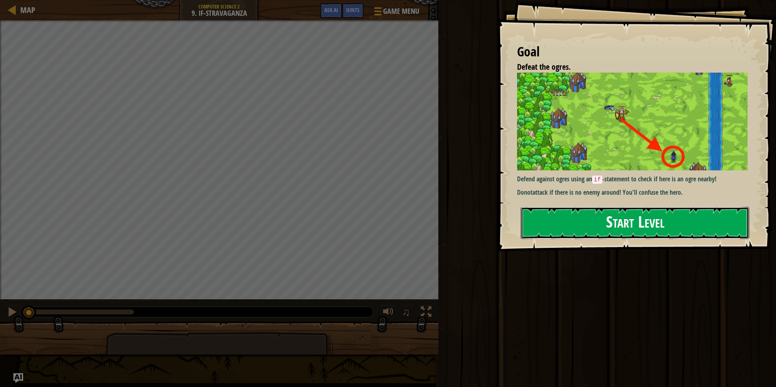
click at [594, 216] on button "Start Level" at bounding box center [635, 223] width 228 height 32
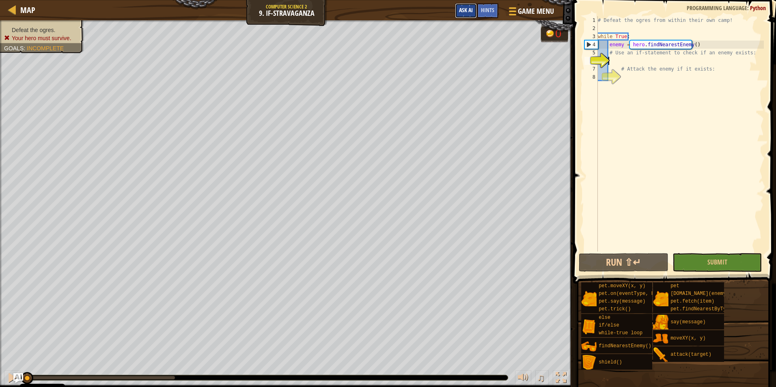
click at [471, 12] on span "Ask AI" at bounding box center [466, 10] width 14 height 8
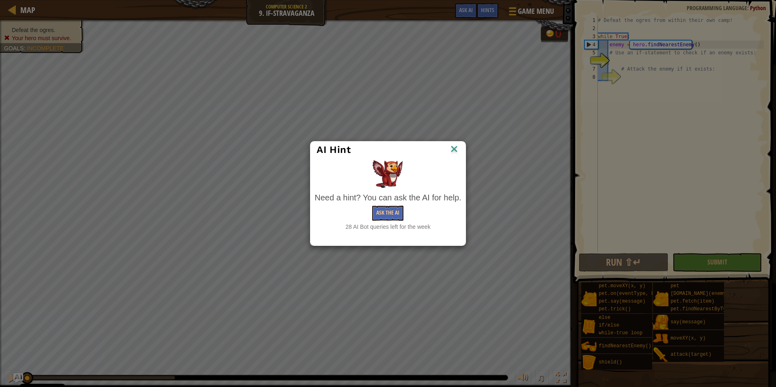
click at [452, 153] on img at bounding box center [454, 150] width 11 height 12
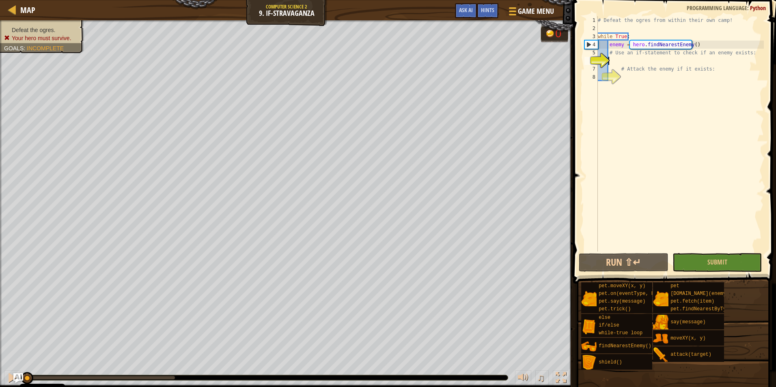
click at [631, 62] on div "# Defeat the ogres from within their own camp! while True : enemy = hero . find…" at bounding box center [680, 142] width 168 height 252
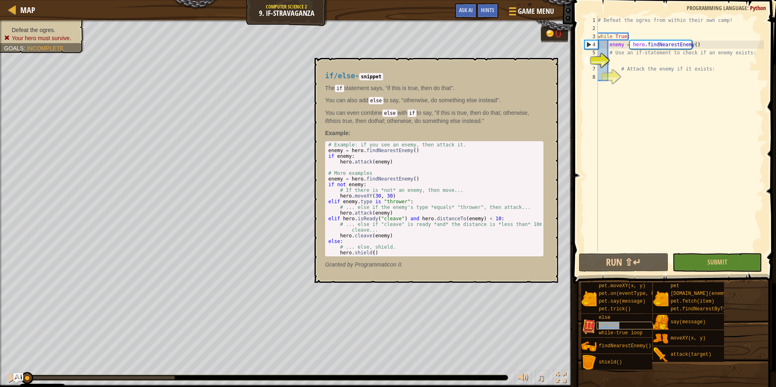
click at [624, 326] on div "if/else" at bounding box center [634, 326] width 77 height 8
drag, startPoint x: 328, startPoint y: 156, endPoint x: 394, endPoint y: 164, distance: 66.5
click at [394, 164] on div "# Example: if you see an enemy, then attack it. enemy = hero . findNearestEnemy…" at bounding box center [434, 204] width 215 height 125
click at [394, 164] on div "# Example: if you see an enemy, then attack it. enemy = hero . findNearestEnemy…" at bounding box center [434, 199] width 215 height 114
drag, startPoint x: 394, startPoint y: 164, endPoint x: 327, endPoint y: 157, distance: 66.4
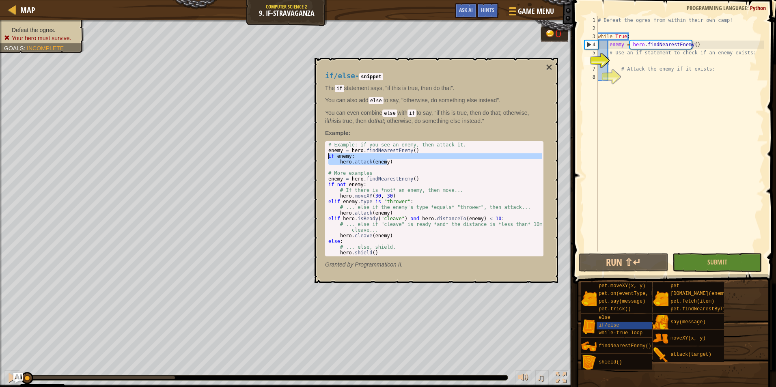
click at [327, 157] on div "# Example: if you see an enemy, then attack it. enemy = hero . findNearestEnemy…" at bounding box center [434, 204] width 215 height 125
type textarea "if enemy: hero.attack(enemy)"
click at [617, 61] on div "# Defeat the ogres from within their own camp! while True : enemy = hero . find…" at bounding box center [680, 142] width 168 height 252
paste textarea "hero.attack(enemy)"
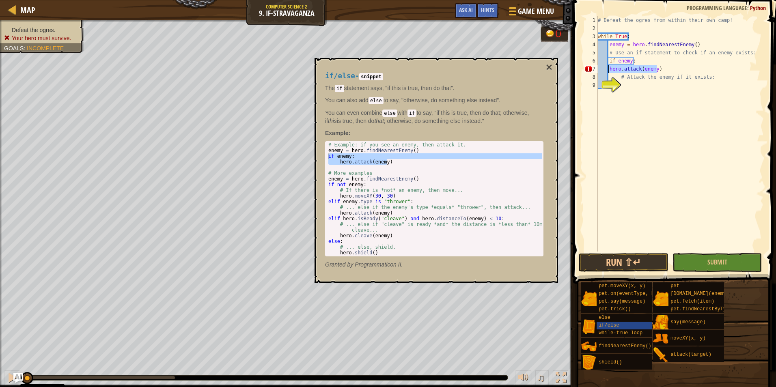
drag, startPoint x: 658, startPoint y: 68, endPoint x: 609, endPoint y: 71, distance: 49.6
click at [609, 71] on div "# Defeat the ogres from within their own camp! while True : enemy = hero . find…" at bounding box center [680, 142] width 168 height 252
click at [622, 80] on div "# Defeat the ogres from within their own camp! while True : enemy = hero . find…" at bounding box center [680, 142] width 168 height 252
type textarea "# Attack the enemy if it exists:"
click at [625, 84] on div "# Defeat the ogres from within their own camp! while True : enemy = hero . find…" at bounding box center [680, 142] width 168 height 252
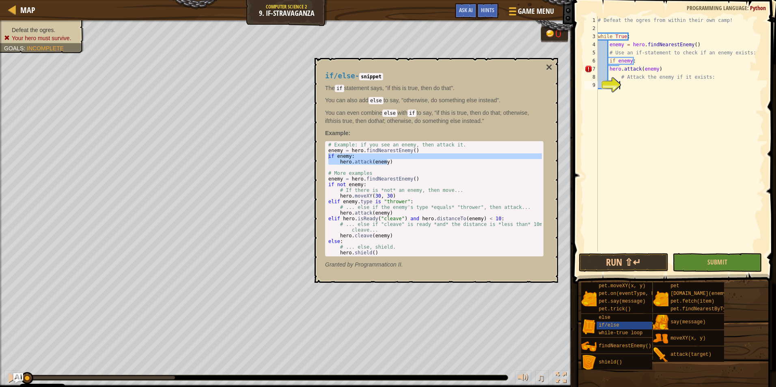
paste textarea "hero.attack(enemy)"
type textarea "hero.attack(enemy)"
click at [623, 257] on button "Run ⇧↵" at bounding box center [624, 262] width 90 height 19
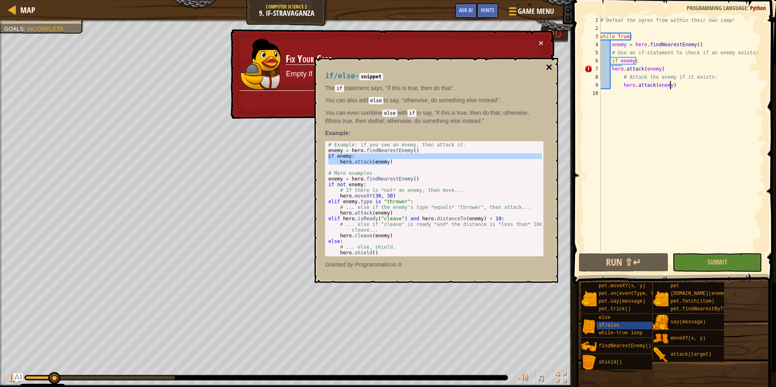
click at [550, 62] on button "×" at bounding box center [549, 67] width 6 height 11
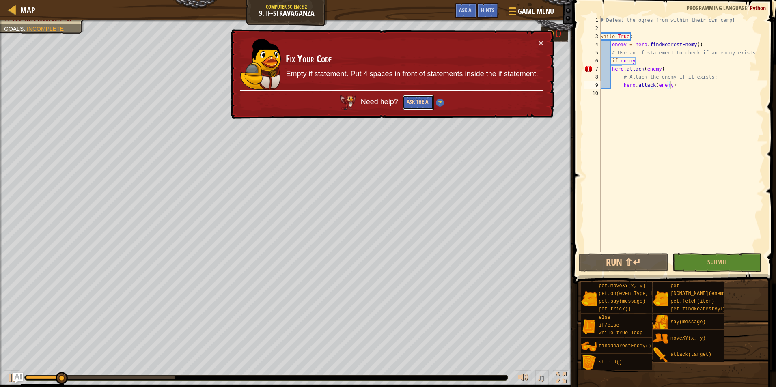
click at [413, 98] on button "Ask the AI" at bounding box center [417, 102] width 31 height 15
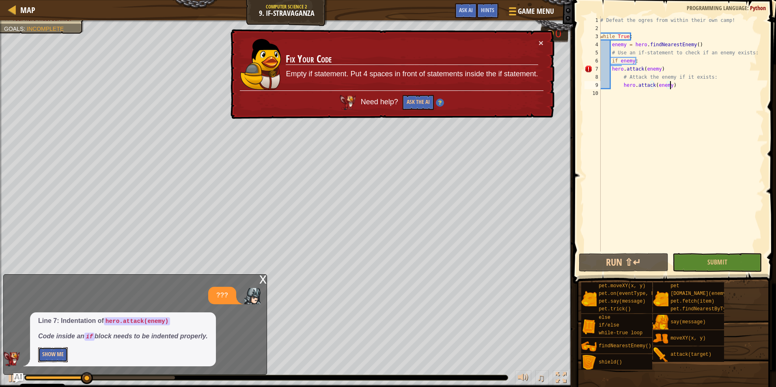
click at [63, 352] on button "Show Me" at bounding box center [53, 354] width 30 height 15
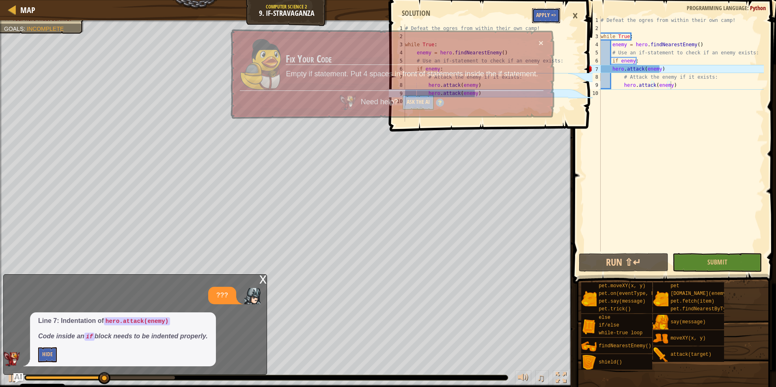
click at [550, 18] on button "Apply =>" at bounding box center [546, 15] width 28 height 15
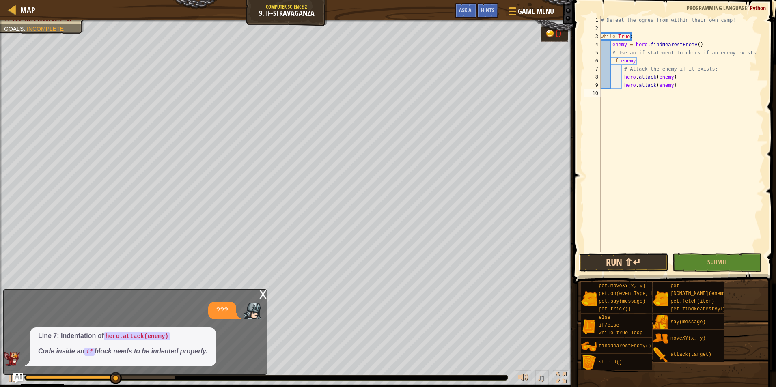
click at [621, 263] on button "Run ⇧↵" at bounding box center [624, 262] width 90 height 19
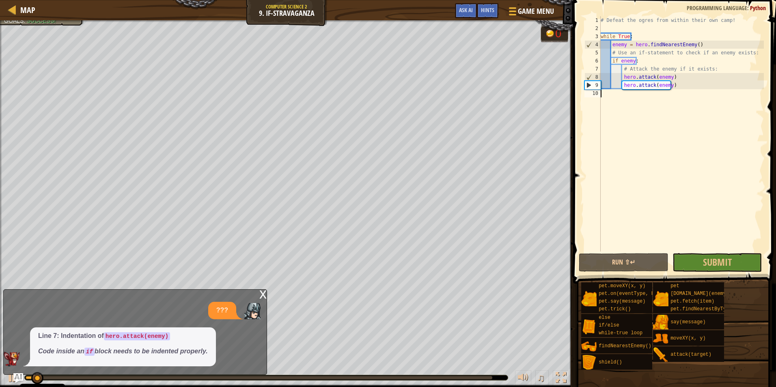
click at [262, 294] on div "x" at bounding box center [262, 294] width 7 height 8
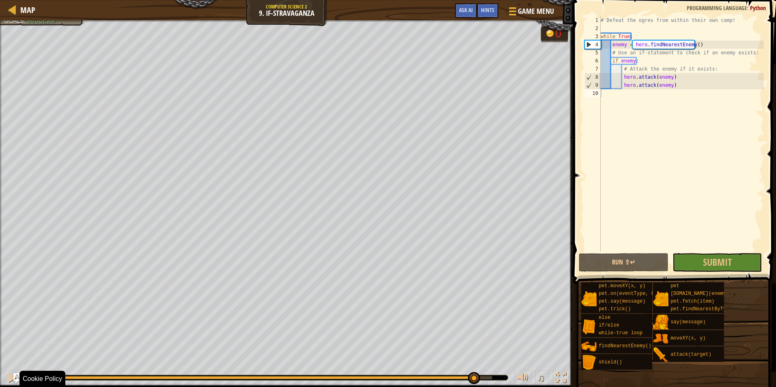
drag, startPoint x: 116, startPoint y: 377, endPoint x: 473, endPoint y: 383, distance: 356.7
click at [473, 379] on div at bounding box center [259, 377] width 467 height 3
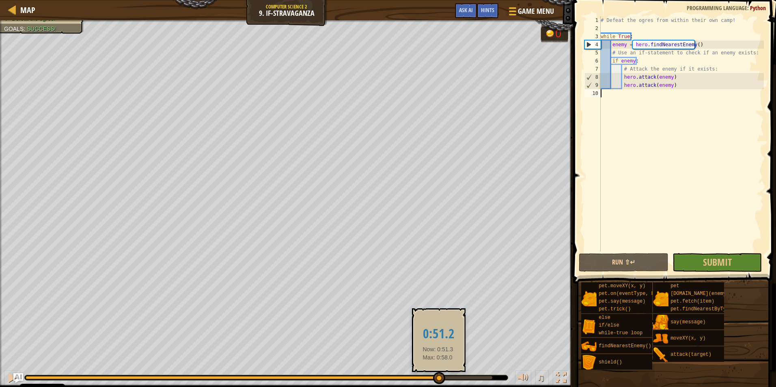
drag, startPoint x: 476, startPoint y: 381, endPoint x: 438, endPoint y: 379, distance: 38.2
click at [438, 379] on div at bounding box center [439, 378] width 12 height 12
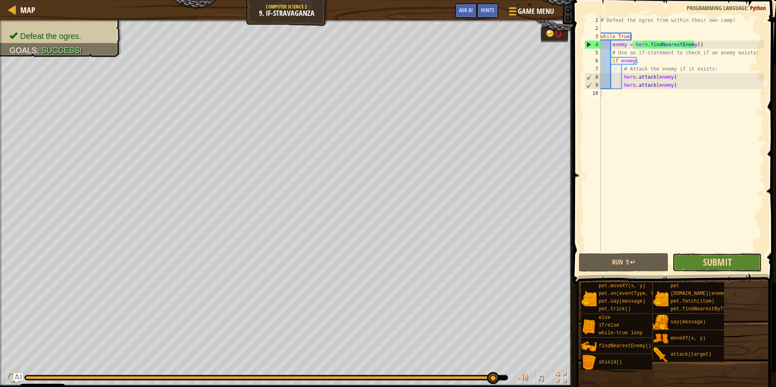
click at [703, 268] on span "Submit" at bounding box center [717, 262] width 29 height 13
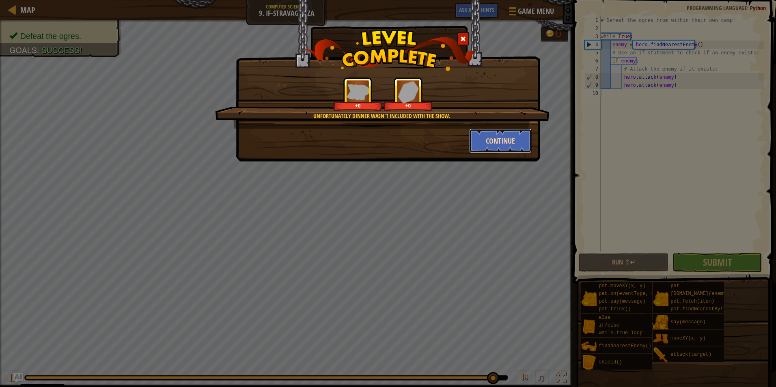
click at [476, 138] on button "Continue" at bounding box center [500, 141] width 63 height 24
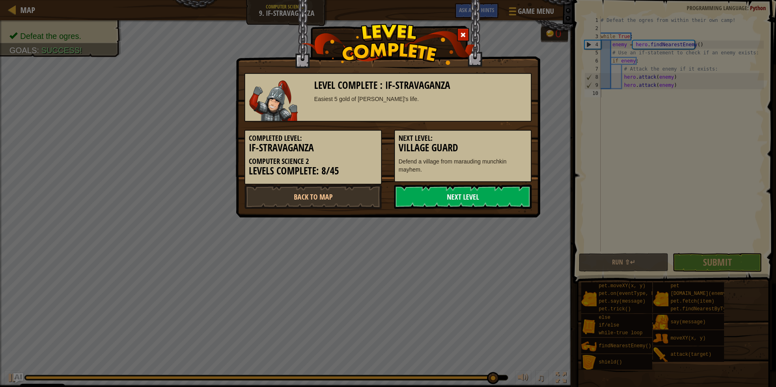
click at [467, 200] on link "Next Level" at bounding box center [463, 197] width 138 height 24
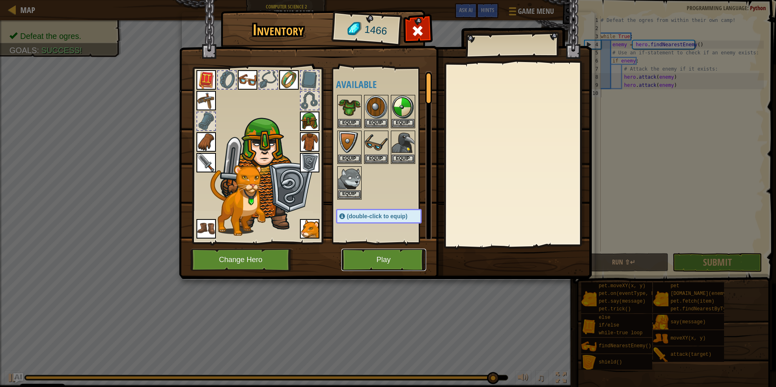
click at [379, 262] on button "Play" at bounding box center [383, 260] width 85 height 22
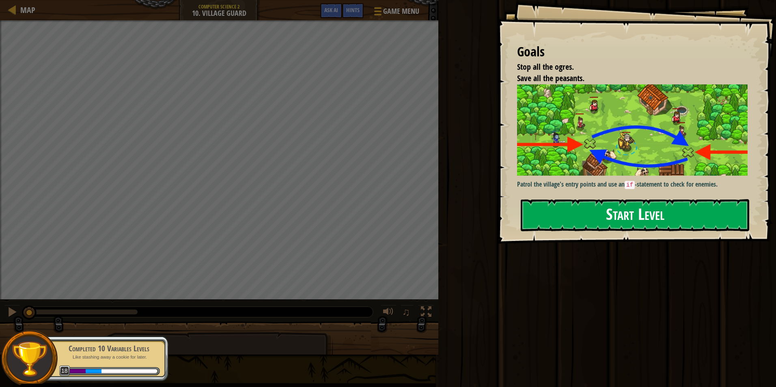
click at [576, 225] on button "Start Level" at bounding box center [635, 215] width 228 height 32
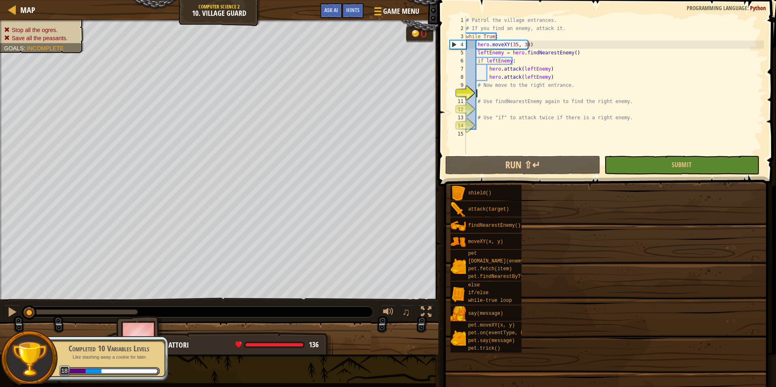
click at [138, 360] on div "Completed 10 Variables Levels Like stashing away a cookie for later. 18" at bounding box center [105, 358] width 128 height 45
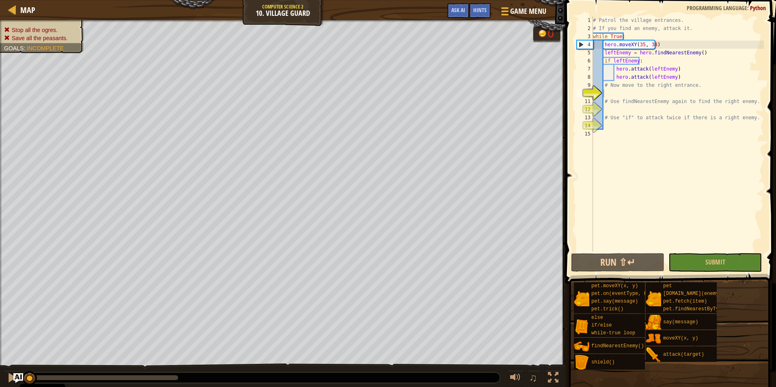
click at [619, 92] on div "# Patrol the village entrances. # If you find an enemy, attack it. while True :…" at bounding box center [677, 142] width 172 height 252
click at [624, 266] on button "Run ⇧↵" at bounding box center [617, 262] width 93 height 19
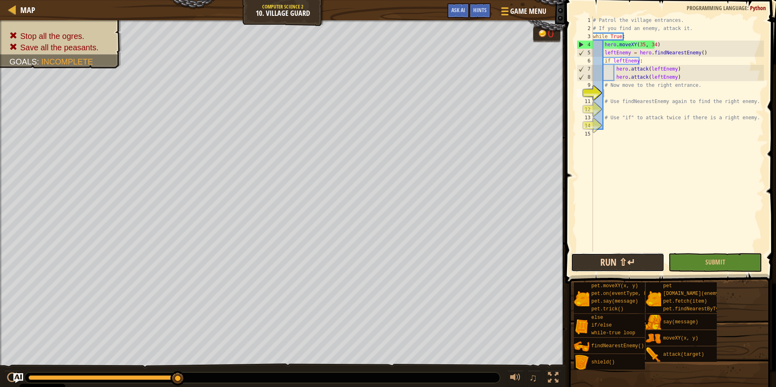
click at [608, 258] on button "Run ⇧↵" at bounding box center [617, 262] width 93 height 19
drag, startPoint x: 651, startPoint y: 59, endPoint x: 594, endPoint y: 60, distance: 56.8
click at [594, 60] on div "# Patrol the village entrances. # If you find an enemy, attack it. while True :…" at bounding box center [677, 142] width 172 height 252
click at [637, 59] on div "# Patrol the village entrances. # If you find an enemy, attack it. while True :…" at bounding box center [677, 133] width 172 height 235
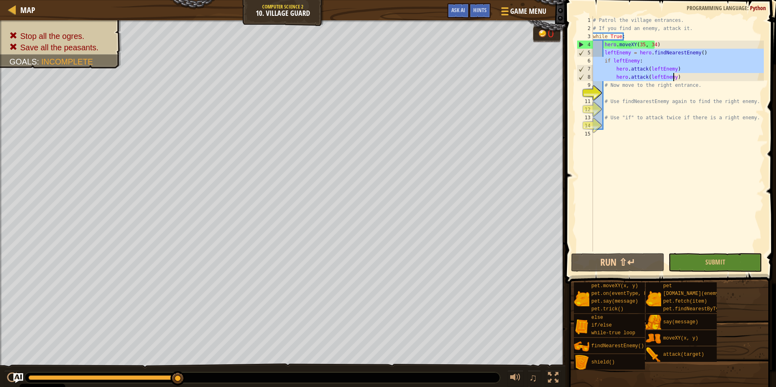
drag, startPoint x: 603, startPoint y: 53, endPoint x: 674, endPoint y: 77, distance: 75.3
click at [674, 77] on div "# Patrol the village entrances. # If you find an enemy, attack it. while True :…" at bounding box center [677, 142] width 172 height 252
type textarea "hero.attack(leftEnemy) hero.attack(leftEnemy)"
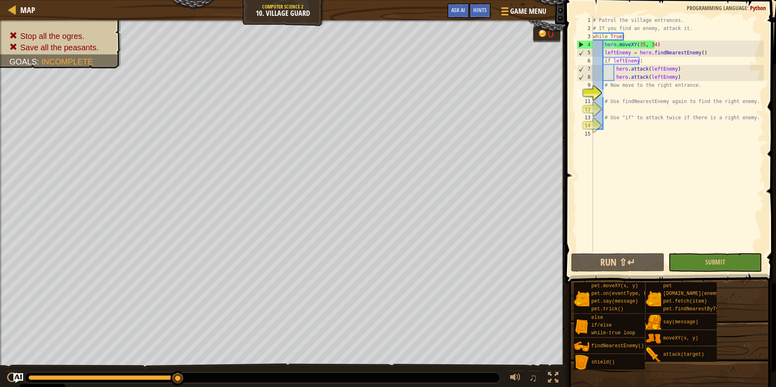
drag, startPoint x: 621, startPoint y: 93, endPoint x: 579, endPoint y: 95, distance: 41.8
click at [579, 95] on div "hero.attack(leftEnemy) hero.attack(leftEnemy) 1 2 3 4 5 6 7 8 9 10 11 12 13 14 …" at bounding box center [669, 133] width 189 height 235
paste textarea "hero.attack(leftEnemy)"
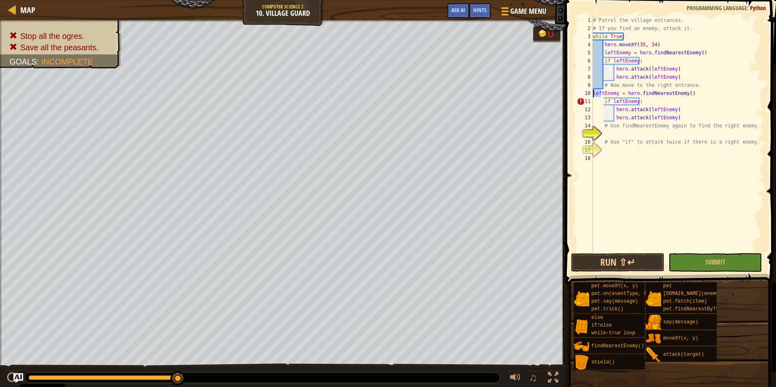
drag, startPoint x: 602, startPoint y: 95, endPoint x: 591, endPoint y: 95, distance: 11.4
click at [591, 95] on div "hero.attack(leftEnemy) 1 2 3 4 5 6 7 8 9 10 11 12 13 14 15 16 17 18 # Patrol th…" at bounding box center [669, 133] width 189 height 235
click at [607, 95] on div "# Patrol the village entrances. # If you find an enemy, attack it. while True :…" at bounding box center [677, 142] width 172 height 252
click at [603, 93] on div "# Patrol the village entrances. # If you find an enemy, attack it. while True :…" at bounding box center [677, 142] width 172 height 252
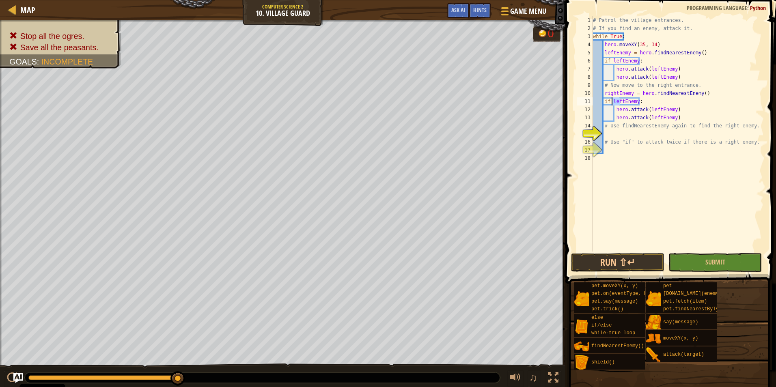
drag, startPoint x: 620, startPoint y: 99, endPoint x: 612, endPoint y: 100, distance: 7.3
click at [612, 100] on div "# Patrol the village entrances. # If you find an enemy, attack it. while True :…" at bounding box center [677, 142] width 172 height 252
click at [619, 258] on button "Run ⇧↵" at bounding box center [617, 262] width 93 height 19
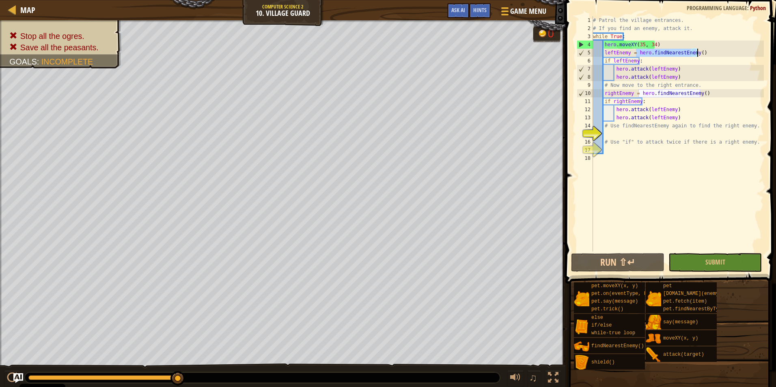
drag, startPoint x: 636, startPoint y: 52, endPoint x: 703, endPoint y: 51, distance: 67.0
click at [703, 51] on div "# Patrol the village entrances. # If you find an enemy, attack it. while True :…" at bounding box center [677, 142] width 172 height 252
type textarea "leftEnemy = hero.findNearestEnemy()"
click at [642, 131] on div "# Patrol the village entrances. # If you find an enemy, attack it. while True :…" at bounding box center [677, 142] width 172 height 252
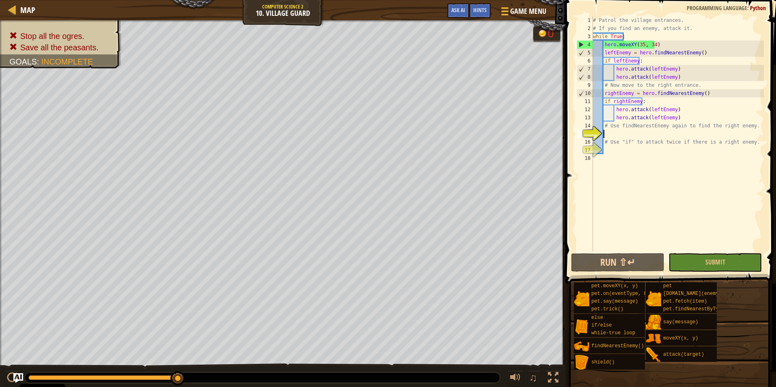
paste textarea "hero.findNearestEnemy()"
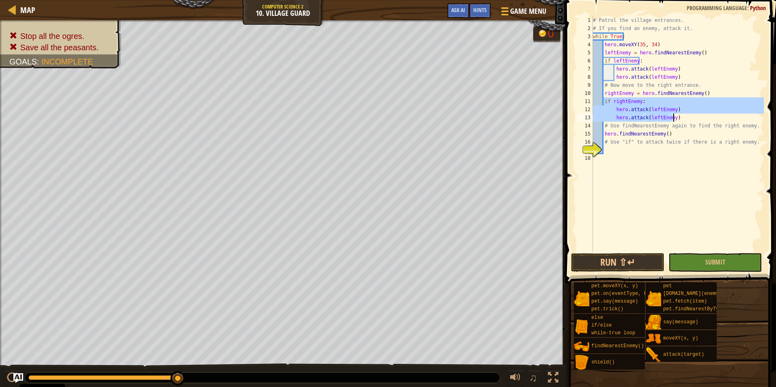
drag, startPoint x: 603, startPoint y: 102, endPoint x: 678, endPoint y: 120, distance: 76.5
click at [678, 120] on div "# Patrol the village entrances. # If you find an enemy, attack it. while True :…" at bounding box center [677, 142] width 172 height 252
type textarea "hero.attack(leftEnemy) hero.attack(leftEnemy)"
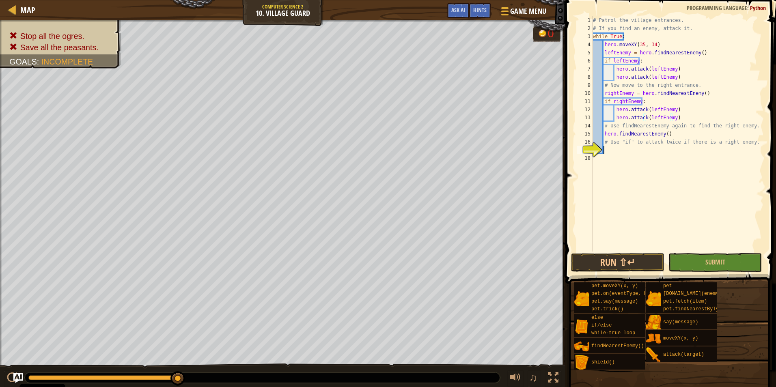
click at [616, 149] on div "# Patrol the village entrances. # If you find an enemy, attack it. while True :…" at bounding box center [677, 142] width 172 height 252
paste textarea "hero.attack(leftEnemy)"
drag, startPoint x: 618, startPoint y: 135, endPoint x: 671, endPoint y: 134, distance: 52.8
click at [671, 134] on div "# Patrol the village entrances. # If you find an enemy, attack it. while True :…" at bounding box center [677, 142] width 172 height 252
drag, startPoint x: 611, startPoint y: 149, endPoint x: 639, endPoint y: 151, distance: 28.9
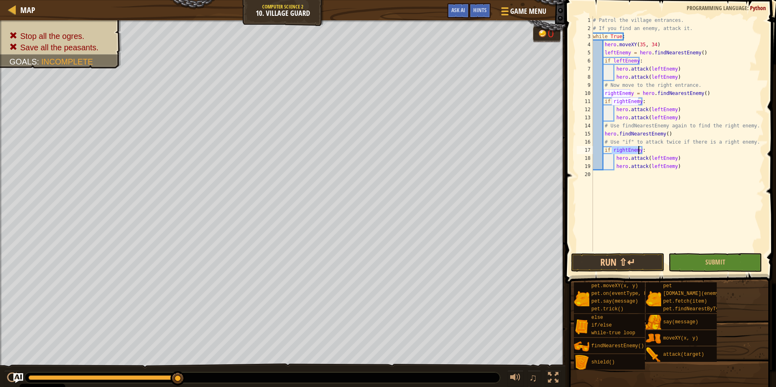
click at [640, 149] on div "# Patrol the village entrances. # If you find an enemy, attack it. while True :…" at bounding box center [677, 142] width 172 height 252
paste textarea "findNearestEnemy()"
type textarea "if findNearestEnemy():"
click at [625, 259] on button "Run ⇧↵" at bounding box center [617, 262] width 93 height 19
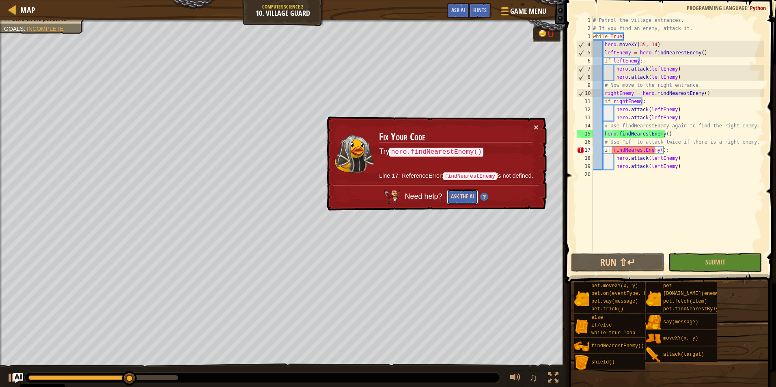
click at [465, 194] on button "Ask the AI" at bounding box center [462, 196] width 31 height 15
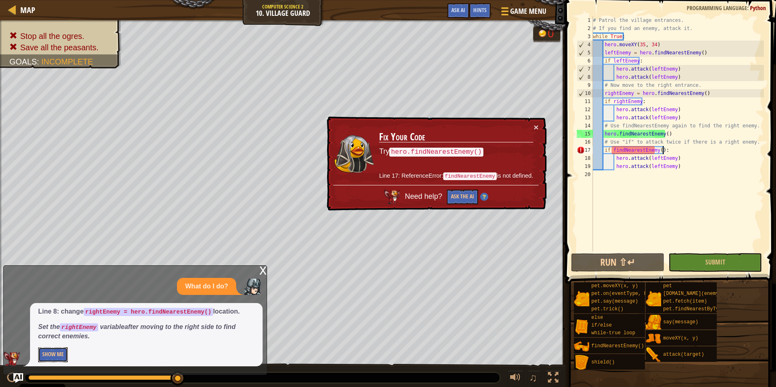
click at [59, 353] on button "Show Me" at bounding box center [53, 354] width 30 height 15
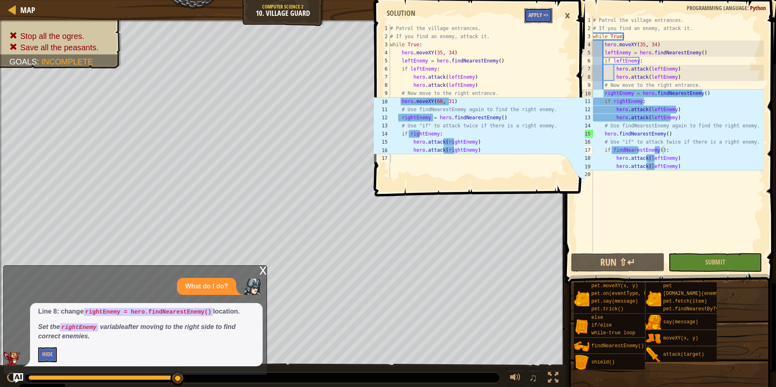
click at [538, 18] on button "Apply =>" at bounding box center [538, 15] width 28 height 15
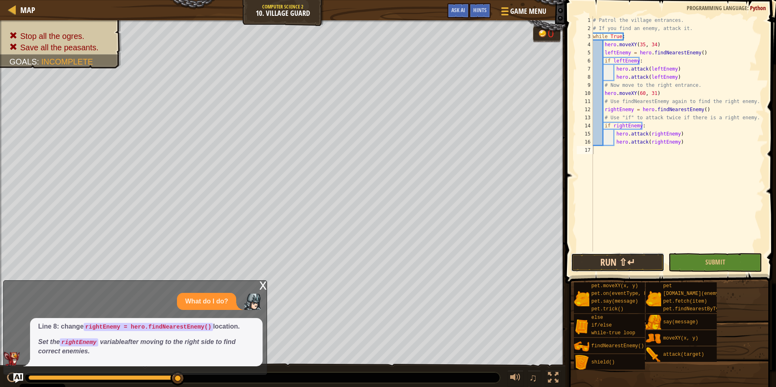
click at [621, 263] on button "Run ⇧↵" at bounding box center [617, 262] width 93 height 19
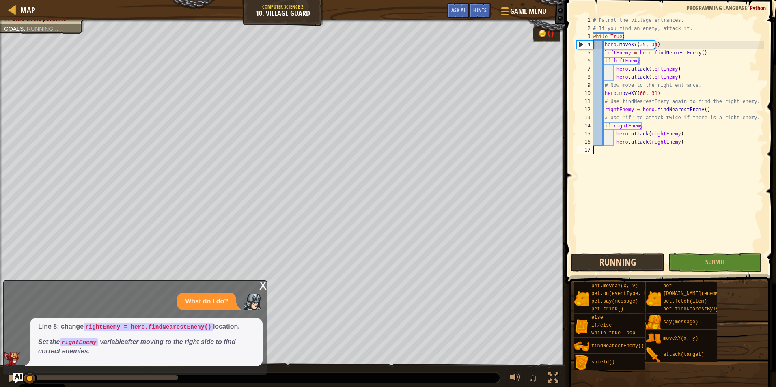
scroll to position [4, 0]
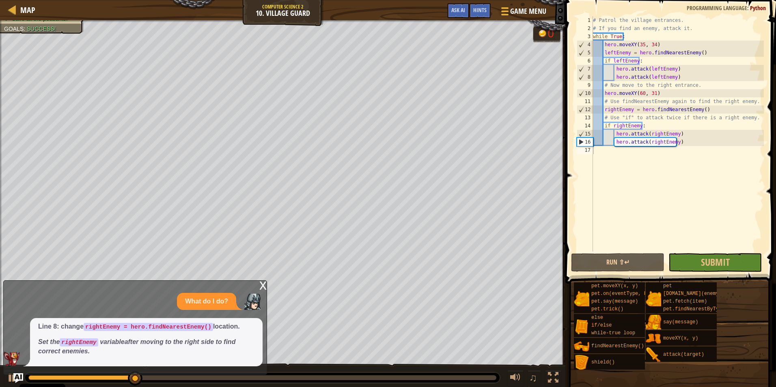
click at [264, 285] on div "x" at bounding box center [262, 285] width 7 height 8
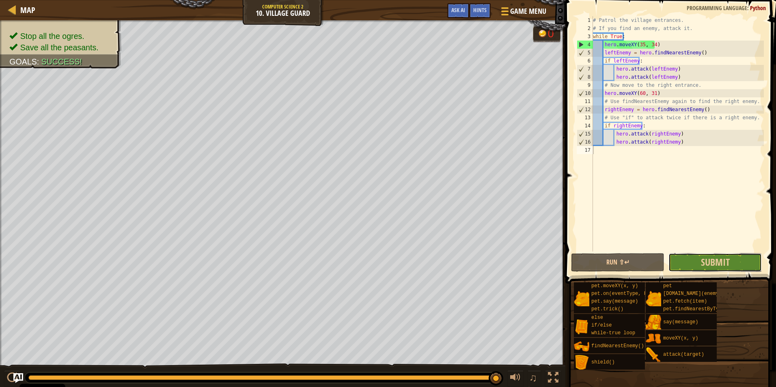
click at [687, 258] on button "Submit" at bounding box center [714, 262] width 93 height 19
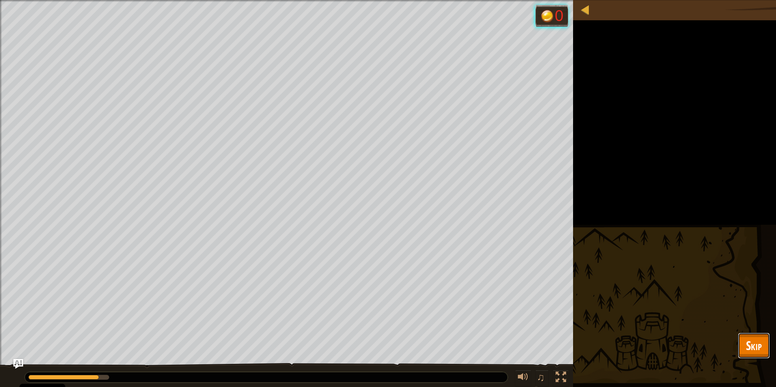
click at [744, 337] on button "Skip" at bounding box center [754, 346] width 32 height 26
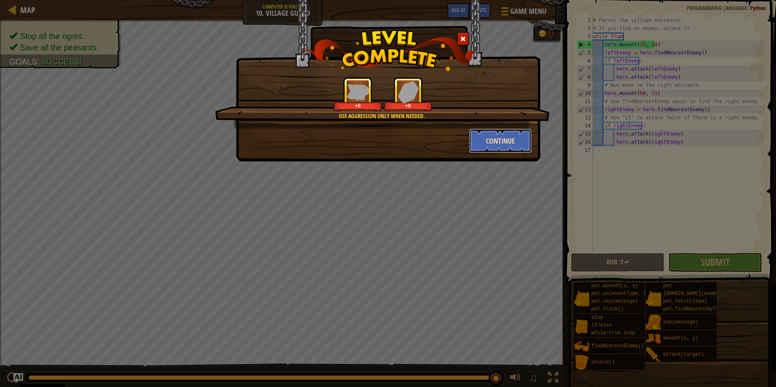
click at [487, 146] on button "Continue" at bounding box center [500, 141] width 63 height 24
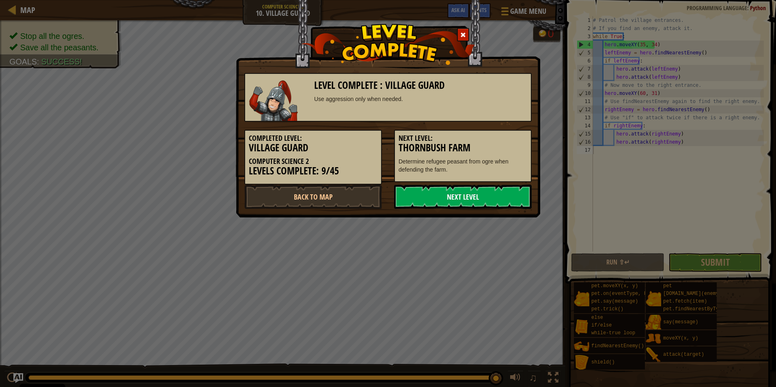
click at [485, 190] on link "Next Level" at bounding box center [463, 197] width 138 height 24
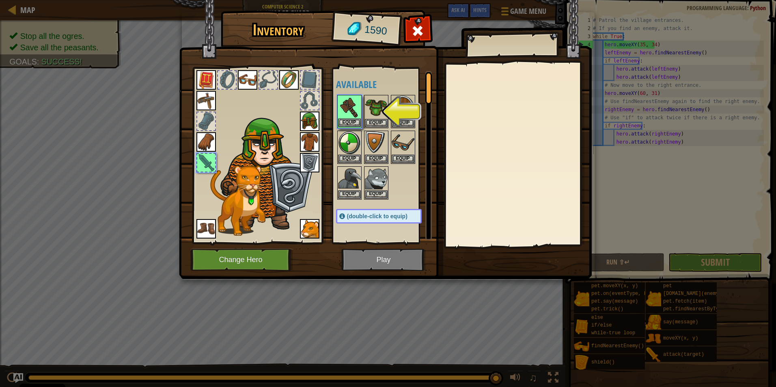
click at [353, 102] on img at bounding box center [349, 107] width 23 height 23
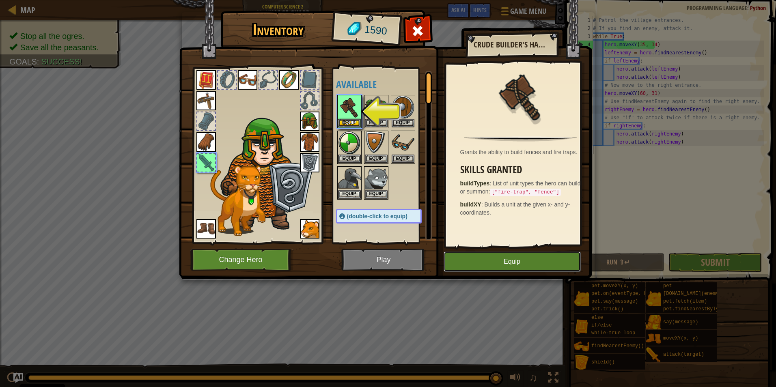
click at [506, 260] on button "Equip" at bounding box center [511, 262] width 137 height 20
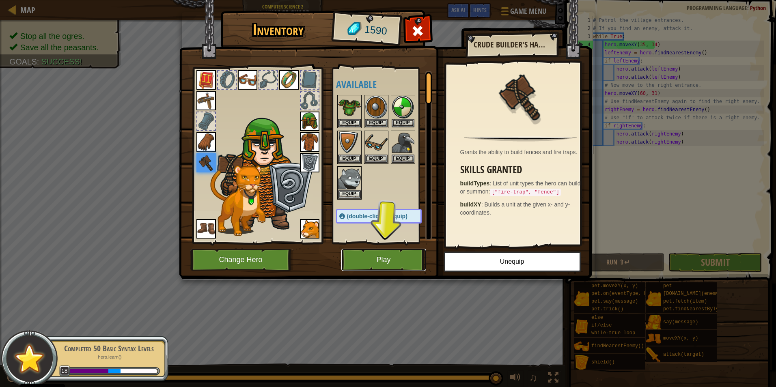
click at [391, 265] on button "Play" at bounding box center [383, 260] width 85 height 22
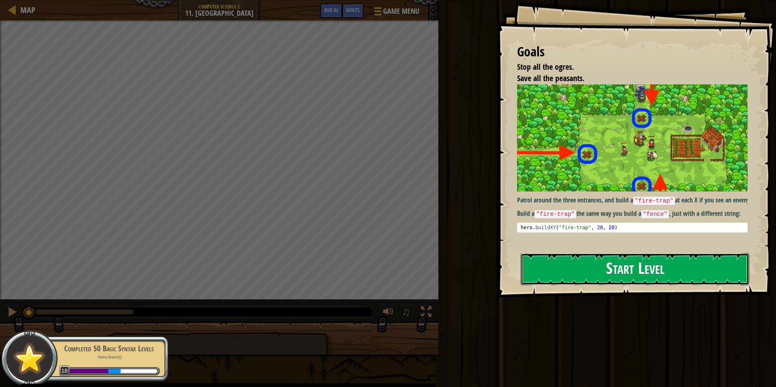
click at [611, 253] on button "Start Level" at bounding box center [635, 269] width 228 height 32
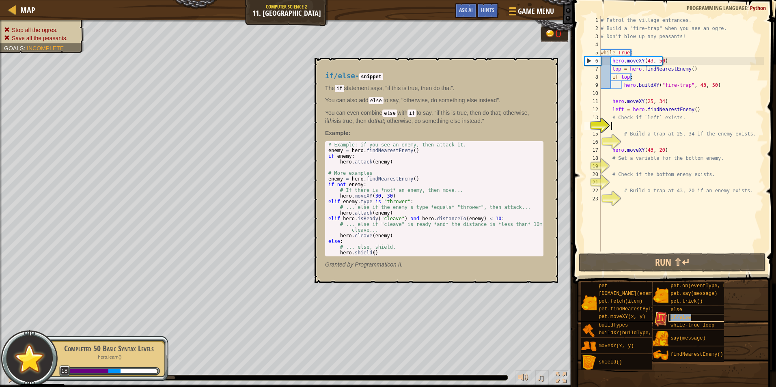
click at [671, 316] on span "if/else" at bounding box center [680, 318] width 20 height 6
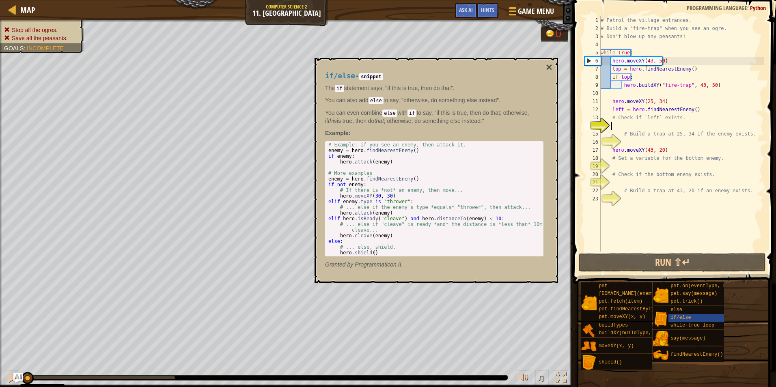
click at [634, 127] on div "# Patrol the village entrances. # Build a "fire-trap" when you see an ogre. # D…" at bounding box center [681, 142] width 165 height 252
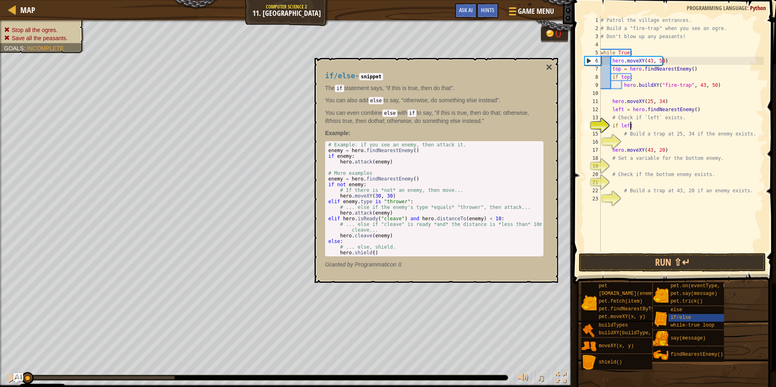
type textarea "if left:"
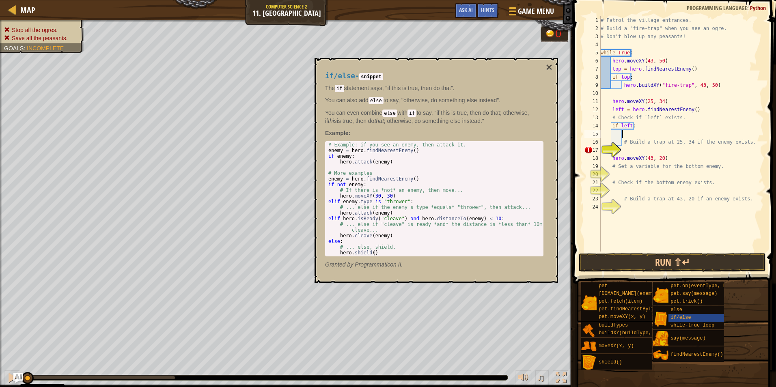
scroll to position [4, 1]
drag, startPoint x: 622, startPoint y: 86, endPoint x: 689, endPoint y: 119, distance: 74.2
click at [714, 87] on div "# Patrol the village entrances. # Build a "fire-trap" when you see an ogre. # D…" at bounding box center [681, 142] width 165 height 252
type textarea "hero.buildXY("fire-trap", 43, 50)"
click at [644, 135] on div "# Patrol the village entrances. # Build a "fire-trap" when you see an ogre. # D…" at bounding box center [681, 142] width 165 height 252
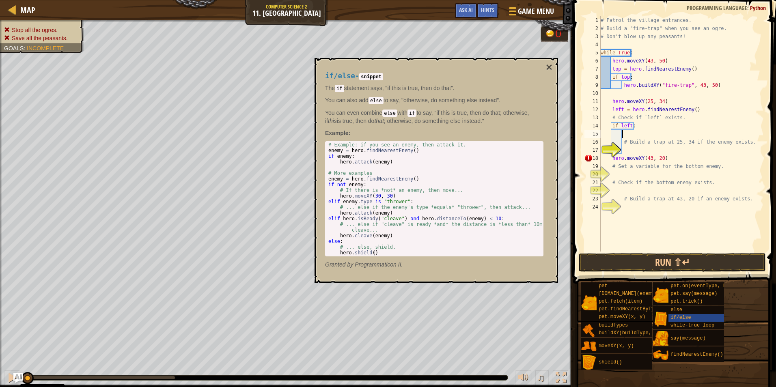
paste textarea "hero.buildXY("fire-trap", 43, 50)"
click at [695, 134] on div "# Patrol the village entrances. # Build a "fire-trap" when you see an ogre. # D…" at bounding box center [681, 142] width 165 height 252
drag, startPoint x: 697, startPoint y: 134, endPoint x: 691, endPoint y: 134, distance: 5.3
click at [691, 134] on div "# Patrol the village entrances. # Build a "fire-trap" when you see an ogre. # D…" at bounding box center [681, 142] width 165 height 252
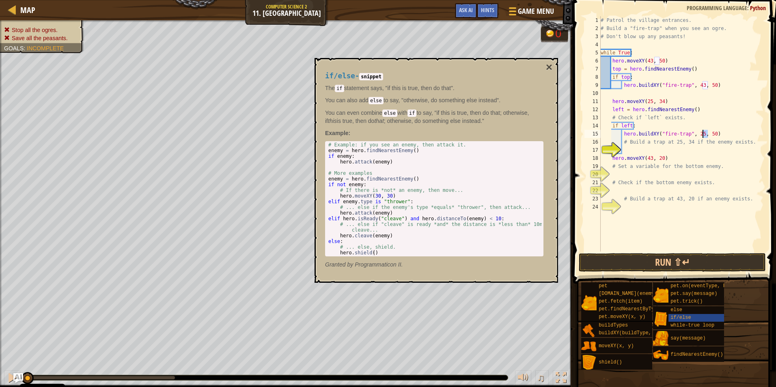
drag, startPoint x: 708, startPoint y: 136, endPoint x: 702, endPoint y: 136, distance: 5.3
click at [702, 136] on div "# Patrol the village entrances. # Build a "fire-trap" when you see an ogre. # D…" at bounding box center [681, 142] width 165 height 252
click at [667, 160] on div "# Patrol the village entrances. # Build a "fire-trap" when you see an ogre. # D…" at bounding box center [681, 142] width 165 height 252
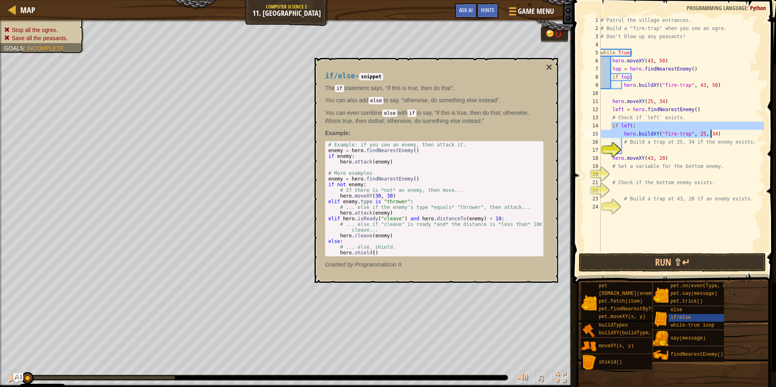
drag, startPoint x: 611, startPoint y: 125, endPoint x: 714, endPoint y: 133, distance: 103.3
click at [714, 133] on div "# Patrol the village entrances. # Build a "fire-trap" when you see an ogre. # D…" at bounding box center [681, 142] width 165 height 252
type textarea "if left: hero.buildXY("fire-trap", 25, 34)"
click at [636, 173] on div "# Patrol the village entrances. # Build a "fire-trap" when you see an ogre. # D…" at bounding box center [681, 142] width 165 height 252
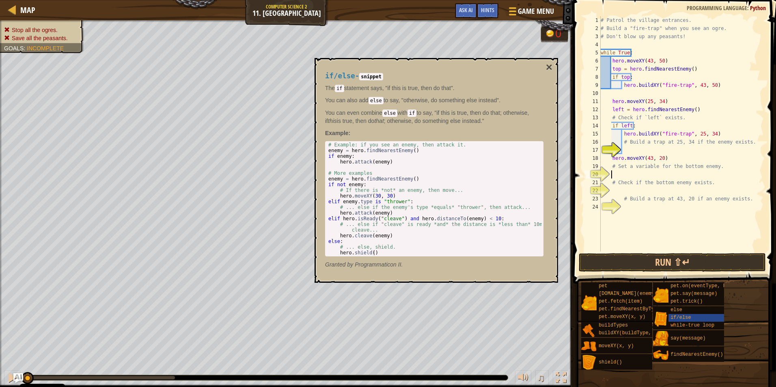
paste textarea "hero.buildXY("fire-trap", 25, 34)"
drag, startPoint x: 621, startPoint y: 174, endPoint x: 631, endPoint y: 174, distance: 9.7
click at [631, 174] on div "# Patrol the village entrances. # Build a "fire-trap" when you see an ogre. # D…" at bounding box center [681, 142] width 165 height 252
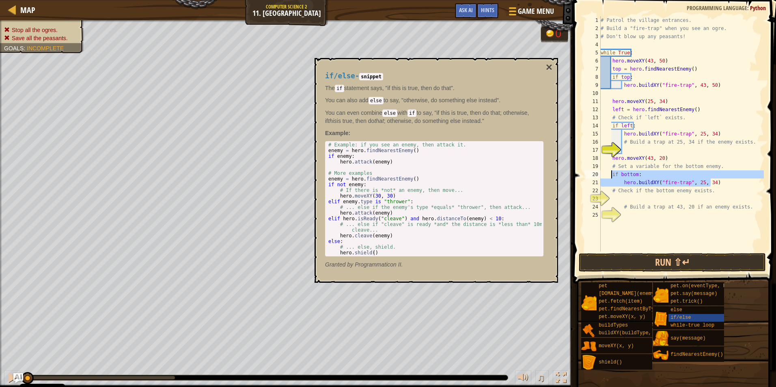
drag, startPoint x: 717, startPoint y: 181, endPoint x: 612, endPoint y: 176, distance: 104.8
click at [612, 176] on div "# Patrol the village entrances. # Build a "fire-trap" when you see an ogre. # D…" at bounding box center [681, 142] width 165 height 252
type textarea "if bottom: hero.buildXY("fire-trap", 25, 34)"
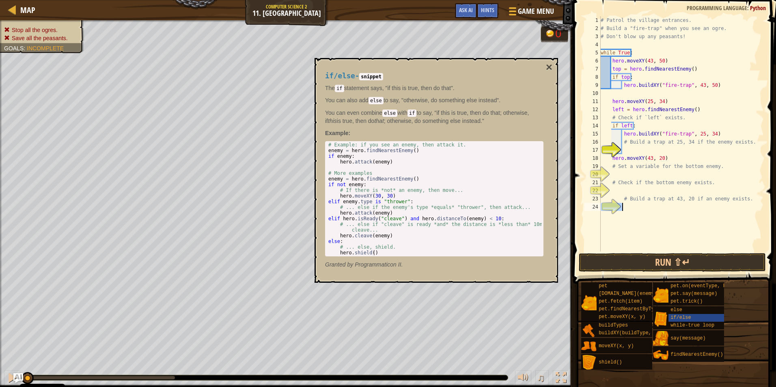
click at [600, 203] on div "24" at bounding box center [592, 207] width 16 height 8
paste textarea "hero.buildXY("fire-trap", 25, 34)"
click at [621, 206] on div "# Patrol the village entrances. # Build a "fire-trap" when you see an ogre. # D…" at bounding box center [681, 142] width 165 height 252
click at [692, 214] on div "# Patrol the village entrances. # Build a "fire-trap" when you see an ogre. # D…" at bounding box center [681, 142] width 165 height 252
drag, startPoint x: 699, startPoint y: 215, endPoint x: 693, endPoint y: 215, distance: 6.1
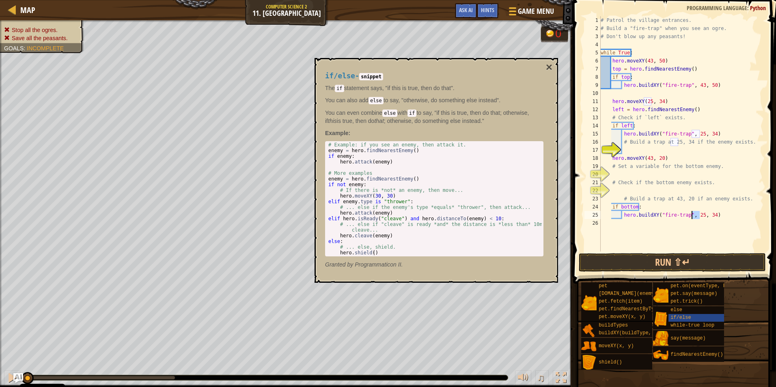
click at [693, 215] on div "# Patrol the village entrances. # Build a "fire-trap" when you see an ogre. # D…" at bounding box center [681, 142] width 165 height 252
click at [703, 215] on div "# Patrol the village entrances. # Build a "fire-trap" when you see an ogre. # D…" at bounding box center [681, 142] width 165 height 252
click at [644, 158] on div "# Patrol the village entrances. # Build a "fire-trap" when you see an ogre. # D…" at bounding box center [681, 142] width 165 height 252
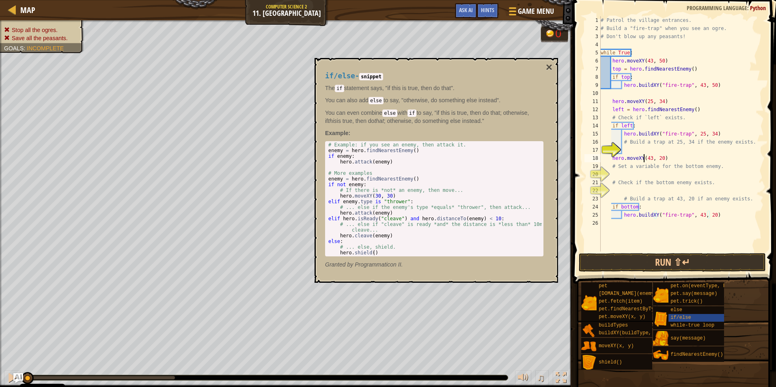
scroll to position [4, 5]
drag, startPoint x: 663, startPoint y: 157, endPoint x: 612, endPoint y: 159, distance: 50.8
click at [612, 159] on div "# Patrol the village entrances. # Build a "fire-trap" when you see an ogre. # D…" at bounding box center [681, 142] width 165 height 252
type textarea "hero.moveXY(43, 20)"
click at [547, 65] on button "×" at bounding box center [549, 67] width 6 height 11
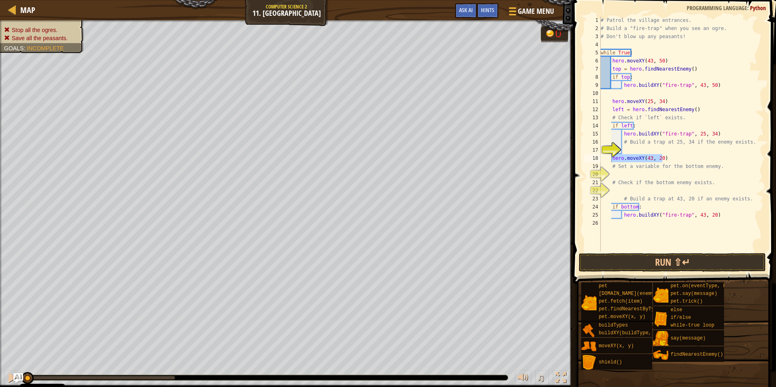
scroll to position [4, 0]
click at [669, 174] on div "# Patrol the village entrances. # Build a "fire-trap" when you see an ogre. # D…" at bounding box center [681, 142] width 165 height 252
drag, startPoint x: 611, startPoint y: 109, endPoint x: 699, endPoint y: 110, distance: 88.5
click at [699, 110] on div "# Patrol the village entrances. # Build a "fire-trap" when you see an ogre. # D…" at bounding box center [681, 142] width 165 height 252
type textarea "left = hero.findNearestEnemy()"
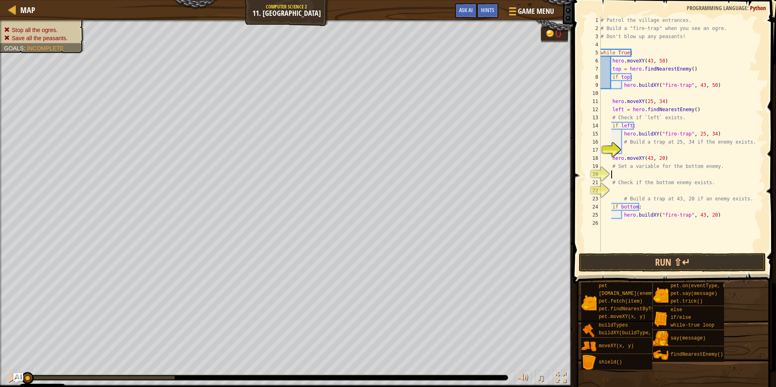
click at [640, 174] on div "# Patrol the village entrances. # Build a "fire-trap" when you see an ogre. # D…" at bounding box center [681, 142] width 165 height 252
paste textarea "left = hero.findNearestEnemy()"
drag, startPoint x: 621, startPoint y: 174, endPoint x: 610, endPoint y: 174, distance: 10.5
click at [610, 174] on div "# Patrol the village entrances. # Build a "fire-trap" when you see an ogre. # D…" at bounding box center [681, 142] width 165 height 252
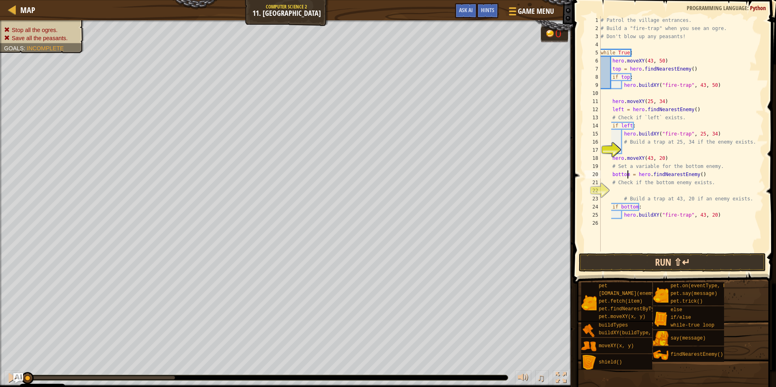
type textarea "bottom = hero.findNearestEnemy()"
click at [597, 262] on button "Run ⇧↵" at bounding box center [672, 262] width 187 height 19
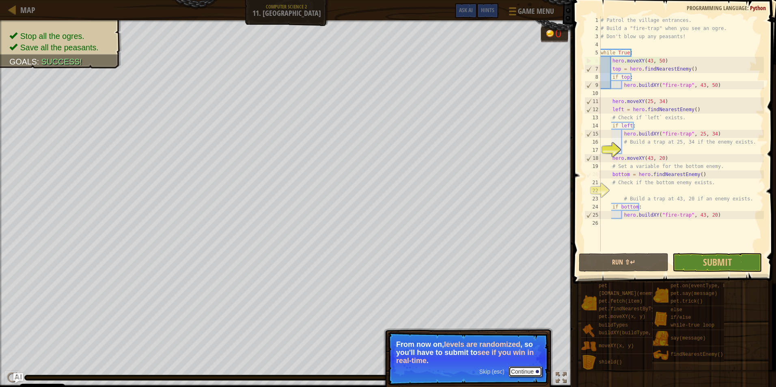
click at [519, 369] on button "Continue" at bounding box center [525, 371] width 34 height 11
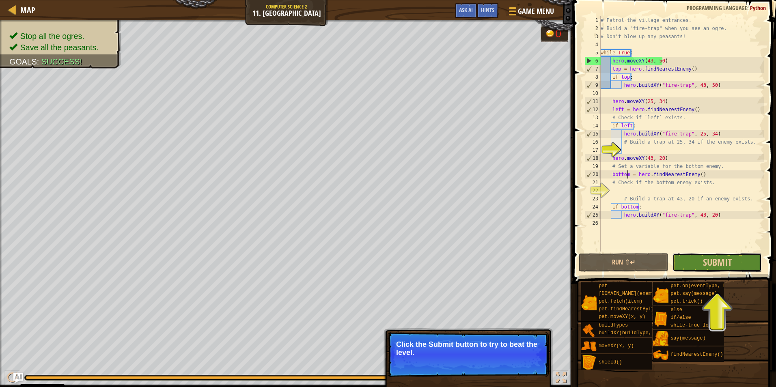
click at [699, 262] on button "Submit" at bounding box center [717, 262] width 90 height 19
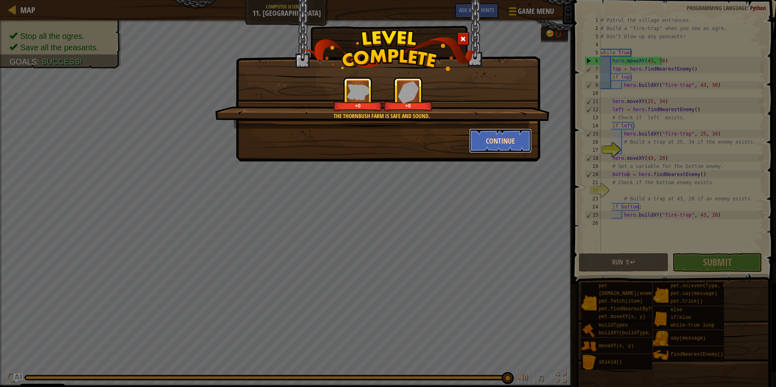
click at [477, 142] on button "Continue" at bounding box center [500, 141] width 63 height 24
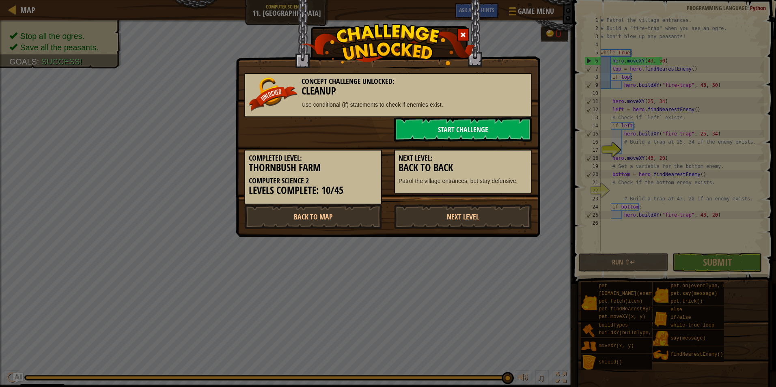
drag, startPoint x: 449, startPoint y: 216, endPoint x: 409, endPoint y: 185, distance: 50.8
click at [409, 188] on div "Concept Challenge Unlocked: Cleanup Use conditional (if) statements to check if…" at bounding box center [387, 147] width 287 height 164
click at [424, 133] on link "Start Challenge" at bounding box center [463, 129] width 138 height 24
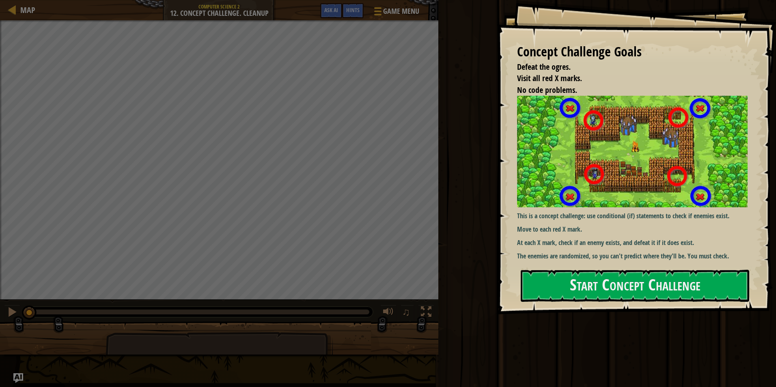
click at [550, 161] on img at bounding box center [635, 152] width 237 height 112
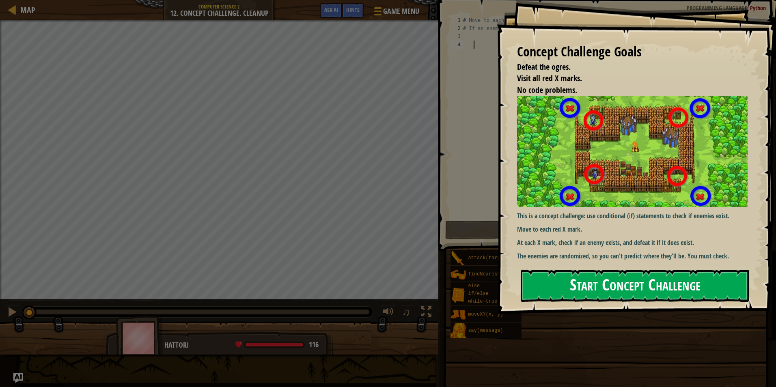
click at [558, 288] on button "Start Concept Challenge" at bounding box center [635, 286] width 228 height 32
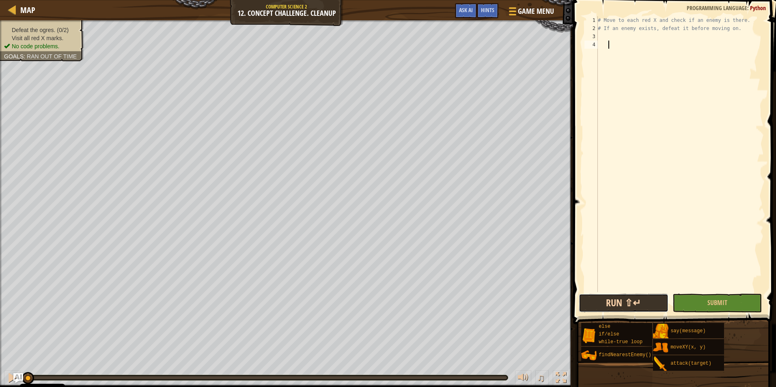
click at [621, 304] on button "Run ⇧↵" at bounding box center [624, 303] width 90 height 19
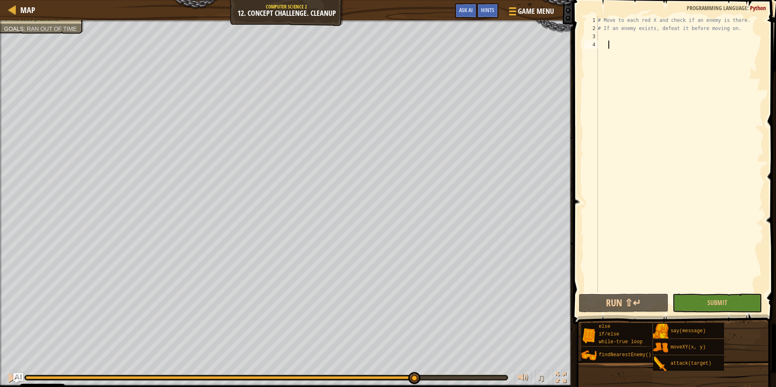
click at [413, 359] on div "Defeat the ogres. (0/2) Visit all red X marks. No code problems. Goals : Ran ou…" at bounding box center [388, 203] width 776 height 367
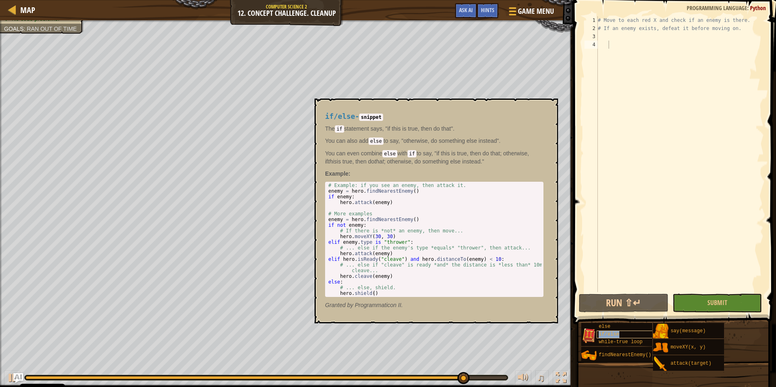
click at [616, 336] on span "if/else" at bounding box center [608, 334] width 20 height 6
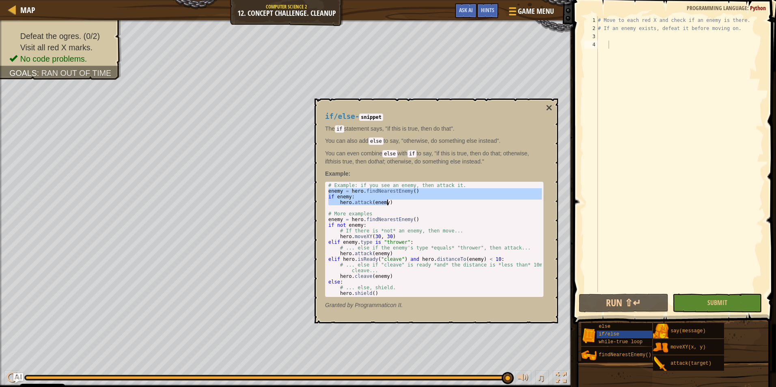
drag, startPoint x: 329, startPoint y: 192, endPoint x: 392, endPoint y: 202, distance: 62.9
click at [392, 202] on div "# Example: if you see an enemy, then attack it. enemy = hero . findNearestEnemy…" at bounding box center [434, 245] width 215 height 125
type textarea "if enemy: hero.attack(enemy)"
click at [609, 75] on div "# Move to each red X and check if an enemy is there. # If an enemy exists, defe…" at bounding box center [680, 162] width 168 height 292
click at [602, 37] on div "# Move to each red X and check if an enemy is there. # If an enemy exists, defe…" at bounding box center [680, 162] width 168 height 292
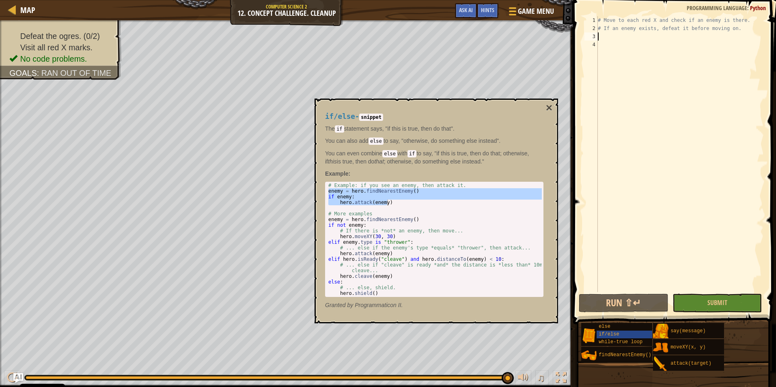
click at [601, 40] on div "# Move to each red X and check if an enemy is there. # If an enemy exists, defe…" at bounding box center [680, 162] width 168 height 292
paste textarea "hero.attack(enemy)"
type textarea "hero.attack(enemy)"
click at [620, 307] on button "Run ⇧↵" at bounding box center [624, 303] width 90 height 19
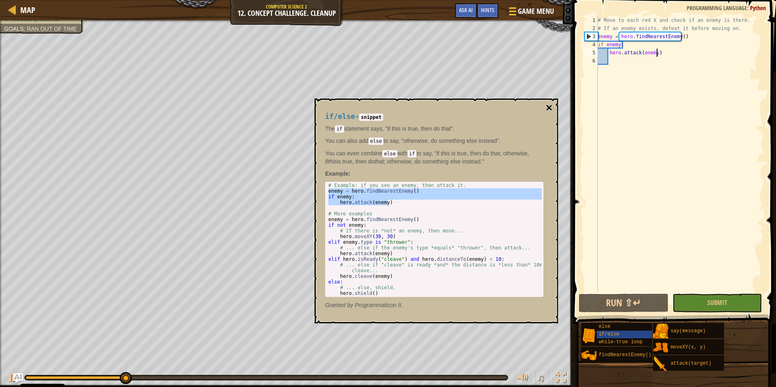
click at [550, 109] on button "×" at bounding box center [549, 107] width 6 height 11
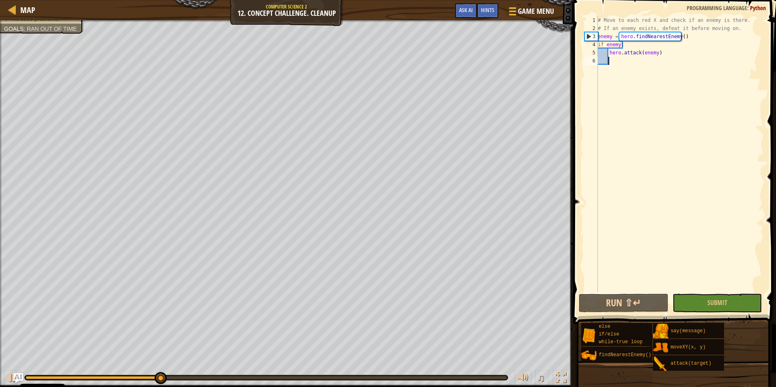
click at [659, 61] on div "# Move to each red X and check if an enemy is there. # If an enemy exists, defe…" at bounding box center [680, 162] width 168 height 292
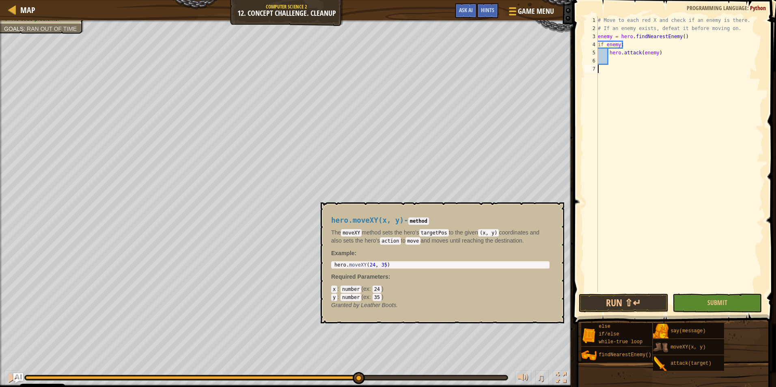
click at [661, 347] on img at bounding box center [660, 347] width 15 height 15
click at [670, 343] on div "moveXY(x, y)" at bounding box center [706, 346] width 77 height 15
type textarea "hero.moveXY(24, 35)"
drag, startPoint x: 388, startPoint y: 263, endPoint x: 323, endPoint y: 262, distance: 64.9
click at [323, 262] on div "hero.moveXY(x, y) - method The moveXY method sets the hero's targetPos to the g…" at bounding box center [442, 262] width 243 height 121
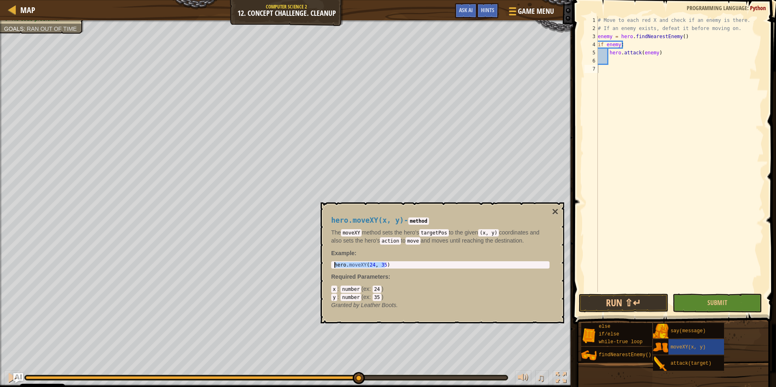
click at [646, 72] on div "# Move to each red X and check if an enemy is there. # If an enemy exists, defe…" at bounding box center [680, 162] width 168 height 292
paste textarea "hero.moveXY(24, 35)"
drag, startPoint x: 635, startPoint y: 67, endPoint x: 630, endPoint y: 68, distance: 4.9
click at [630, 68] on div "# Move to each red X and check if an enemy is there. # If an enemy exists, defe…" at bounding box center [680, 162] width 168 height 292
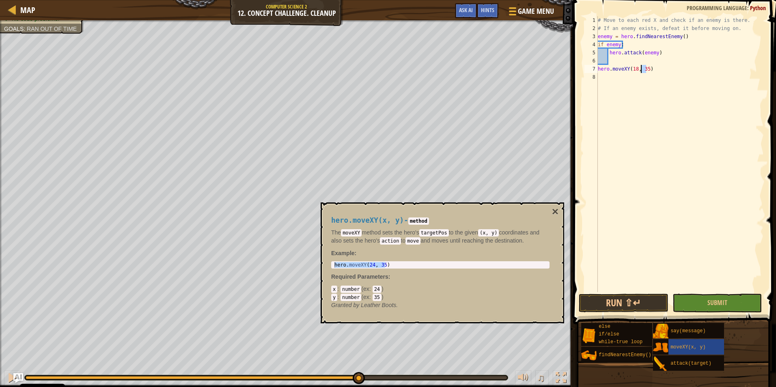
click at [641, 69] on div "# Move to each red X and check if an enemy is there. # If an enemy exists, defe…" at bounding box center [680, 162] width 168 height 292
type textarea "hero.moveXY(18, 14)"
drag, startPoint x: 641, startPoint y: 70, endPoint x: 594, endPoint y: 70, distance: 47.9
click at [594, 70] on div "hero.moveXY(18, 14) 1 2 3 4 5 6 7 8 # Move to each red X and check if an enemy …" at bounding box center [673, 154] width 181 height 276
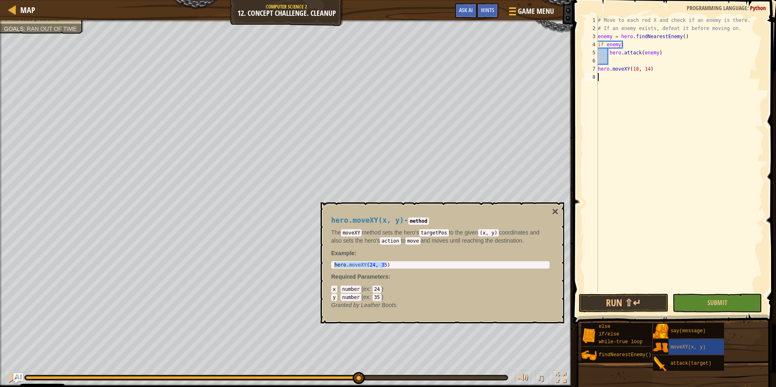
click at [605, 77] on div "# Move to each red X and check if an enemy is there. # If an enemy exists, defe…" at bounding box center [680, 162] width 168 height 292
paste textarea "hero.moveXY(18, 14)"
click at [639, 78] on div "# Move to each red X and check if an enemy is there. # If an enemy exists, defe…" at bounding box center [680, 162] width 168 height 292
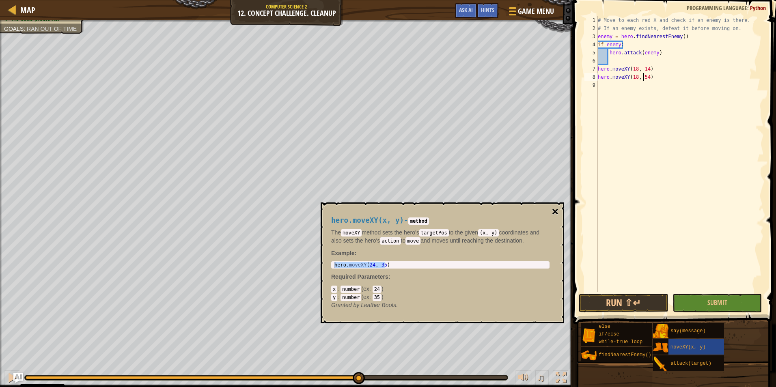
type textarea "hero.moveXY(18, 54)"
click at [557, 211] on button "×" at bounding box center [555, 211] width 6 height 11
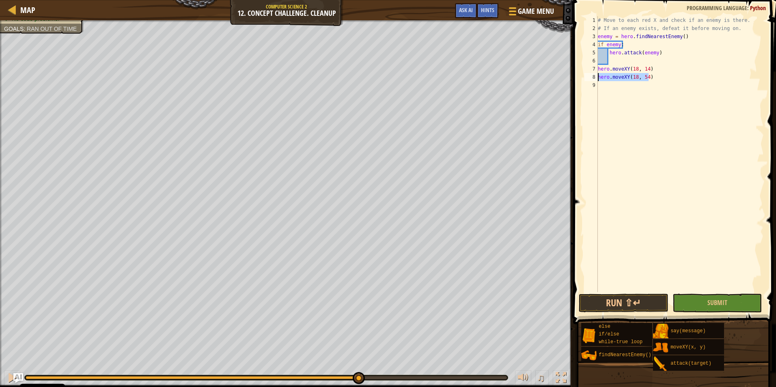
drag, startPoint x: 629, startPoint y: 75, endPoint x: 593, endPoint y: 75, distance: 35.7
click at [593, 75] on div "hero.moveXY(18, 54) 1 2 3 4 5 6 7 8 9 # Move to each red X and check if an enem…" at bounding box center [673, 154] width 181 height 276
click at [623, 97] on div "# Move to each red X and check if an enemy is there. # If an enemy exists, defe…" at bounding box center [680, 162] width 168 height 292
paste textarea "hero.moveXY(18, 54)"
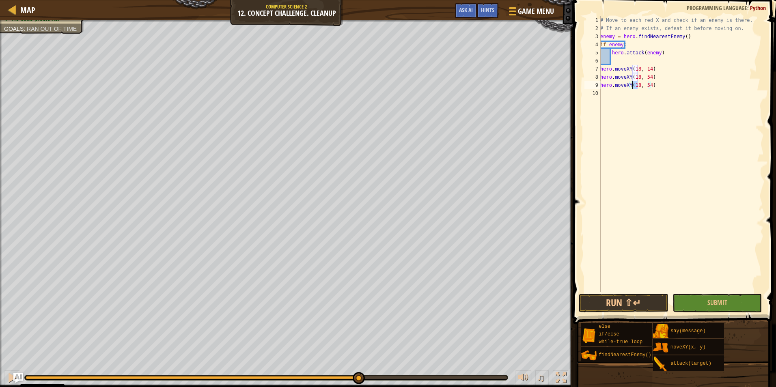
click at [633, 85] on div "# Move to each red X and check if an enemy is there. # If an enemy exists, defe…" at bounding box center [680, 162] width 165 height 292
drag, startPoint x: 652, startPoint y: 89, endPoint x: 598, endPoint y: 87, distance: 54.0
click at [598, 87] on div "hero.moveXY(62, 54) 1 2 3 4 5 6 7 8 9 10 # Move to each red X and check if an e…" at bounding box center [673, 154] width 181 height 276
type textarea "hero.moveXY(62, 54)"
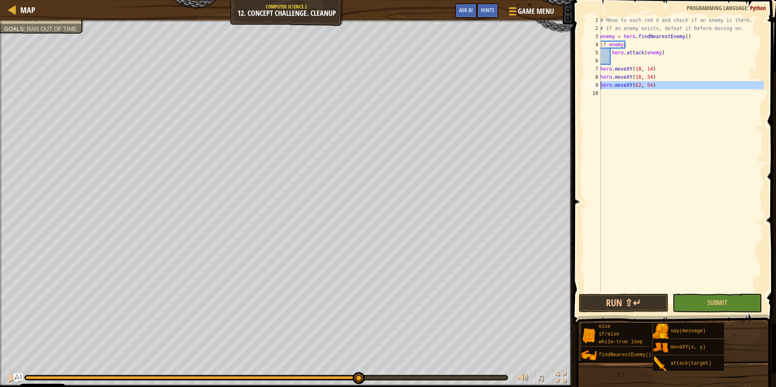
click at [608, 91] on div "# Move to each red X and check if an enemy is there. # If an enemy exists, defe…" at bounding box center [680, 154] width 165 height 276
paste textarea "hero.moveXY(62, 54)"
click at [643, 92] on div "# Move to each red X and check if an enemy is there. # If an enemy exists, defe…" at bounding box center [680, 162] width 165 height 292
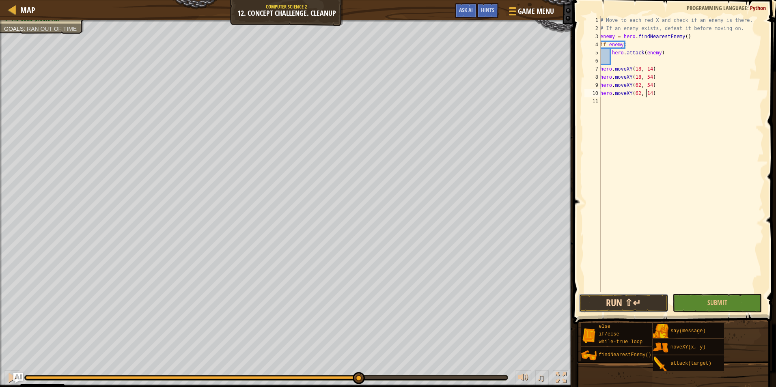
click at [607, 302] on button "Run ⇧↵" at bounding box center [624, 303] width 90 height 19
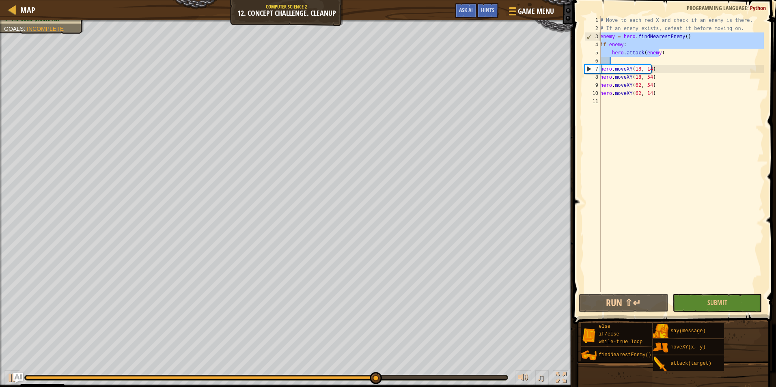
drag, startPoint x: 666, startPoint y: 53, endPoint x: 598, endPoint y: 36, distance: 69.9
click at [598, 36] on div "hero.moveXY(62, 14) 1 2 3 4 5 6 7 8 9 10 11 # Move to each red X and check if a…" at bounding box center [673, 154] width 181 height 276
type textarea "enemy = hero.findNearestEnemy() if enemy:"
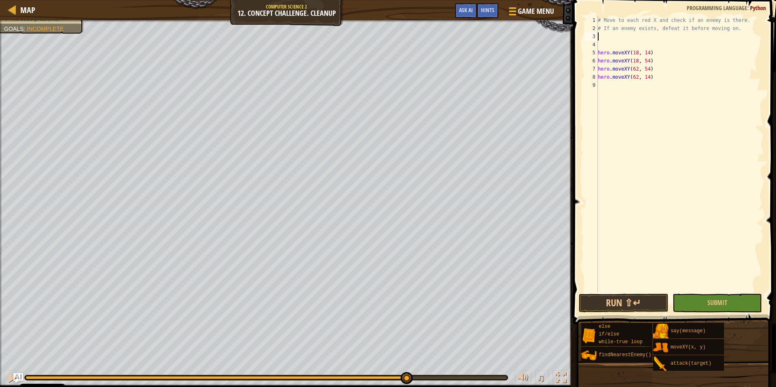
type textarea "# If an enemy exists, defeat it before moving on."
click at [616, 97] on div "# Move to each red X and check if an enemy is there. # If an enemy exists, defe…" at bounding box center [680, 162] width 168 height 292
click at [650, 46] on div "# Move to each red X and check if an enemy is there. # If an enemy exists, defe…" at bounding box center [680, 162] width 168 height 292
type textarea "hero.moveXY(18, 14)"
paste textarea "hero.attack(enemy)"
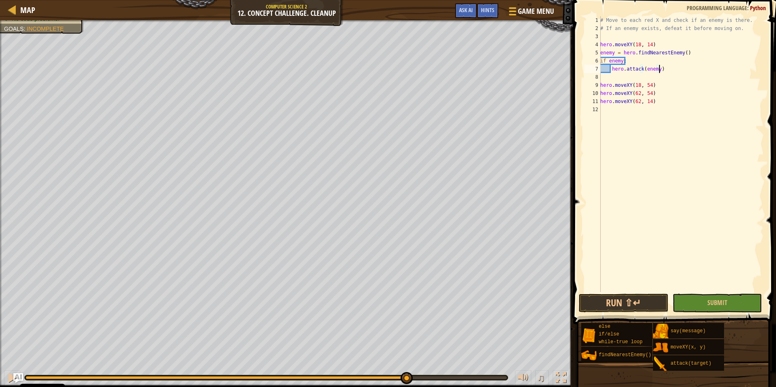
click at [655, 87] on div "# Move to each red X and check if an enemy is there. # If an enemy exists, defe…" at bounding box center [680, 162] width 165 height 292
drag, startPoint x: 661, startPoint y: 71, endPoint x: 592, endPoint y: 58, distance: 70.5
click at [592, 58] on div "hero.moveXY(18, 54) 1 2 3 4 5 6 7 8 9 10 11 12 # Move to each red X and check i…" at bounding box center [673, 154] width 181 height 276
click at [656, 83] on div "# Move to each red X and check if an enemy is there. # If an enemy exists, defe…" at bounding box center [680, 162] width 165 height 292
type textarea "hero.moveXY(18, 54)"
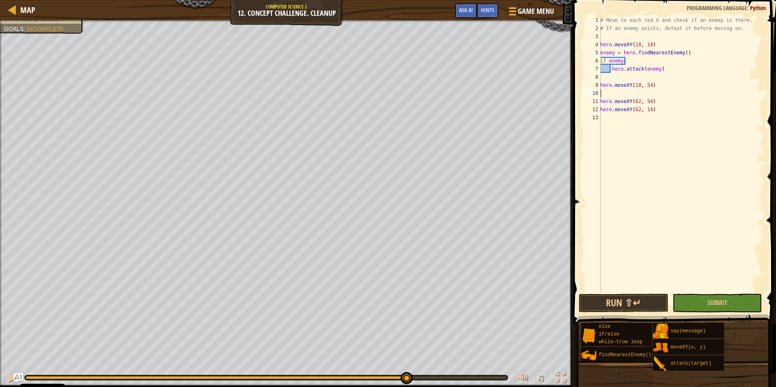
paste textarea "hero.attack(enemy)"
type textarea "hero.attack(enemy)"
click at [654, 118] on div "# Move to each red X and check if an enemy is there. # If an enemy exists, defe…" at bounding box center [680, 162] width 165 height 292
type textarea "hero.moveXY(62, 54)"
paste textarea "hero.attack(enemy)"
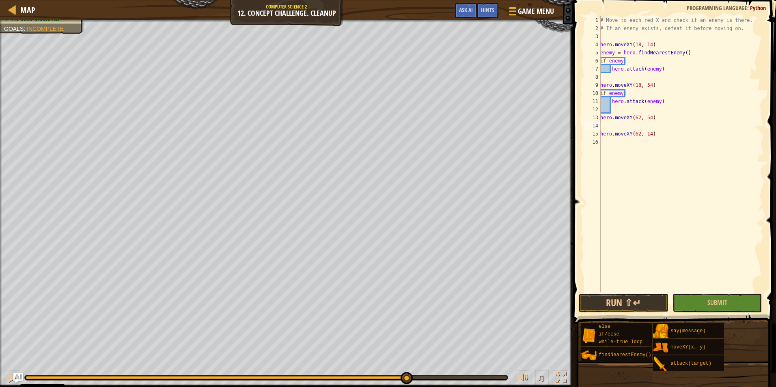
type textarea "hero.attack(enemy)"
click at [635, 159] on div "# Move to each red X and check if an enemy is there. # If an enemy exists, defe…" at bounding box center [680, 162] width 165 height 292
paste textarea "hero.attack(enemy)"
type textarea "hero.attack(enemy)"
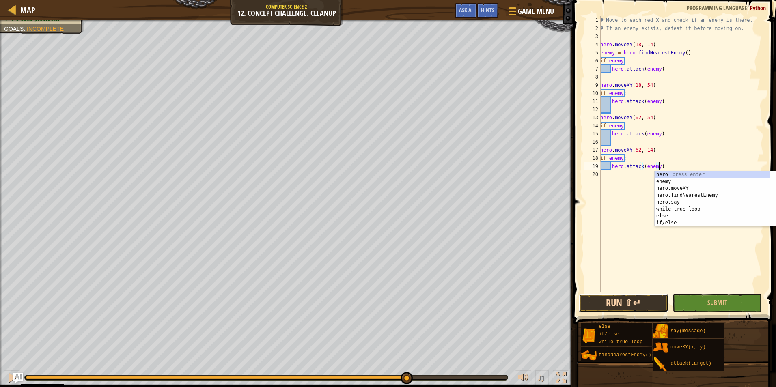
click at [625, 304] on button "Run ⇧↵" at bounding box center [624, 303] width 90 height 19
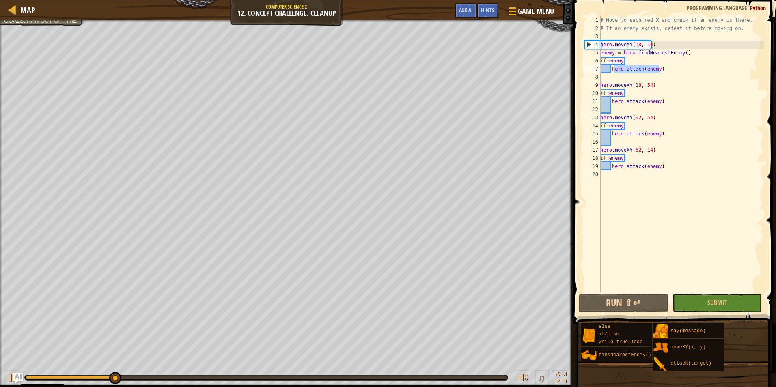
drag, startPoint x: 659, startPoint y: 66, endPoint x: 622, endPoint y: 68, distance: 36.6
click at [612, 68] on div "# Move to each red X and check if an enemy is there. # If an enemy exists, defe…" at bounding box center [680, 162] width 165 height 292
click at [666, 68] on div "# Move to each red X and check if an enemy is there. # If an enemy exists, defe…" at bounding box center [680, 154] width 165 height 276
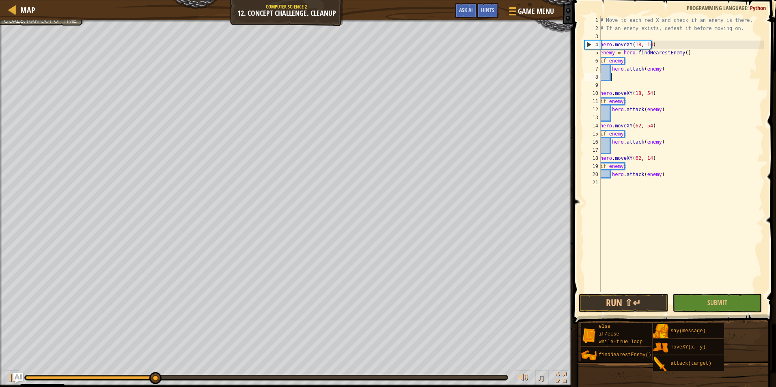
paste textarea "hero.attack(enemy)"
type textarea "hero.attack(enemy)"
click at [603, 308] on button "Run ⇧↵" at bounding box center [624, 303] width 90 height 19
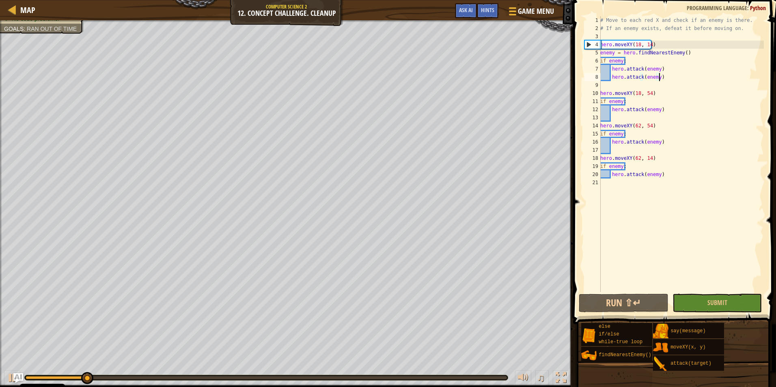
click at [661, 108] on div "# Move to each red X and check if an enemy is there. # If an enemy exists, defe…" at bounding box center [680, 162] width 165 height 292
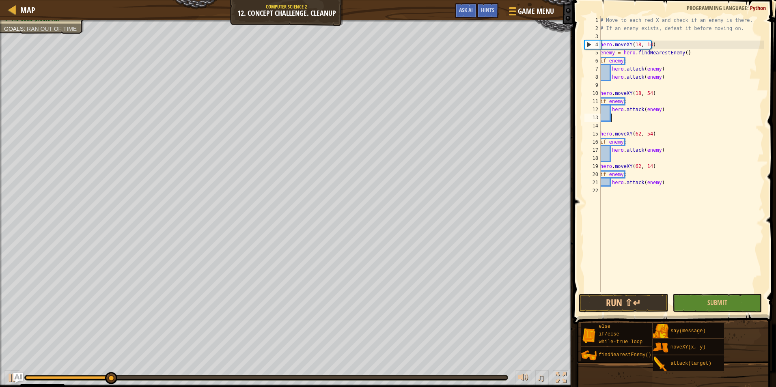
paste textarea "hero.attack(enemy)"
click at [592, 299] on button "Run ⇧↵" at bounding box center [624, 303] width 90 height 19
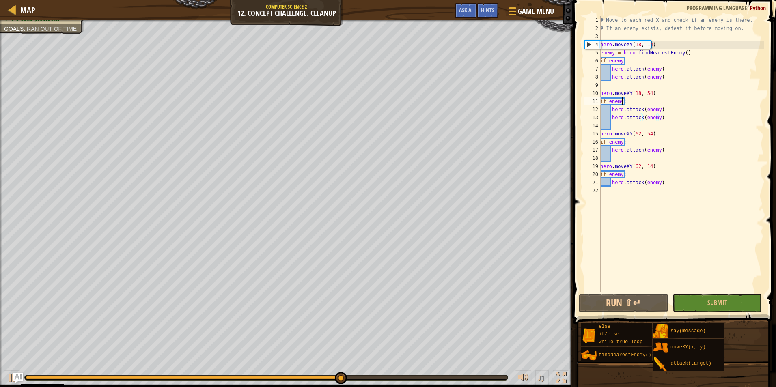
click at [621, 101] on div "# Move to each red X and check if an enemy is there. # If an enemy exists, defe…" at bounding box center [680, 162] width 165 height 292
type textarea "if enemy:"
drag, startPoint x: 628, startPoint y: 100, endPoint x: 594, endPoint y: 101, distance: 33.7
click at [594, 101] on div "if enemy: 1 2 3 4 5 6 7 8 9 10 11 12 13 14 15 16 17 18 19 20 21 22 # Move to ea…" at bounding box center [673, 154] width 181 height 276
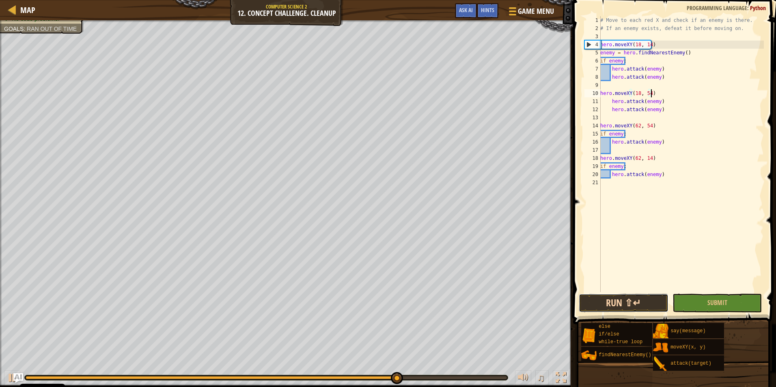
click at [614, 308] on button "Run ⇧↵" at bounding box center [624, 303] width 90 height 19
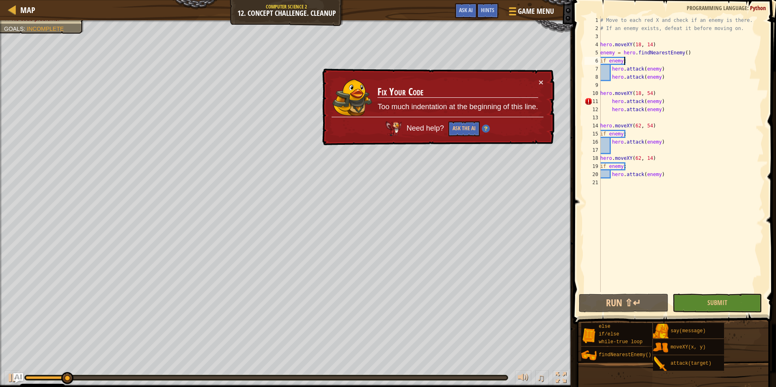
click at [630, 58] on div "# Move to each red X and check if an enemy is there. # If an enemy exists, defe…" at bounding box center [680, 162] width 165 height 292
type textarea "if enemy:"
click at [470, 127] on button "Ask the AI" at bounding box center [463, 128] width 31 height 15
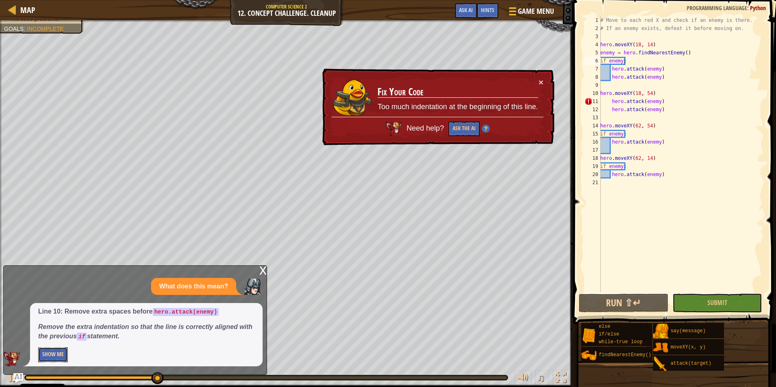
click at [42, 350] on button "Show Me" at bounding box center [53, 354] width 30 height 15
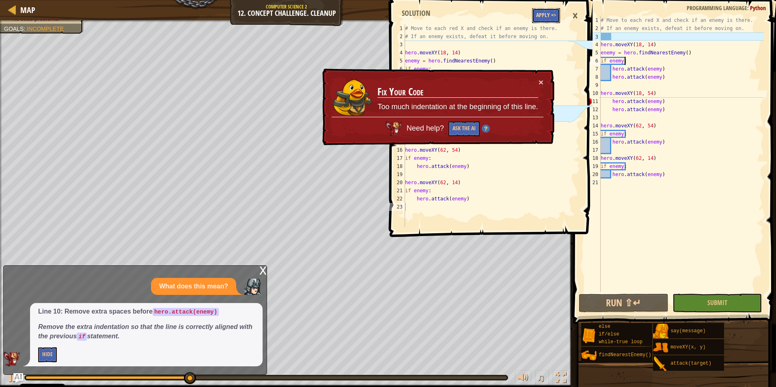
click at [545, 16] on button "Apply =>" at bounding box center [546, 15] width 28 height 15
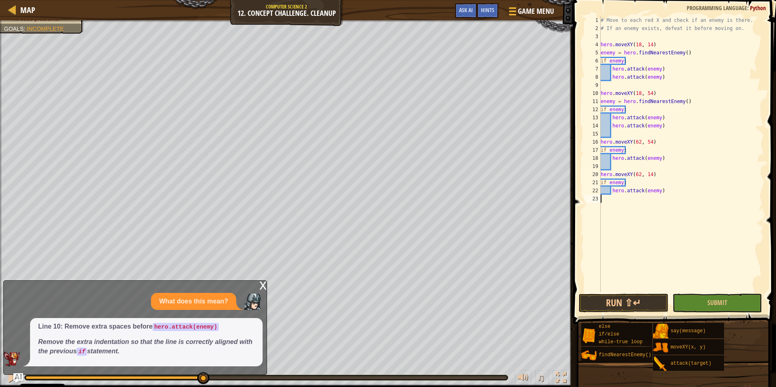
click at [603, 287] on div "# Move to each red X and check if an enemy is there. # If an enemy exists, defe…" at bounding box center [681, 162] width 165 height 292
click at [617, 299] on button "Run ⇧↵" at bounding box center [624, 303] width 90 height 19
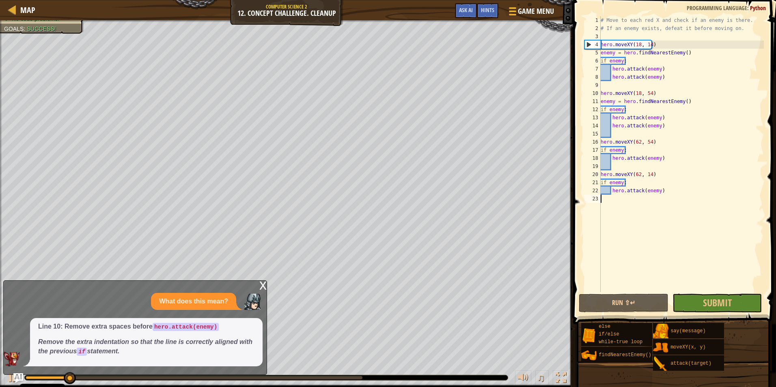
click at [263, 285] on div "x" at bounding box center [262, 285] width 7 height 8
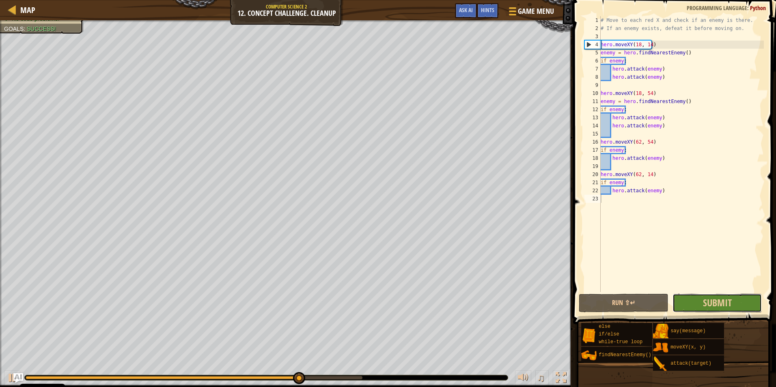
click at [689, 305] on button "Submit" at bounding box center [717, 303] width 90 height 19
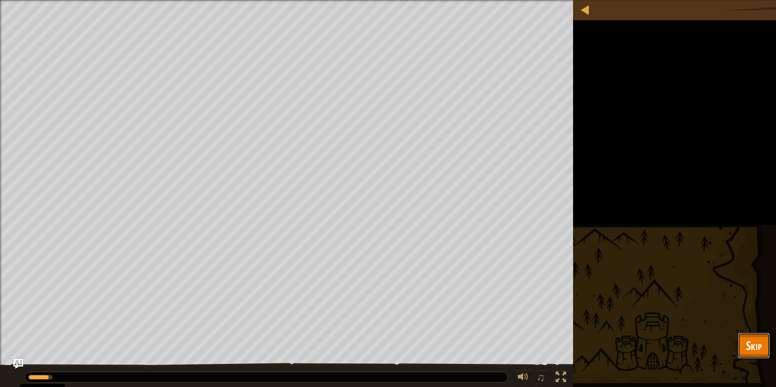
click at [751, 351] on span "Skip" at bounding box center [754, 345] width 16 height 17
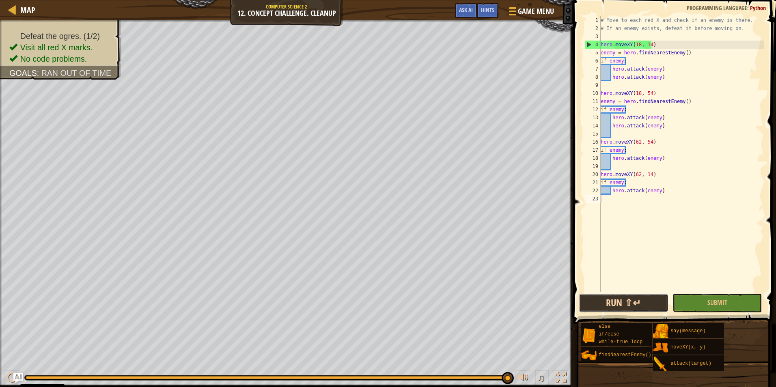
click at [614, 305] on button "Run ⇧↵" at bounding box center [624, 303] width 90 height 19
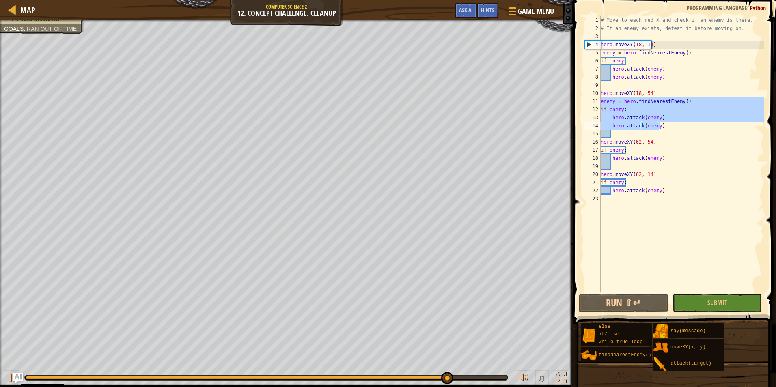
drag, startPoint x: 600, startPoint y: 101, endPoint x: 660, endPoint y: 129, distance: 65.3
click at [660, 129] on div "# Move to each red X and check if an enemy is there. # If an enemy exists, defe…" at bounding box center [681, 162] width 165 height 292
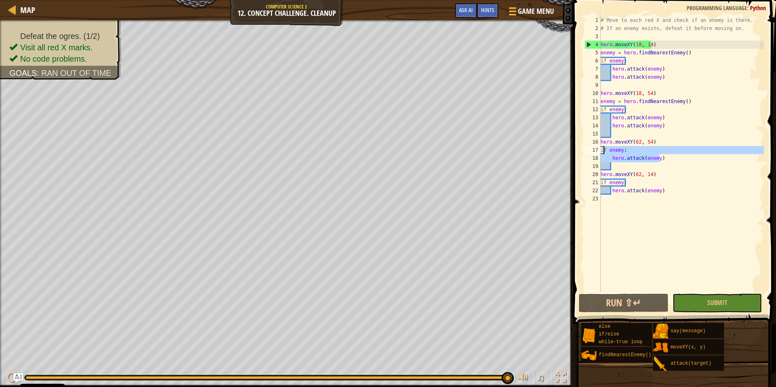
drag, startPoint x: 664, startPoint y: 158, endPoint x: 598, endPoint y: 152, distance: 66.0
click at [598, 152] on div "hero.attack(enemy) hero.attack(enemy) 1 2 3 4 5 6 7 8 9 10 11 12 13 14 15 16 17…" at bounding box center [673, 154] width 181 height 276
paste textarea
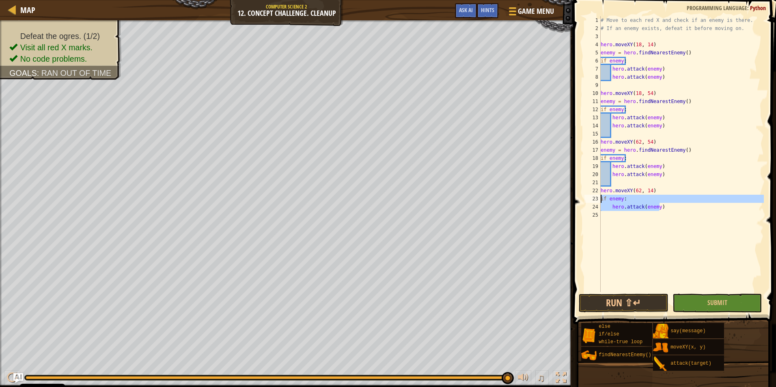
drag, startPoint x: 664, startPoint y: 207, endPoint x: 598, endPoint y: 200, distance: 66.9
click at [598, 200] on div "hero.attack(enemy) 1 2 3 4 5 6 7 8 9 10 11 12 13 14 15 16 17 18 19 20 21 22 23 …" at bounding box center [673, 154] width 181 height 276
paste textarea
type textarea "hero.attack(enemy)"
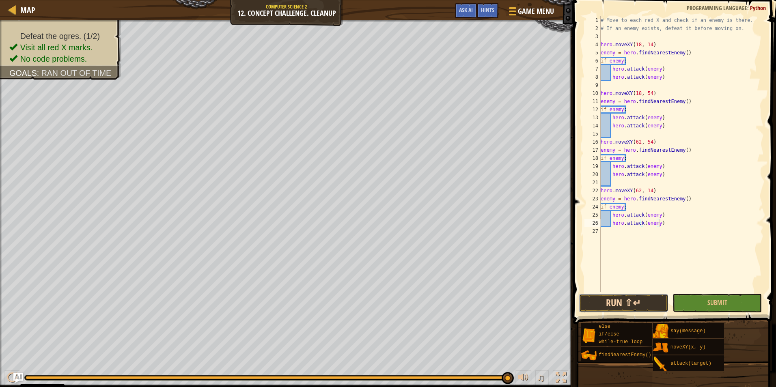
click at [609, 306] on button "Run ⇧↵" at bounding box center [624, 303] width 90 height 19
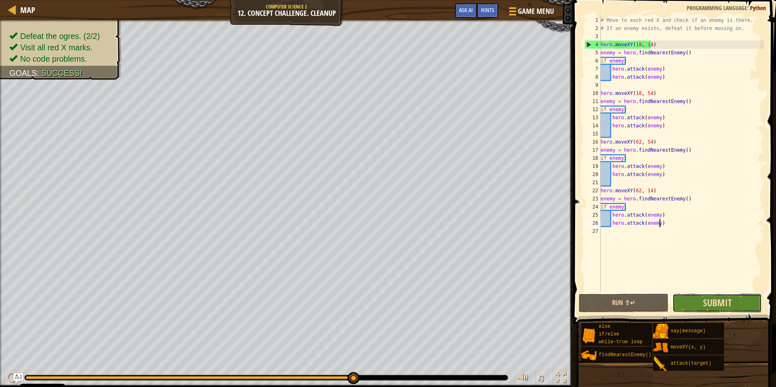
click at [706, 303] on span "Submit" at bounding box center [717, 302] width 29 height 13
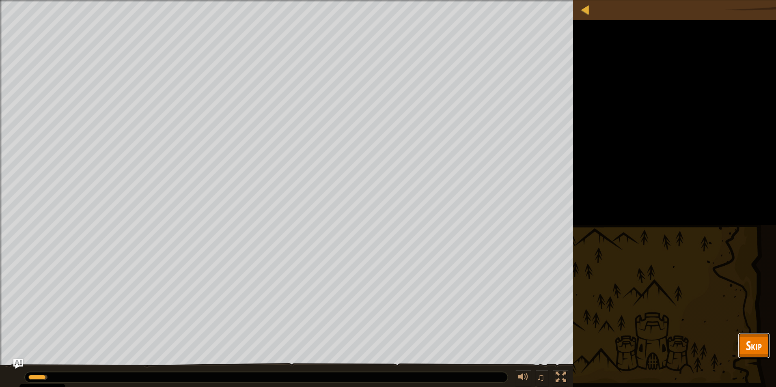
click at [752, 336] on button "Skip" at bounding box center [754, 346] width 32 height 26
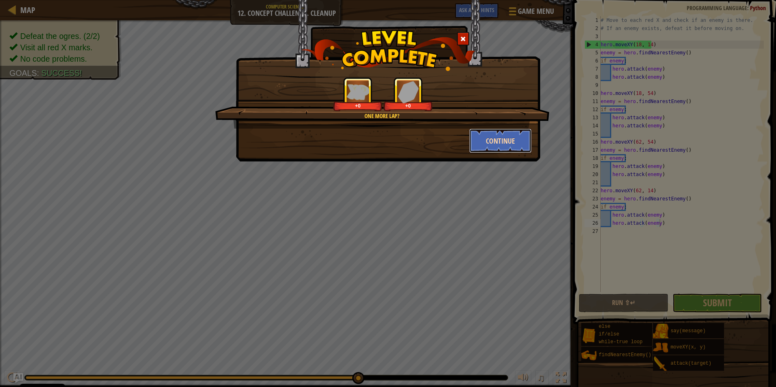
click at [504, 146] on button "Continue" at bounding box center [500, 141] width 63 height 24
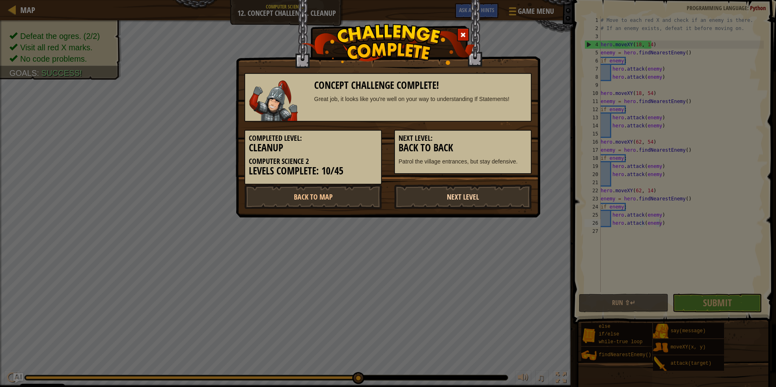
click at [430, 193] on link "Next Level" at bounding box center [463, 197] width 138 height 24
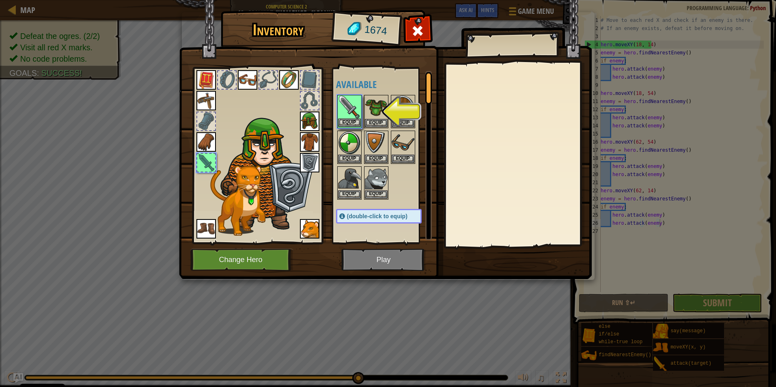
click at [352, 117] on img at bounding box center [349, 107] width 23 height 23
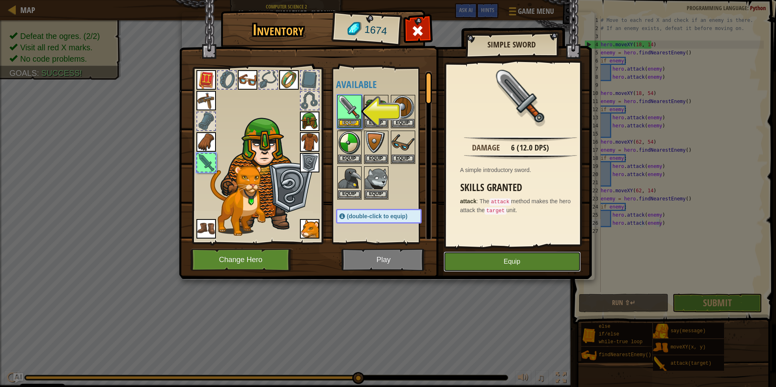
click at [482, 259] on button "Equip" at bounding box center [511, 262] width 137 height 20
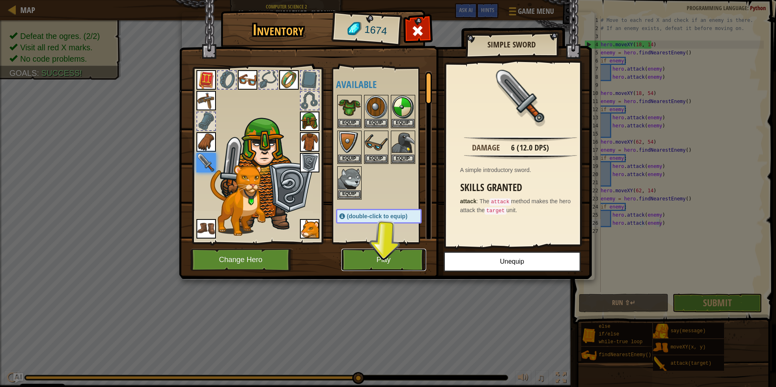
click at [387, 259] on button "Play" at bounding box center [383, 260] width 85 height 22
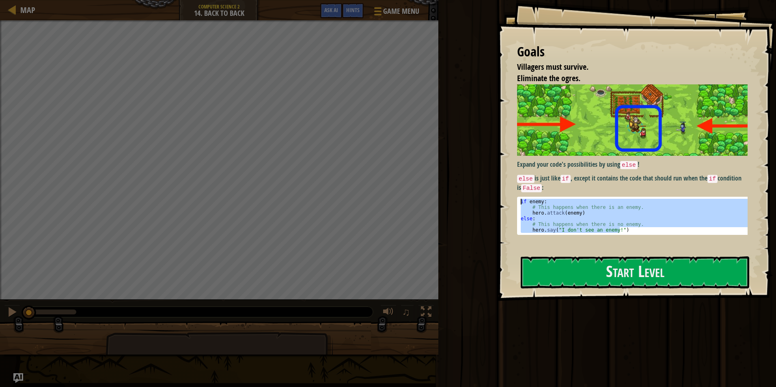
drag, startPoint x: 628, startPoint y: 228, endPoint x: 514, endPoint y: 199, distance: 116.7
click at [514, 199] on div "Goals Villagers must survive. Eliminate the ogres. Expand your code's possibili…" at bounding box center [636, 150] width 279 height 301
type textarea "if enemy: # This happens when there is an enemy."
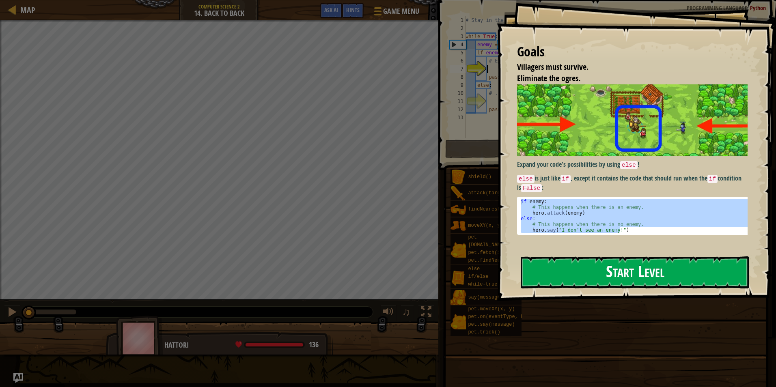
click at [568, 279] on button "Start Level" at bounding box center [635, 272] width 228 height 32
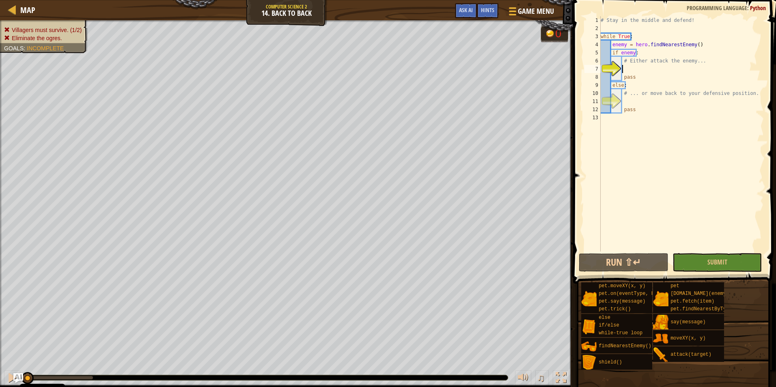
click at [632, 69] on div "# Stay in the middle and defend! while True : enemy = hero . findNearestEnemy (…" at bounding box center [681, 142] width 165 height 252
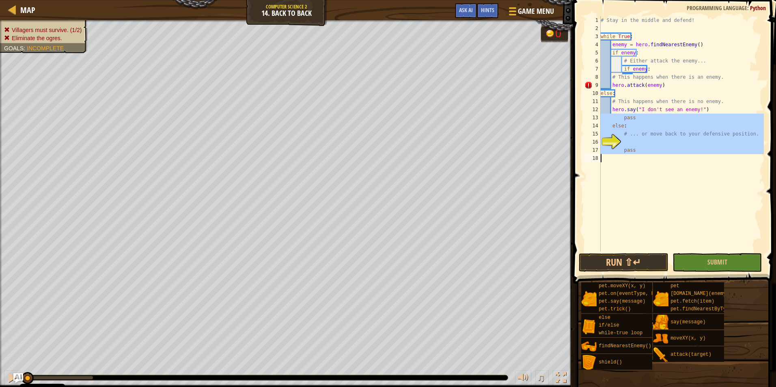
drag, startPoint x: 598, startPoint y: 117, endPoint x: 648, endPoint y: 155, distance: 62.5
click at [648, 155] on div "hero.say("I don't see an enemy!") 1 2 3 4 5 6 7 8 9 10 11 12 13 14 15 16 17 18 …" at bounding box center [673, 133] width 181 height 235
type textarea "pass"
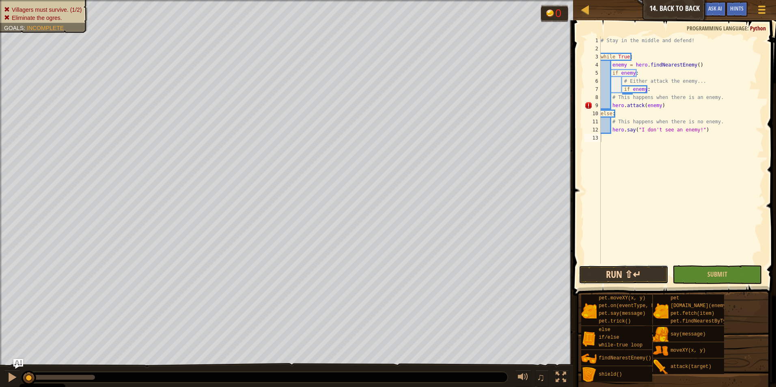
click at [633, 271] on button "Run ⇧↵" at bounding box center [624, 274] width 90 height 19
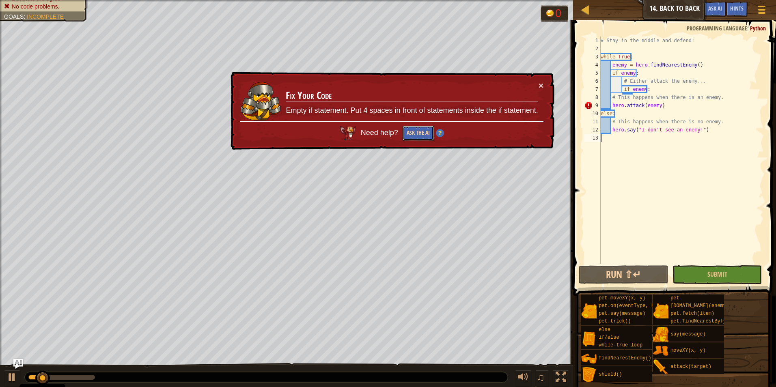
click at [416, 133] on button "Ask the AI" at bounding box center [417, 133] width 31 height 15
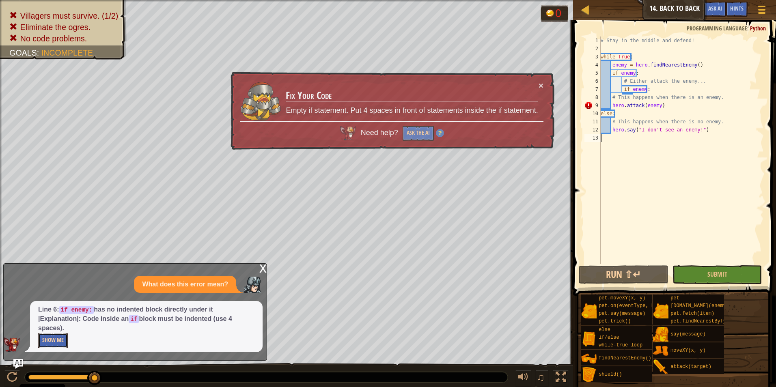
click at [56, 340] on button "Show Me" at bounding box center [53, 340] width 30 height 15
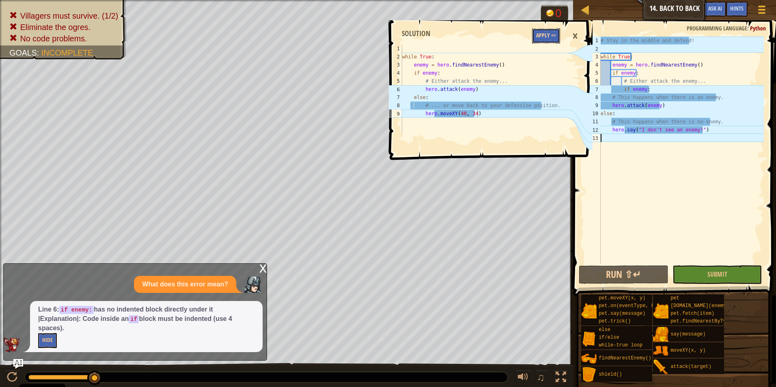
click at [543, 31] on button "Apply =>" at bounding box center [546, 35] width 28 height 15
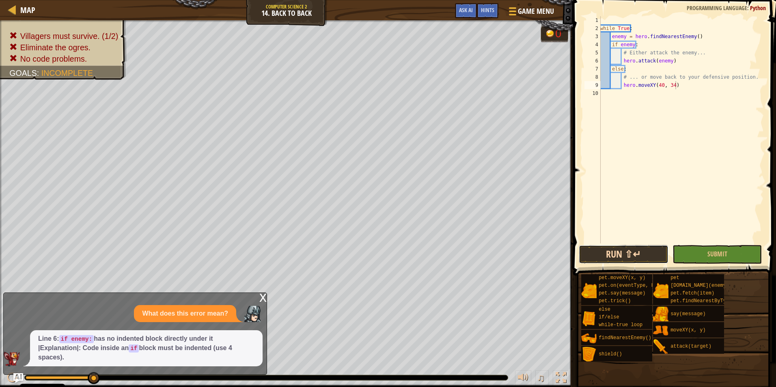
click at [609, 260] on button "Run ⇧↵" at bounding box center [624, 254] width 90 height 19
type textarea "hero.moveXY(40, 34)"
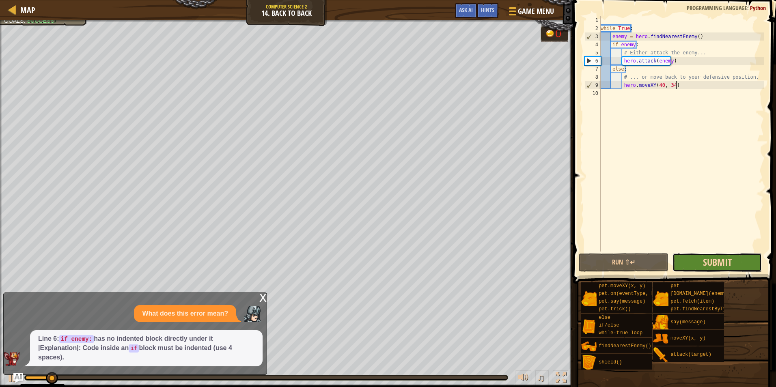
click at [711, 267] on span "Submit" at bounding box center [717, 262] width 29 height 13
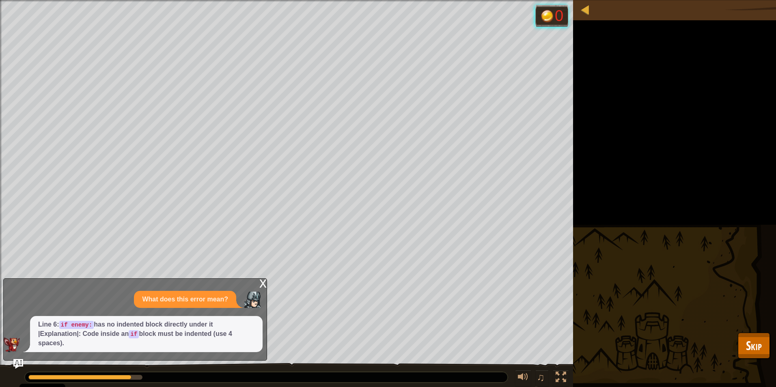
click at [262, 286] on div "x" at bounding box center [262, 283] width 7 height 8
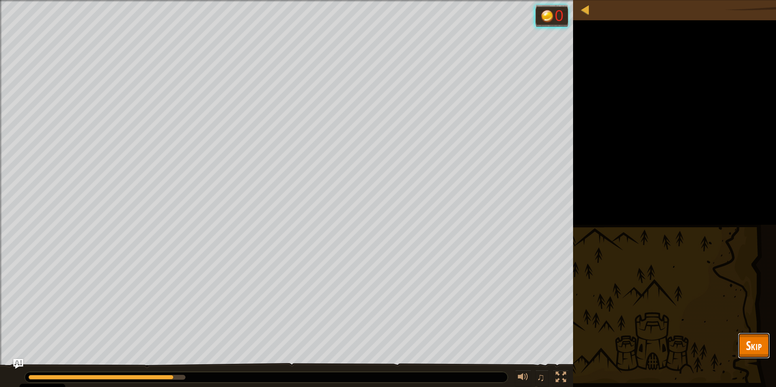
click at [753, 342] on span "Skip" at bounding box center [754, 345] width 16 height 17
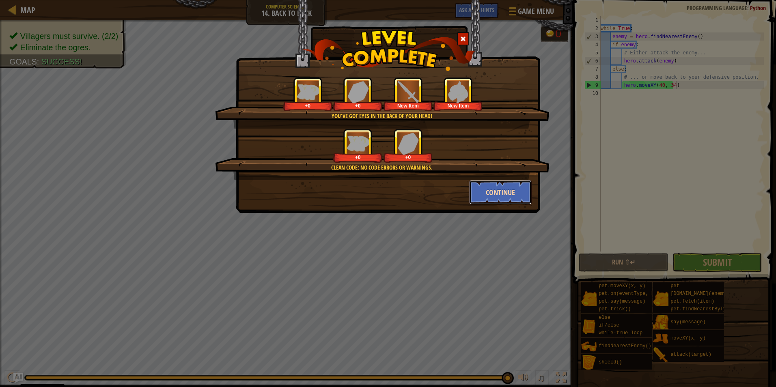
click at [491, 199] on button "Continue" at bounding box center [500, 192] width 63 height 24
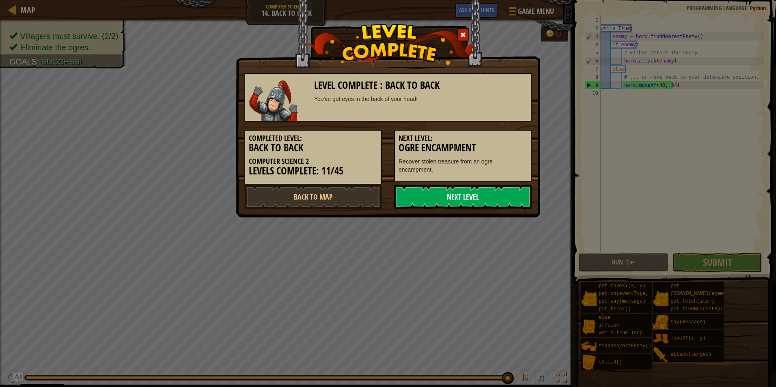
click at [446, 200] on link "Next Level" at bounding box center [463, 197] width 138 height 24
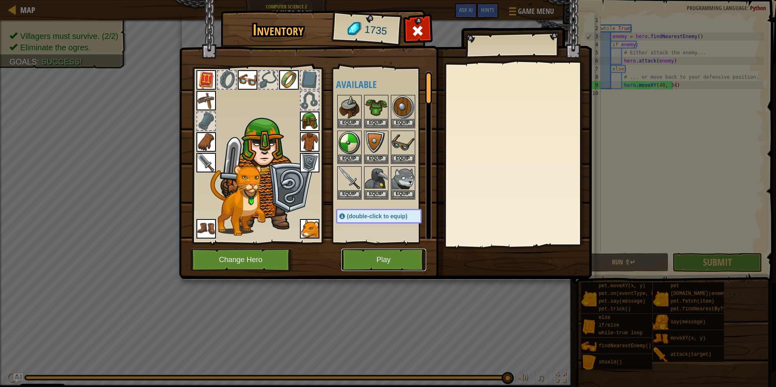
click at [359, 252] on button "Play" at bounding box center [383, 260] width 85 height 22
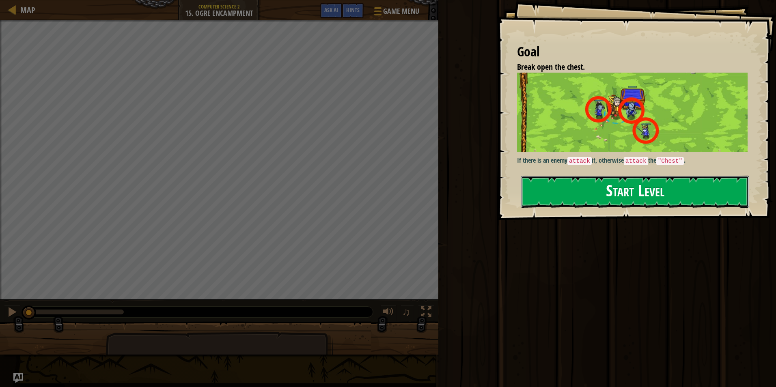
click at [542, 200] on button "Start Level" at bounding box center [635, 192] width 228 height 32
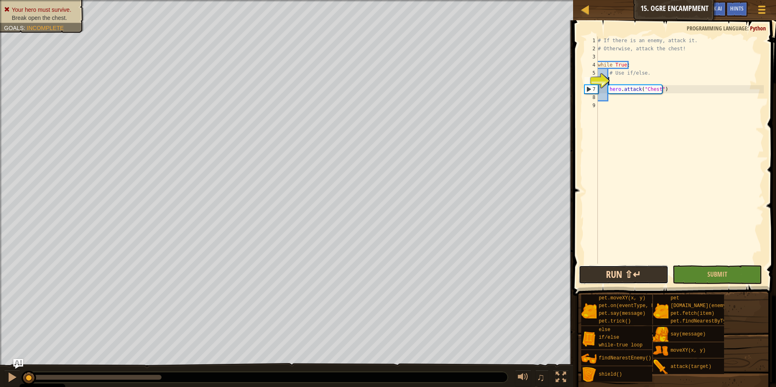
click at [634, 273] on button "Run ⇧↵" at bounding box center [624, 274] width 90 height 19
click at [594, 273] on button "Run ⇧↵" at bounding box center [624, 274] width 90 height 19
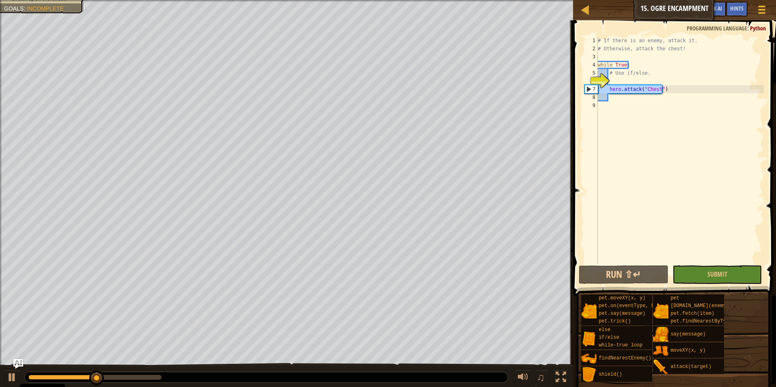
drag, startPoint x: 666, startPoint y: 93, endPoint x: 593, endPoint y: 90, distance: 72.7
click at [593, 90] on div "1 2 3 4 5 6 7 8 9 # If there is an enemy, attack it. # Otherwise, attack the ch…" at bounding box center [673, 150] width 181 height 227
type textarea "hero.attack("Chest")"
click at [626, 95] on div "# If there is an enemy, attack it. # Otherwise, attack the chest! while True : …" at bounding box center [680, 158] width 168 height 243
paste textarea "hero.attack("Chest")"
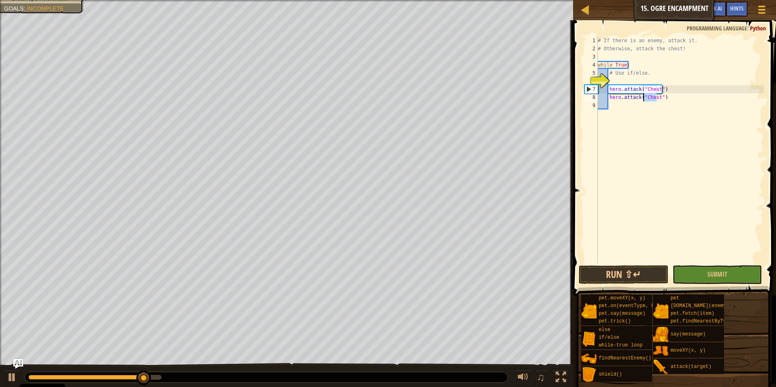
drag, startPoint x: 657, startPoint y: 98, endPoint x: 641, endPoint y: 97, distance: 16.2
click at [641, 97] on div "# If there is an enemy, attack it. # Otherwise, attack the chest! while True : …" at bounding box center [680, 158] width 168 height 243
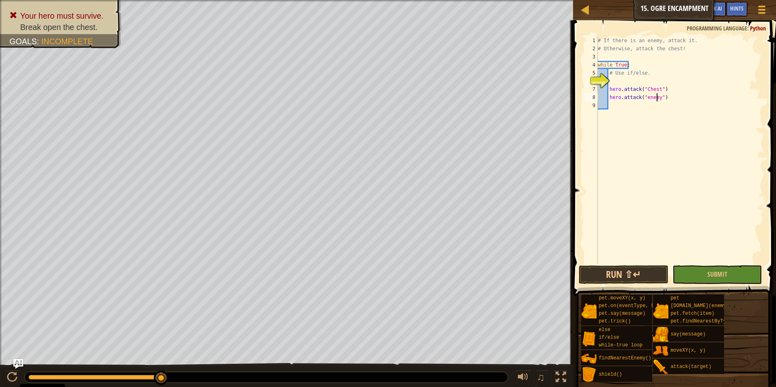
scroll to position [4, 5]
type textarea "hero.attack("enemy")"
click at [661, 271] on button "Run ⇧↵" at bounding box center [624, 274] width 90 height 19
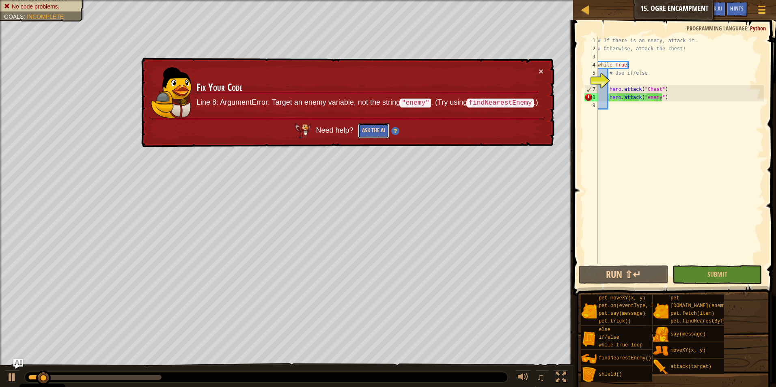
click at [371, 133] on button "Ask the AI" at bounding box center [373, 130] width 31 height 15
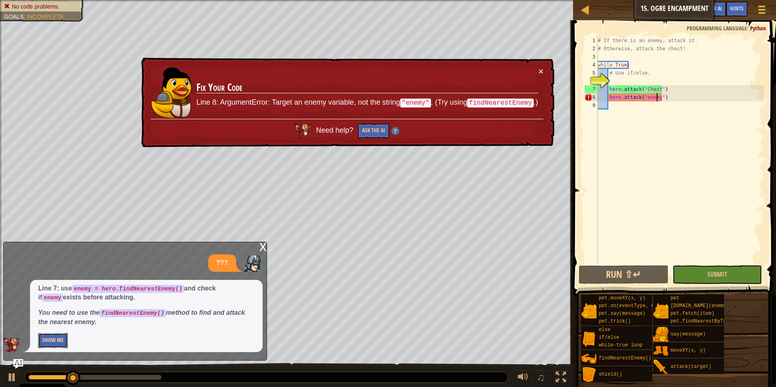
click at [52, 344] on button "Show Me" at bounding box center [53, 340] width 30 height 15
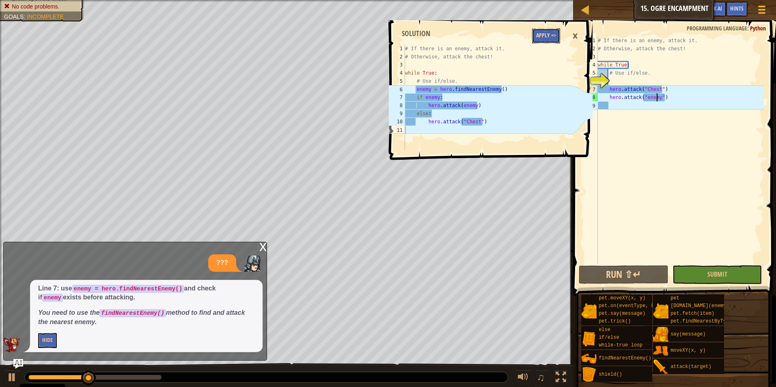
click at [544, 42] on button "Apply =>" at bounding box center [546, 35] width 28 height 15
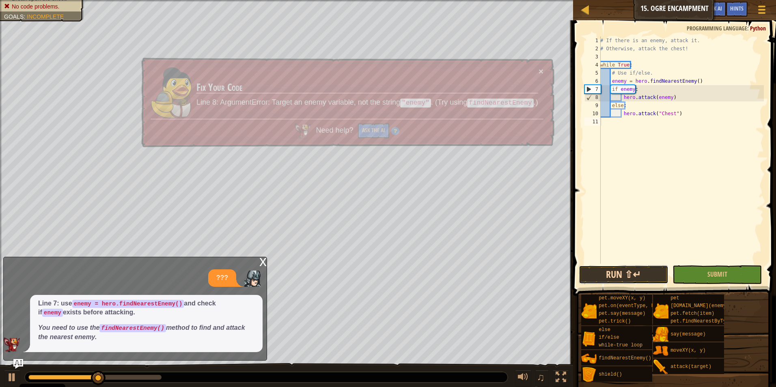
click at [591, 271] on button "Run ⇧↵" at bounding box center [624, 274] width 90 height 19
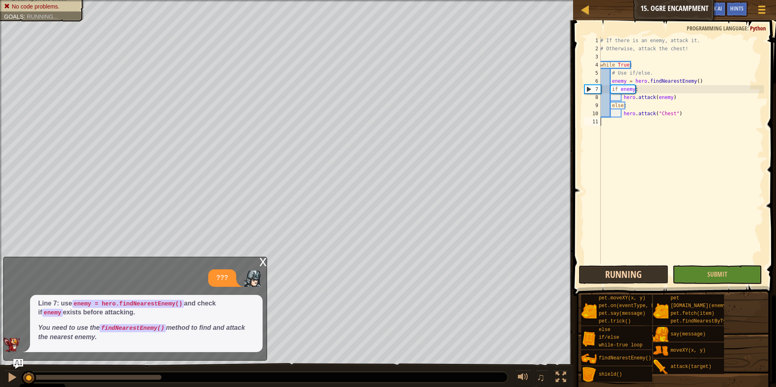
scroll to position [4, 0]
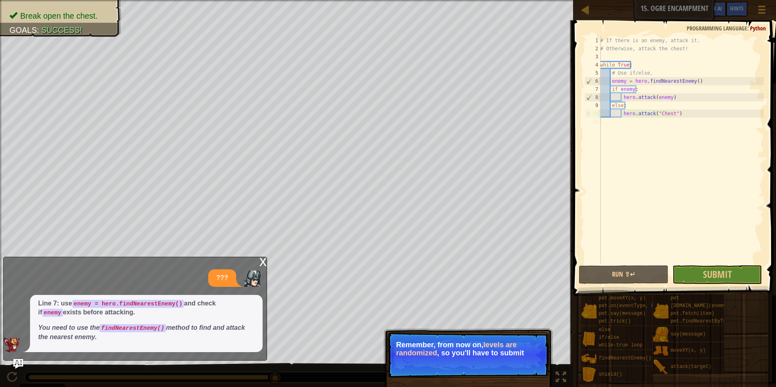
click at [522, 350] on p "Remember, from now on, levels are randomized , so you'll have to submit" at bounding box center [468, 349] width 144 height 16
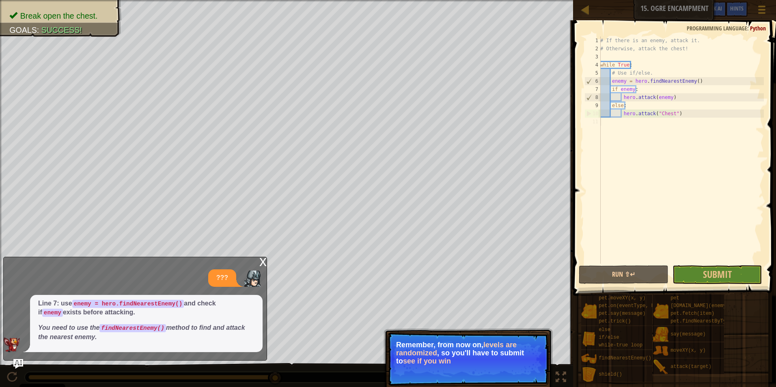
click at [508, 352] on p "Remember, from now on, levels are randomized , so you'll have to submit to see …" at bounding box center [468, 353] width 144 height 24
click at [730, 269] on span "Submit" at bounding box center [717, 274] width 29 height 13
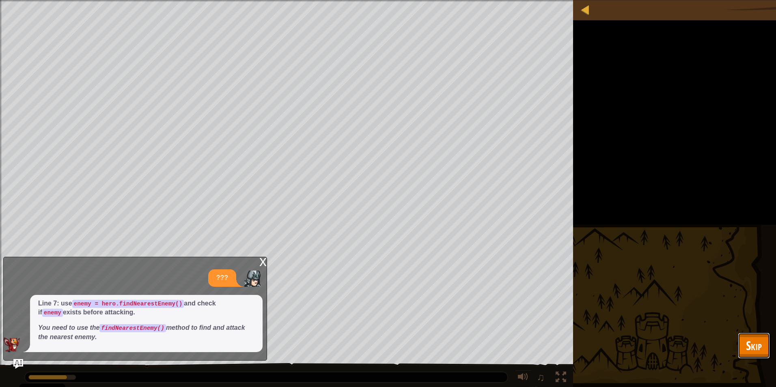
click at [749, 347] on span "Skip" at bounding box center [754, 345] width 16 height 17
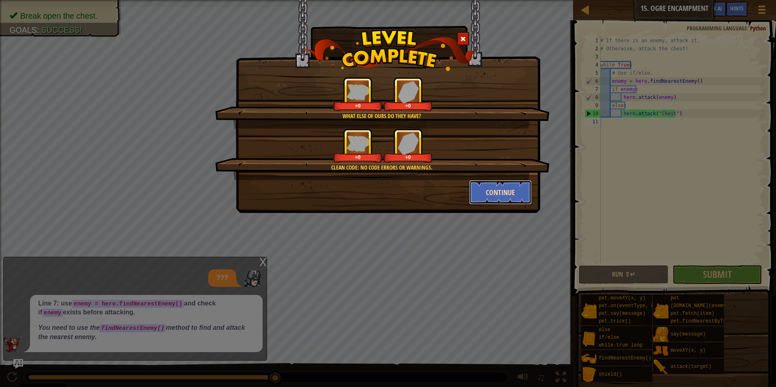
click at [474, 190] on button "Continue" at bounding box center [500, 192] width 63 height 24
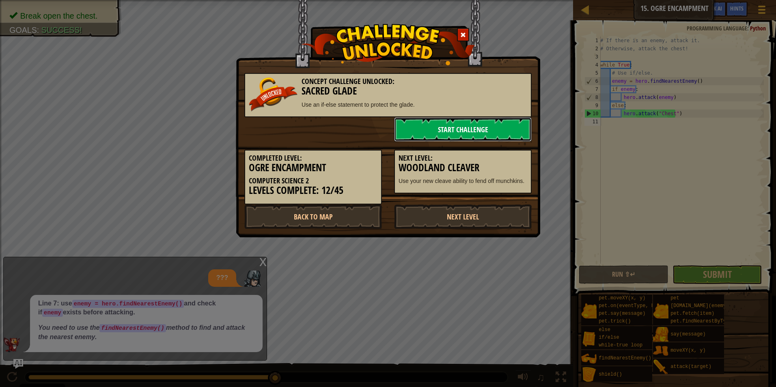
click at [415, 129] on link "Start Challenge" at bounding box center [463, 129] width 138 height 24
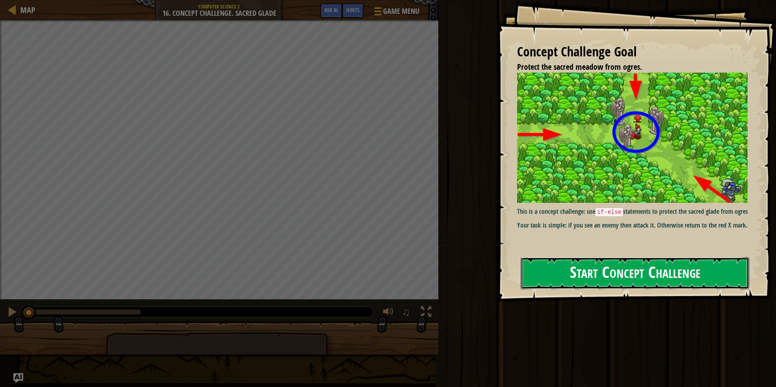
click at [542, 269] on button "Start Concept Challenge" at bounding box center [635, 273] width 228 height 32
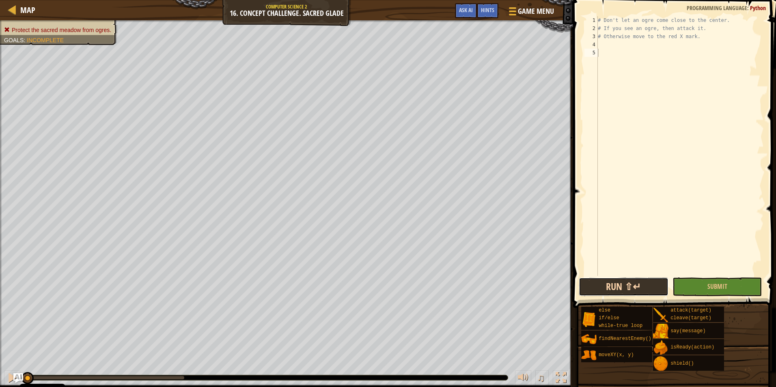
click at [624, 282] on button "Run ⇧↵" at bounding box center [624, 287] width 90 height 19
click at [615, 285] on button "Run ⇧↵" at bounding box center [624, 287] width 90 height 19
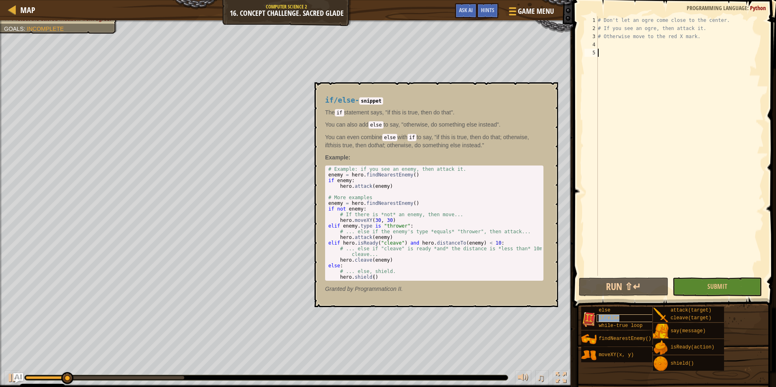
click at [620, 318] on div "if/else" at bounding box center [634, 318] width 77 height 8
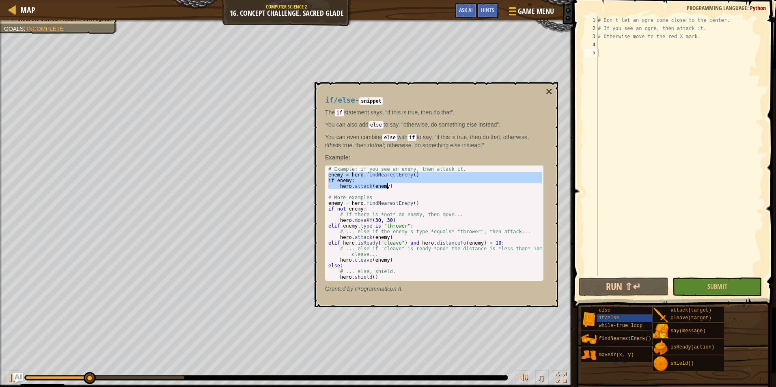
drag, startPoint x: 327, startPoint y: 173, endPoint x: 394, endPoint y: 187, distance: 67.6
click at [394, 187] on div "# Example: if you see an enemy, then attack it. enemy = hero . findNearestEnemy…" at bounding box center [434, 228] width 215 height 125
type textarea "if enemy: hero.attack(enemy)"
click at [610, 84] on div "# Don't let an ogre come close to the center. # If you see an ogre, then attack…" at bounding box center [680, 154] width 168 height 276
paste textarea "hero.attack(enemy)"
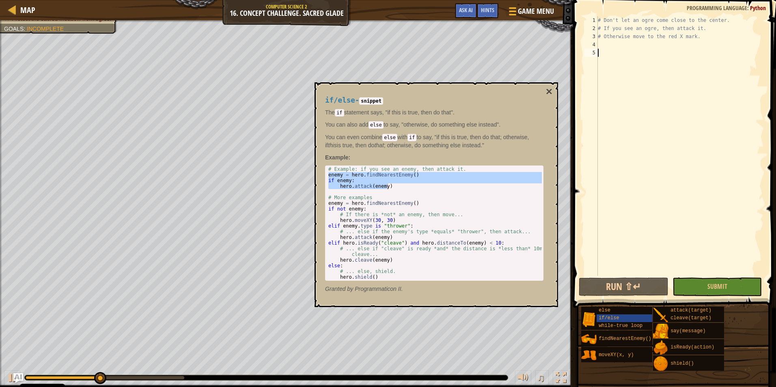
type textarea "hero.attack(enemy)"
click at [621, 286] on button "Run ⇧↵" at bounding box center [624, 287] width 90 height 19
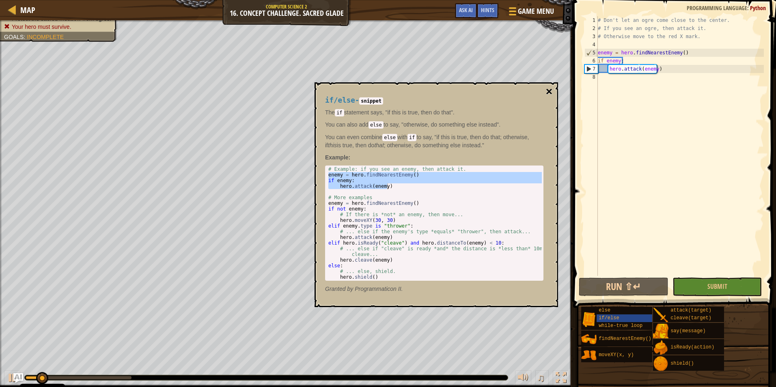
click at [549, 88] on button "×" at bounding box center [549, 91] width 6 height 11
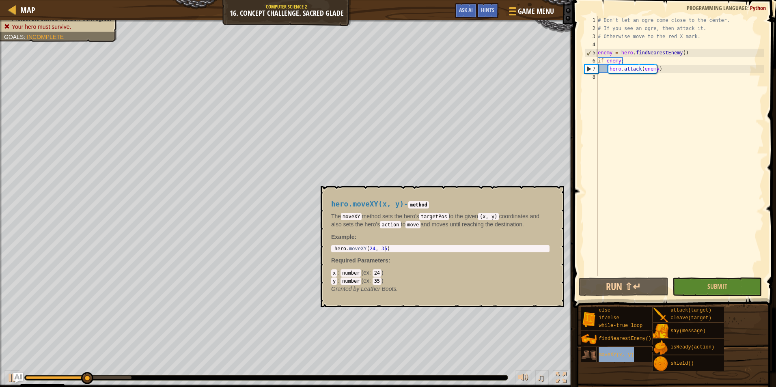
click at [642, 351] on div "moveXY(x, y)" at bounding box center [634, 354] width 77 height 15
type textarea "hero.moveXY(24, 35)"
click at [319, 0] on body "Cookie Policy CodeCombat uses a few essential and non-essential cookies. Privac…" at bounding box center [388, 0] width 776 height 0
drag, startPoint x: 321, startPoint y: 250, endPoint x: 374, endPoint y: 246, distance: 53.3
click at [374, 246] on div "hero . moveXY ( 24 , 35 )" at bounding box center [440, 249] width 215 height 6
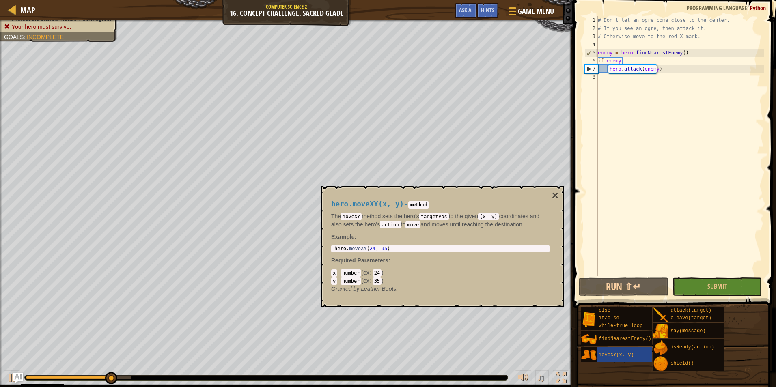
click at [374, 246] on div "hero . moveXY ( 24 , 35 )" at bounding box center [440, 254] width 215 height 17
click at [359, 238] on p "Example :" at bounding box center [440, 237] width 218 height 8
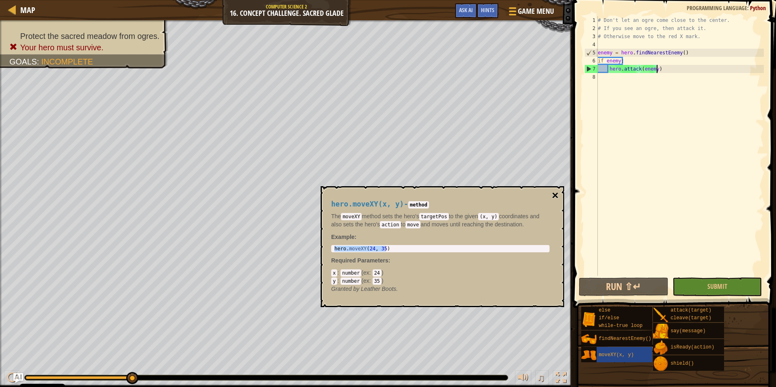
click at [555, 197] on button "×" at bounding box center [555, 195] width 6 height 11
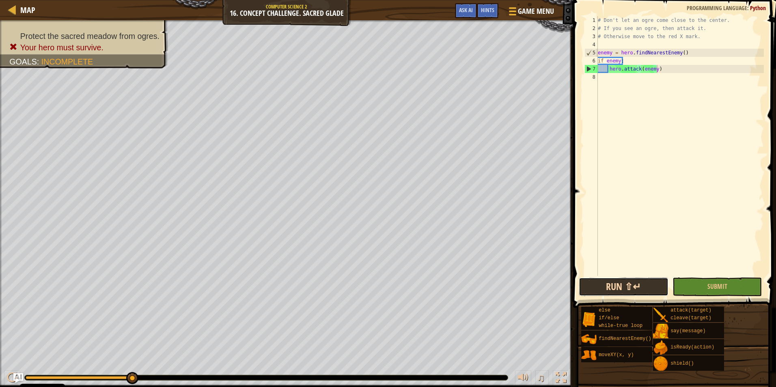
click at [598, 280] on button "Run ⇧↵" at bounding box center [624, 287] width 90 height 19
click at [665, 108] on div "# Don't let an ogre come close to the center. # If you see an ogre, then attack…" at bounding box center [680, 154] width 168 height 276
paste textarea "hero.moveXY(24, 35)"
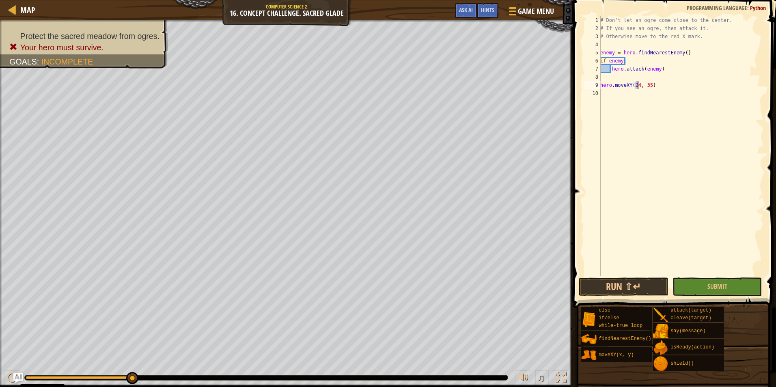
click at [637, 87] on div "# Don't let an ogre come close to the center. # If you see an ogre, then attack…" at bounding box center [680, 154] width 165 height 276
click at [637, 87] on div "# Don't let an ogre come close to the center. # If you see an ogre, then attack…" at bounding box center [680, 146] width 165 height 260
drag, startPoint x: 646, startPoint y: 85, endPoint x: 642, endPoint y: 85, distance: 4.1
click at [643, 85] on div "# Don't let an ogre come close to the center. # If you see an ogre, then attack…" at bounding box center [680, 154] width 165 height 276
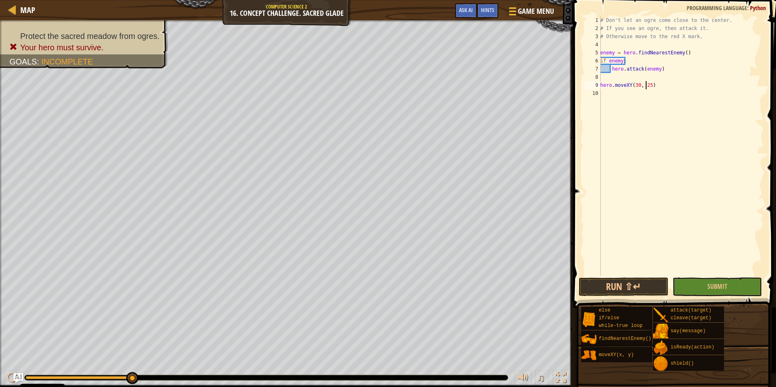
scroll to position [4, 4]
click at [618, 289] on button "Run ⇧↵" at bounding box center [624, 287] width 90 height 19
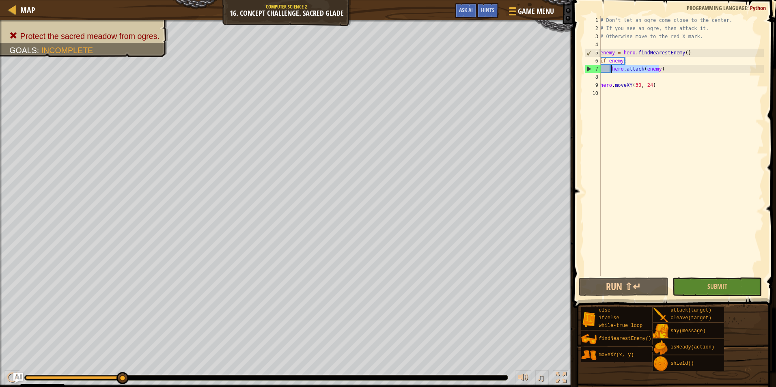
drag, startPoint x: 661, startPoint y: 66, endPoint x: 611, endPoint y: 67, distance: 49.5
click at [611, 67] on div "# Don't let an ogre come close to the center. # If you see an ogre, then attack…" at bounding box center [680, 154] width 165 height 276
type textarea "hero.attack(enemy)"
click at [659, 70] on div "# Don't let an ogre come close to the center. # If you see an ogre, then attack…" at bounding box center [680, 146] width 165 height 260
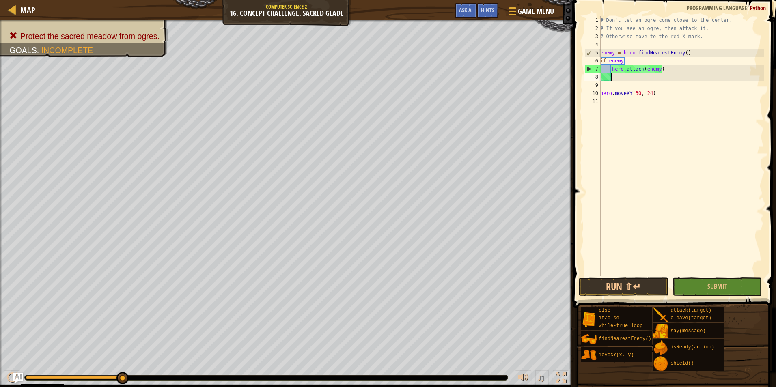
scroll to position [4, 0]
paste textarea "hero.attack(enemy)"
type textarea "hero.attack(enemy)"
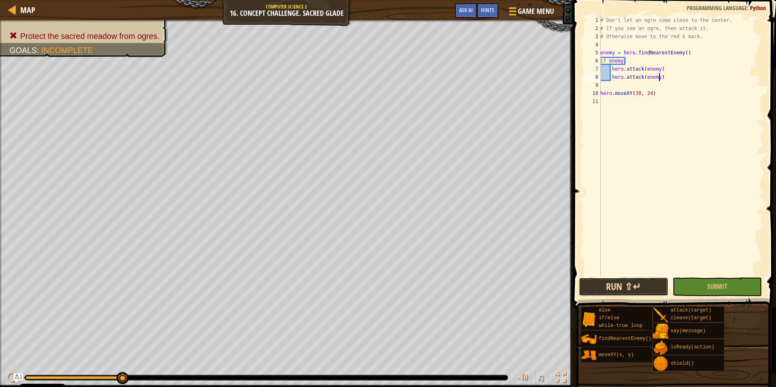
click at [629, 280] on button "Run ⇧↵" at bounding box center [624, 287] width 90 height 19
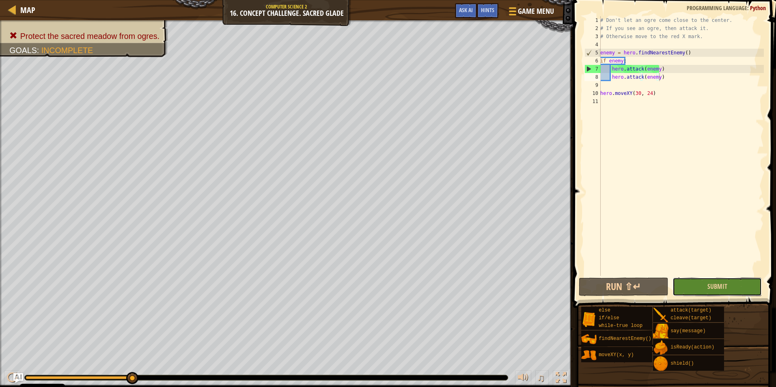
click at [693, 280] on button "Submit" at bounding box center [717, 287] width 90 height 19
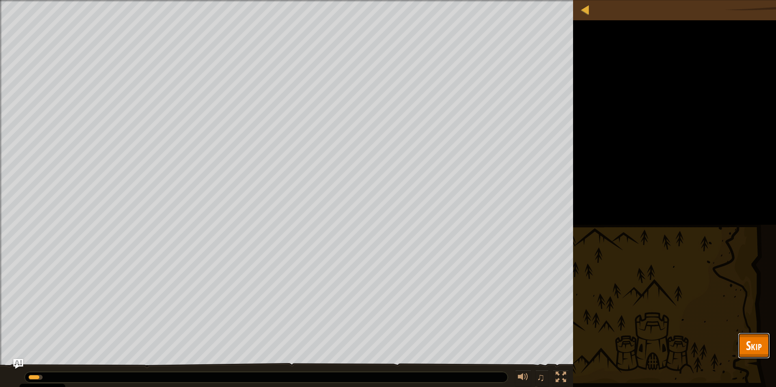
click at [744, 335] on button "Skip" at bounding box center [754, 346] width 32 height 26
